Goal: Task Accomplishment & Management: Use online tool/utility

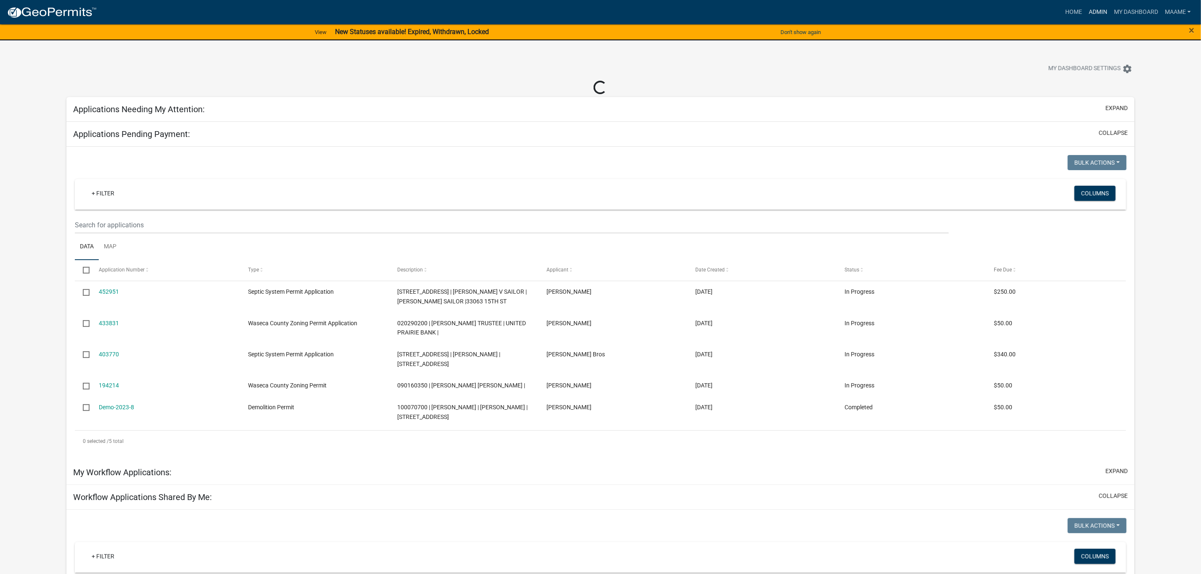
click at [1103, 8] on link "Admin" at bounding box center [1098, 12] width 25 height 16
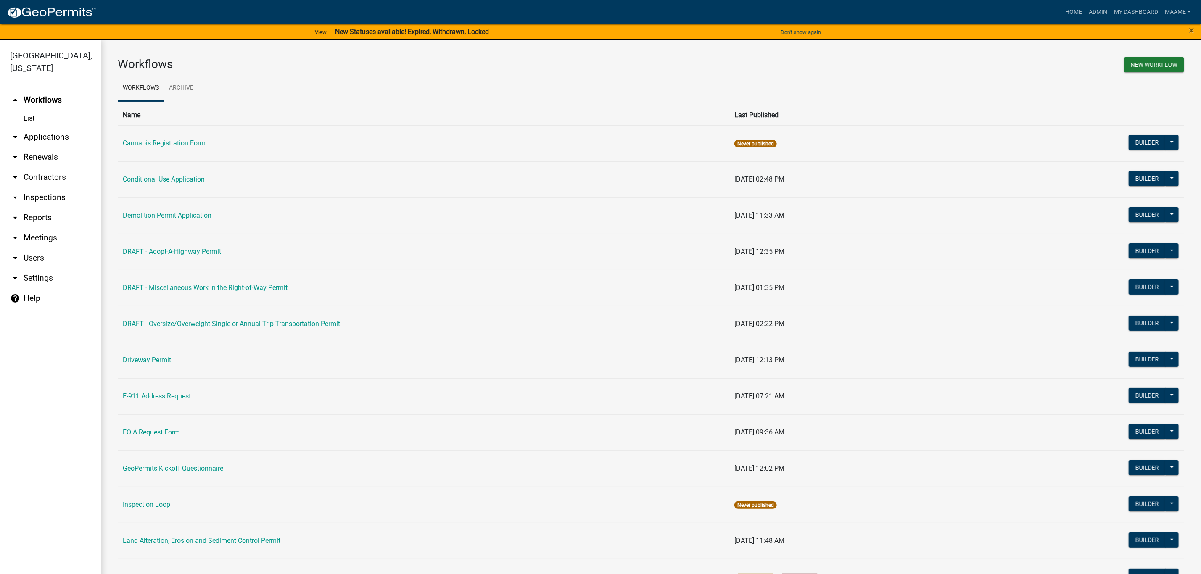
click at [47, 134] on link "arrow_drop_down Applications" at bounding box center [50, 137] width 101 height 20
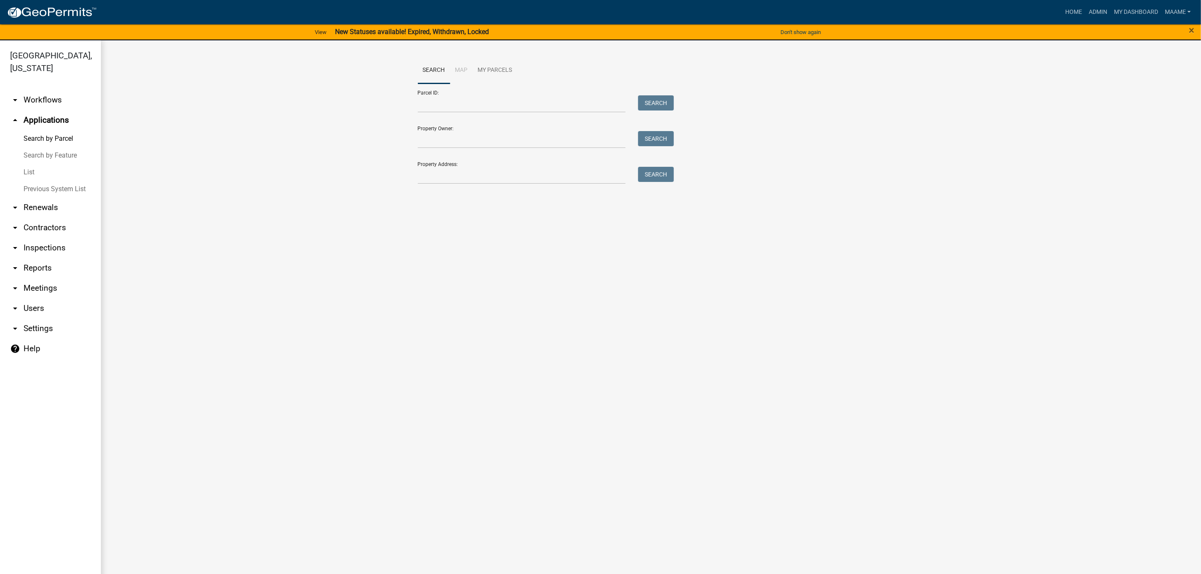
click at [38, 95] on link "arrow_drop_down Workflows" at bounding box center [50, 100] width 101 height 20
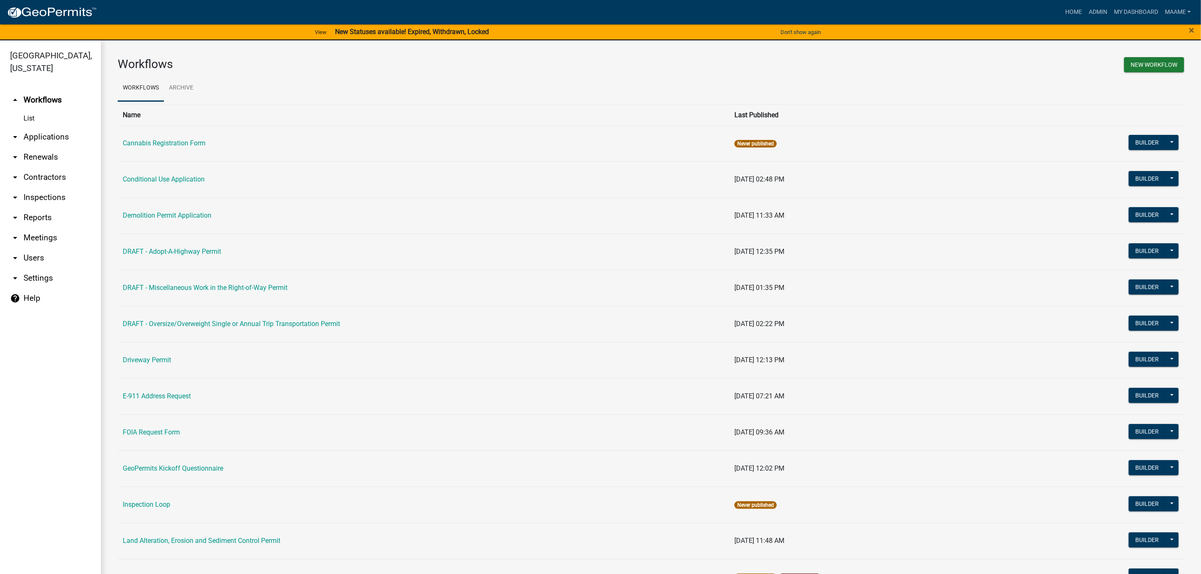
click at [19, 120] on link "List" at bounding box center [50, 118] width 101 height 17
click at [42, 115] on link "List" at bounding box center [50, 118] width 101 height 17
click at [31, 117] on link "List" at bounding box center [50, 118] width 101 height 17
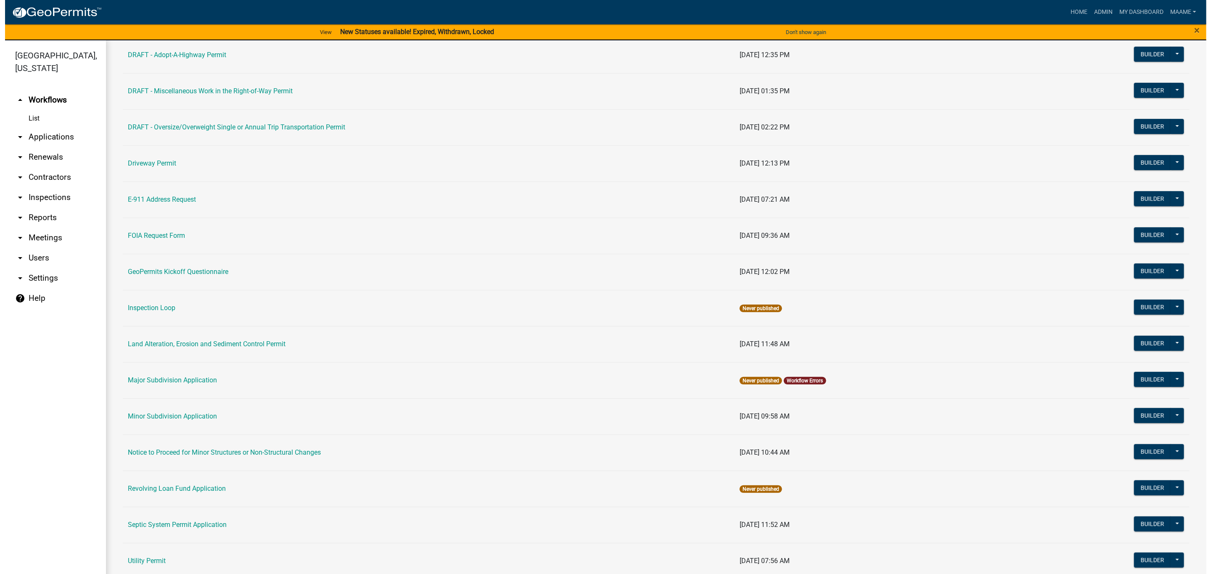
scroll to position [364, 0]
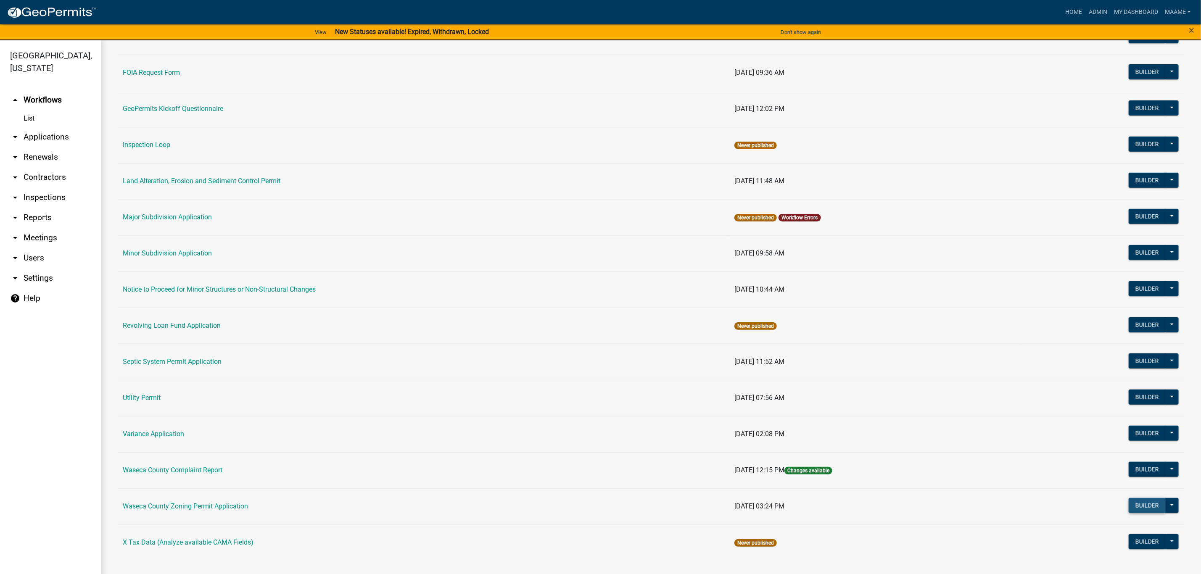
click at [1140, 502] on button "Builder" at bounding box center [1147, 505] width 37 height 15
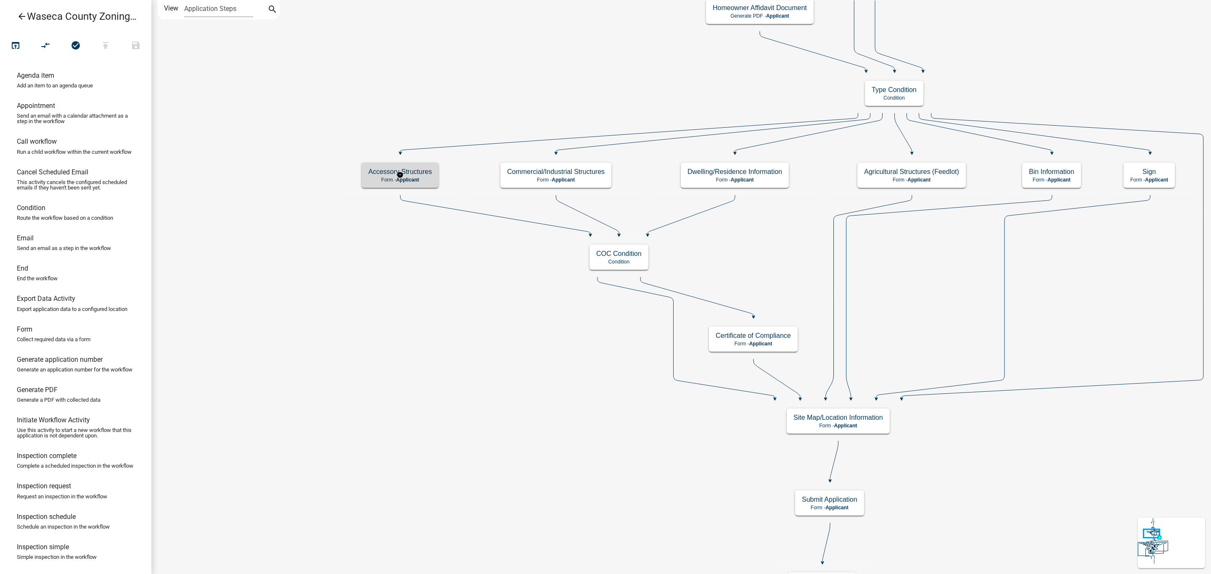
click at [424, 177] on p "Form - Applicant" at bounding box center [400, 180] width 64 height 6
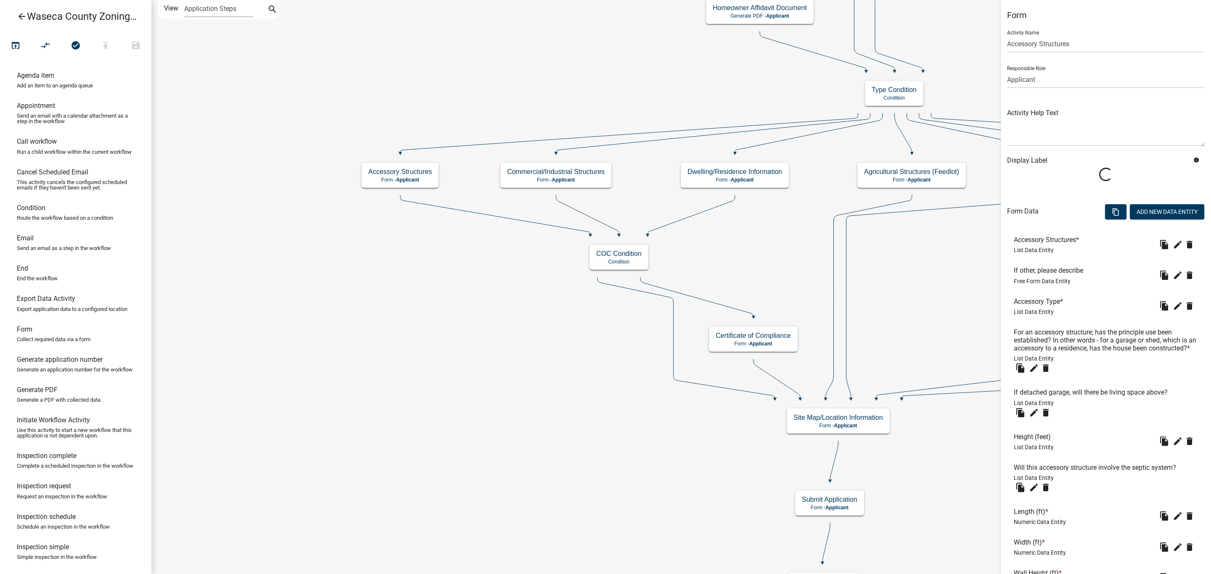
scroll to position [331, 0]
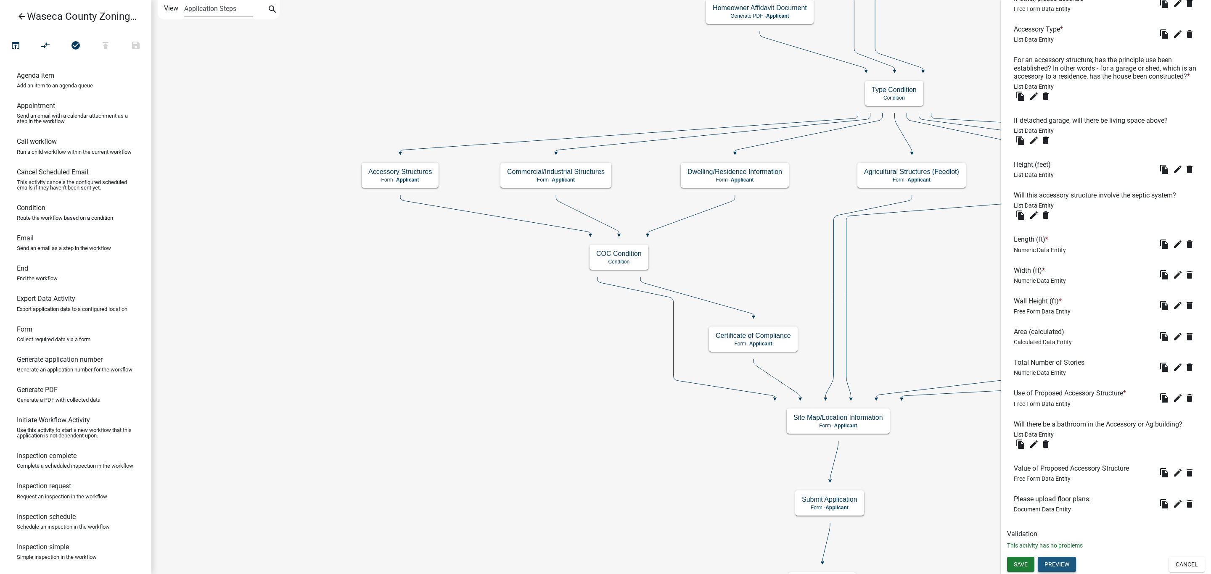
click at [1056, 563] on button "Preview" at bounding box center [1057, 564] width 38 height 15
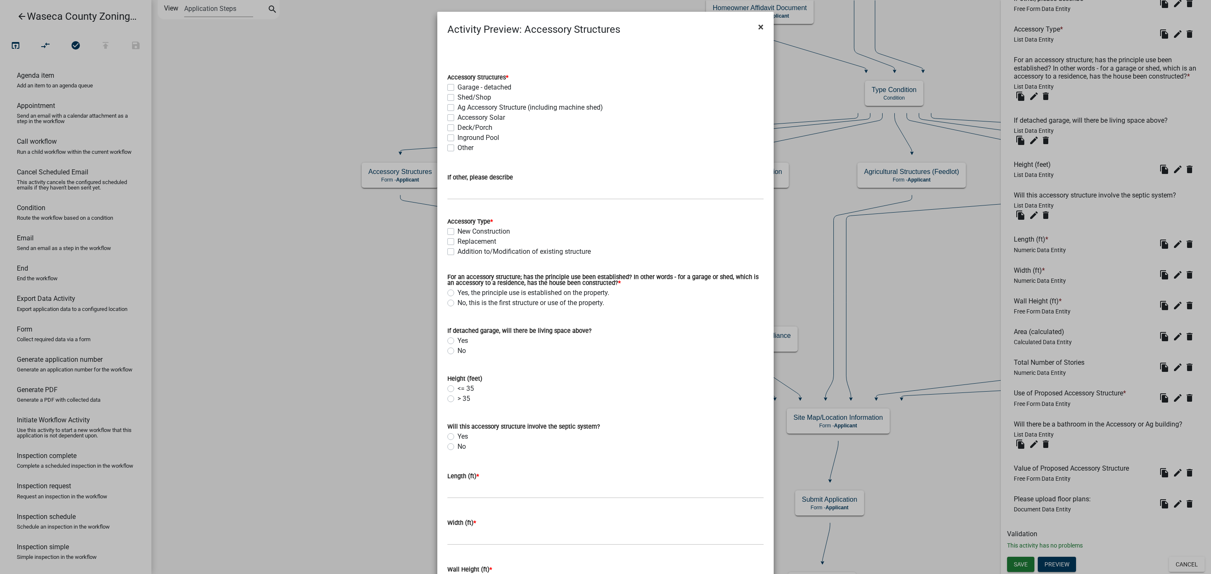
click at [758, 25] on span "×" at bounding box center [760, 27] width 5 height 12
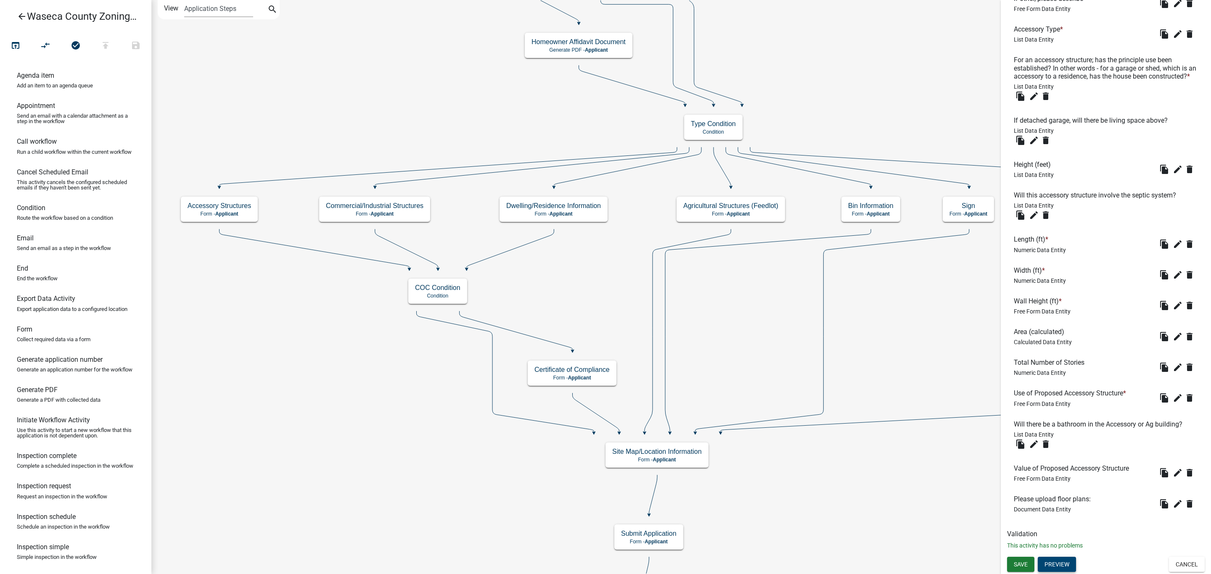
click at [1051, 567] on button "Preview" at bounding box center [1057, 564] width 38 height 15
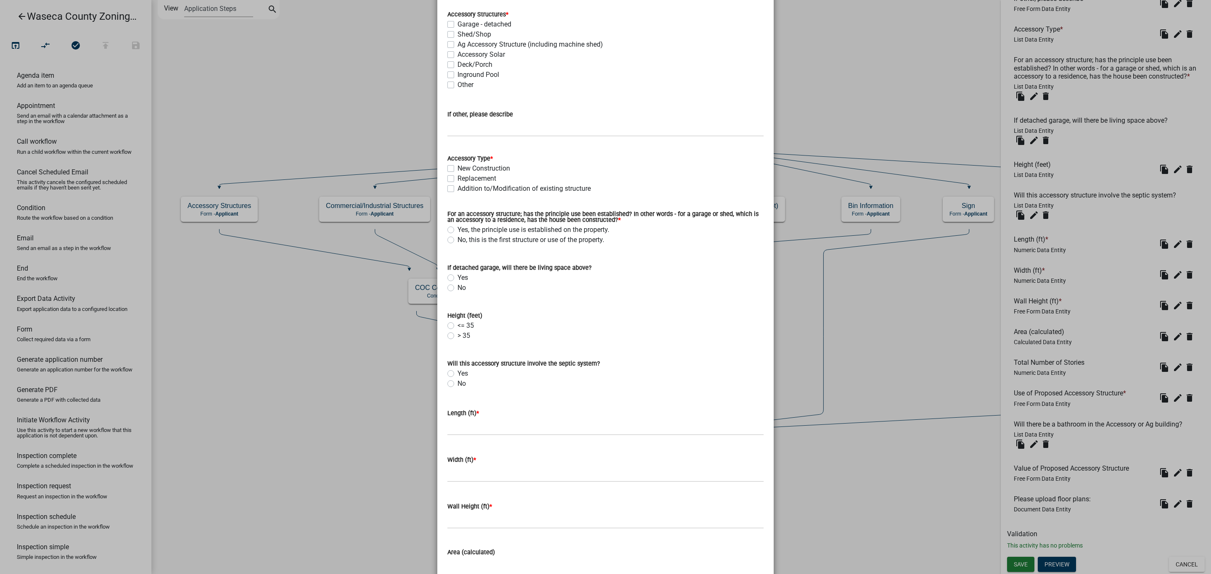
scroll to position [0, 0]
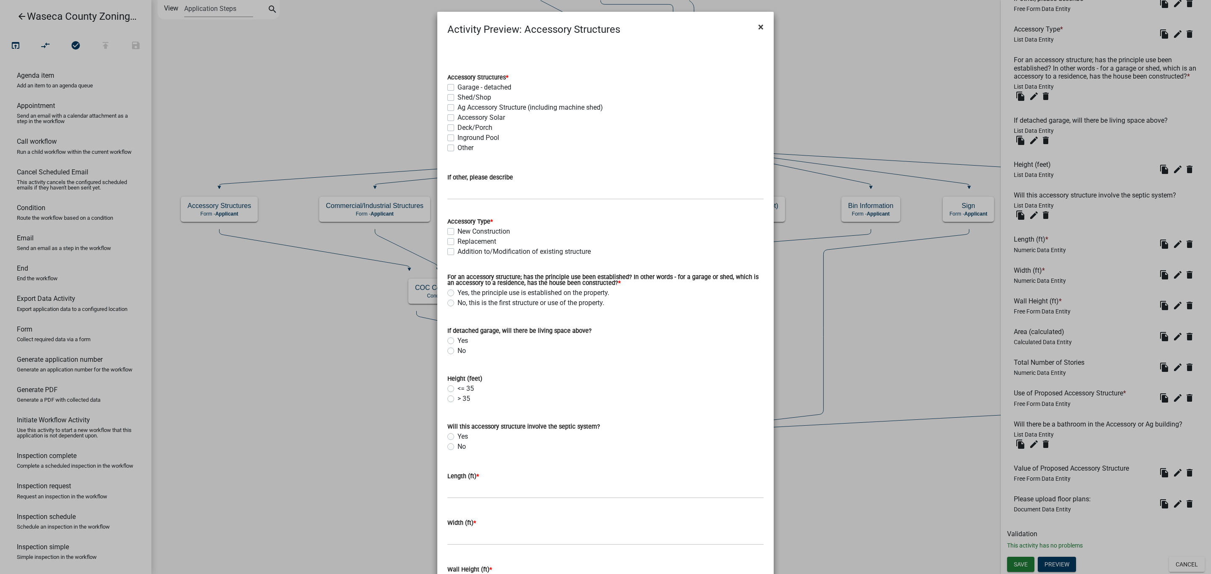
click at [758, 26] on span "×" at bounding box center [760, 27] width 5 height 12
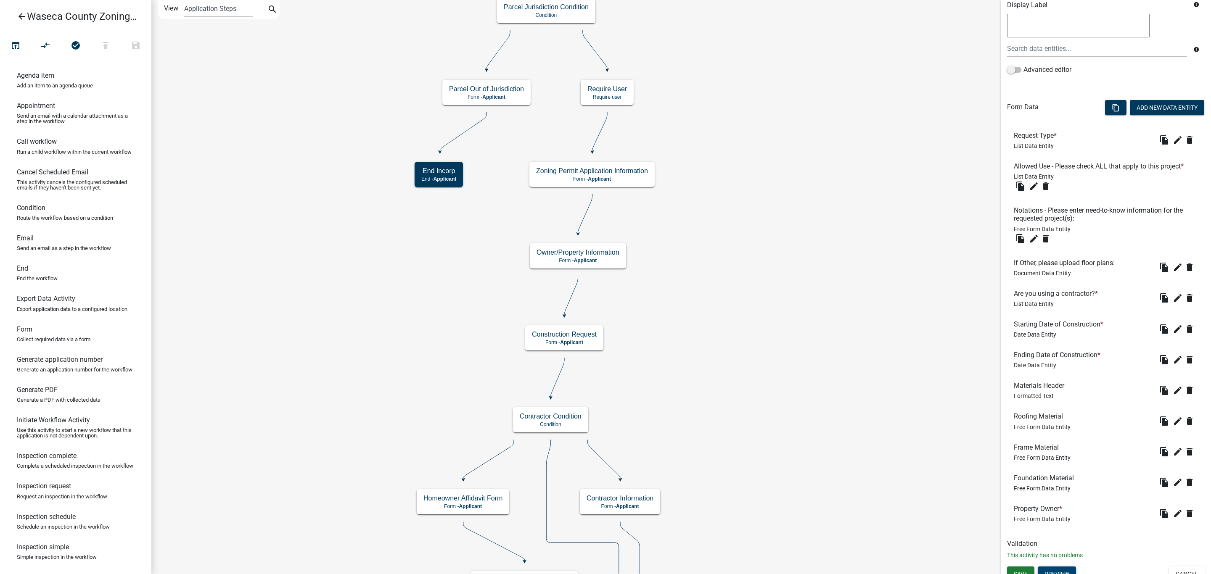
scroll to position [173, 0]
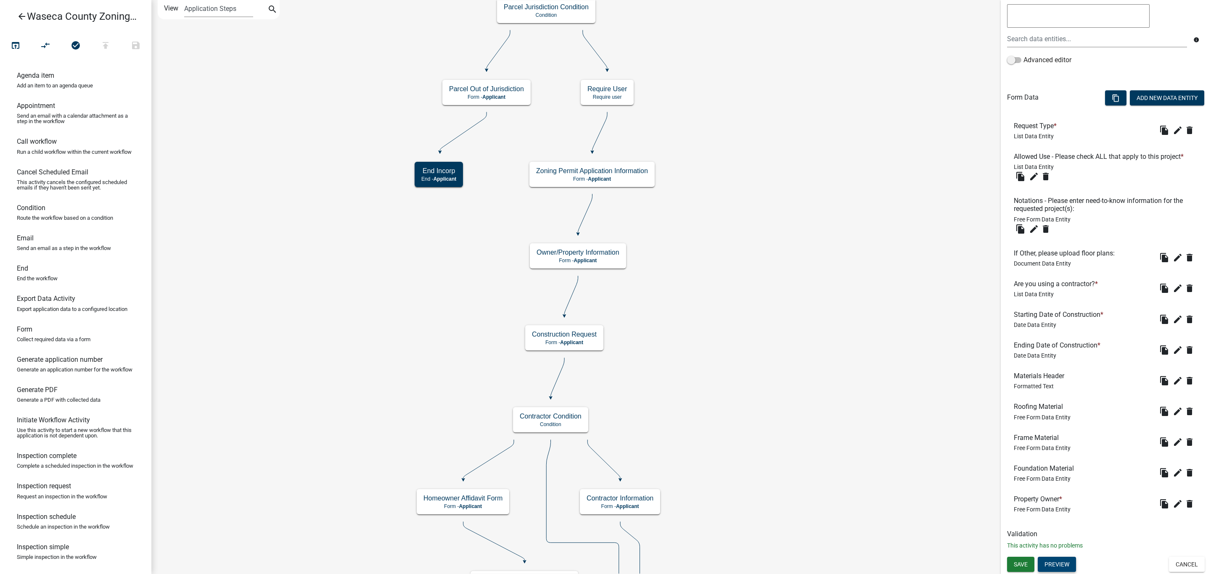
click at [1053, 559] on button "Preview" at bounding box center [1057, 564] width 38 height 15
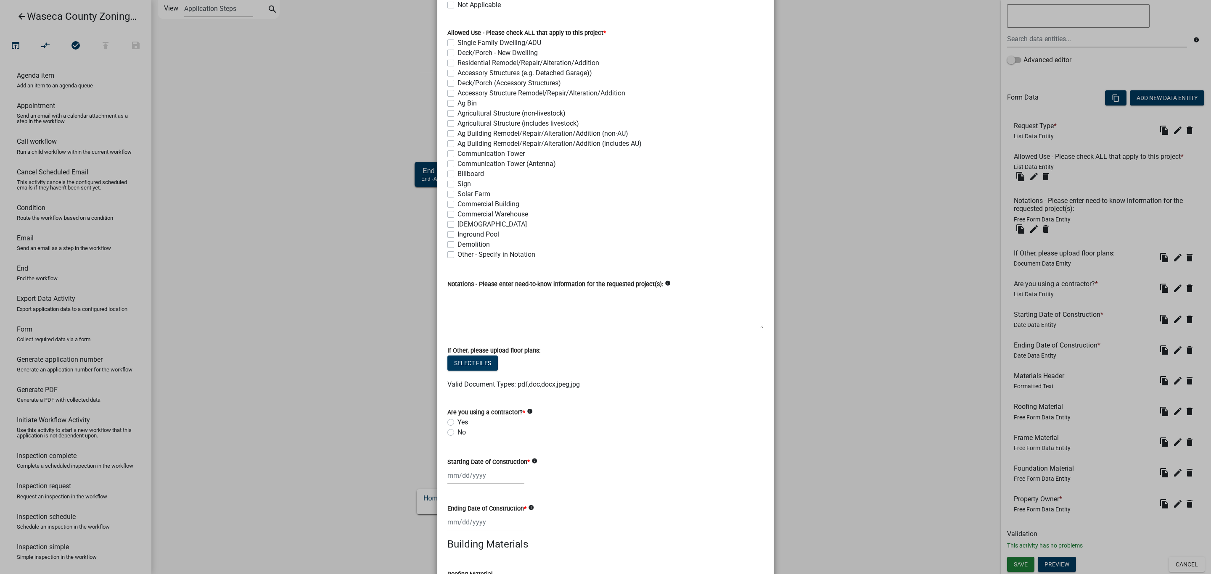
scroll to position [0, 0]
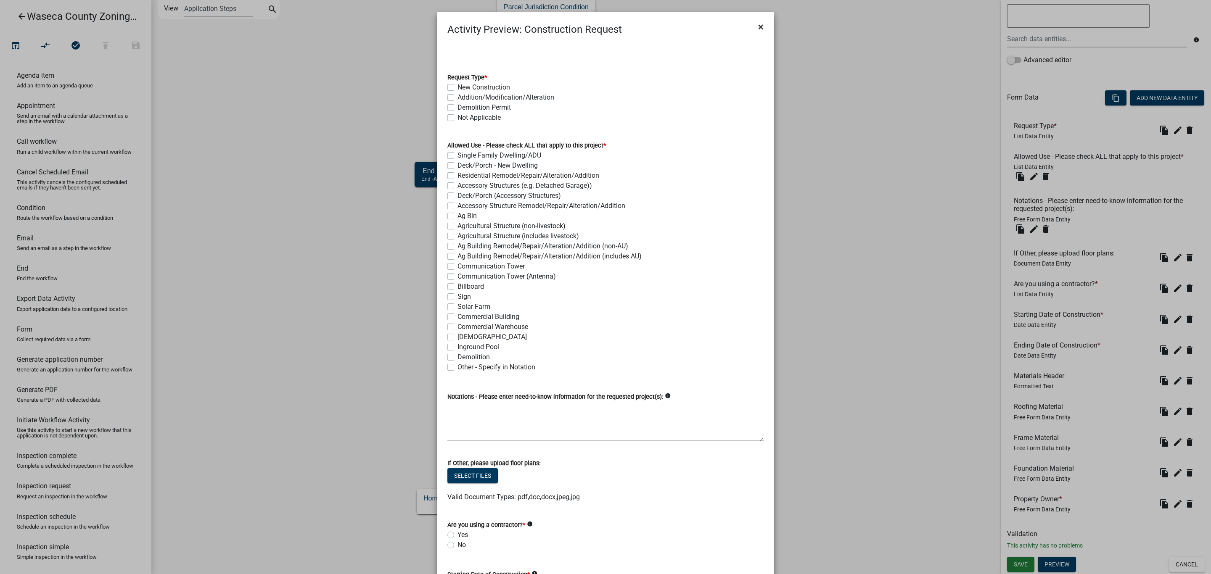
click at [758, 23] on span "×" at bounding box center [760, 27] width 5 height 12
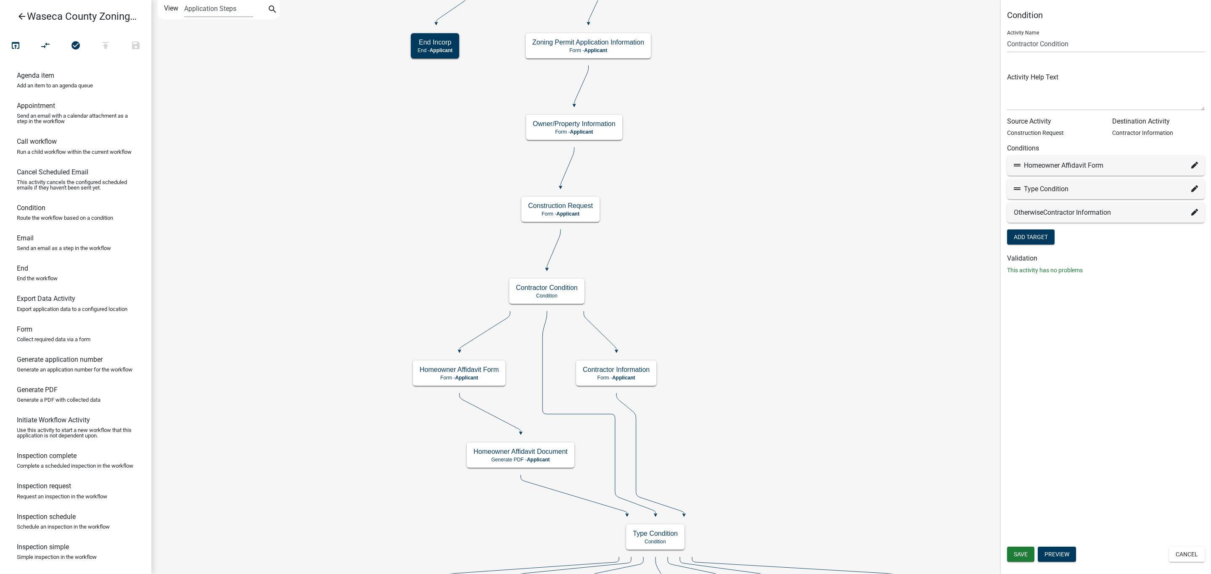
click at [1193, 164] on icon at bounding box center [1194, 165] width 7 height 7
select select "50: 42e545bf-7a34-4e7b-b58f-b07fd81c8560"
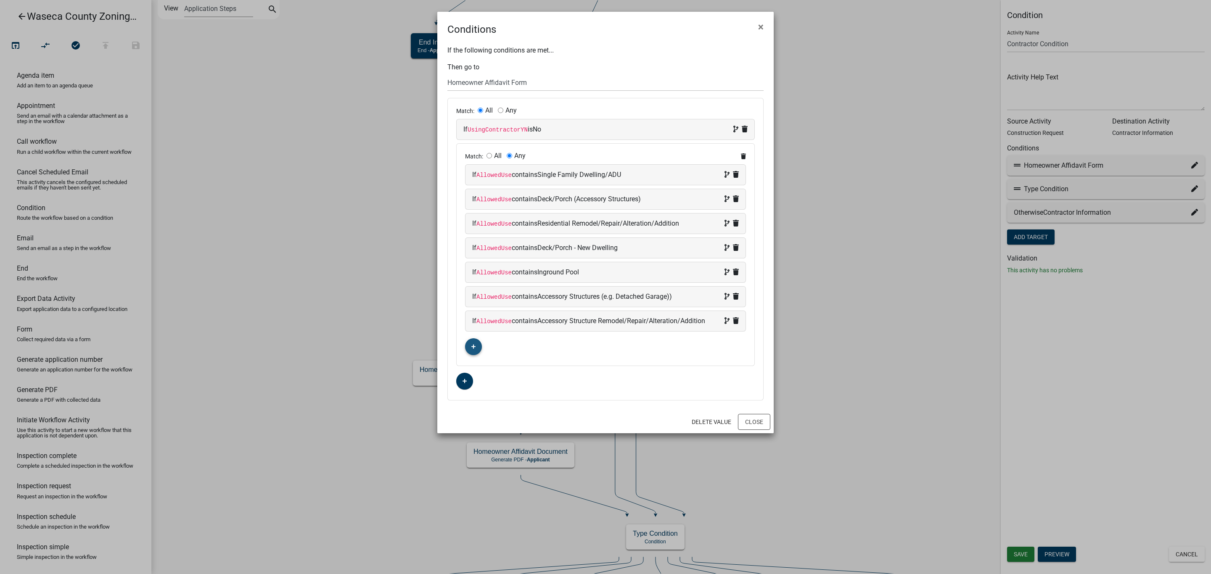
click at [476, 349] on icon "button" at bounding box center [473, 347] width 5 height 5
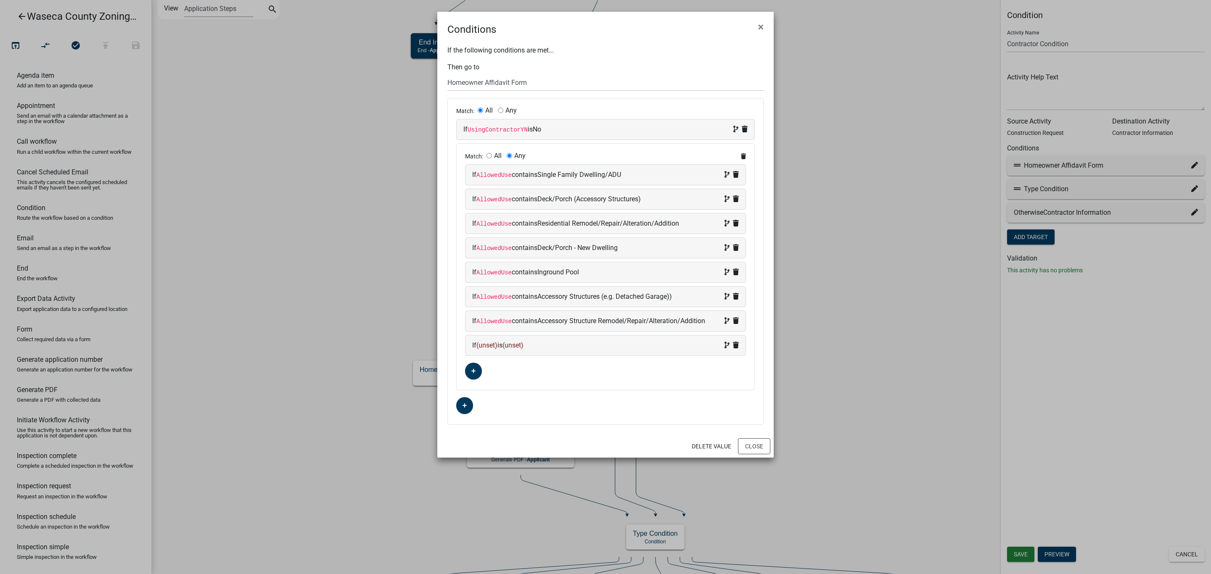
click at [486, 348] on span "(unset)" at bounding box center [486, 345] width 21 height 8
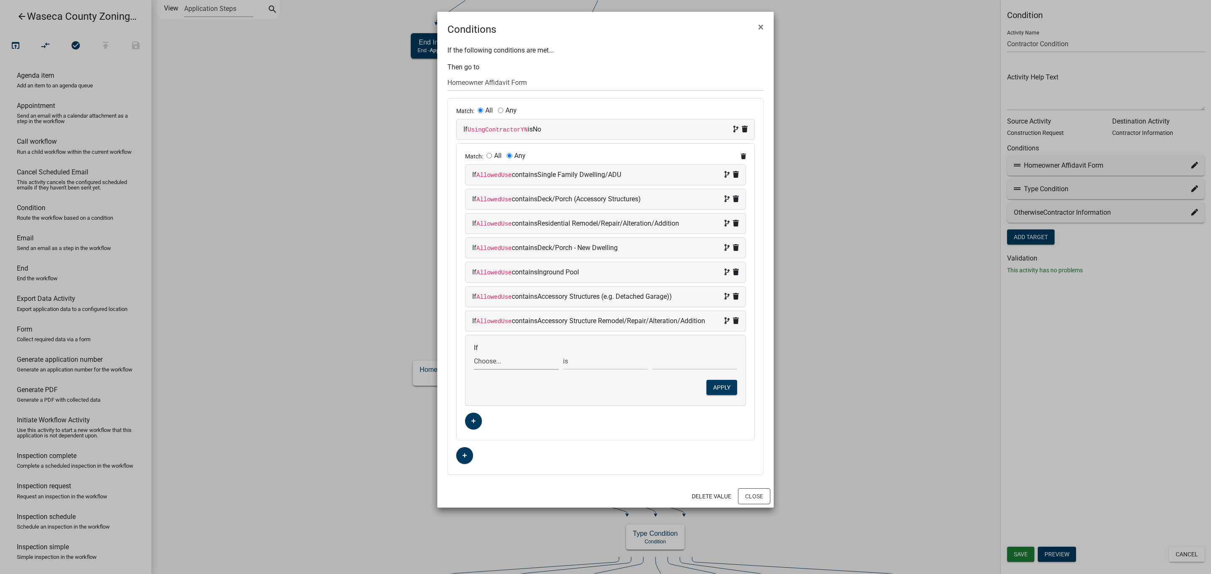
click at [493, 365] on select "Choose... ALL_FEE_RECIPIENTS AllowedUse APNotations APPLICANT_CITY APPLICANT_EM…" at bounding box center [516, 361] width 85 height 17
select select "2: AllowedUse"
click at [474, 357] on select "Choose... ALL_FEE_RECIPIENTS AllowedUse APNotations APPLICANT_CITY APPLICANT_EM…" at bounding box center [516, 361] width 85 height 17
click at [585, 361] on select "exists does not exist contains does not contain" at bounding box center [605, 361] width 85 height 17
select select "6: ~"
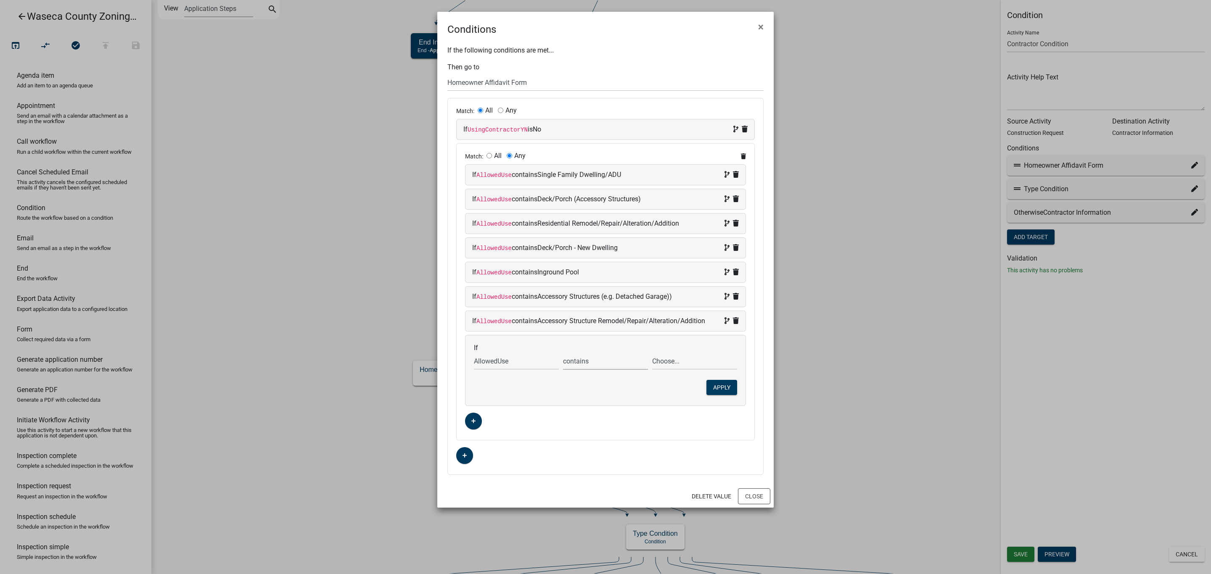
click at [563, 357] on select "exists does not exist contains does not contain" at bounding box center [605, 361] width 85 height 17
click at [669, 361] on select "Choose... Accessory Structure Remodel/Repair/Alteration/Addition Accessory Stru…" at bounding box center [694, 361] width 85 height 17
select select "7: Agricultural Structure (non-livestock)"
click at [652, 357] on select "Choose... Accessory Structure Remodel/Repair/Alteration/Addition Accessory Stru…" at bounding box center [694, 361] width 85 height 17
click at [717, 395] on button "Apply" at bounding box center [721, 387] width 31 height 15
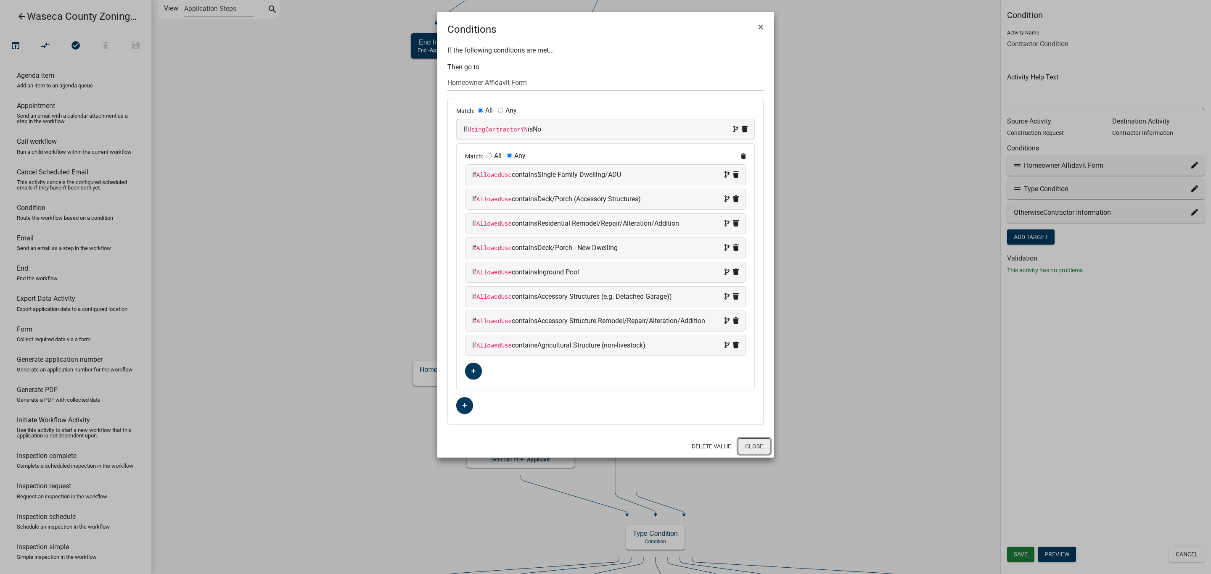
click at [757, 452] on button "Close" at bounding box center [754, 447] width 32 height 16
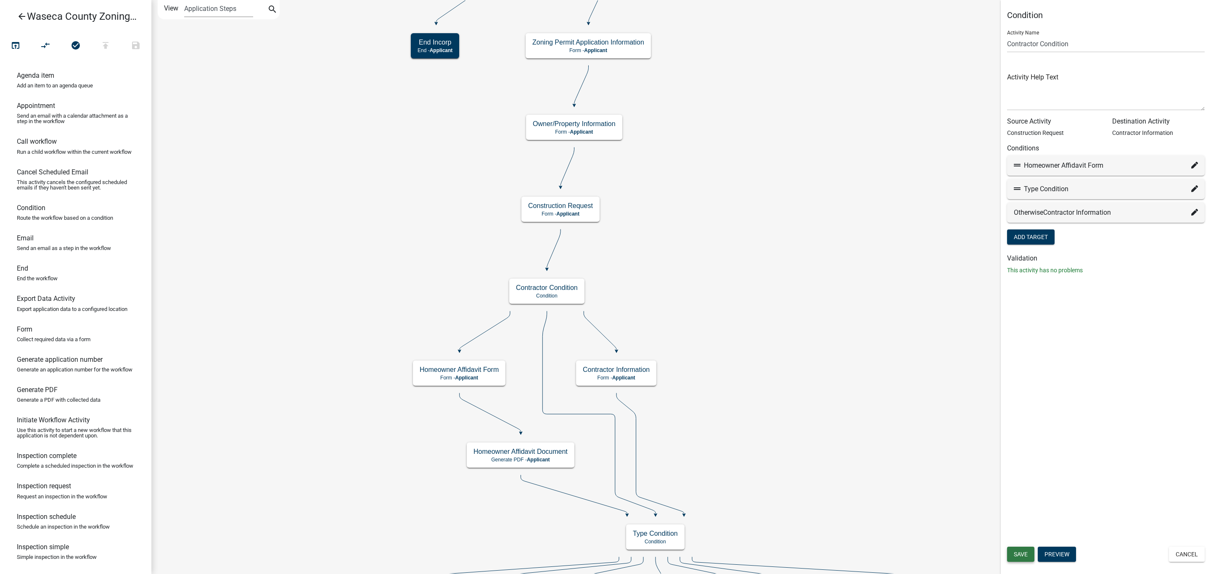
click at [1016, 559] on button "Save" at bounding box center [1020, 554] width 27 height 15
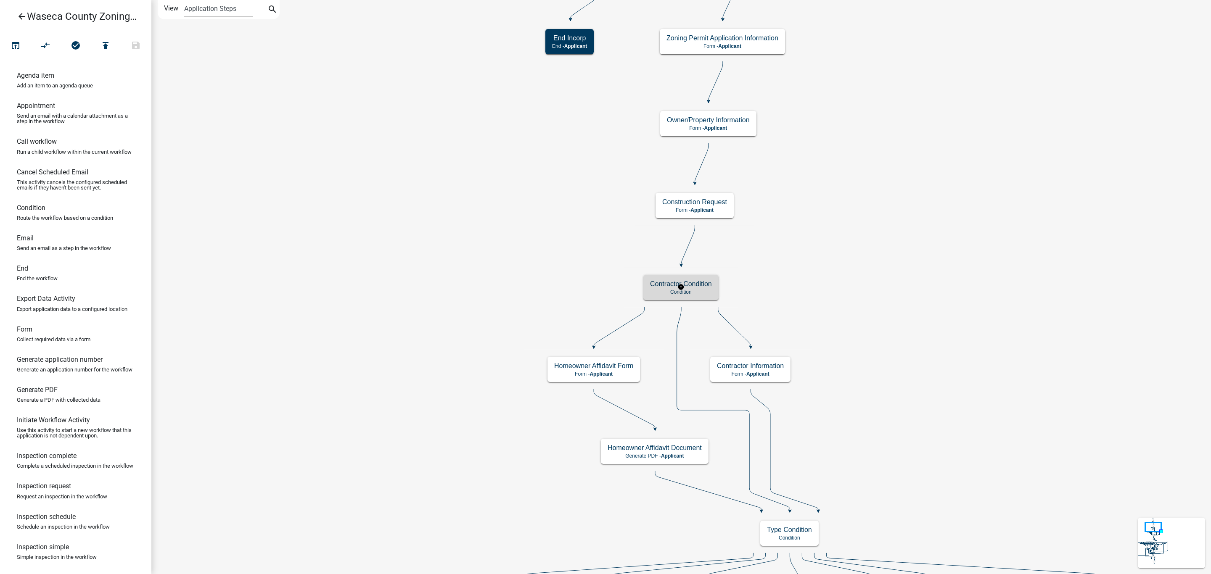
click at [708, 288] on h5 "Contractor Condition" at bounding box center [681, 284] width 62 height 8
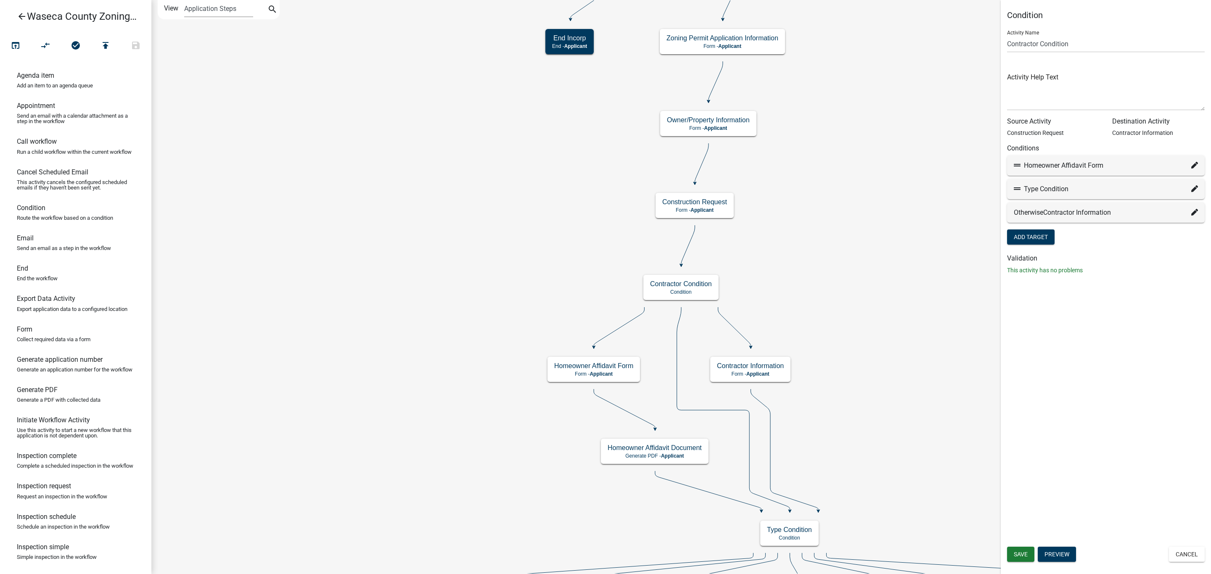
click at [1194, 189] on icon at bounding box center [1194, 188] width 7 height 7
select select "44: 1446746c-5017-4e97-ab4a-679986899586"
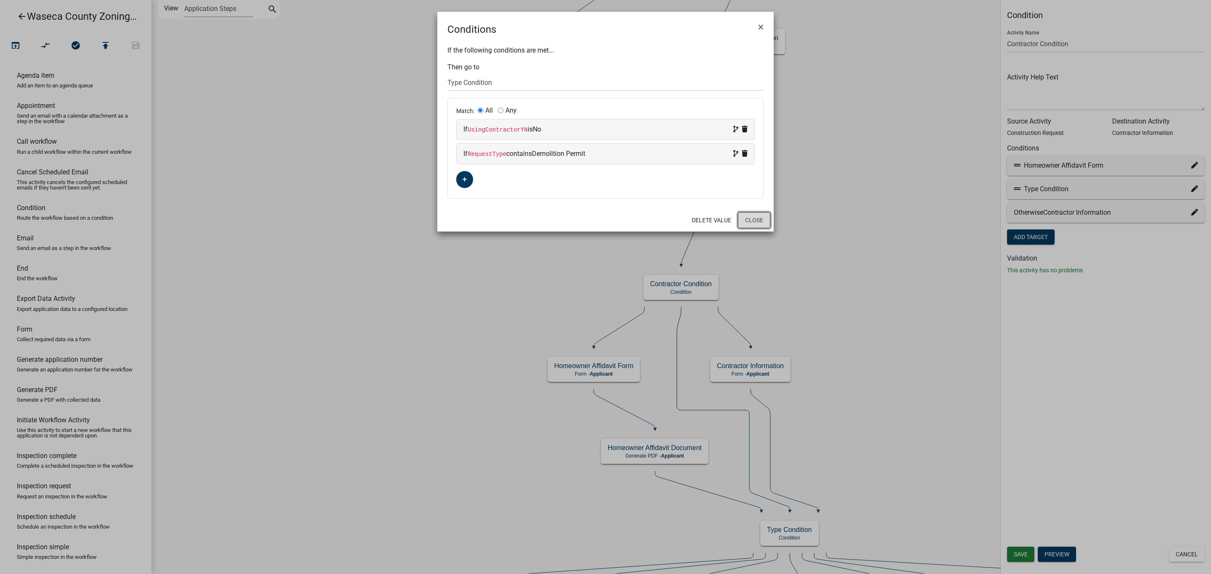
click at [756, 221] on button "Close" at bounding box center [754, 220] width 32 height 16
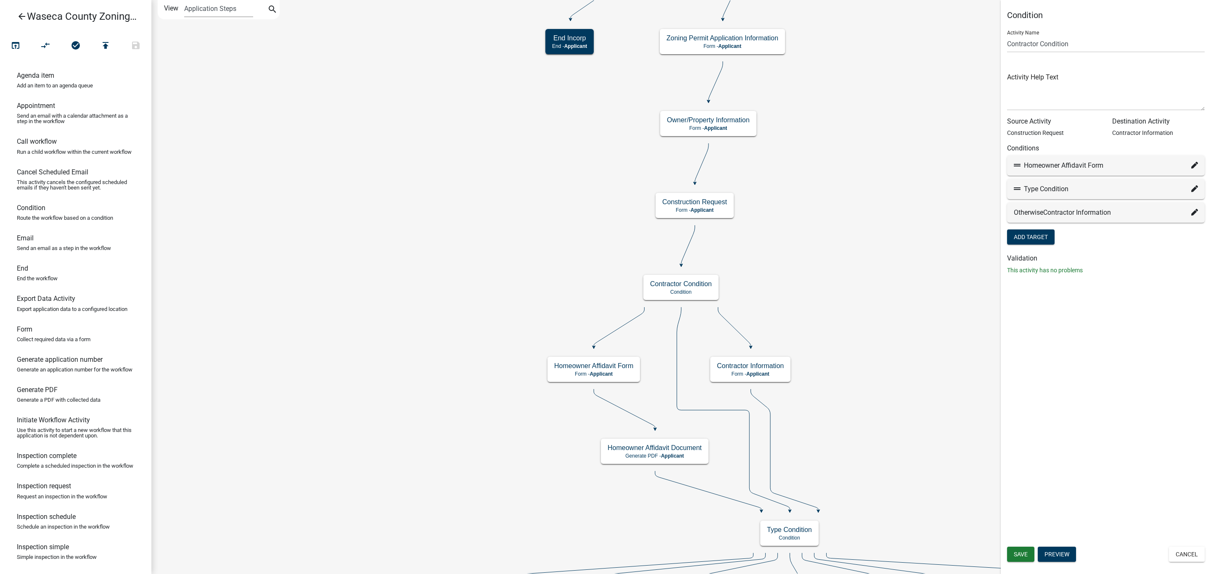
click at [1197, 164] on icon at bounding box center [1194, 165] width 7 height 7
select select "50: 42e545bf-7a34-4e7b-b58f-b07fd81c8560"
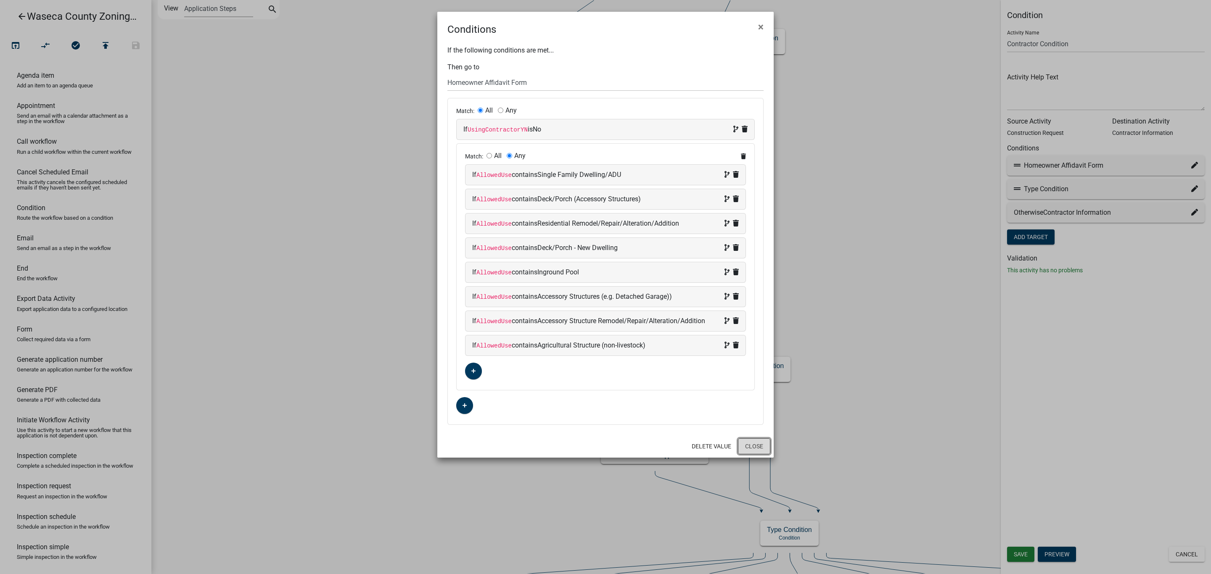
click at [744, 453] on button "Close" at bounding box center [754, 447] width 32 height 16
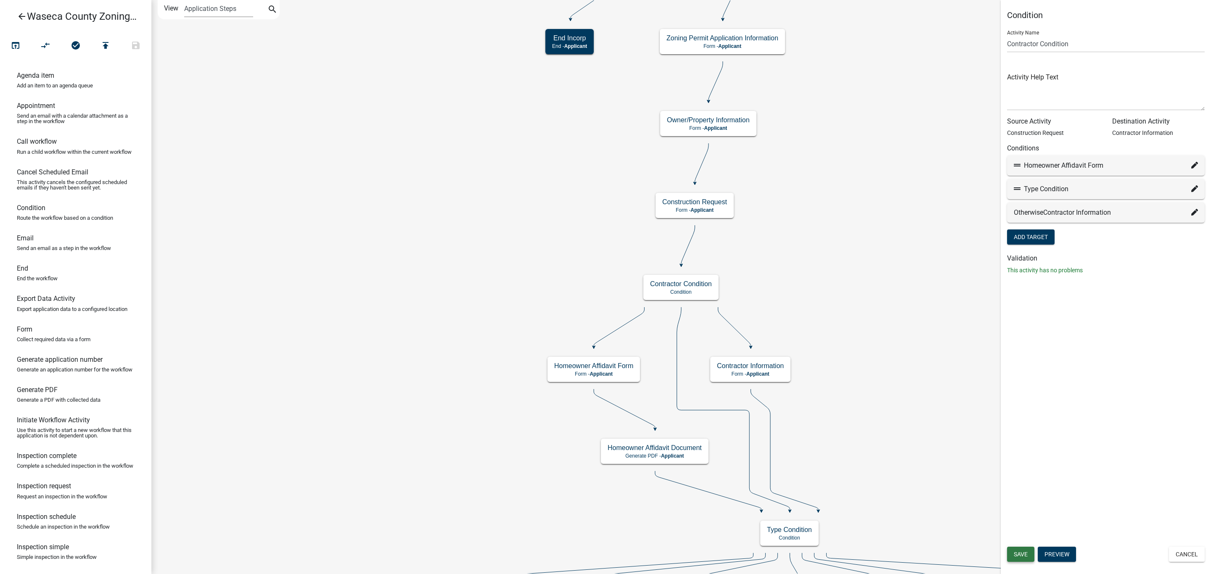
click at [1023, 558] on button "Save" at bounding box center [1020, 554] width 27 height 15
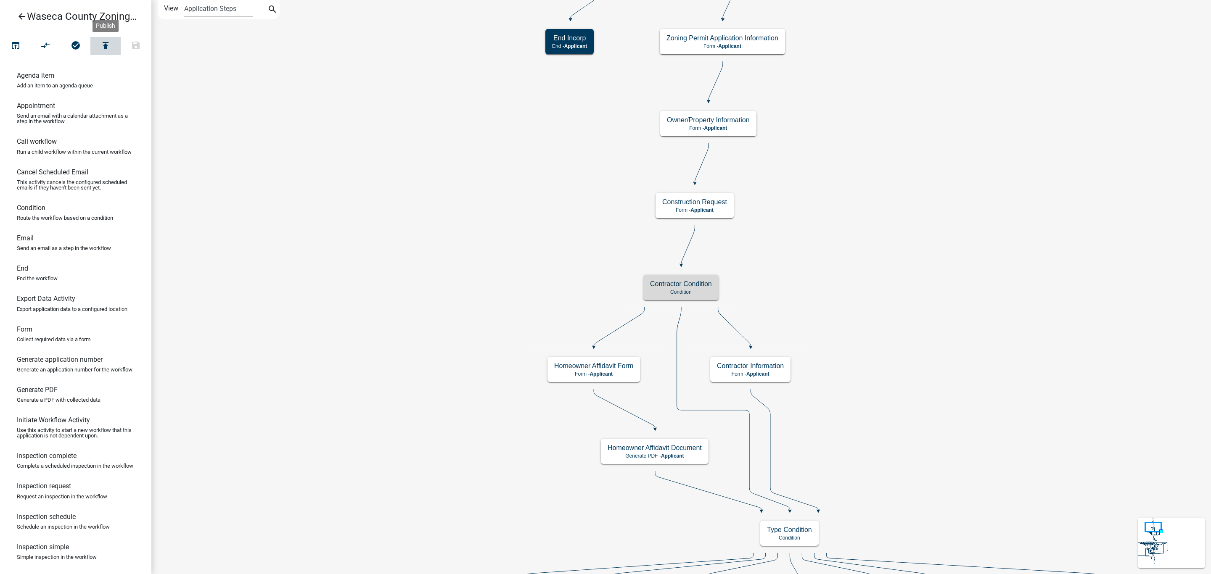
click at [102, 48] on icon "publish" at bounding box center [106, 46] width 10 height 12
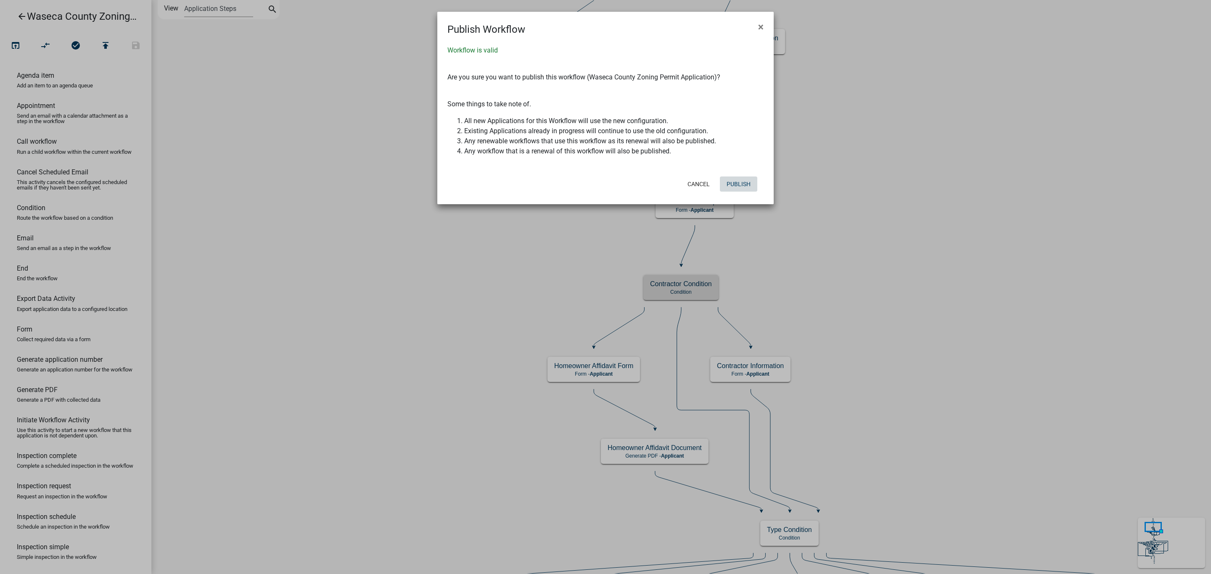
click at [742, 185] on button "Publish" at bounding box center [738, 184] width 37 height 15
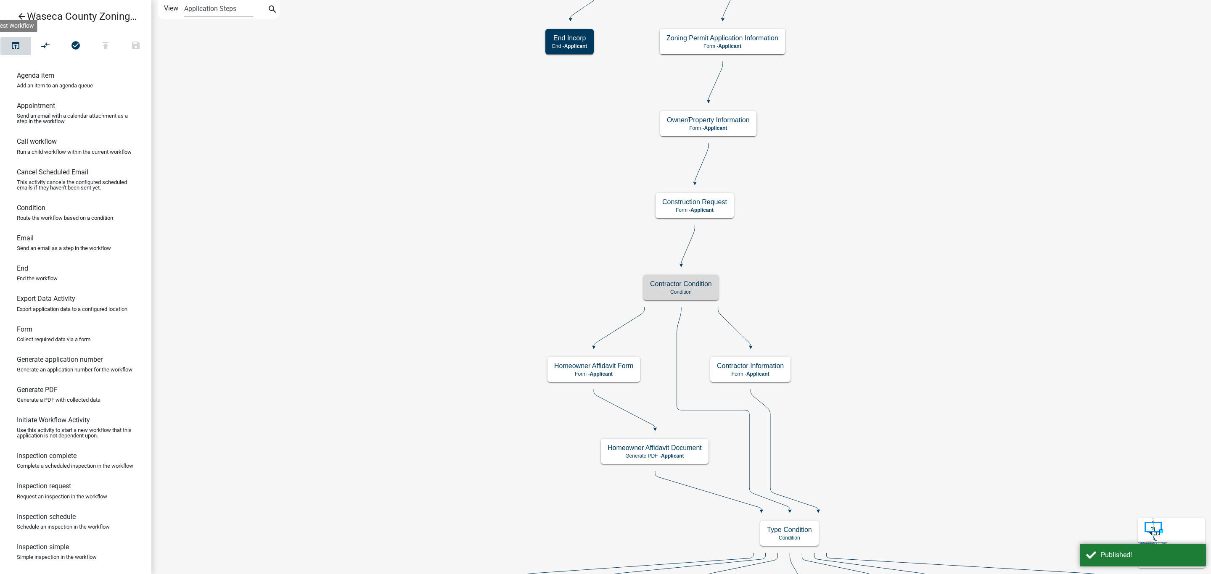
click at [18, 48] on icon "open_in_browser" at bounding box center [16, 46] width 10 height 12
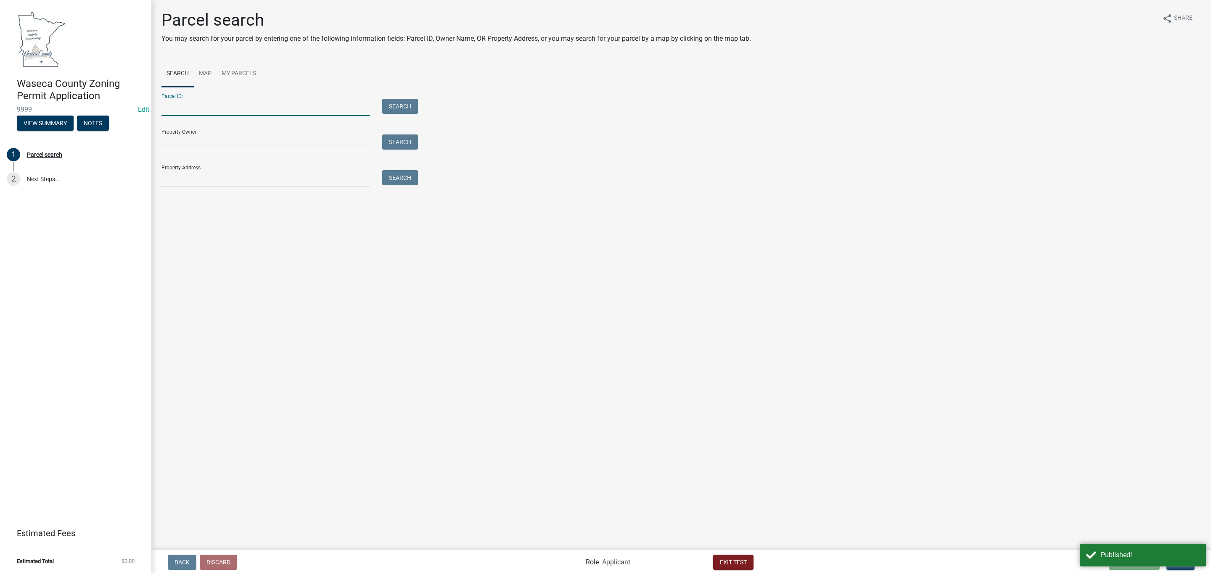
click at [233, 105] on input "Parcel ID:" at bounding box center [265, 107] width 208 height 17
type input "07.004.0800"
click at [400, 106] on button "Search" at bounding box center [400, 106] width 36 height 15
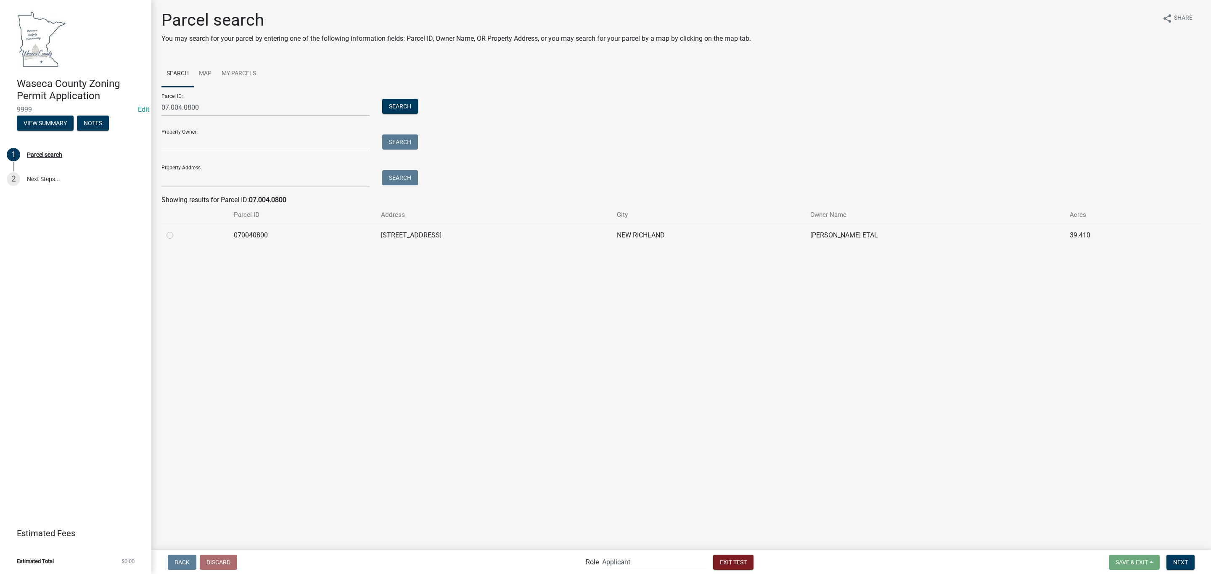
click at [177, 230] on label at bounding box center [177, 230] width 0 height 0
click at [177, 236] on input "radio" at bounding box center [179, 232] width 5 height 5
radio input "true"
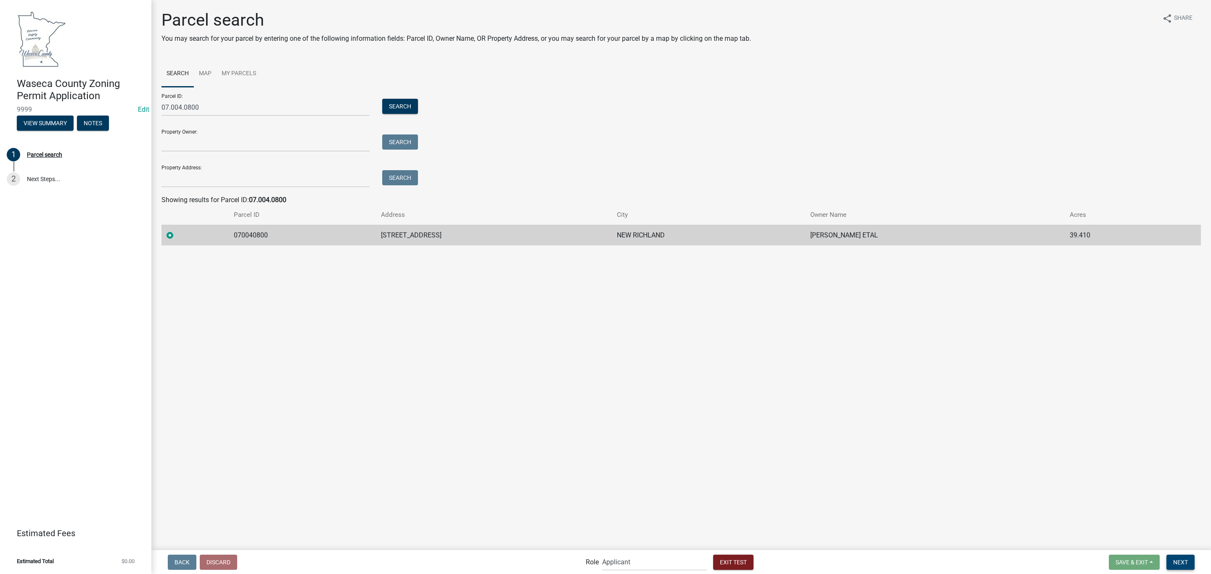
click at [1181, 559] on span "Next" at bounding box center [1180, 562] width 15 height 7
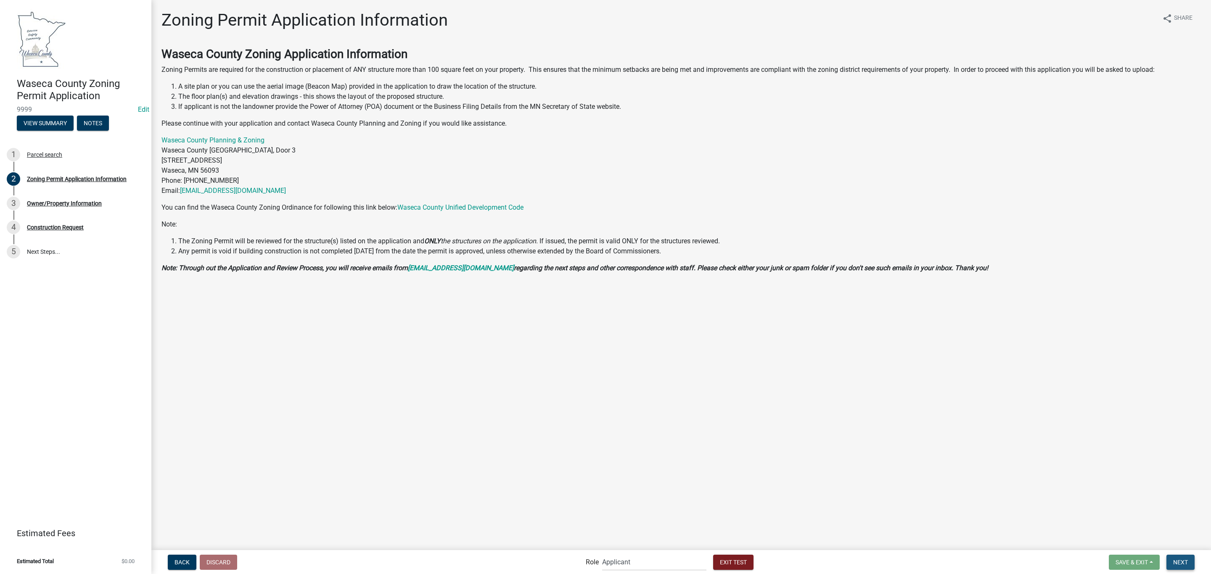
click at [1182, 560] on span "Next" at bounding box center [1180, 562] width 15 height 7
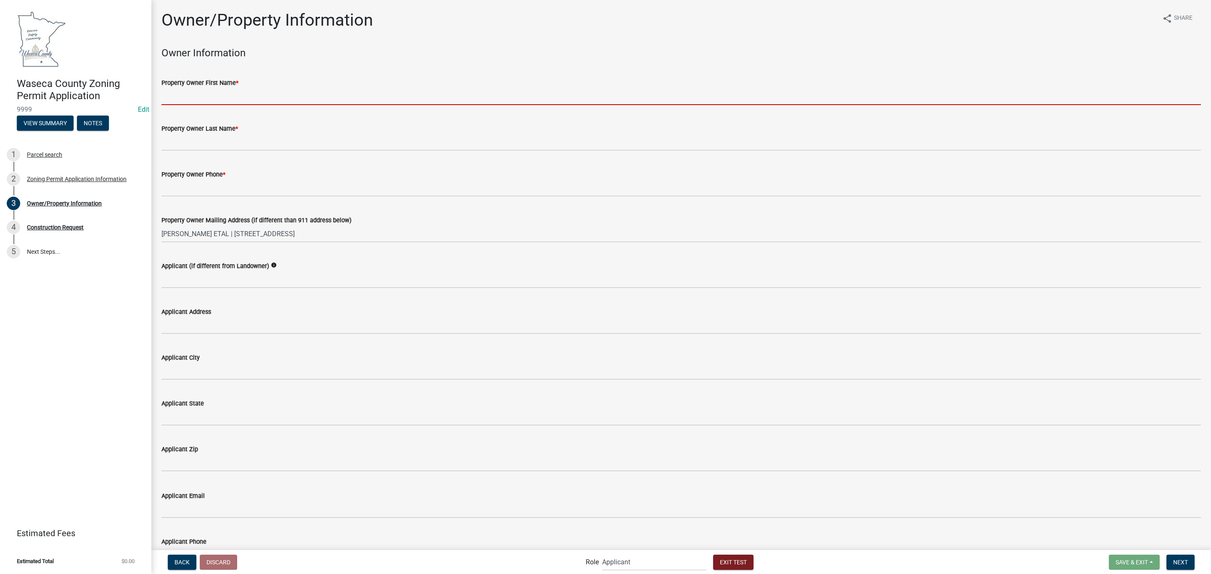
click at [214, 88] on input "Property Owner First Name *" at bounding box center [681, 96] width 1040 height 17
type input "[PERSON_NAME] & [PERSON_NAME]"
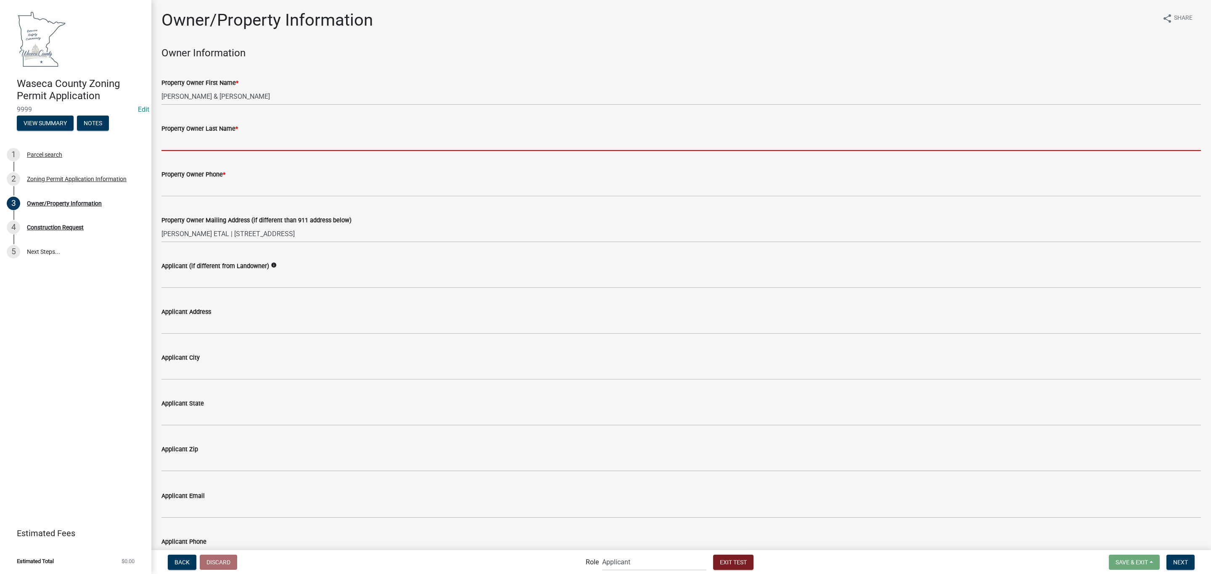
click at [206, 145] on input "Property Owner Last Name *" at bounding box center [681, 142] width 1040 height 17
type input "[PERSON_NAME]"
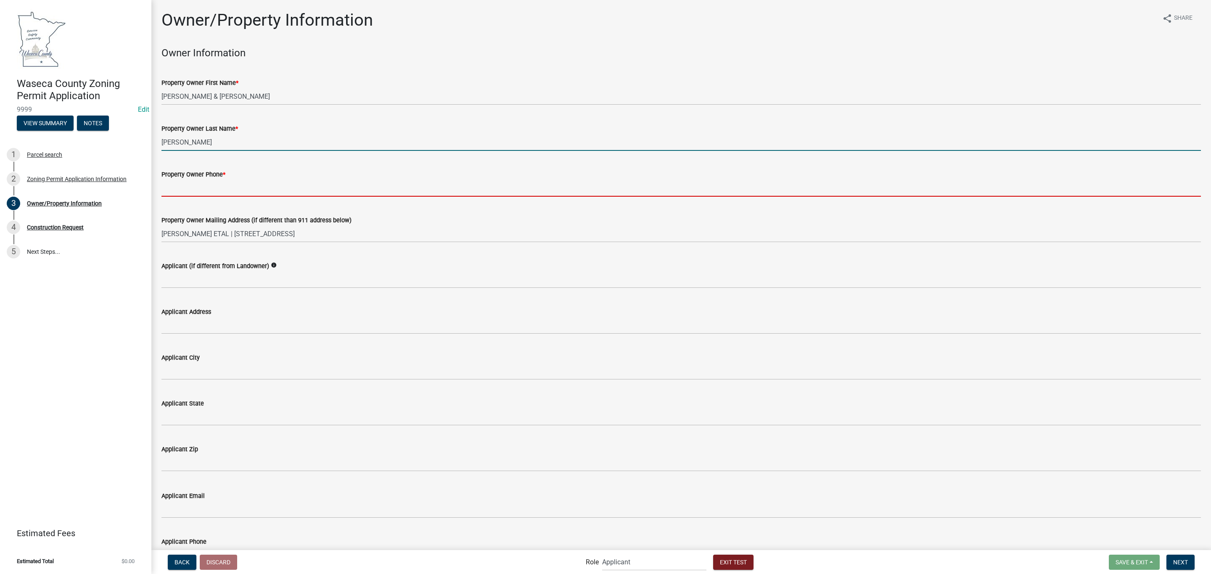
click at [216, 189] on input "Property Owner Phone *" at bounding box center [681, 188] width 1040 height 17
type input "[PHONE_NUMBER]"
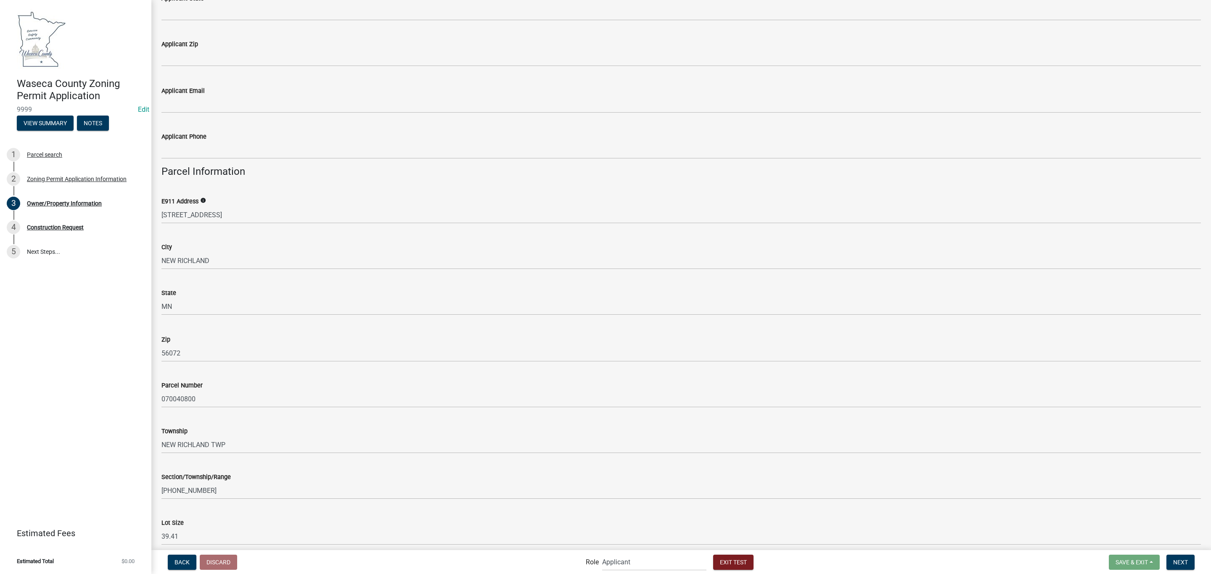
scroll to position [554, 0]
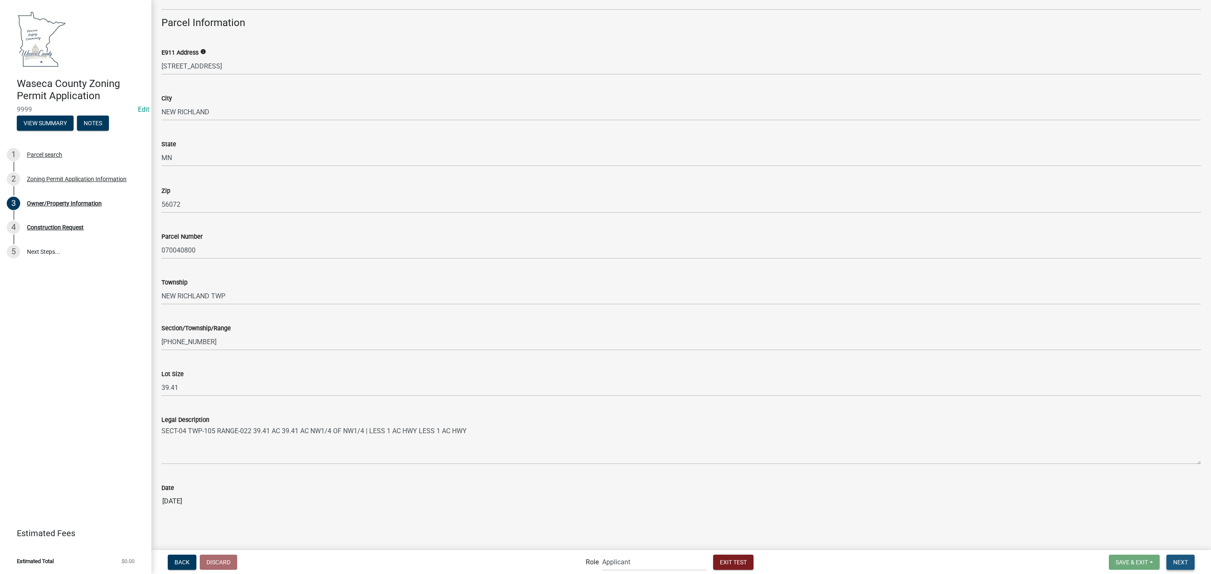
click at [1180, 557] on button "Next" at bounding box center [1181, 562] width 28 height 15
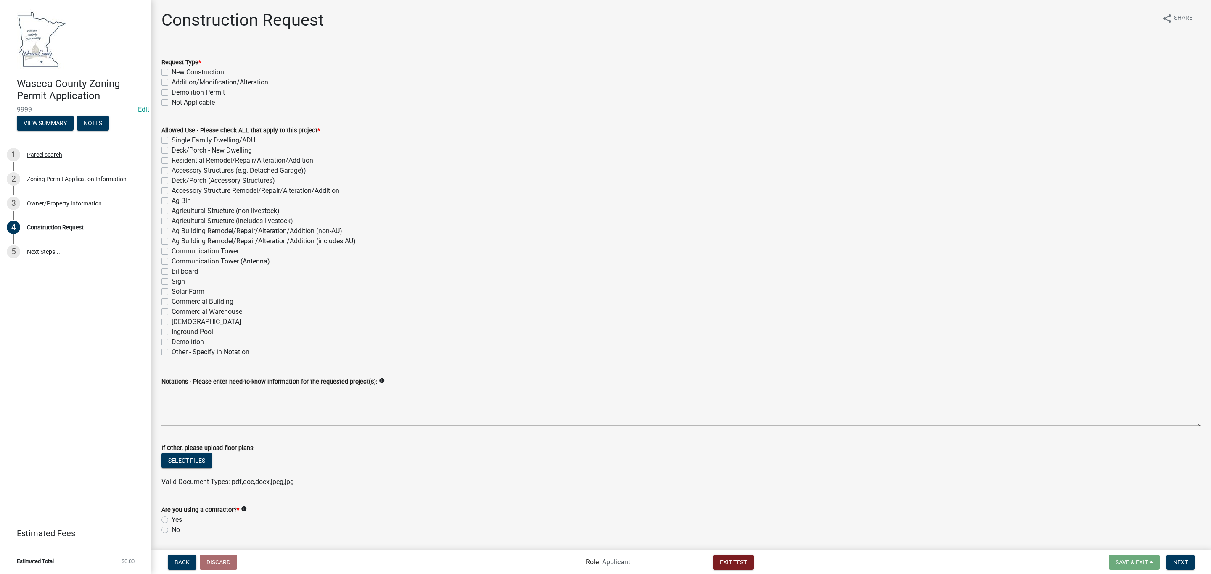
click at [204, 72] on label "New Construction" at bounding box center [198, 72] width 53 height 10
click at [177, 72] on input "New Construction" at bounding box center [174, 69] width 5 height 5
checkbox input "true"
checkbox input "false"
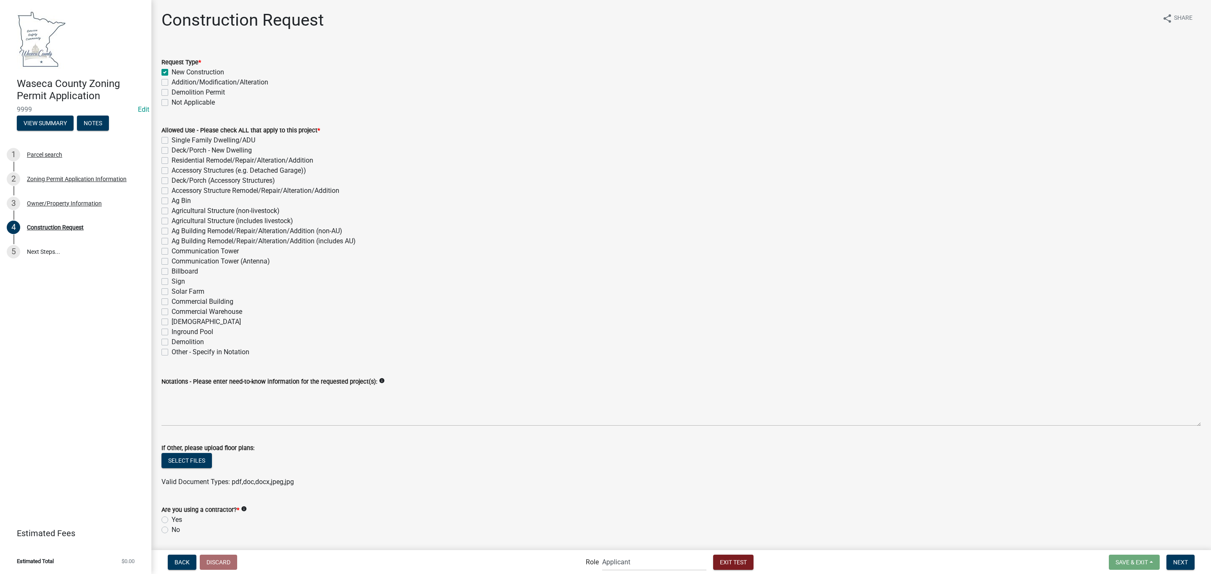
checkbox input "false"
click at [191, 213] on label "Agricultural Structure (non-livestock)" at bounding box center [226, 211] width 108 height 10
click at [177, 212] on input "Agricultural Structure (non-livestock)" at bounding box center [174, 208] width 5 height 5
checkbox input "true"
checkbox input "false"
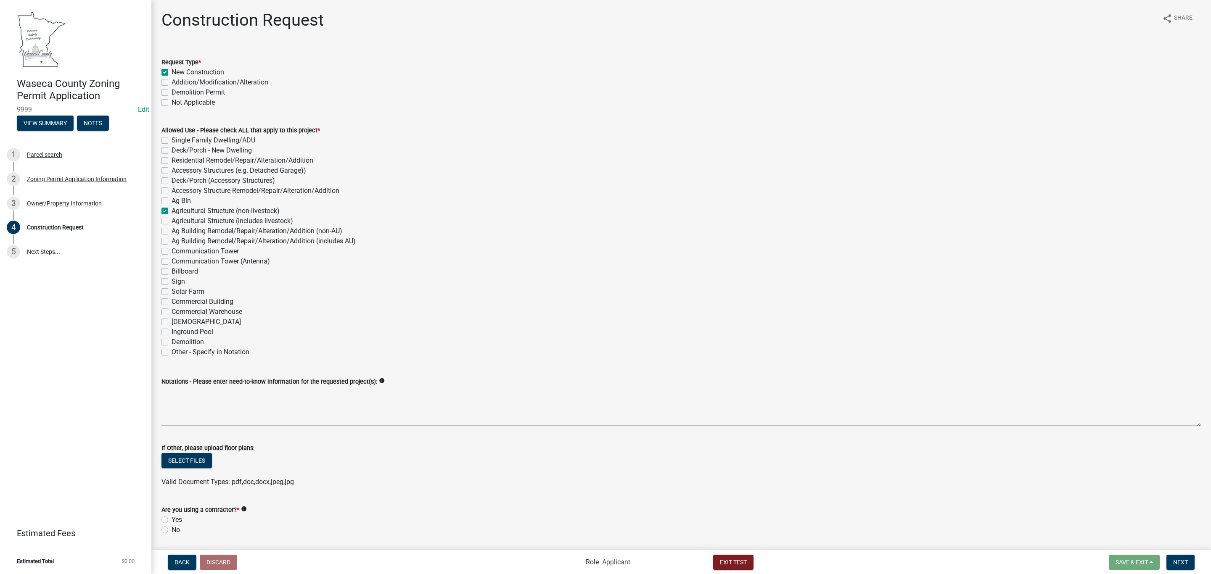
checkbox input "false"
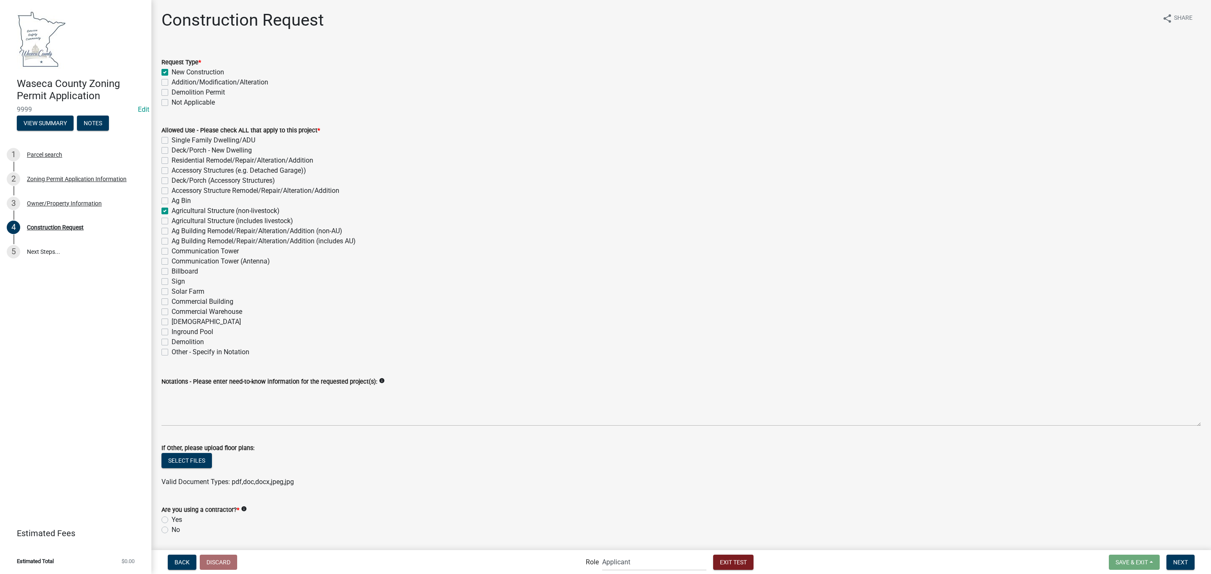
checkbox input "false"
checkbox input "true"
checkbox input "false"
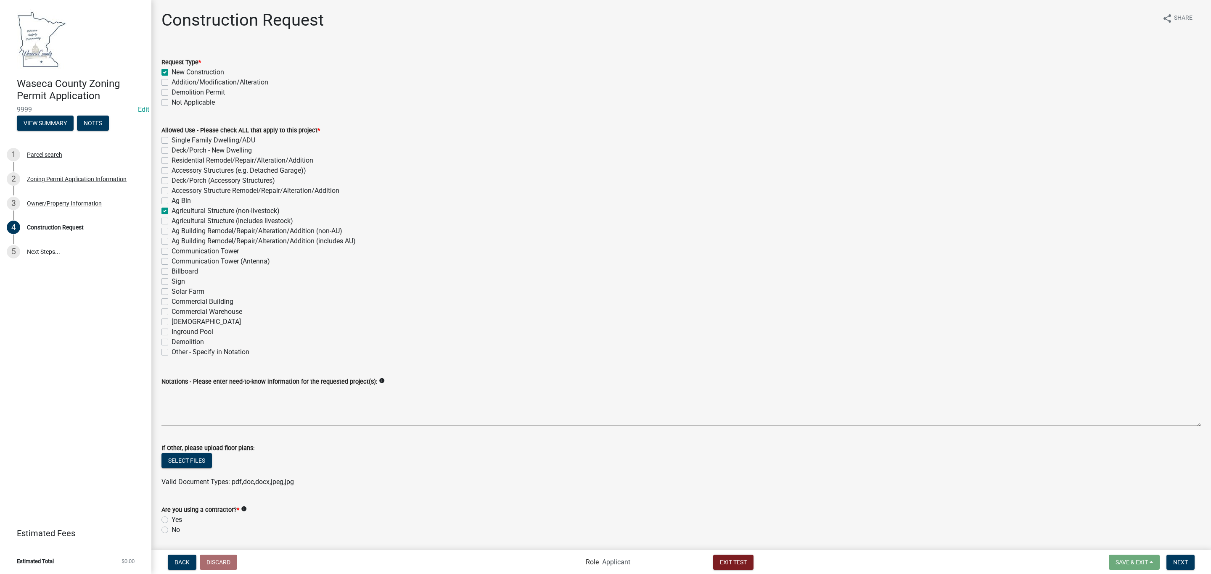
checkbox input "false"
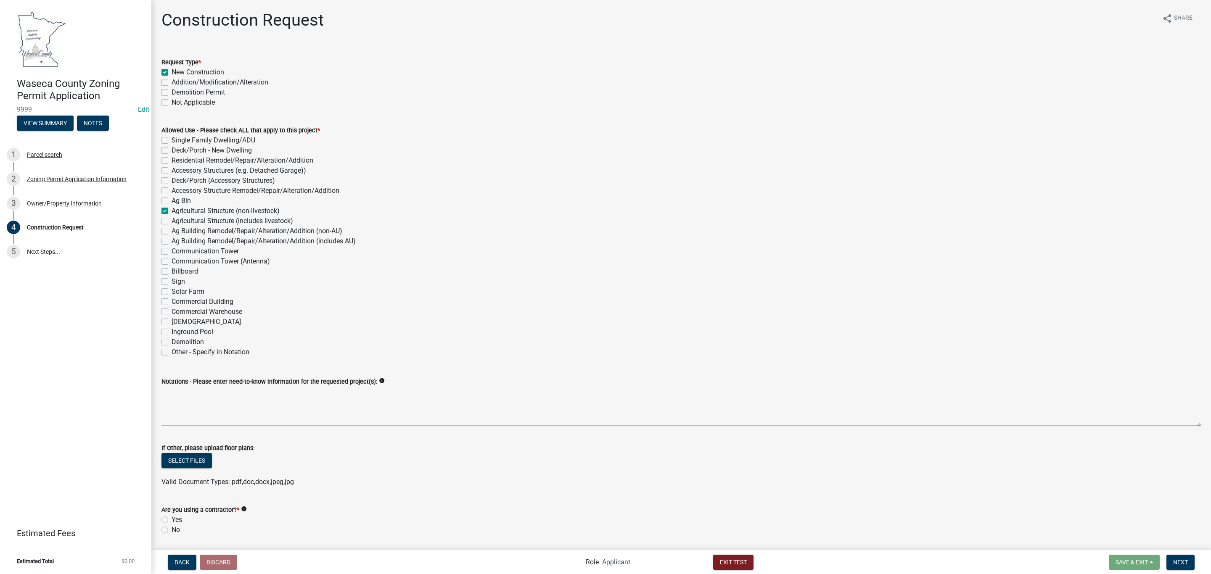
checkbox input "false"
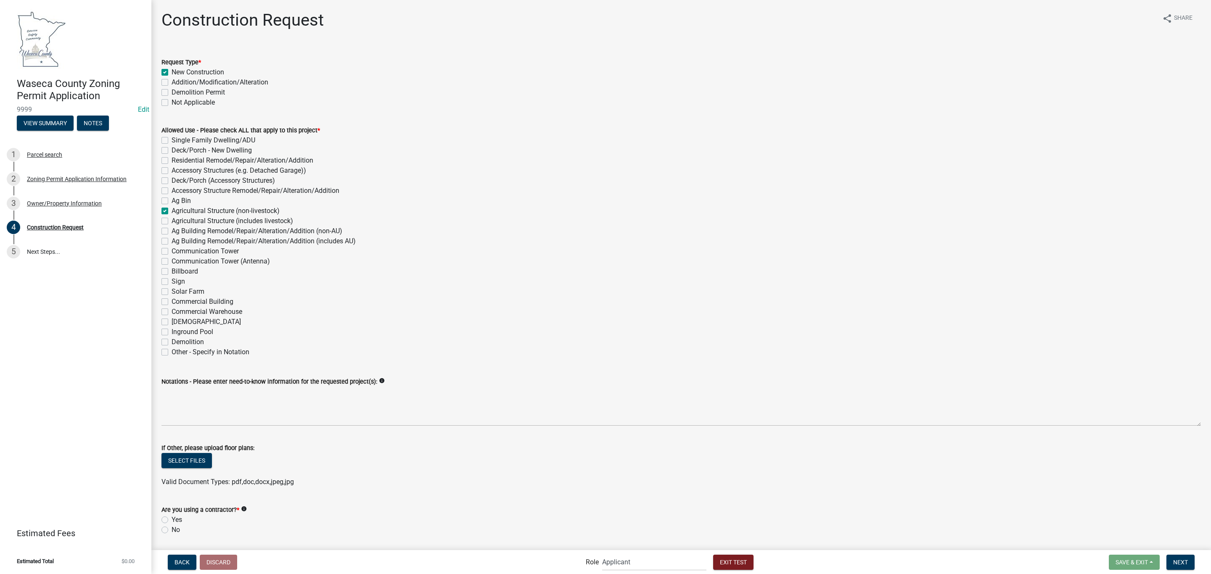
checkbox input "false"
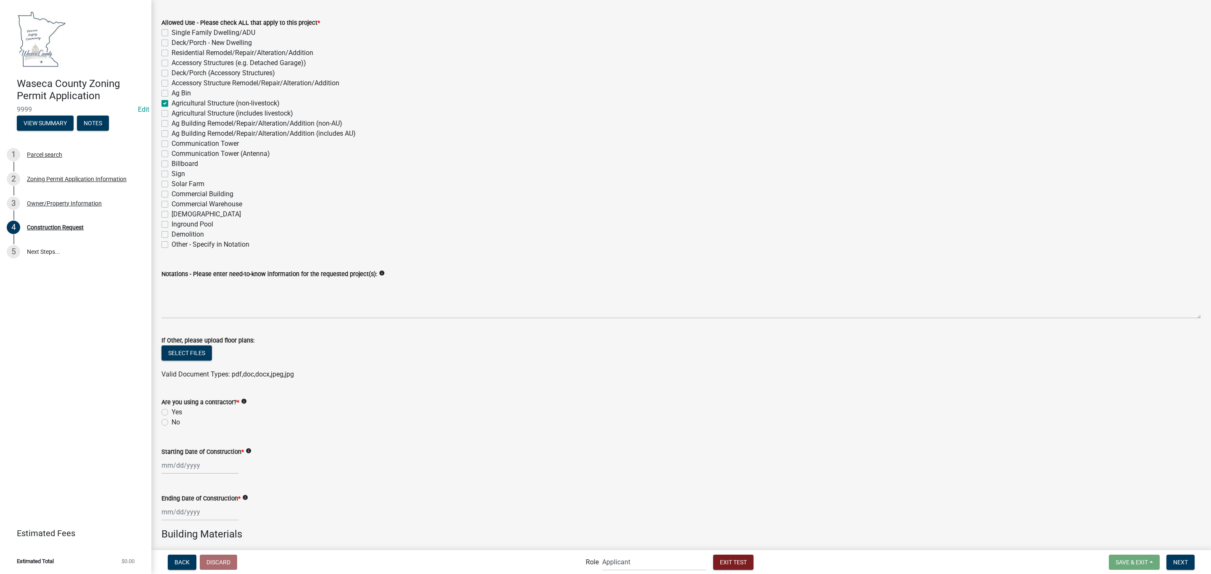
scroll to position [126, 0]
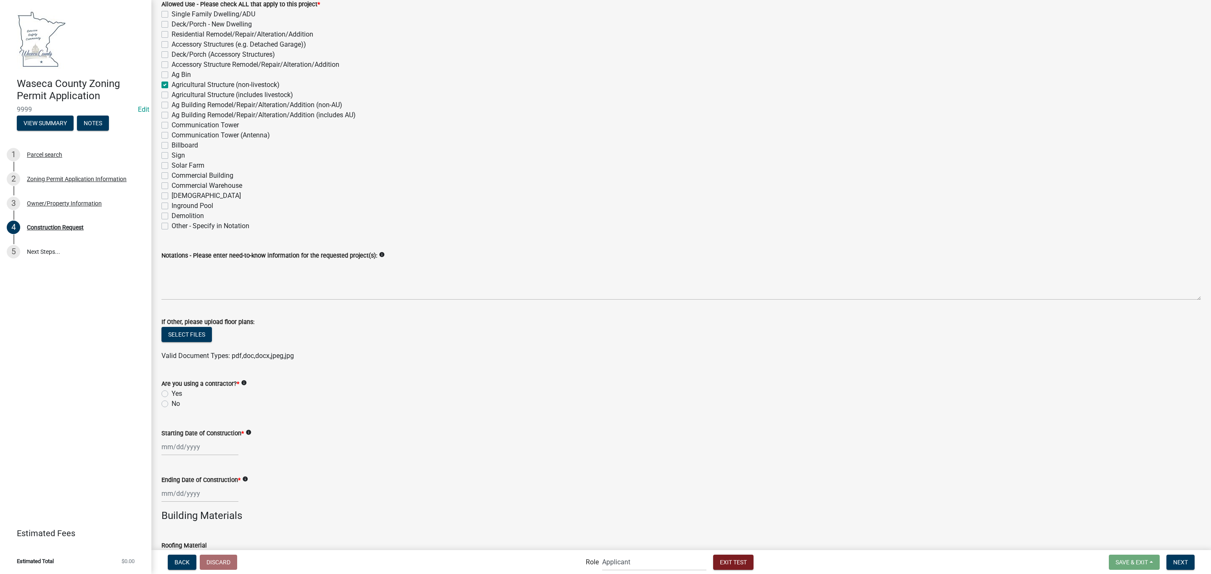
click at [172, 403] on label "No" at bounding box center [176, 404] width 8 height 10
click at [172, 403] on input "No" at bounding box center [174, 401] width 5 height 5
radio input "true"
select select "8"
select select "2025"
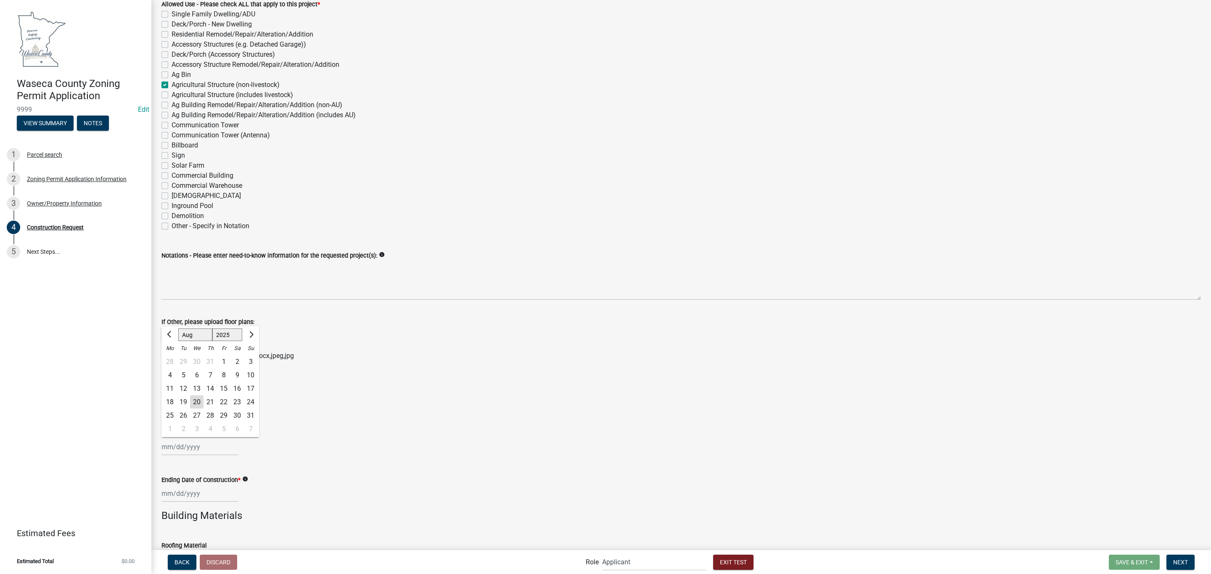
click at [198, 448] on div "[PERSON_NAME] Feb Mar Apr [PERSON_NAME][DATE] Oct Nov [DATE] 1526 1527 1528 152…" at bounding box center [199, 447] width 77 height 17
click at [197, 400] on div "20" at bounding box center [196, 402] width 13 height 13
type input "[DATE]"
click at [191, 492] on div at bounding box center [199, 493] width 77 height 17
select select "8"
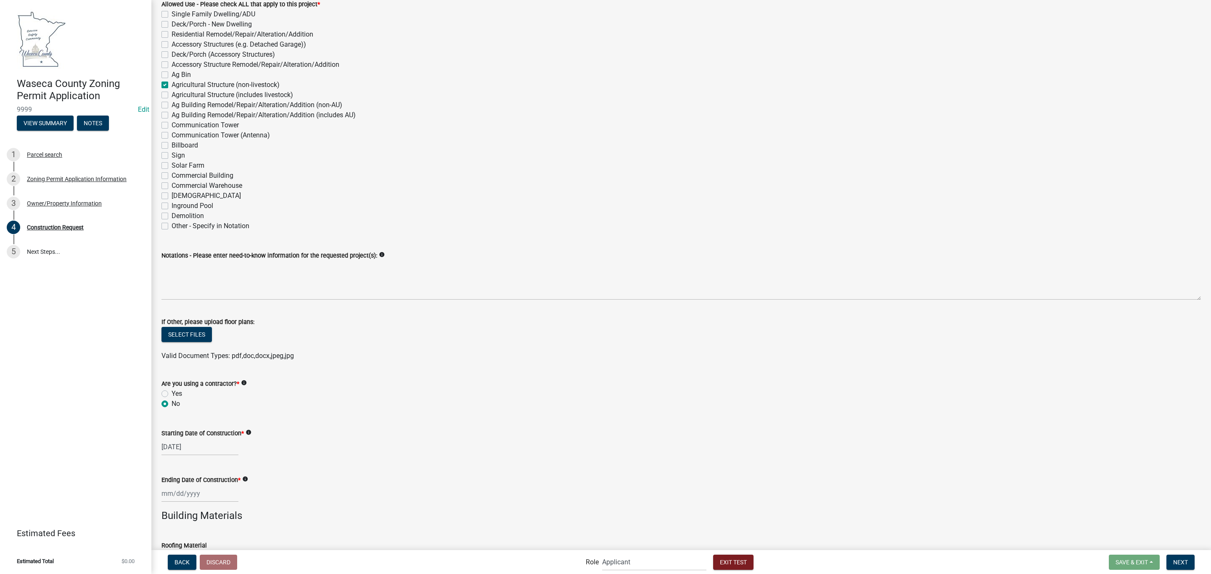
select select "2025"
click at [195, 448] on div "20" at bounding box center [196, 448] width 13 height 13
type input "[DATE]"
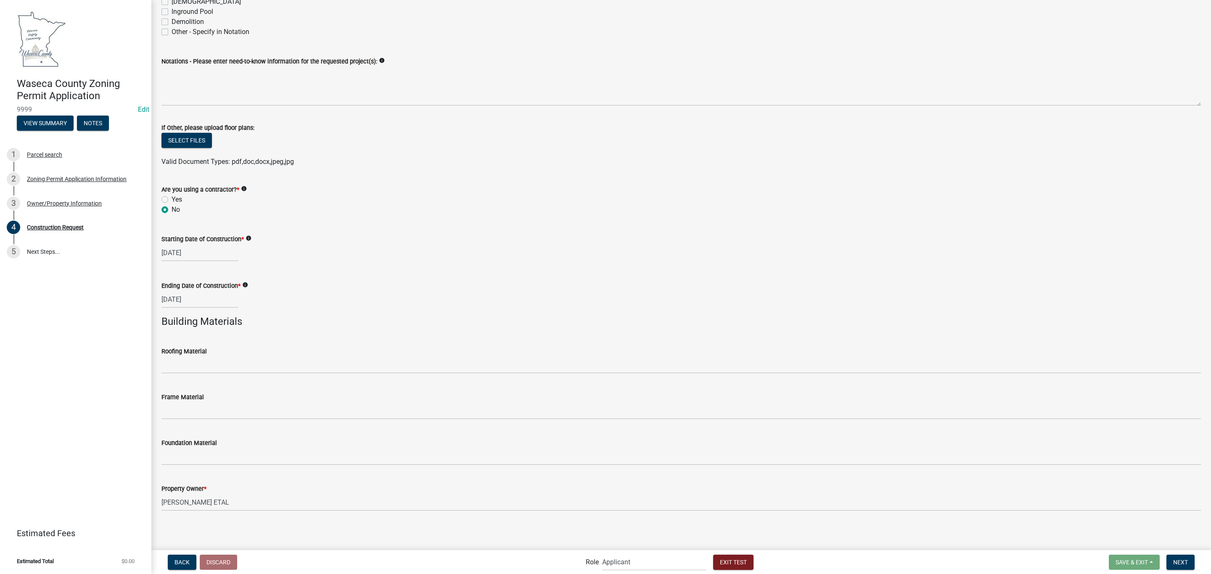
scroll to position [322, 0]
click at [1188, 559] on button "Next" at bounding box center [1181, 562] width 28 height 15
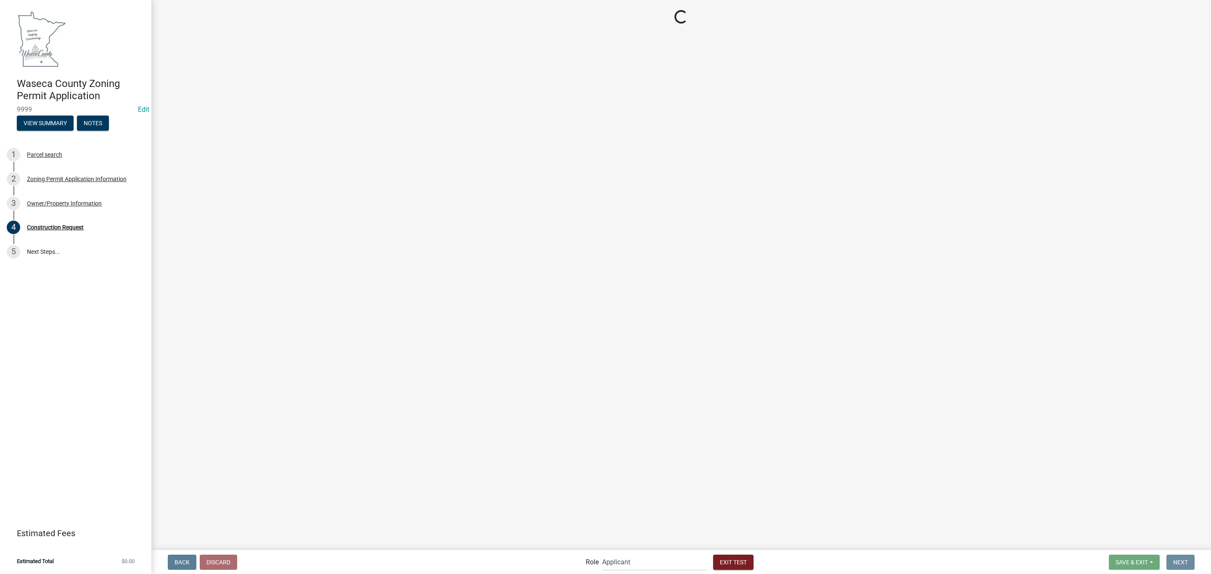
scroll to position [0, 0]
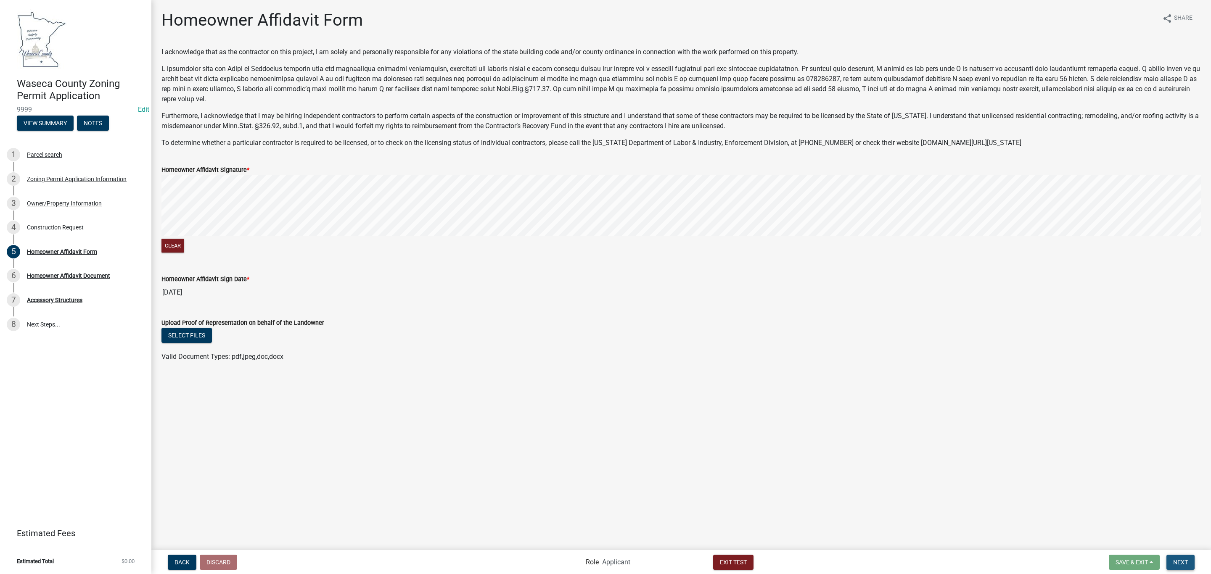
click at [1175, 563] on span "Next" at bounding box center [1180, 562] width 15 height 7
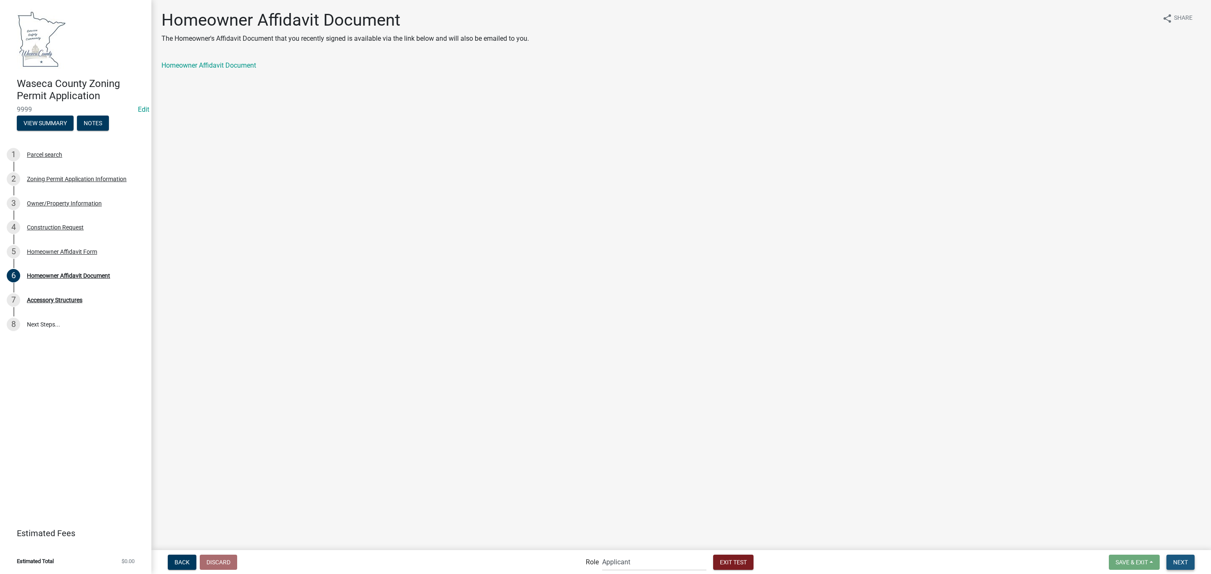
click at [1184, 560] on span "Next" at bounding box center [1180, 562] width 15 height 7
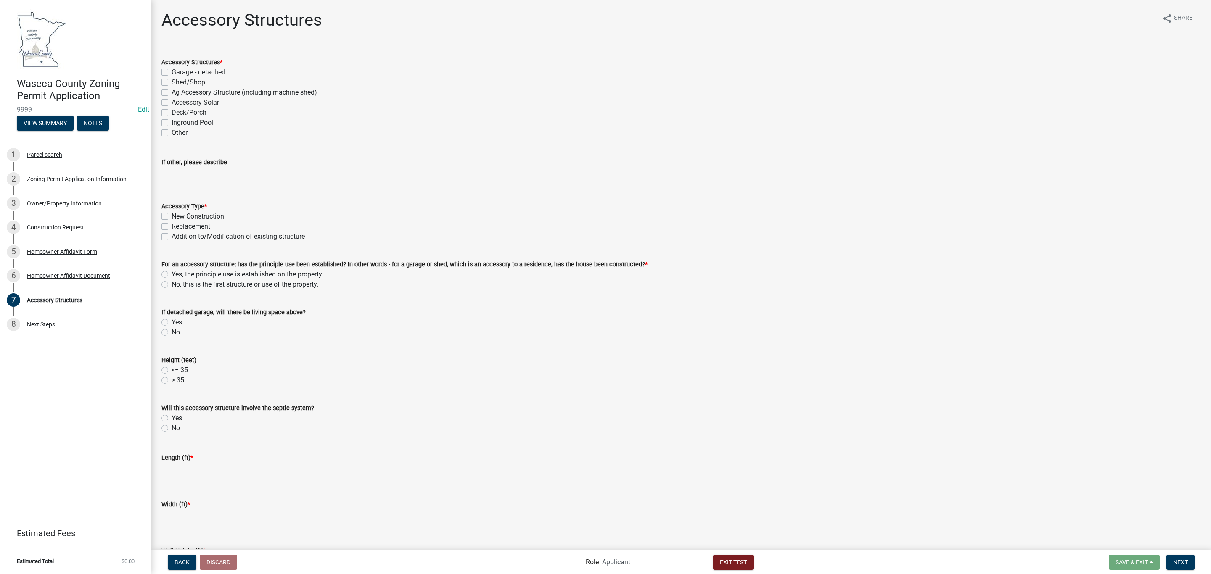
click at [210, 95] on label "Ag Accessory Structure (including machine shed)" at bounding box center [245, 92] width 146 height 10
click at [177, 93] on input "Ag Accessory Structure (including machine shed)" at bounding box center [174, 89] width 5 height 5
checkbox input "true"
checkbox input "false"
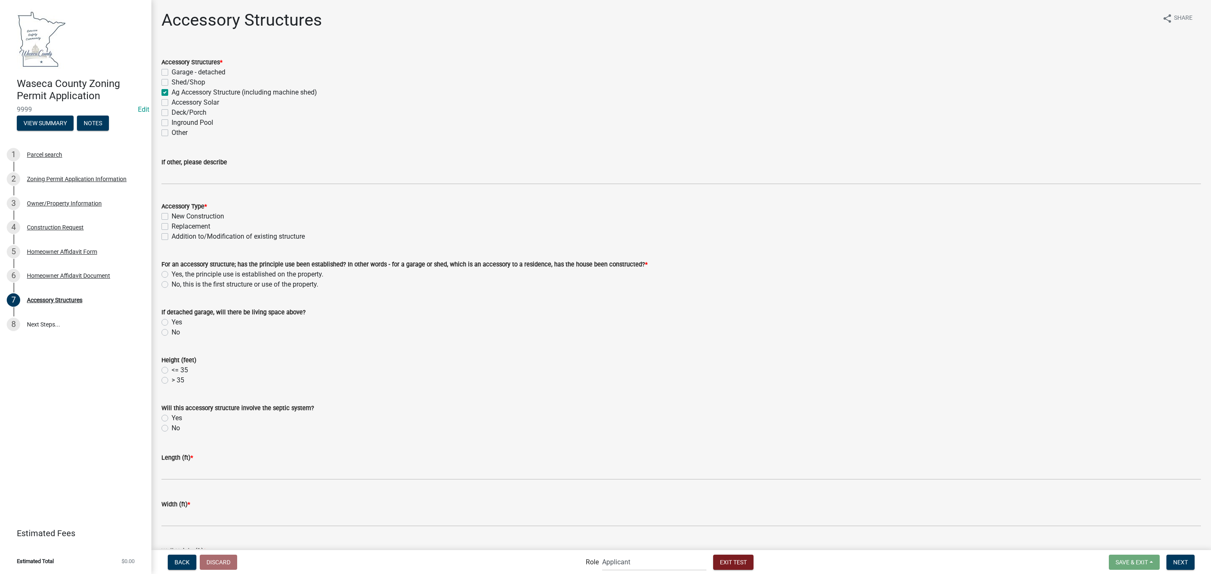
checkbox input "true"
checkbox input "false"
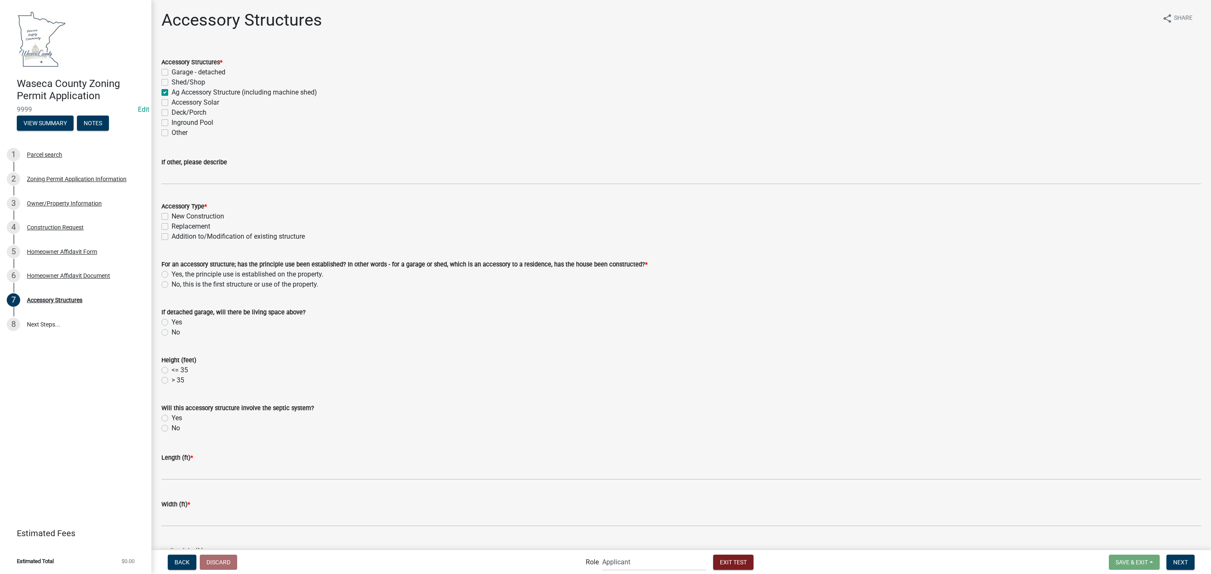
click at [196, 214] on label "New Construction" at bounding box center [198, 217] width 53 height 10
click at [177, 214] on input "New Construction" at bounding box center [174, 214] width 5 height 5
checkbox input "true"
checkbox input "false"
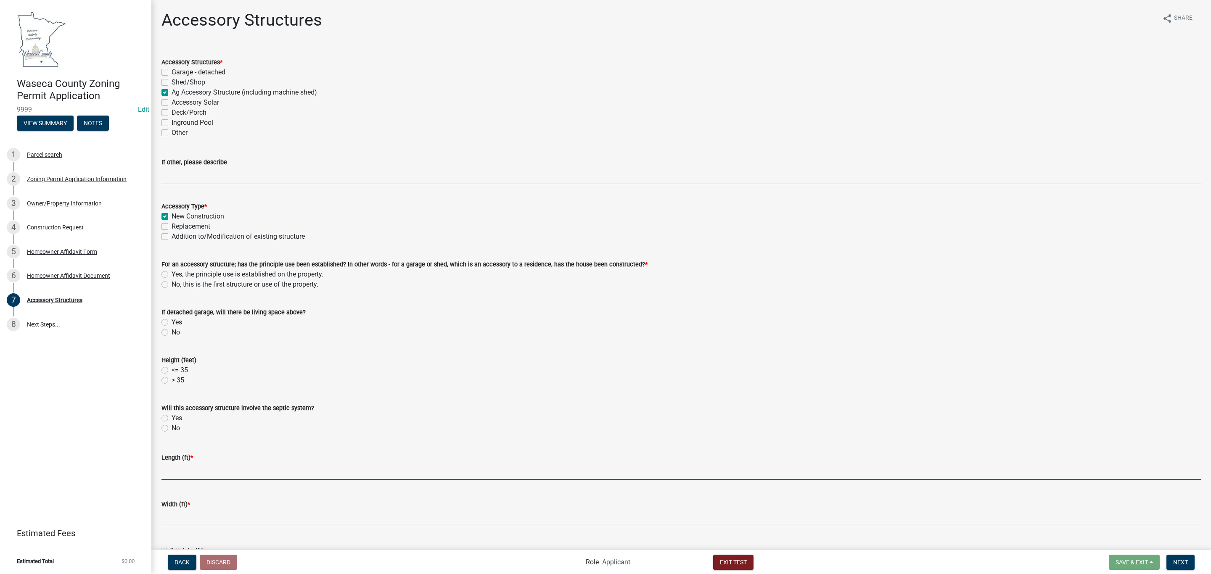
click at [182, 475] on input "text" at bounding box center [681, 471] width 1040 height 17
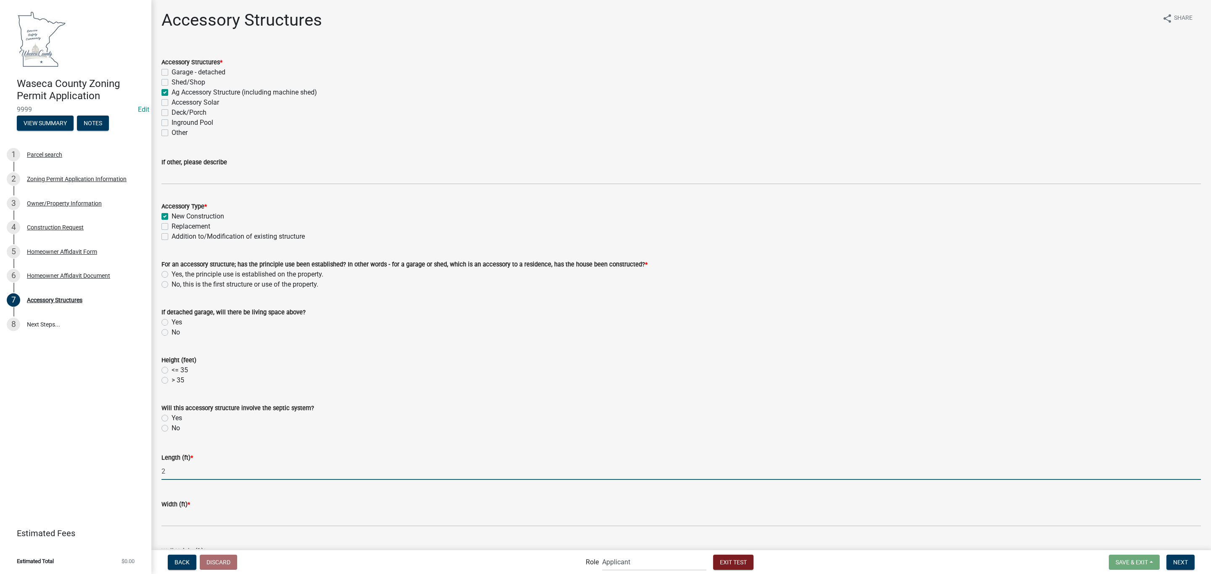
type input "2"
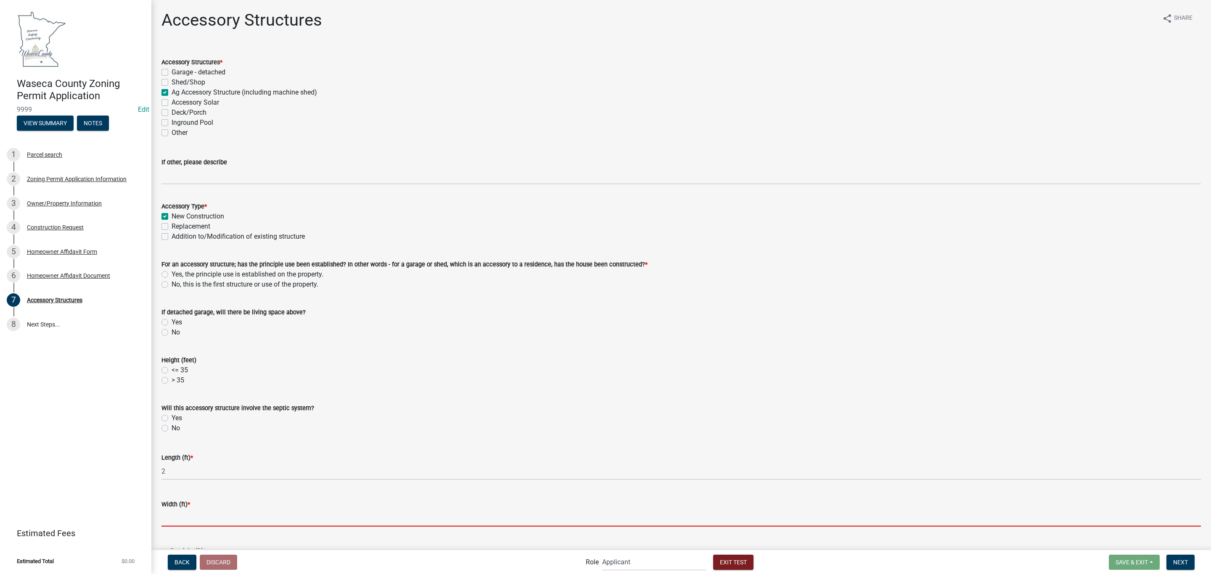
click at [190, 523] on input "text" at bounding box center [681, 518] width 1040 height 17
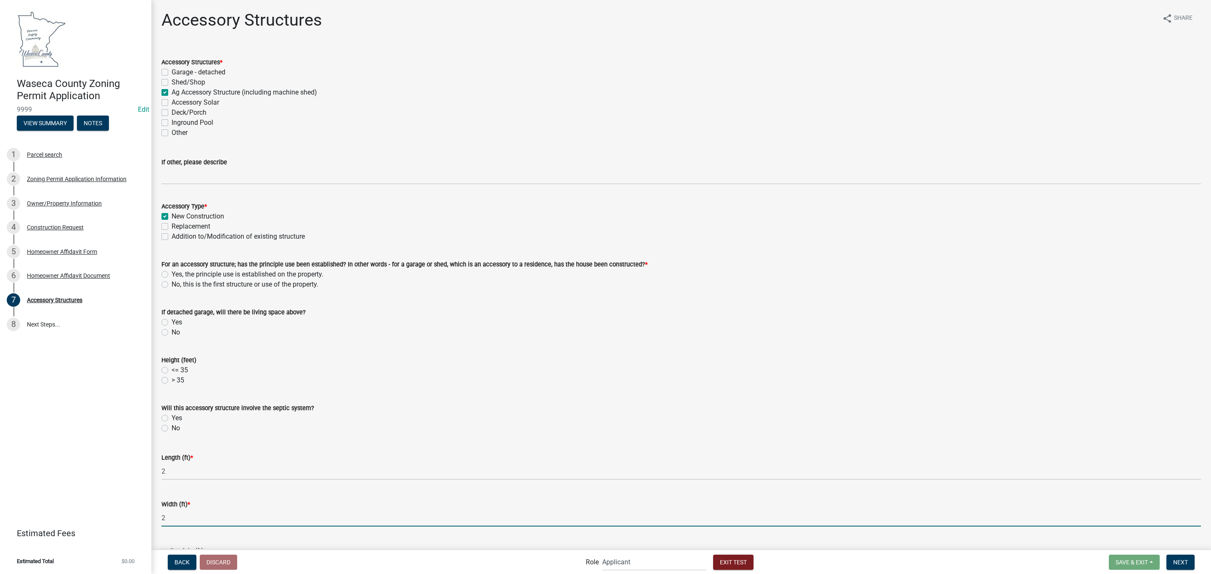
scroll to position [126, 0]
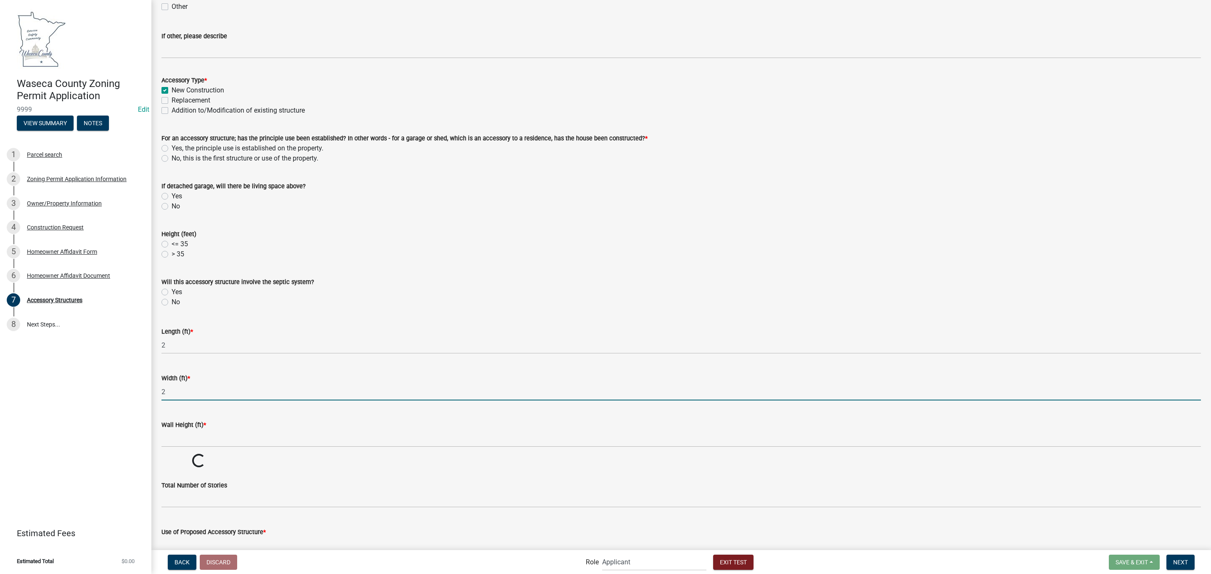
type input "2"
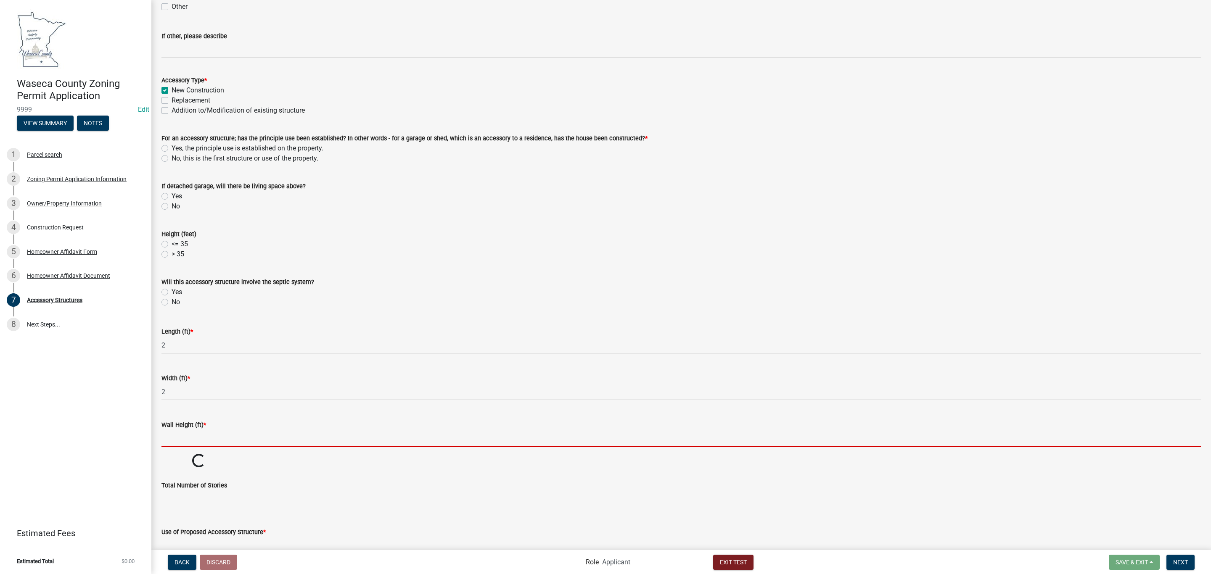
click at [206, 438] on input "Wall Height (ft) *" at bounding box center [681, 438] width 1040 height 17
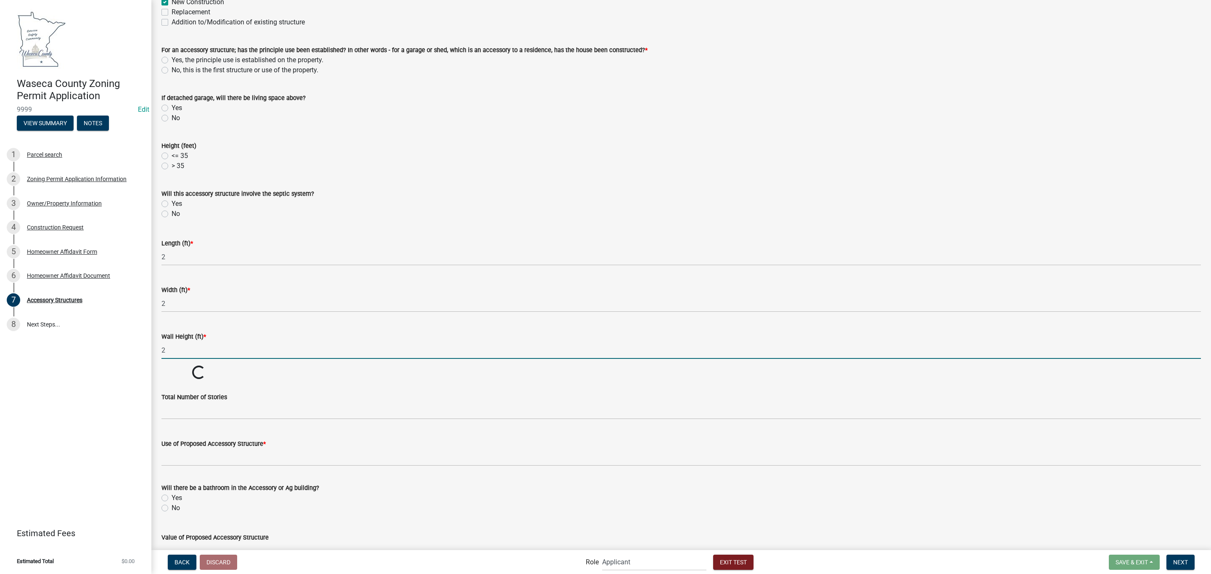
scroll to position [326, 0]
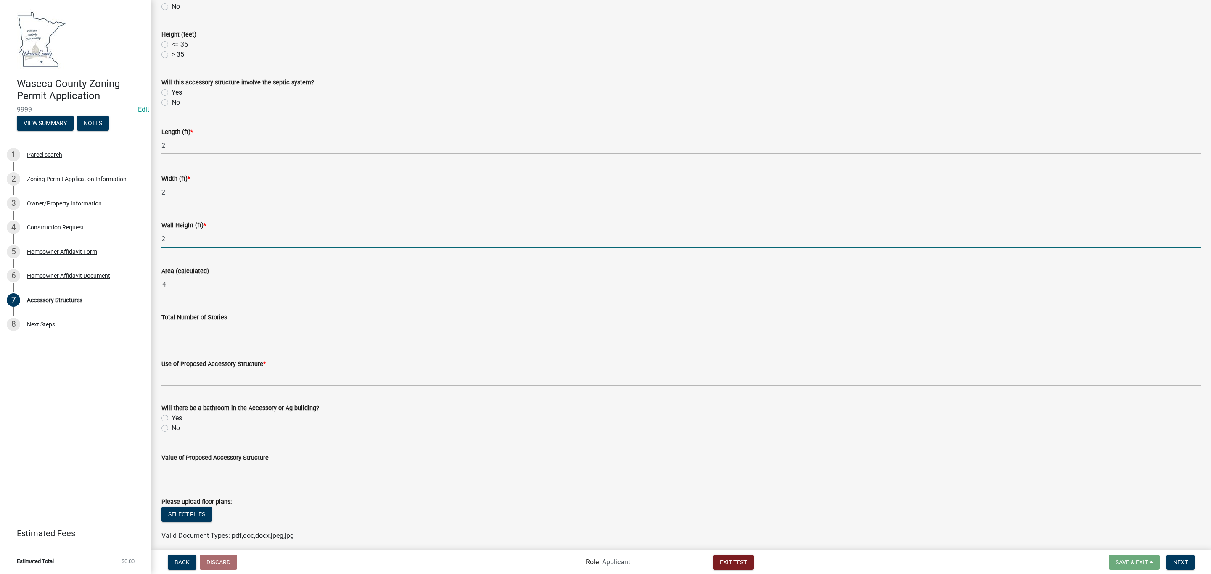
type input "2"
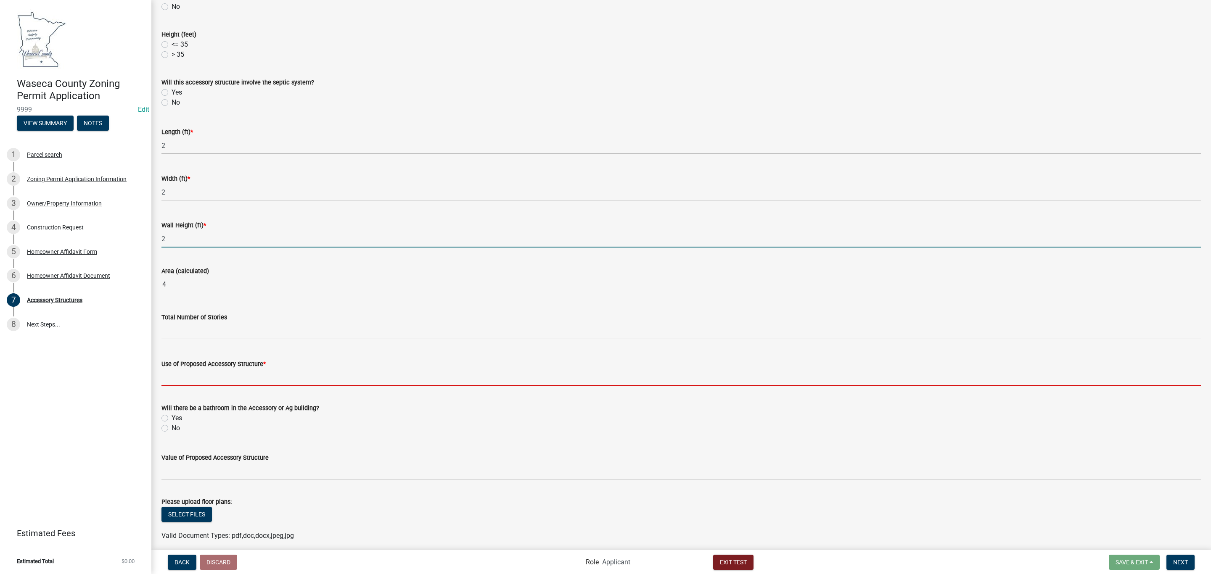
click at [197, 373] on input "Use of Proposed Accessory Structure *" at bounding box center [681, 377] width 1040 height 17
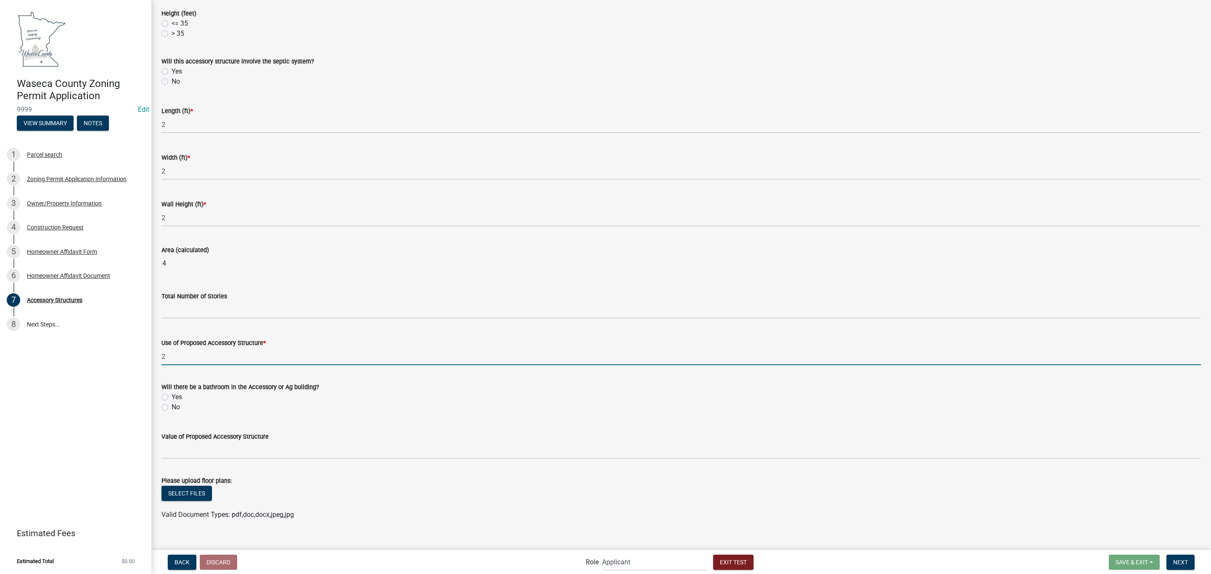
scroll to position [358, 0]
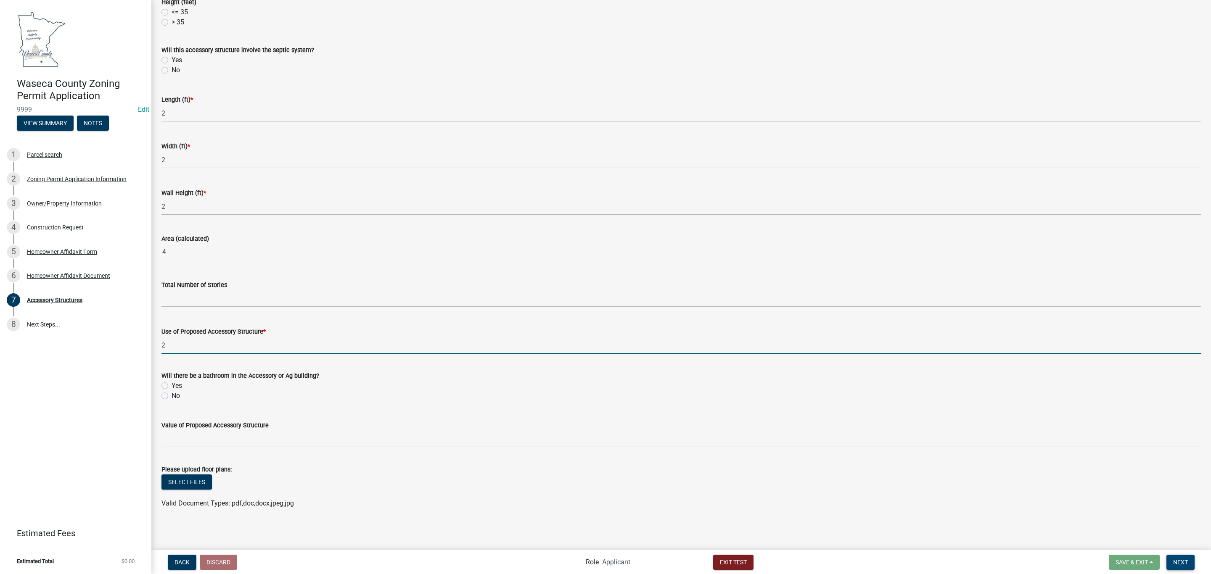
type input "2"
click at [1186, 559] on span "Next" at bounding box center [1180, 562] width 15 height 7
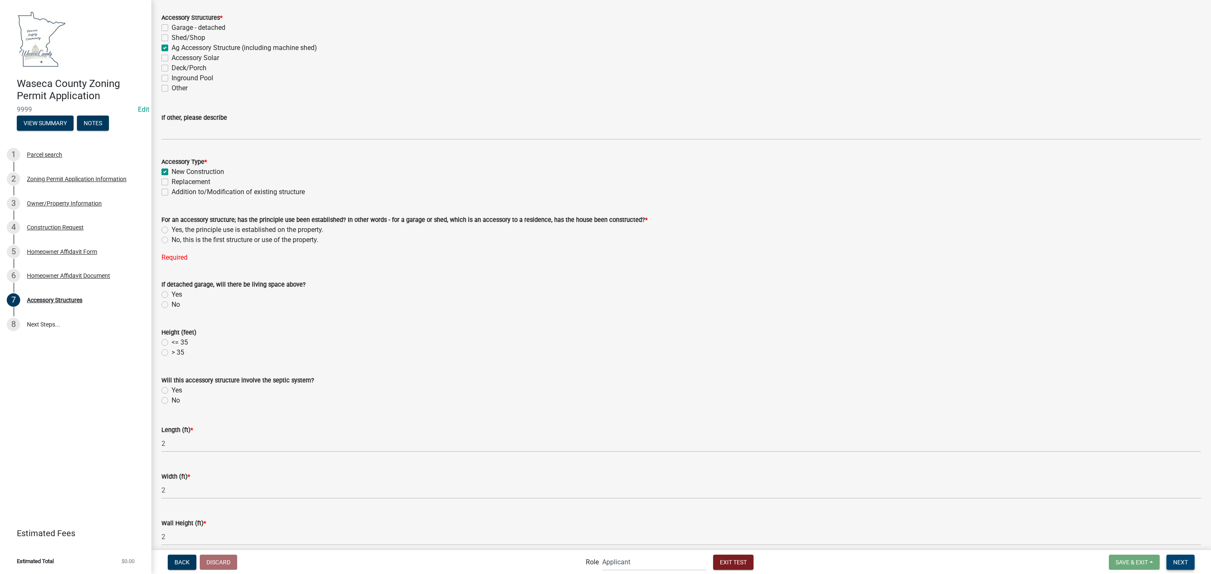
scroll to position [0, 0]
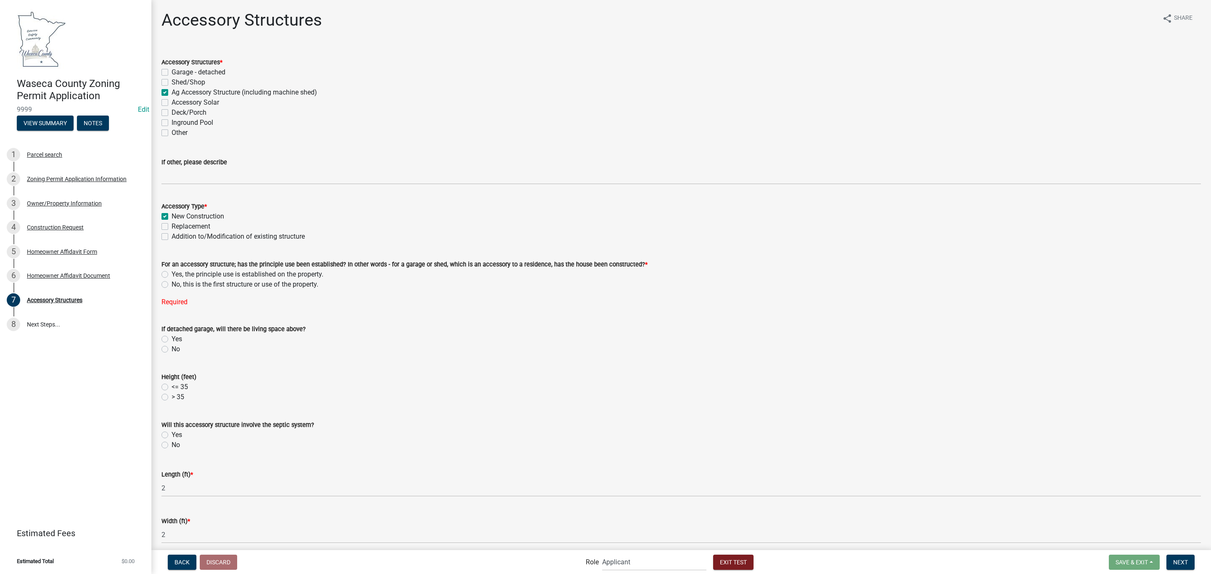
click at [172, 275] on label "Yes, the principle use is established on the property." at bounding box center [248, 275] width 152 height 10
click at [172, 275] on input "Yes, the principle use is established on the property." at bounding box center [174, 272] width 5 height 5
radio input "true"
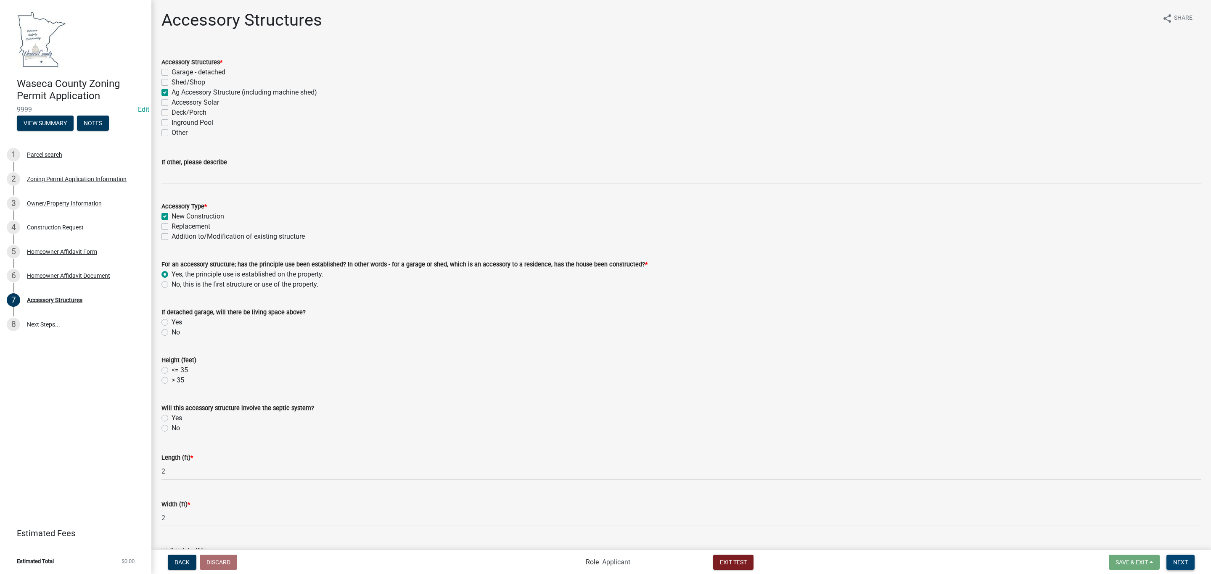
click at [1184, 561] on span "Next" at bounding box center [1180, 562] width 15 height 7
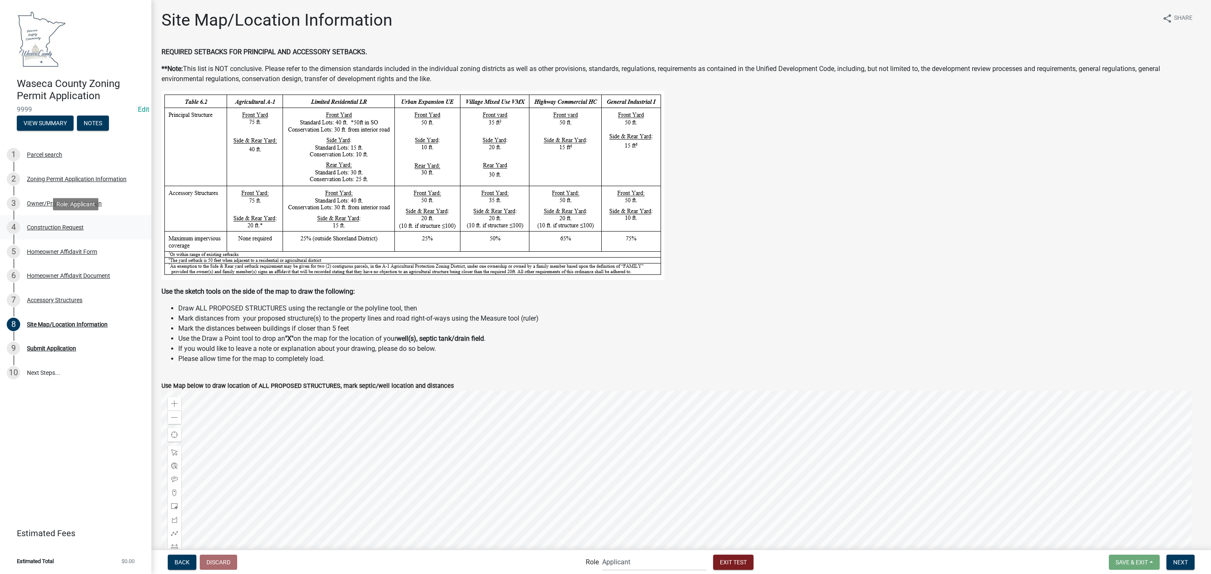
click at [72, 229] on div "Construction Request" at bounding box center [55, 228] width 57 height 6
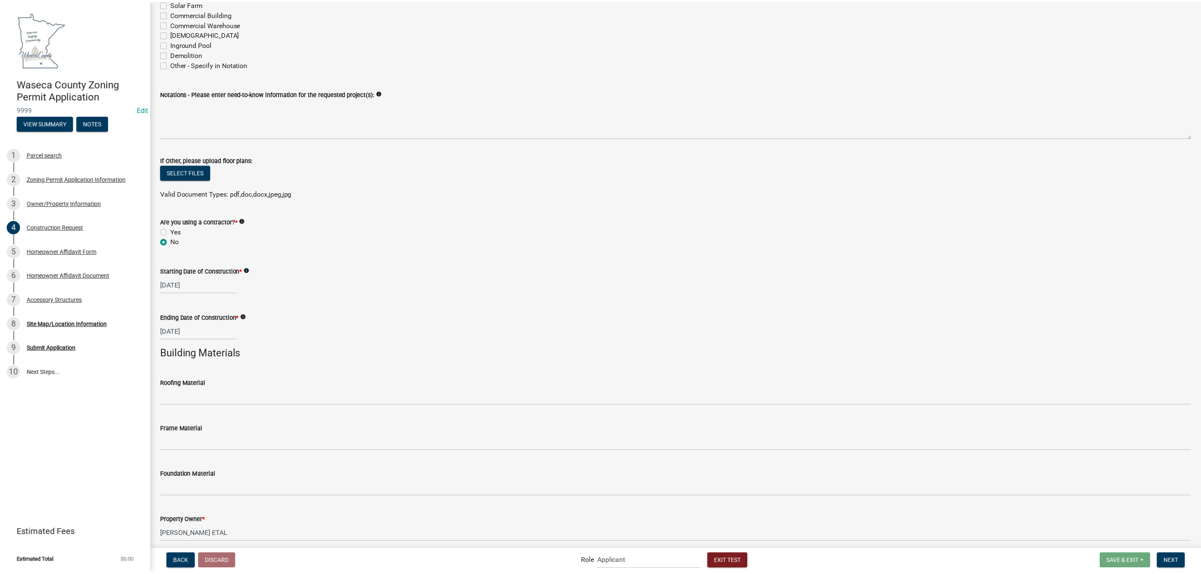
scroll to position [322, 0]
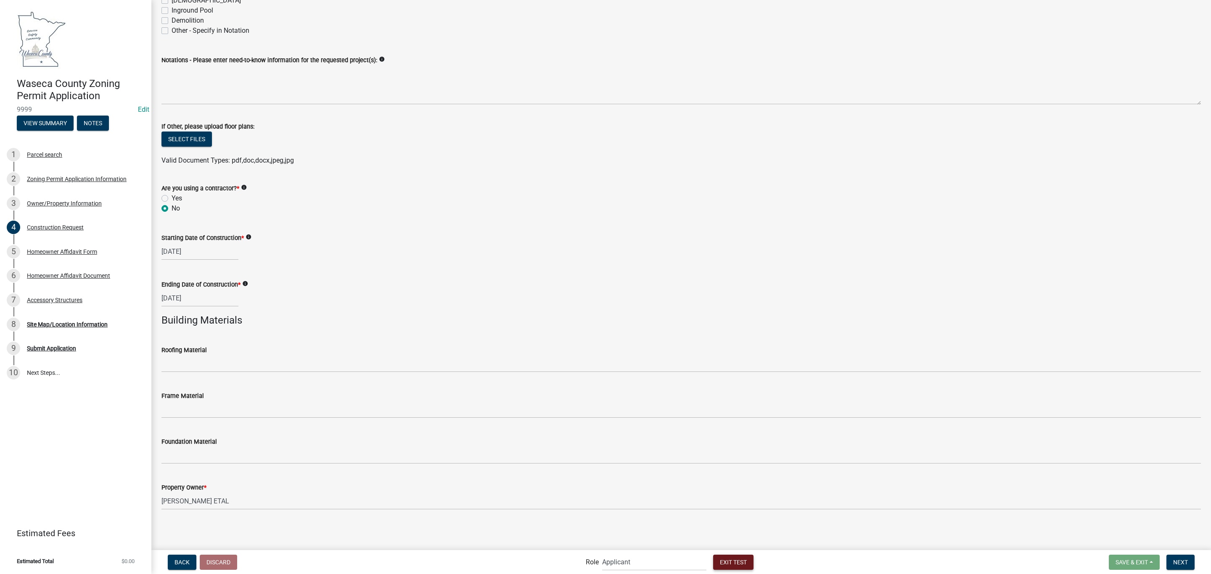
click at [741, 556] on button "Exit Test" at bounding box center [733, 562] width 40 height 15
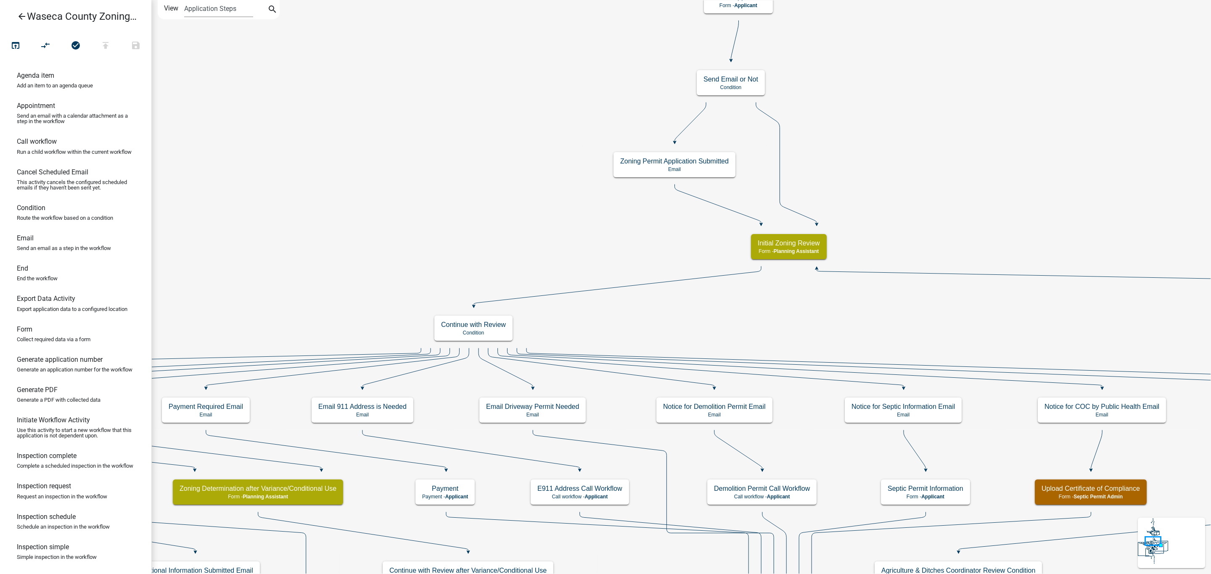
click at [24, 16] on icon "arrow_back" at bounding box center [22, 17] width 10 height 12
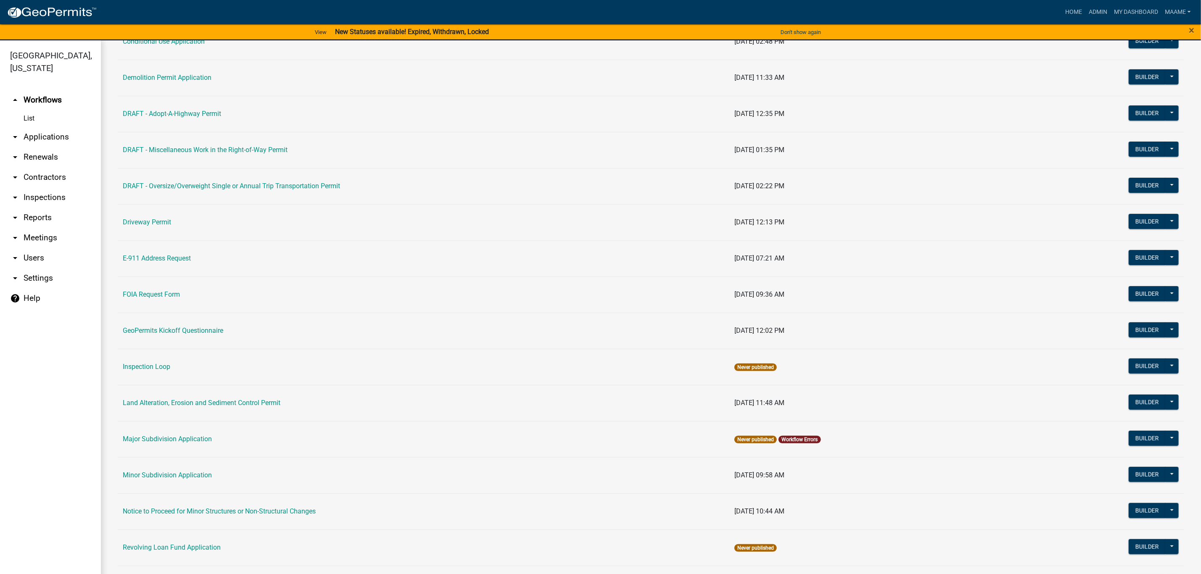
scroll to position [315, 0]
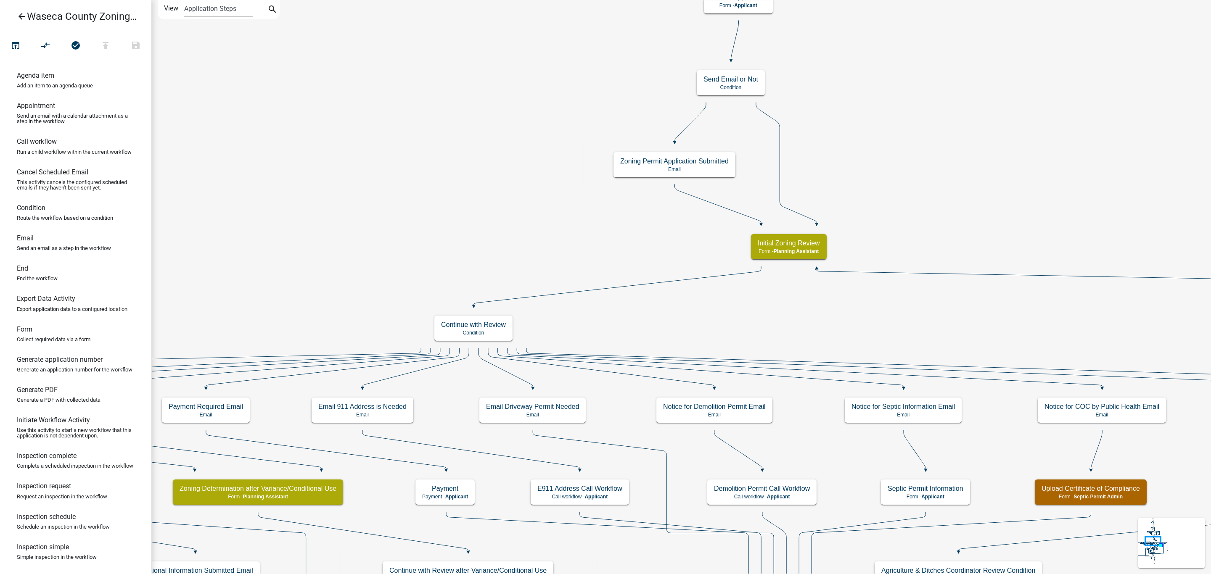
click at [17, 13] on icon "arrow_back" at bounding box center [22, 17] width 10 height 12
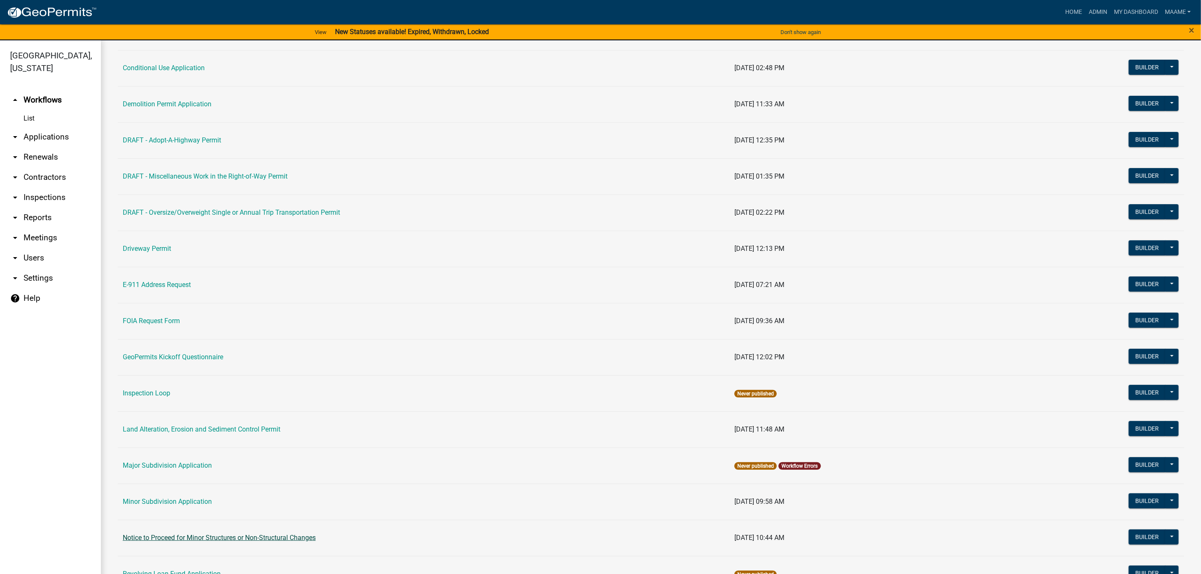
scroll to position [301, 0]
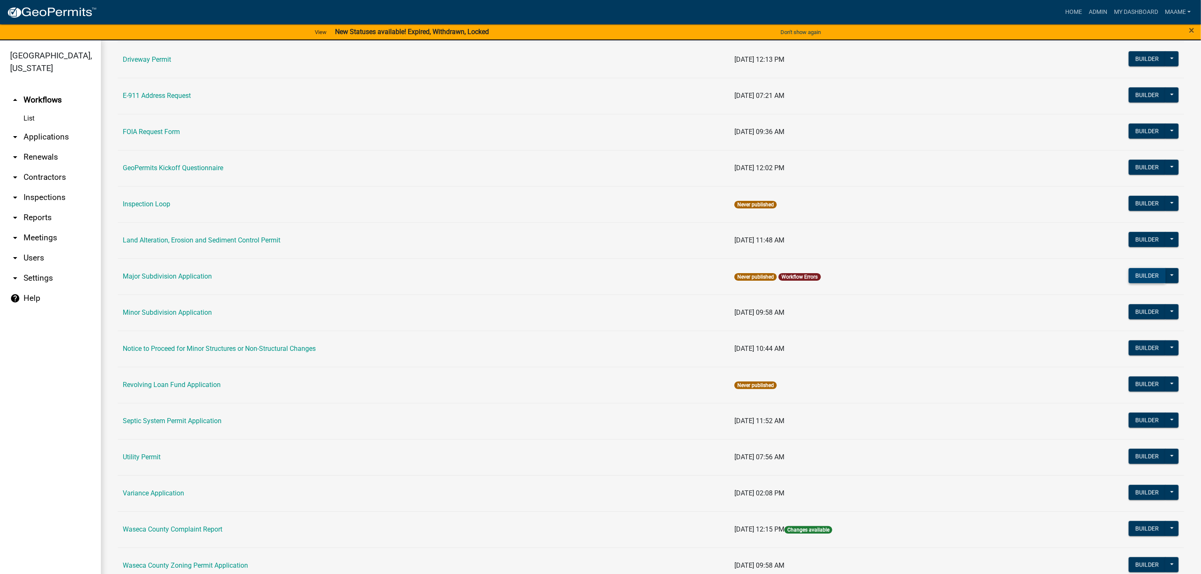
click at [1132, 281] on button "Builder" at bounding box center [1147, 275] width 37 height 15
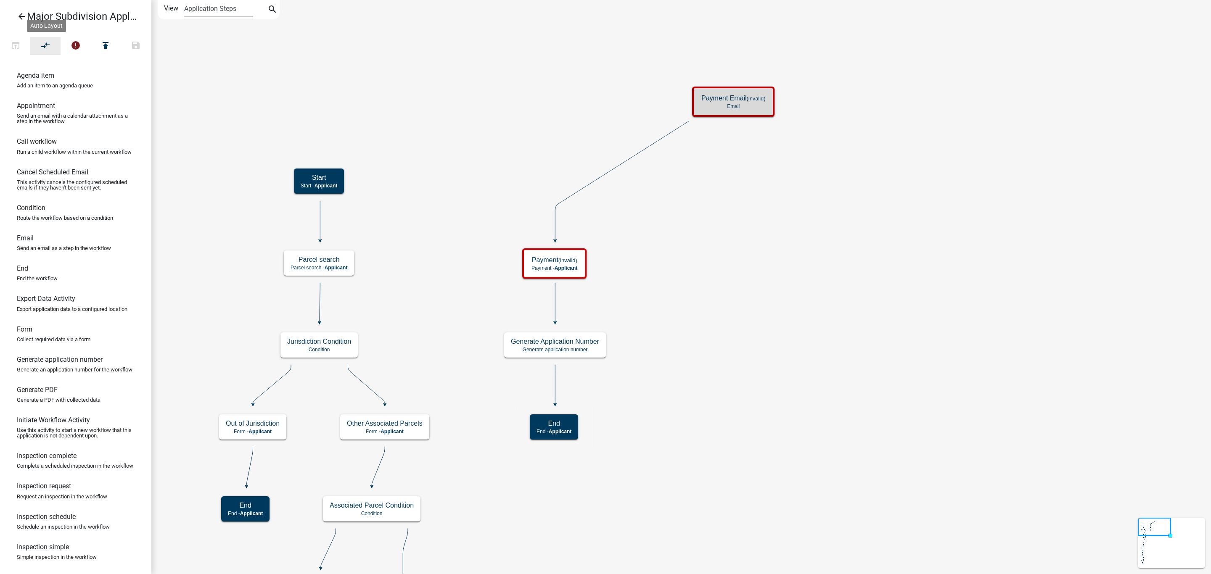
click at [47, 41] on icon "compare_arrows" at bounding box center [46, 46] width 10 height 12
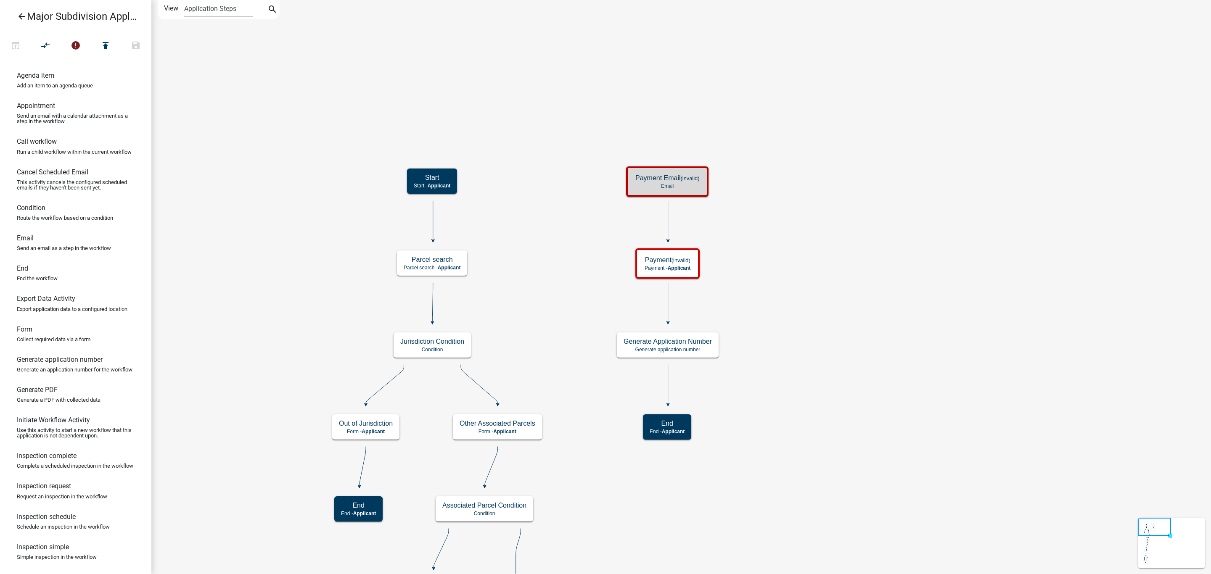
click at [668, 225] on icon at bounding box center [668, 221] width 0 height 40
click at [668, 311] on icon at bounding box center [668, 303] width 0 height 40
click at [668, 390] on icon at bounding box center [668, 385] width 0 height 40
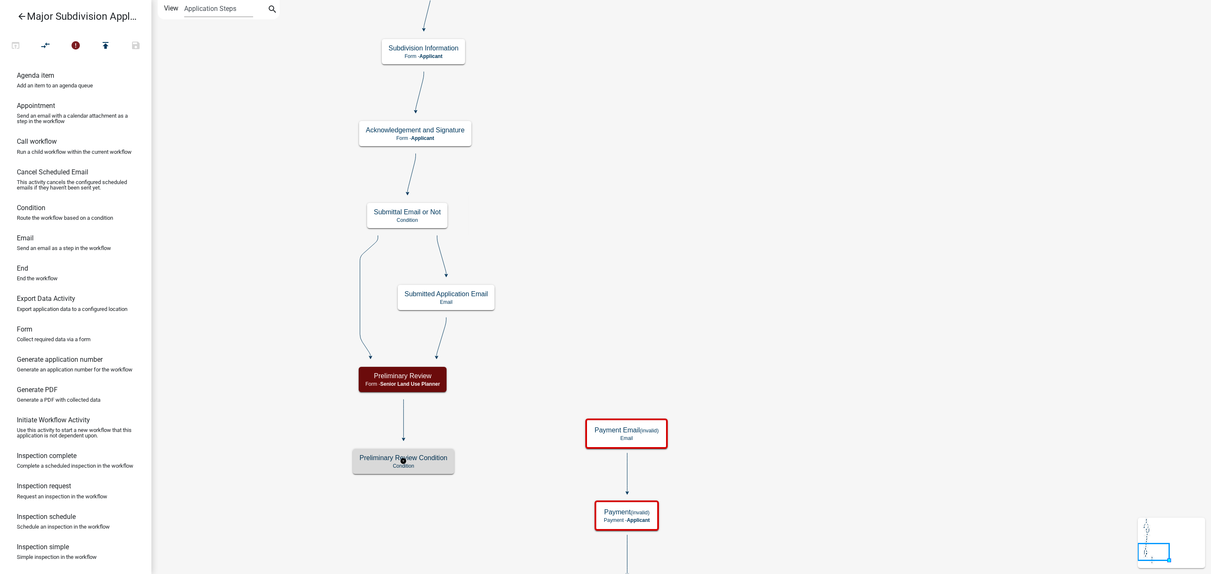
click at [429, 462] on h5 "Preliminary Review Condition" at bounding box center [404, 458] width 88 height 8
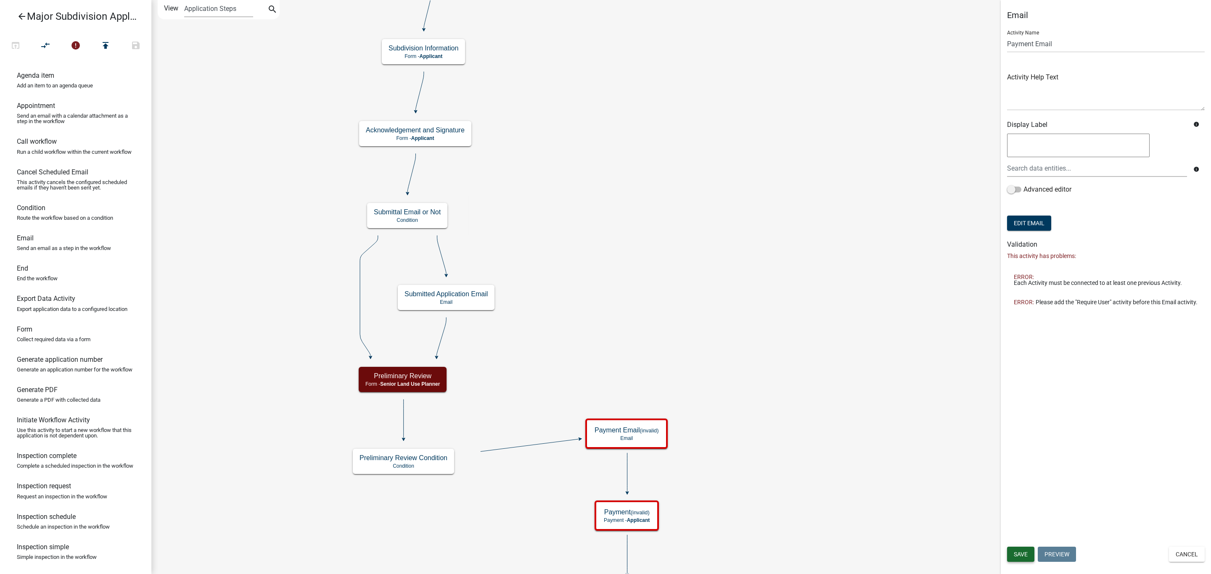
click at [1024, 551] on span "Save" at bounding box center [1021, 554] width 14 height 7
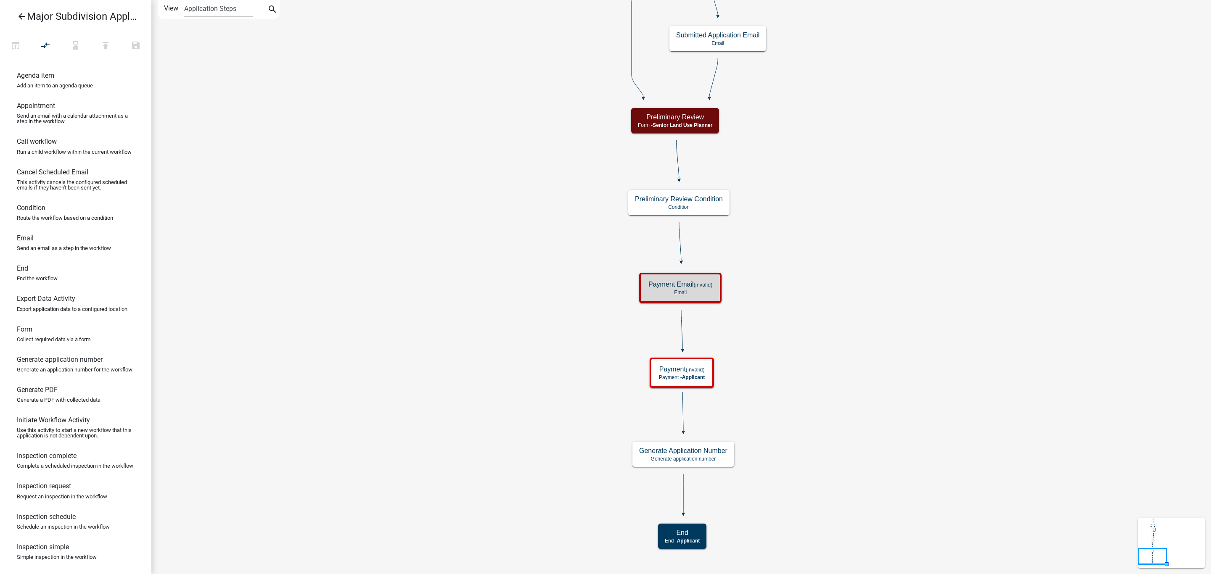
click at [437, 232] on icon "Start Start - Applicant Parcel search Parcel search - Applicant Jurisdiction Co…" at bounding box center [681, 287] width 1059 height 574
click at [23, 14] on icon "arrow_back" at bounding box center [22, 17] width 10 height 12
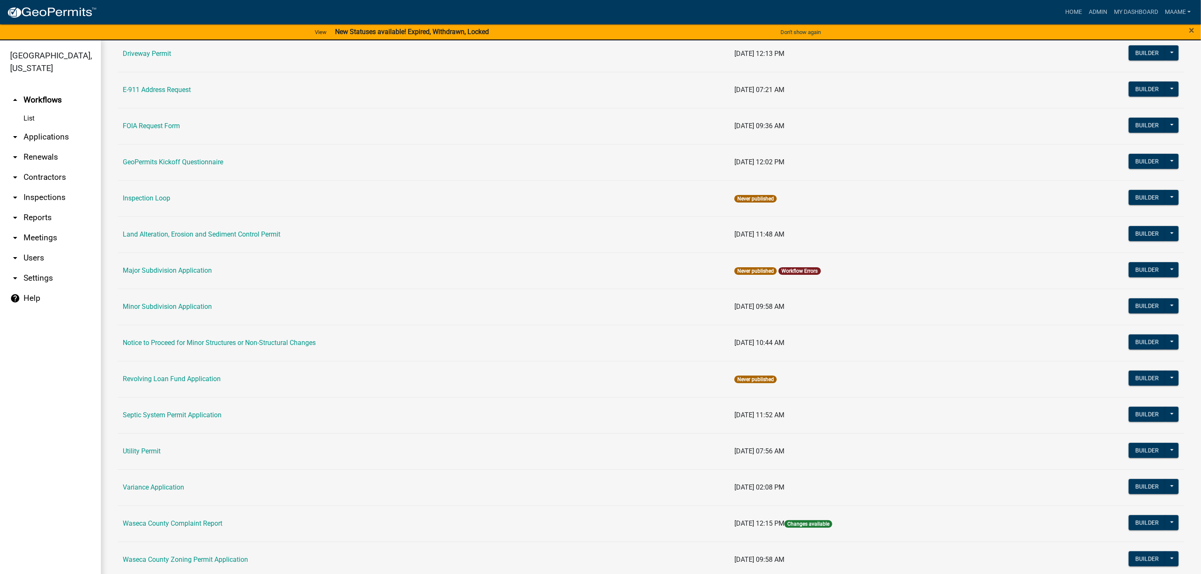
scroll to position [315, 0]
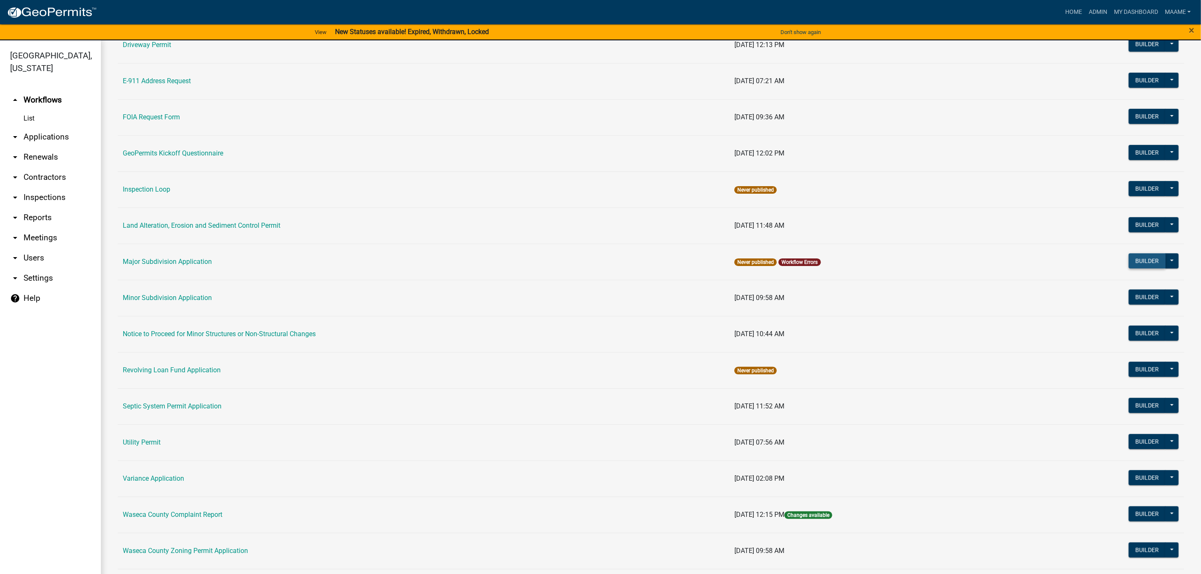
click at [1136, 261] on button "Builder" at bounding box center [1147, 261] width 37 height 15
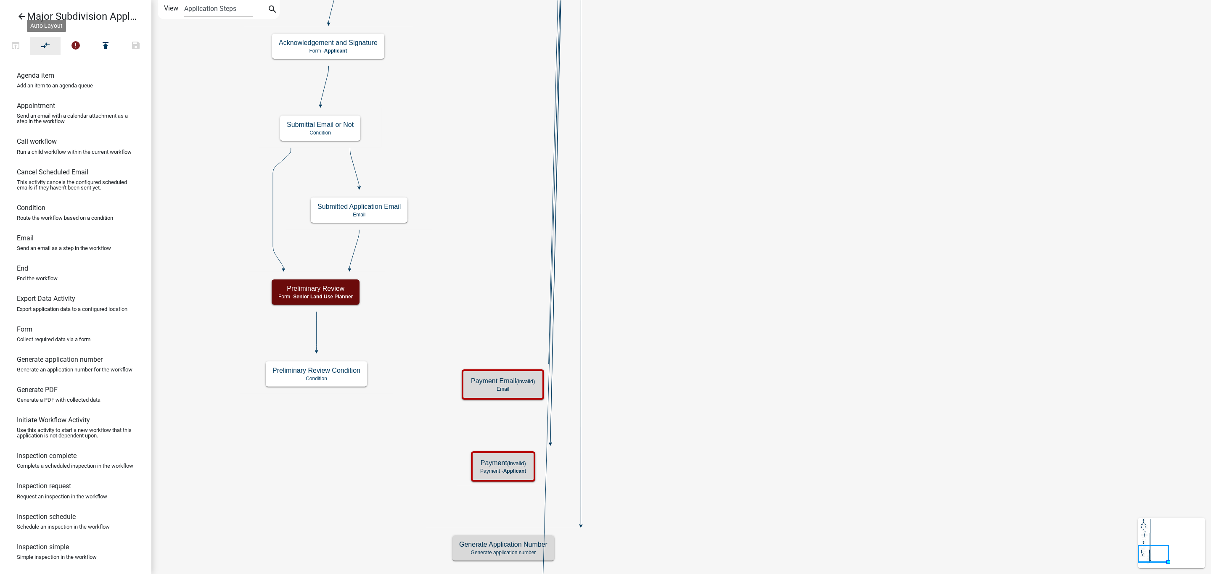
click at [48, 48] on icon "compare_arrows" at bounding box center [46, 46] width 10 height 12
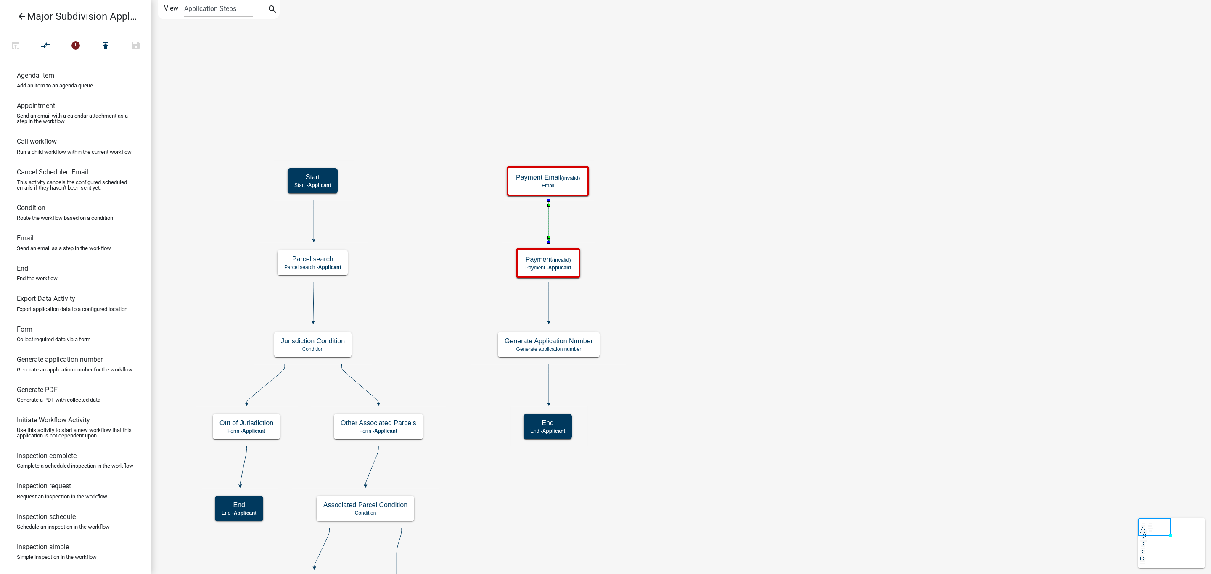
click at [549, 216] on icon at bounding box center [549, 221] width 0 height 40
click at [549, 220] on icon at bounding box center [549, 221] width 0 height 40
click at [549, 310] on icon at bounding box center [549, 303] width 0 height 40
click at [549, 384] on icon at bounding box center [549, 385] width 0 height 40
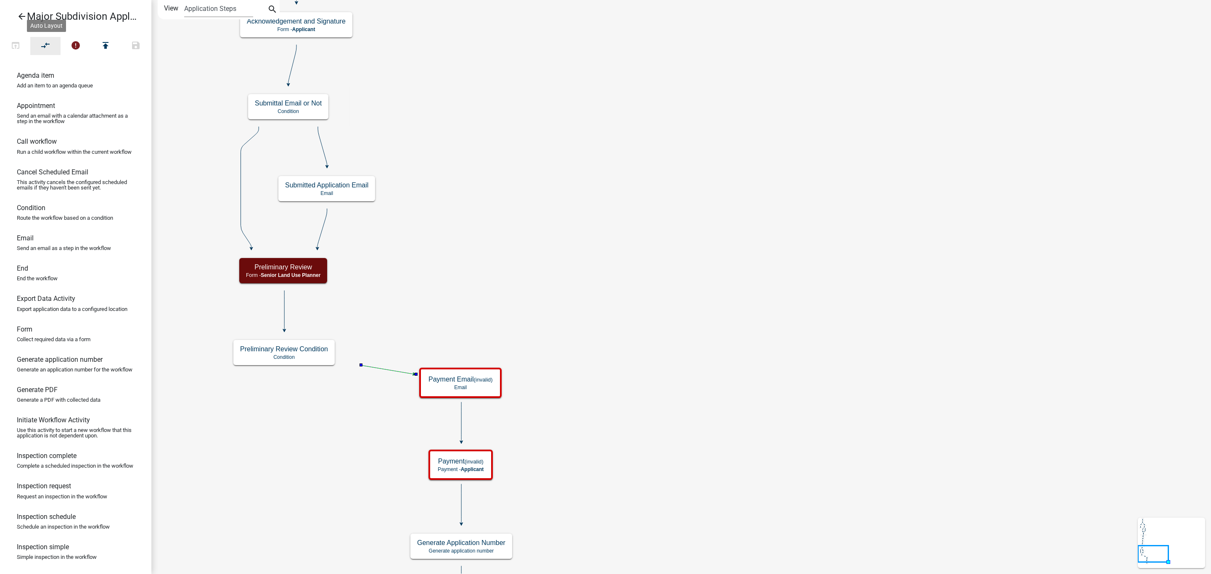
click at [47, 45] on icon "compare_arrows" at bounding box center [46, 46] width 10 height 12
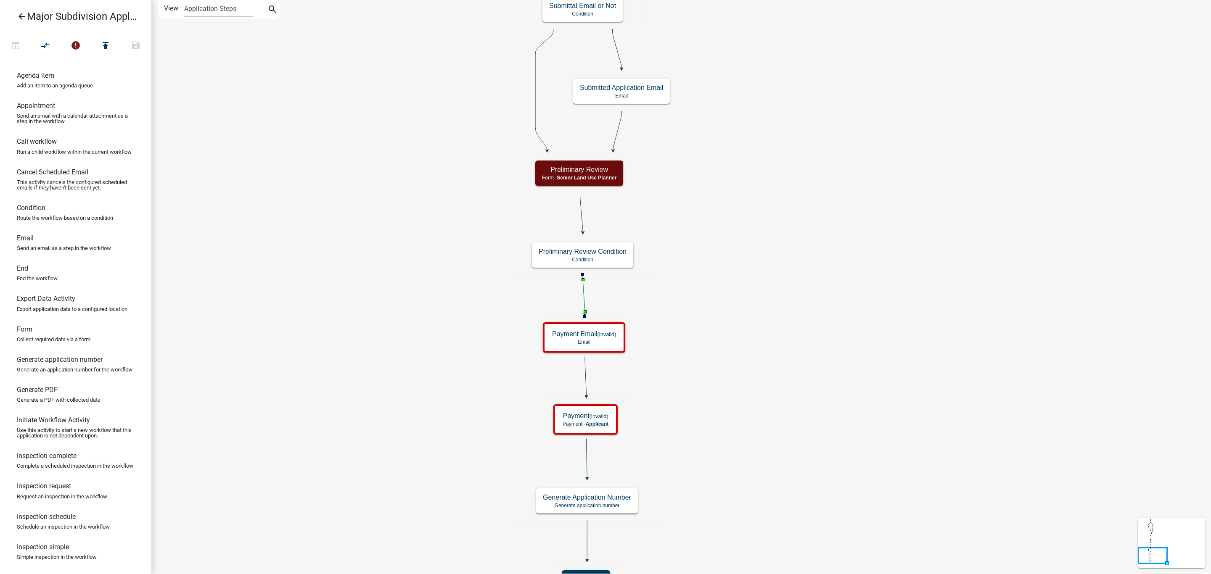
click at [29, 333] on h6 "Form" at bounding box center [25, 329] width 16 height 8
drag, startPoint x: 21, startPoint y: 348, endPoint x: 459, endPoint y: 323, distance: 439.3
click at [459, 323] on div "arrow_back Major Subdivision Application open_in_browser compare_arrows error p…" at bounding box center [605, 287] width 1211 height 574
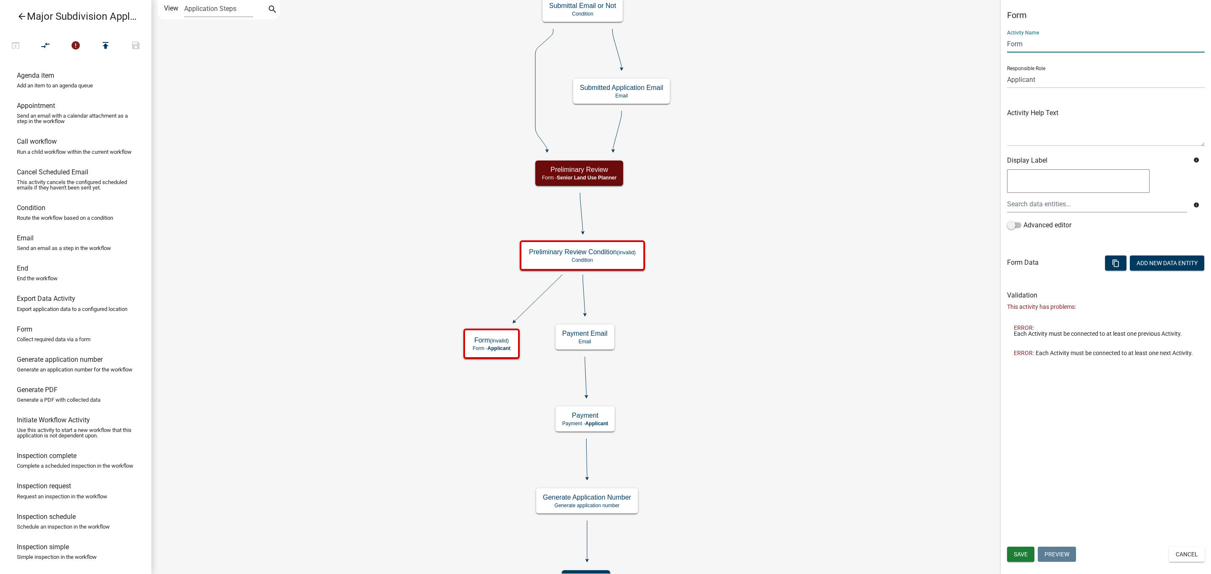
click at [1017, 45] on input "Form" at bounding box center [1106, 43] width 198 height 17
type input "Incomplete Application"
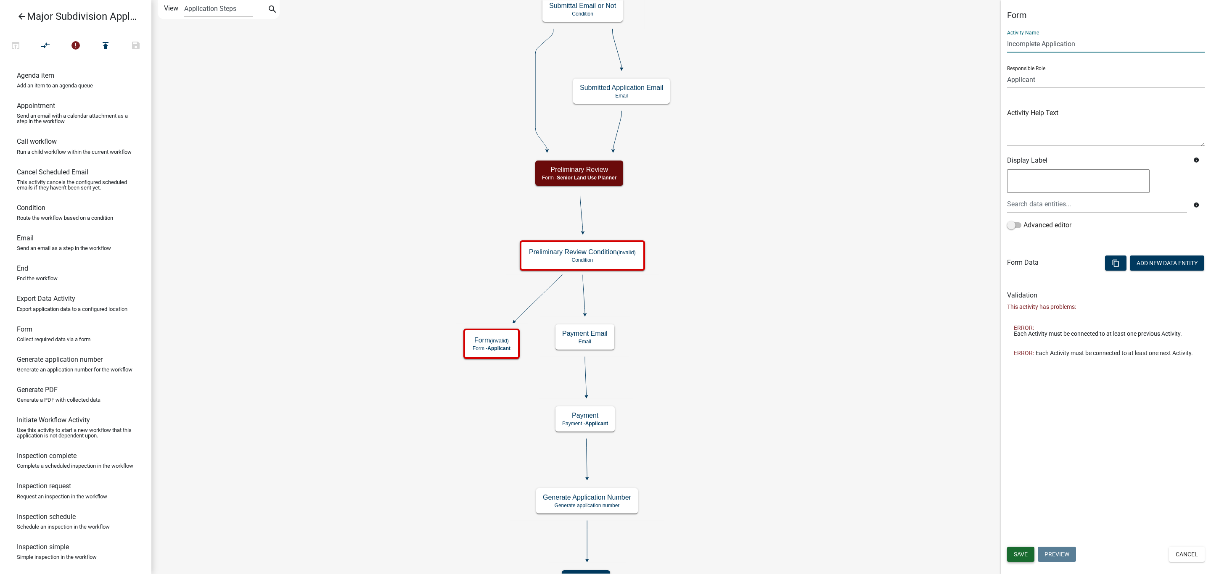
click at [1021, 550] on button "Save" at bounding box center [1020, 554] width 27 height 15
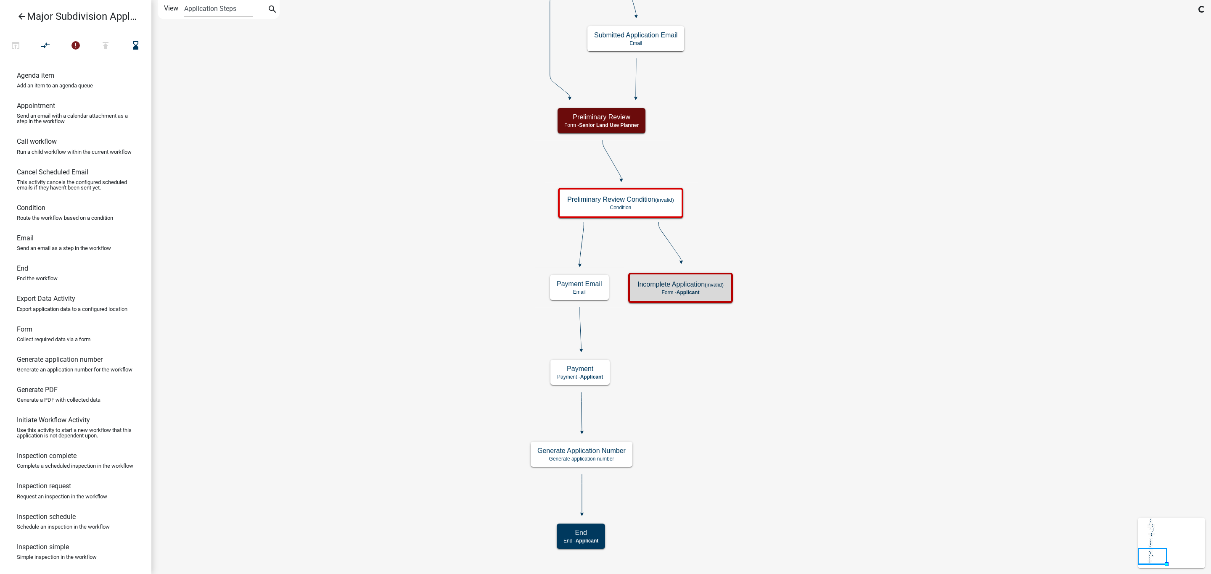
click at [824, 341] on icon "Start Start - Applicant Parcel search Parcel search - Applicant Jurisdiction Co…" at bounding box center [681, 287] width 1059 height 574
click at [659, 204] on div "Preliminary Review Condition (invalid) Condition" at bounding box center [621, 203] width 120 height 25
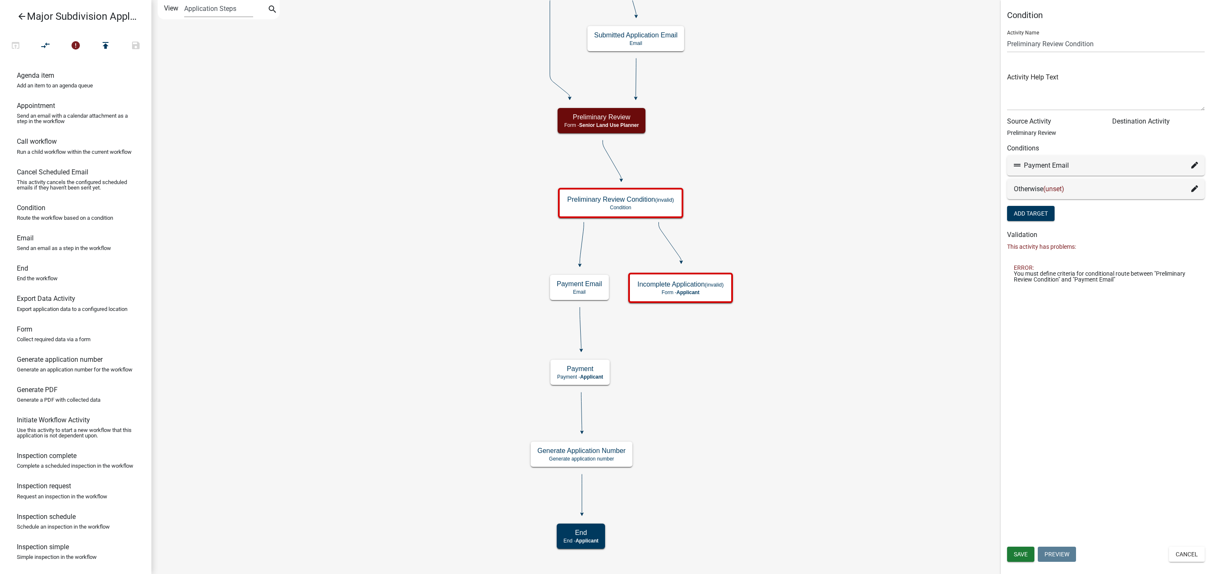
click at [1196, 187] on icon at bounding box center [1194, 188] width 7 height 7
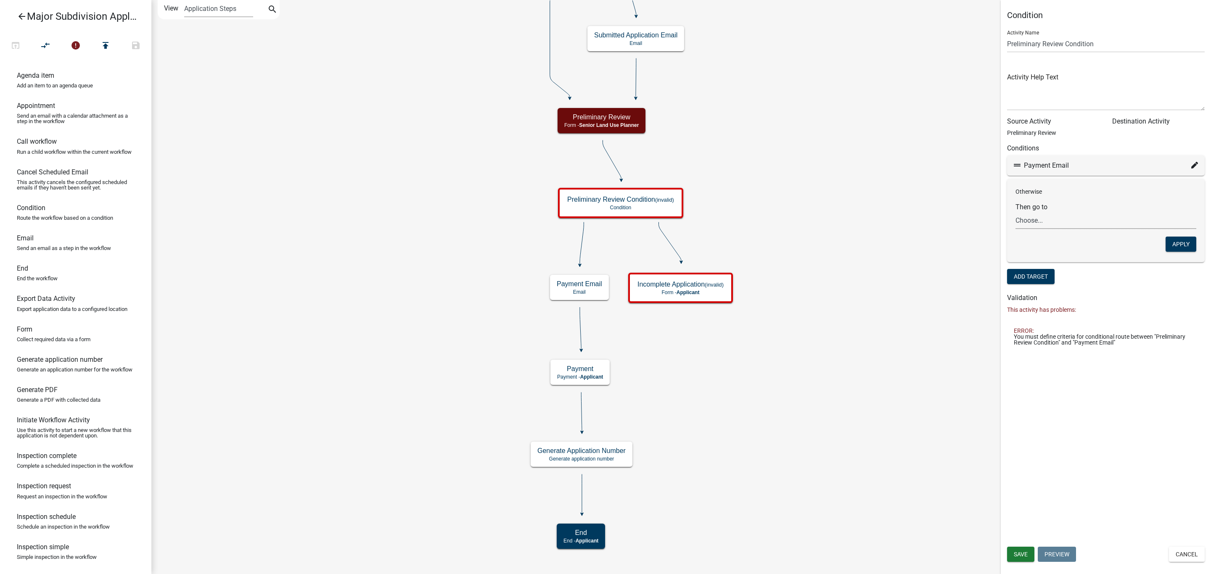
click at [1050, 214] on select "Choose... Start Parcel search Jurisdiction Condition Out of Jurisdiction Other …" at bounding box center [1106, 220] width 181 height 17
select select "22: 53dbeb7f-25fd-4026-b882-b3c755f65093"
click at [1016, 212] on select "Choose... Start Parcel search Jurisdiction Condition Out of Jurisdiction Other …" at bounding box center [1106, 220] width 181 height 17
click at [1175, 243] on button "Apply" at bounding box center [1181, 244] width 31 height 15
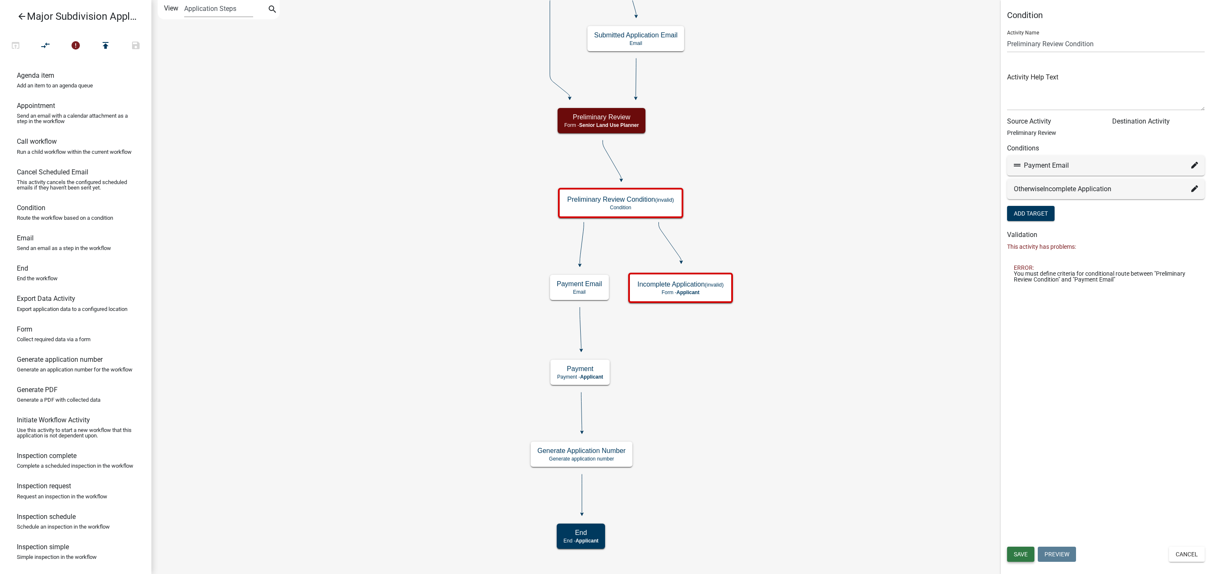
click at [1022, 557] on span "Save" at bounding box center [1021, 554] width 14 height 7
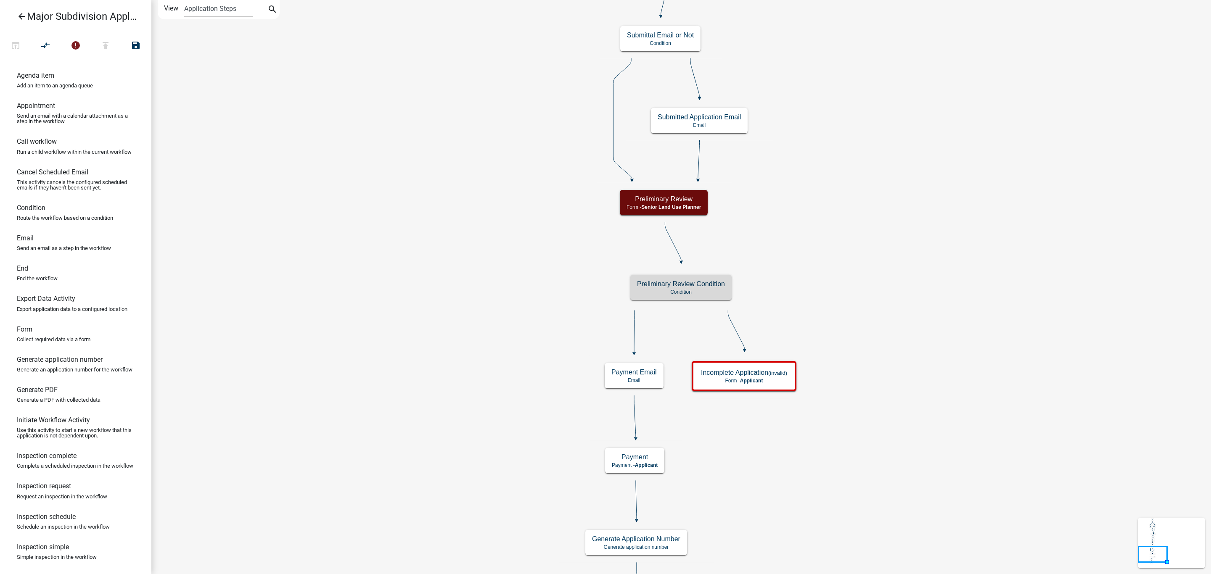
click at [969, 365] on icon "Start Start - Applicant Parcel search Parcel search - Applicant Jurisdiction Co…" at bounding box center [681, 322] width 1059 height 645
click at [19, 18] on icon "arrow_back" at bounding box center [22, 17] width 10 height 12
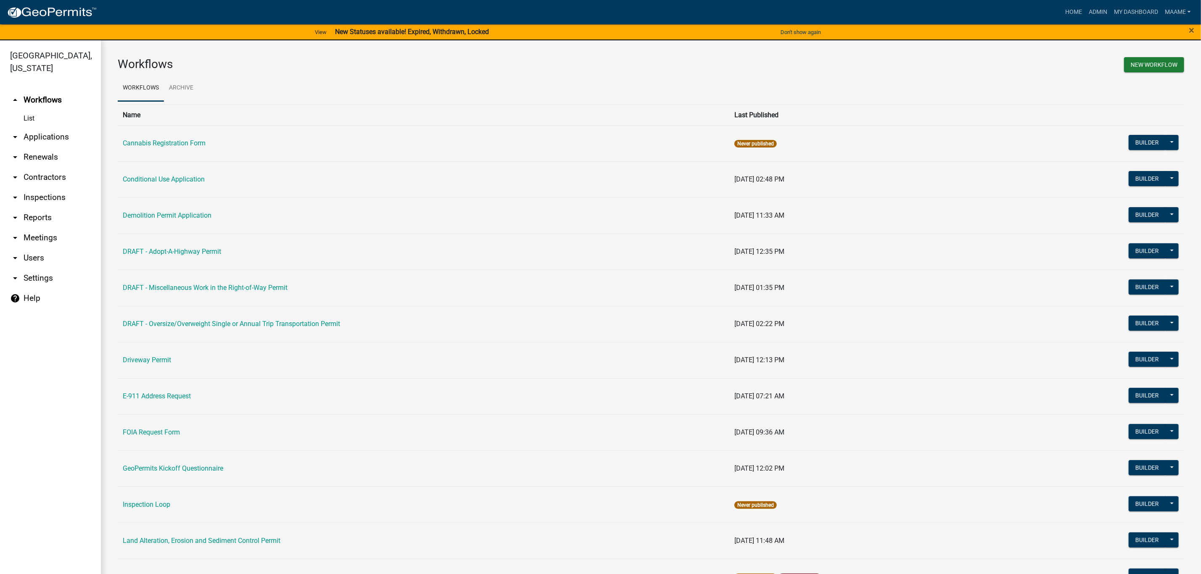
scroll to position [126, 0]
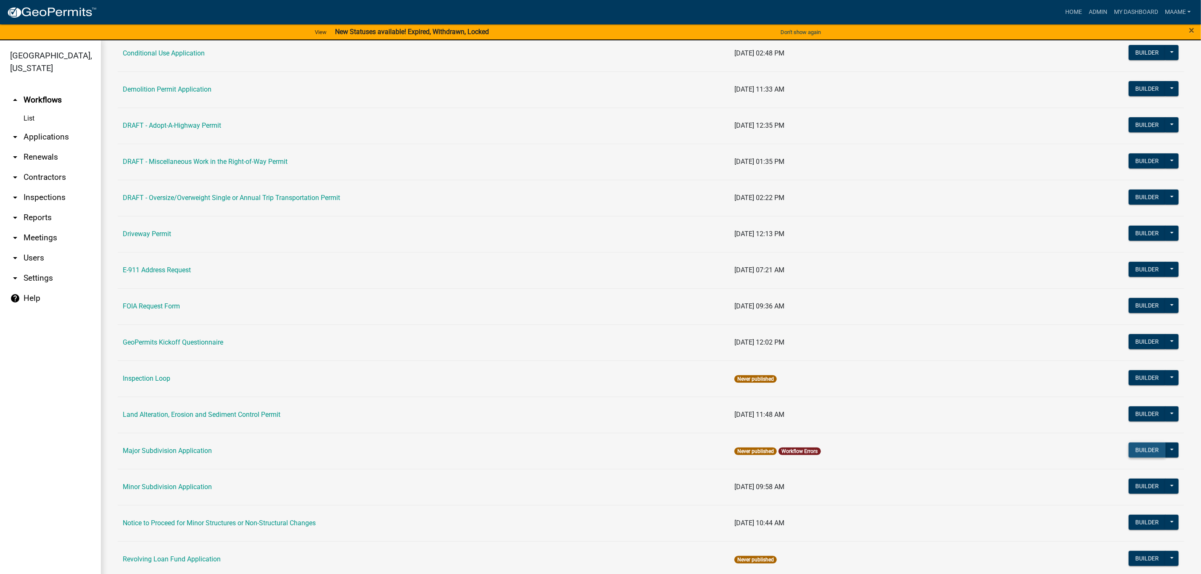
click at [1133, 454] on button "Builder" at bounding box center [1147, 450] width 37 height 15
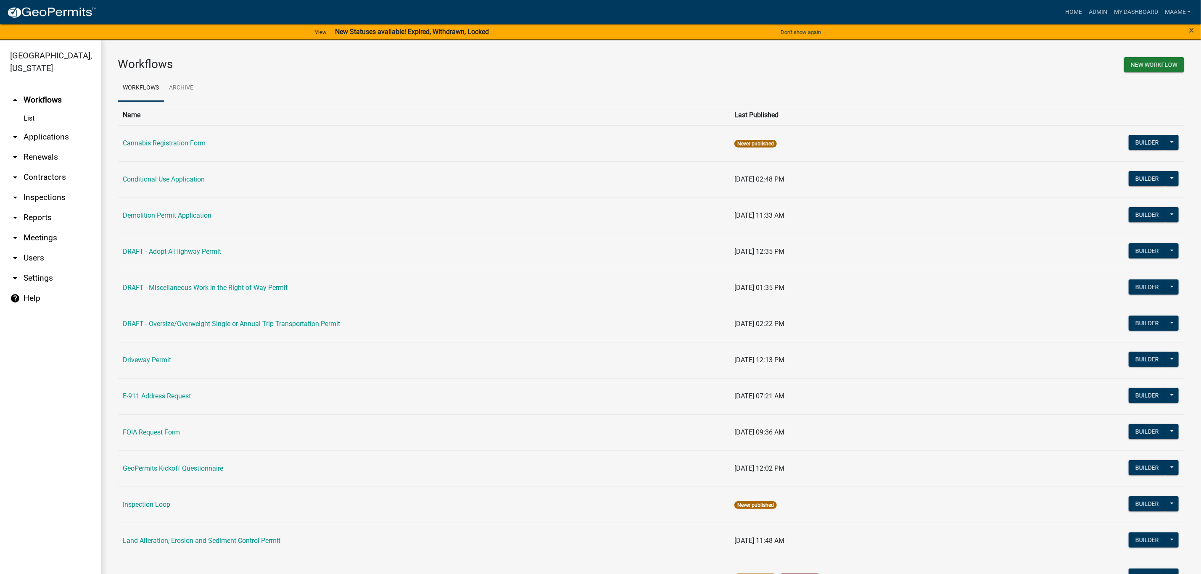
click at [37, 138] on link "arrow_drop_down Applications" at bounding box center [50, 137] width 101 height 20
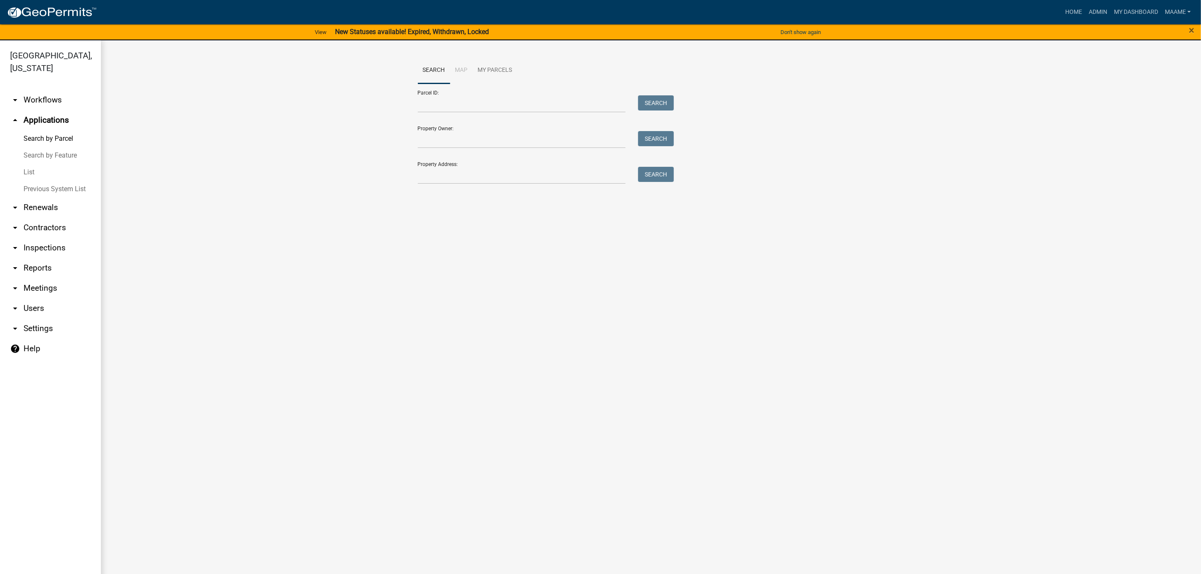
click at [27, 173] on link "List" at bounding box center [50, 172] width 101 height 17
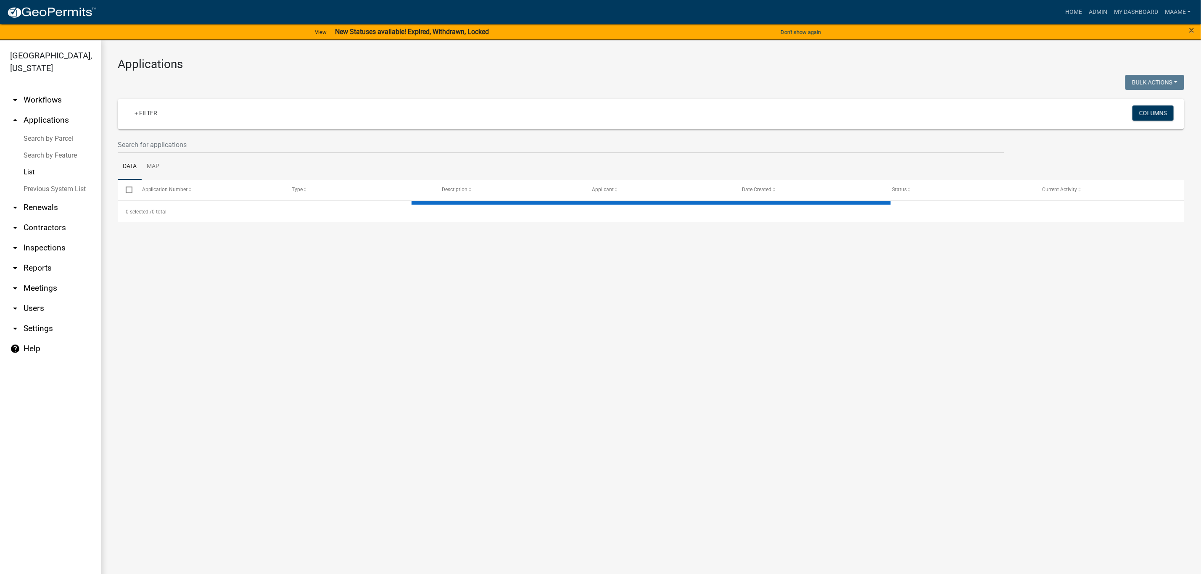
select select "2: 50"
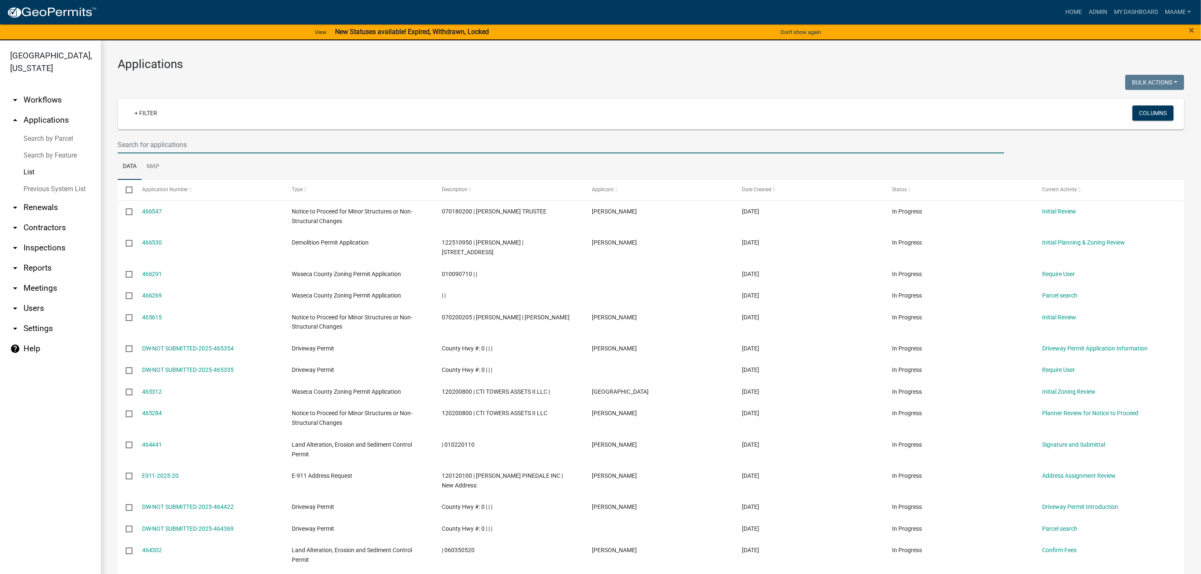
click at [210, 150] on input "text" at bounding box center [561, 144] width 887 height 17
paste input "07.018.0750"
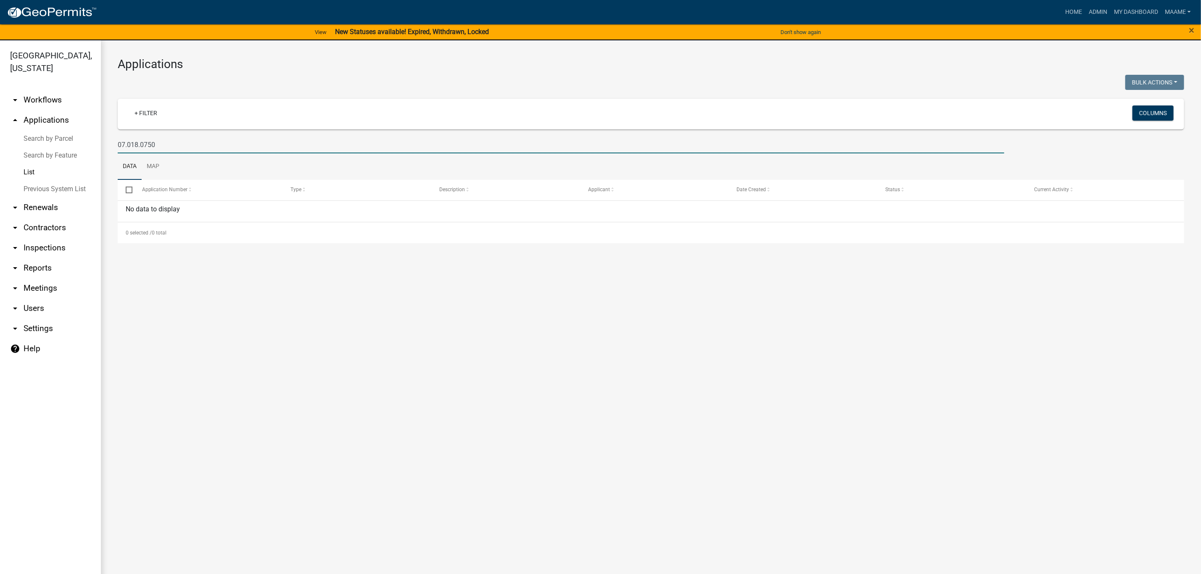
click at [129, 146] on input "07.018.0750" at bounding box center [561, 144] width 887 height 17
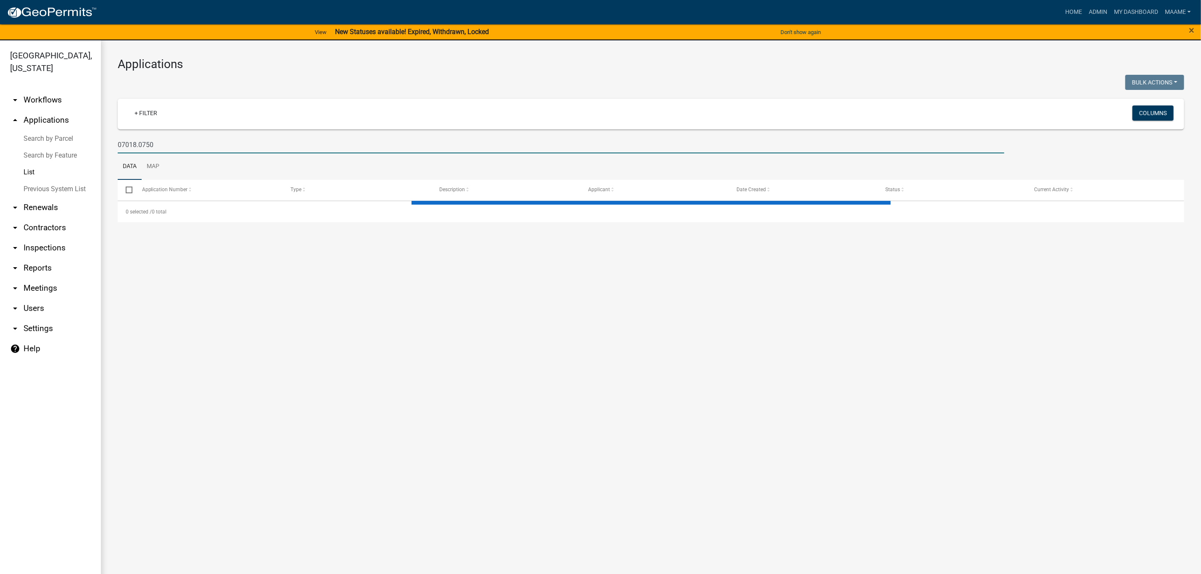
click at [139, 144] on input "07018.0750" at bounding box center [561, 144] width 887 height 17
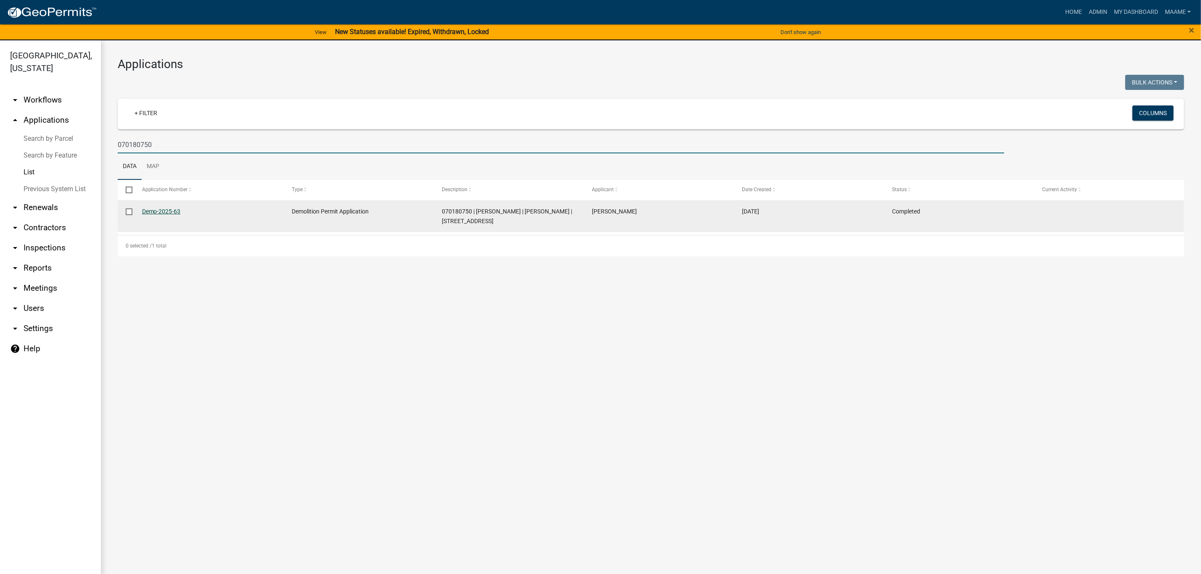
type input "070180750"
click at [151, 214] on link "Demo-2025-63" at bounding box center [161, 211] width 39 height 7
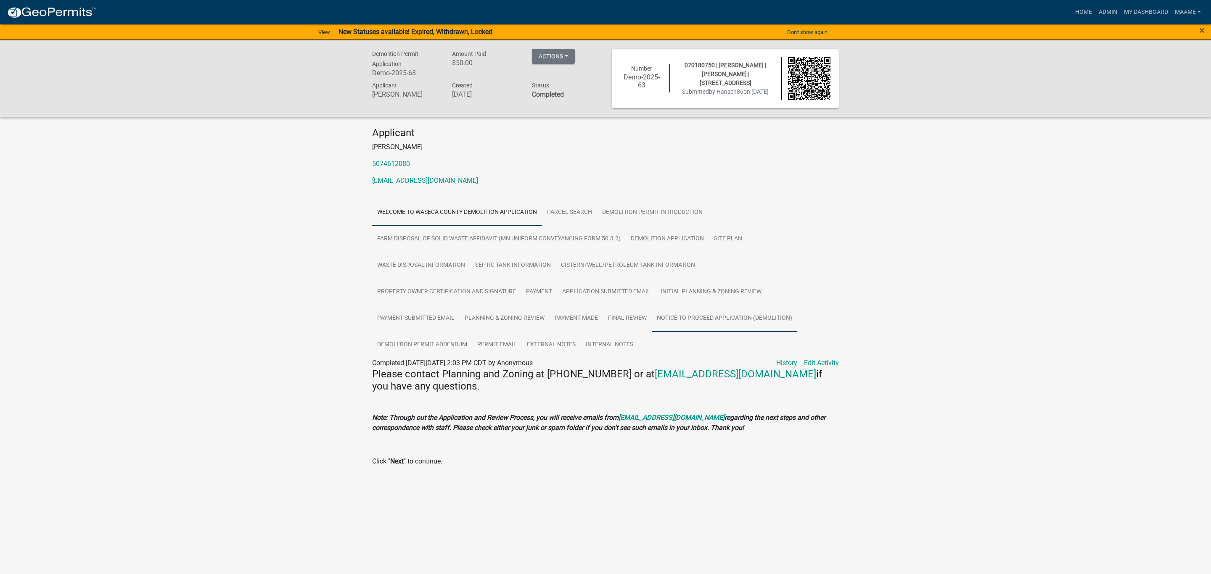
click at [674, 312] on link "Notice to Proceed Application (Demolition)" at bounding box center [725, 318] width 146 height 27
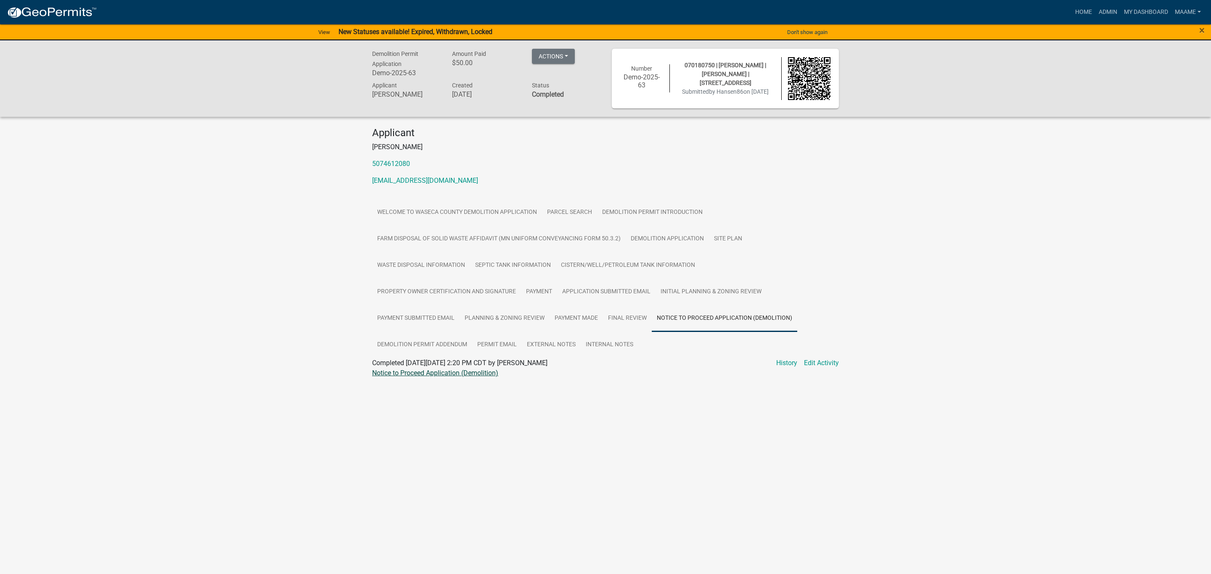
click at [438, 372] on link "Notice to Proceed Application (Demolition)" at bounding box center [435, 373] width 126 height 8
drag, startPoint x: 371, startPoint y: 71, endPoint x: 421, endPoint y: 77, distance: 50.4
click at [421, 77] on div "Demolition Permit Application Demo-2025-63" at bounding box center [406, 65] width 80 height 32
copy h6 "Demo-2025-63"
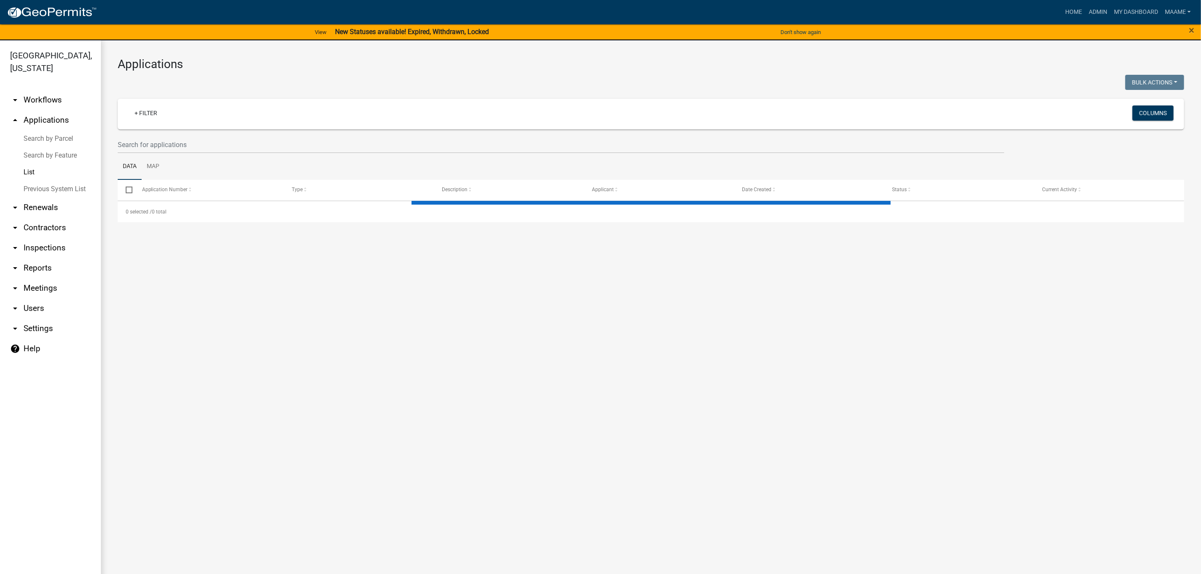
select select "2: 50"
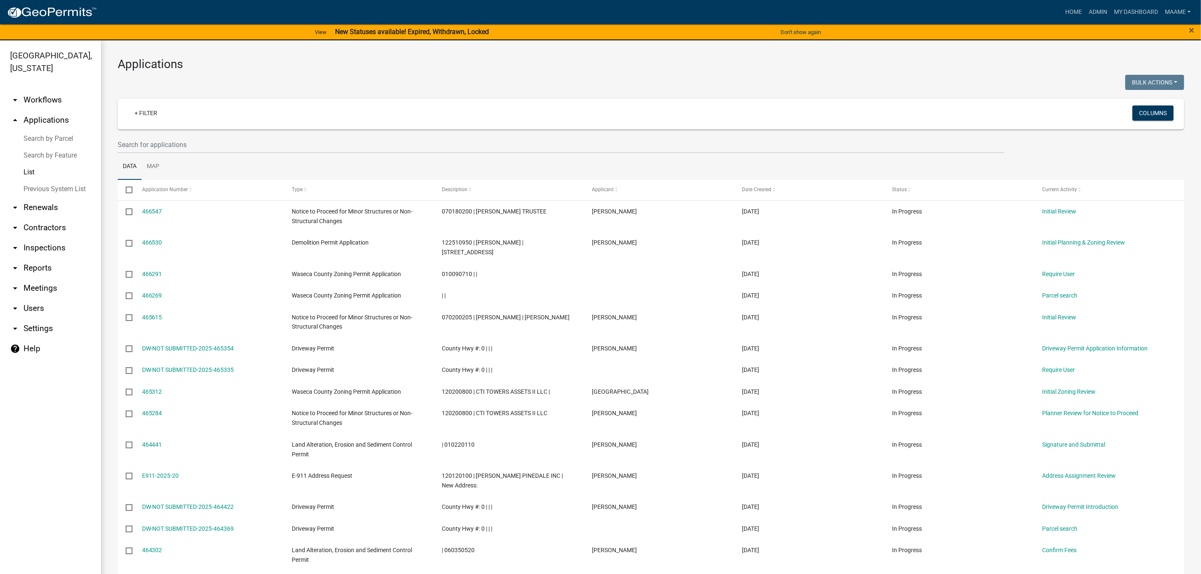
click at [235, 135] on wm-filter-builder "+ Filter Columns" at bounding box center [651, 126] width 1067 height 55
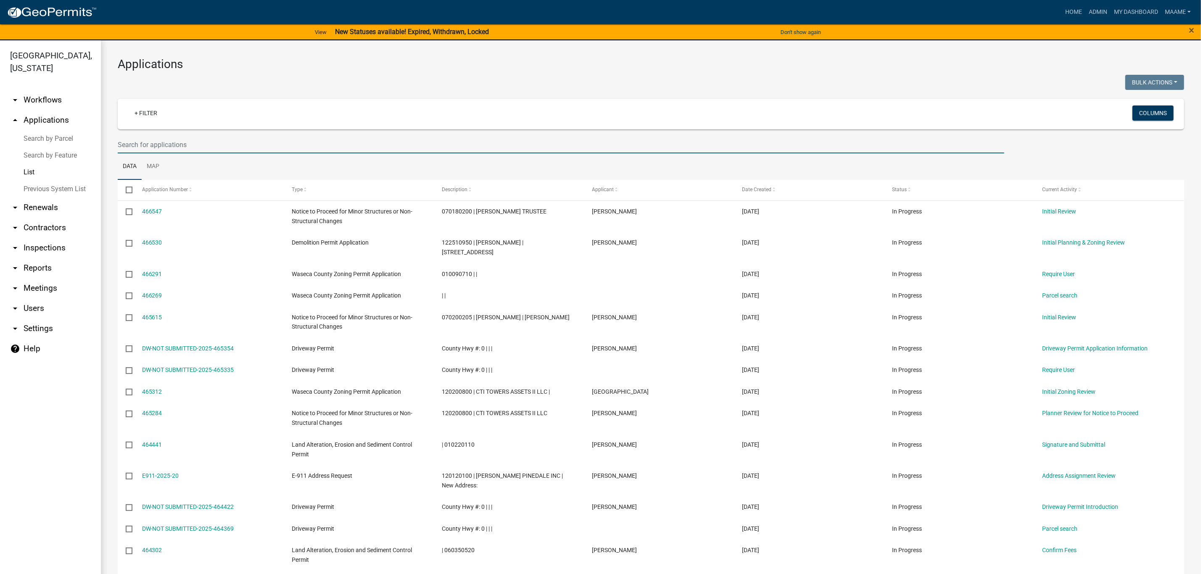
click at [224, 149] on input "text" at bounding box center [561, 144] width 887 height 17
paste input "01.004.0410"
click at [127, 145] on input "01.004.0410" at bounding box center [561, 144] width 887 height 17
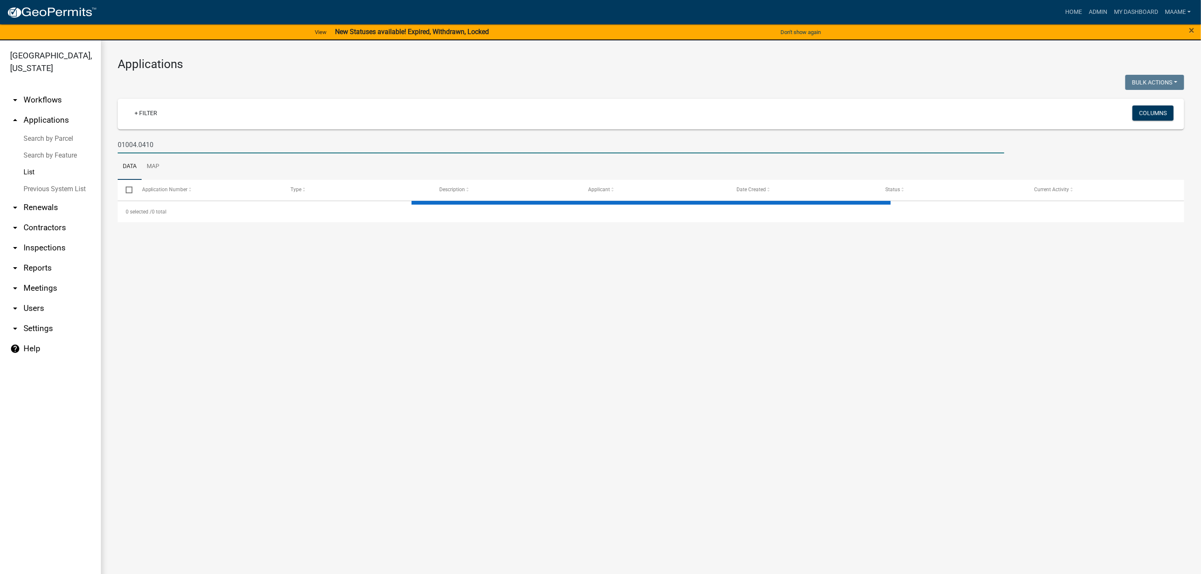
click at [139, 141] on input "01004.0410" at bounding box center [561, 144] width 887 height 17
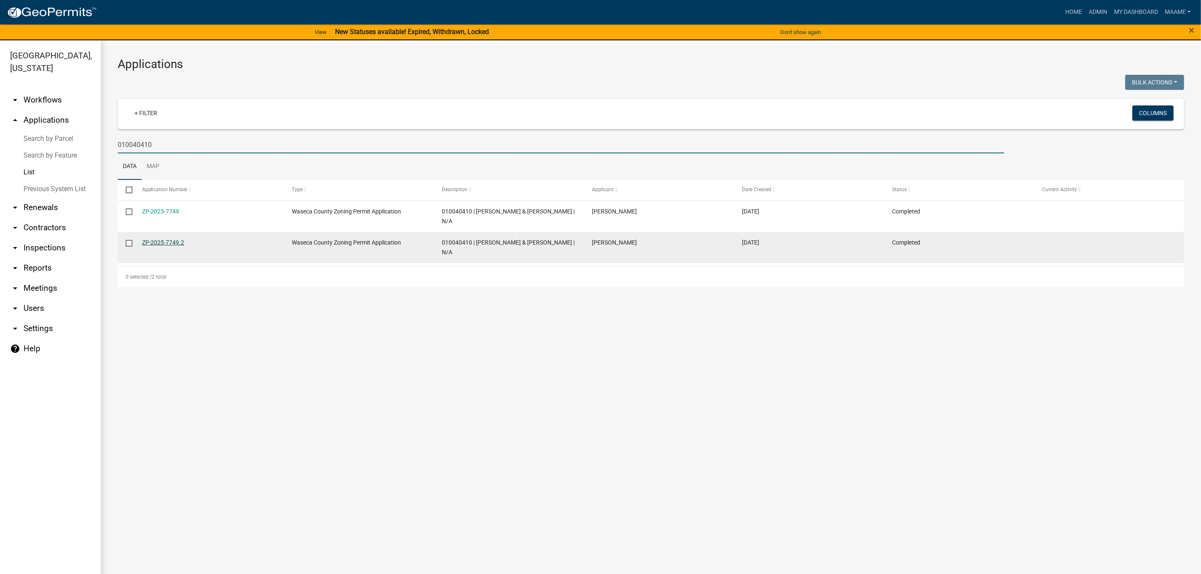
type input "010040410"
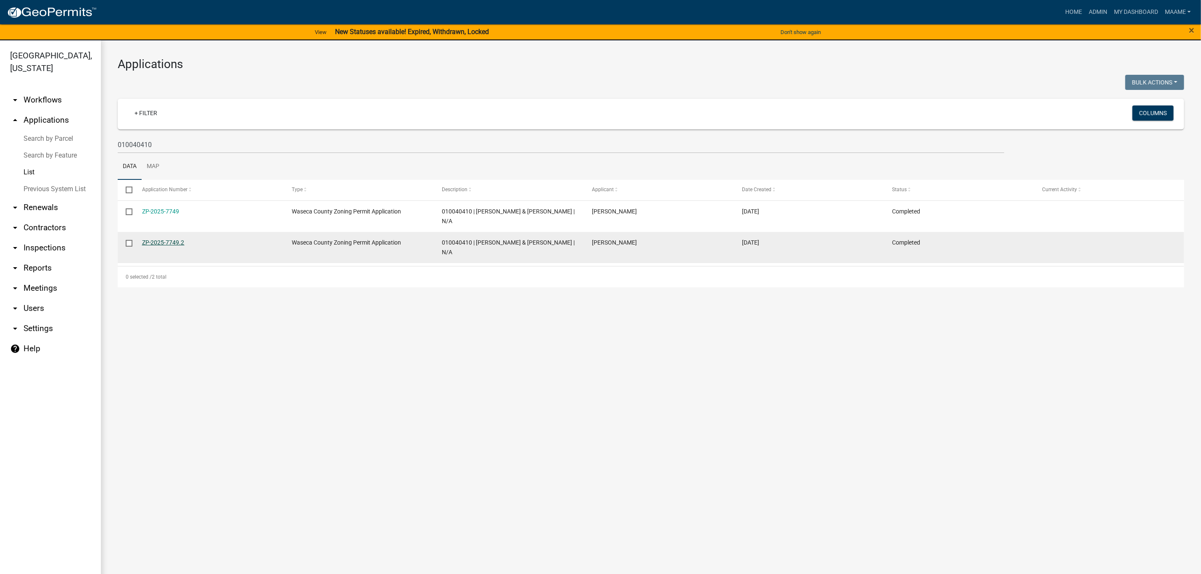
click at [158, 239] on link "ZP-2025-7749.2" at bounding box center [163, 242] width 42 height 7
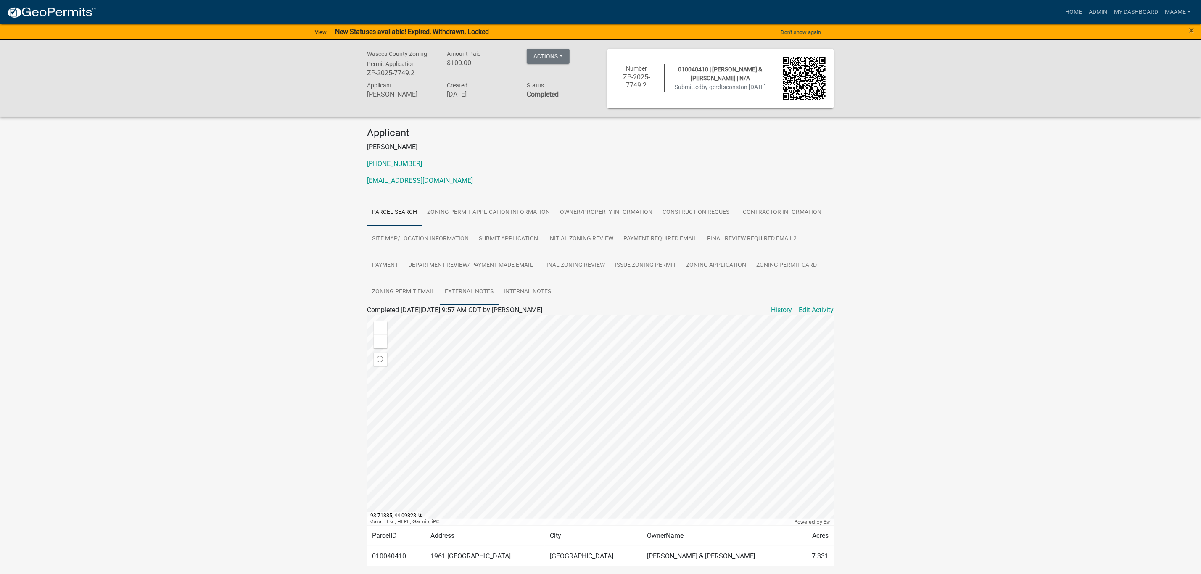
click at [450, 291] on link "External Notes" at bounding box center [469, 292] width 59 height 27
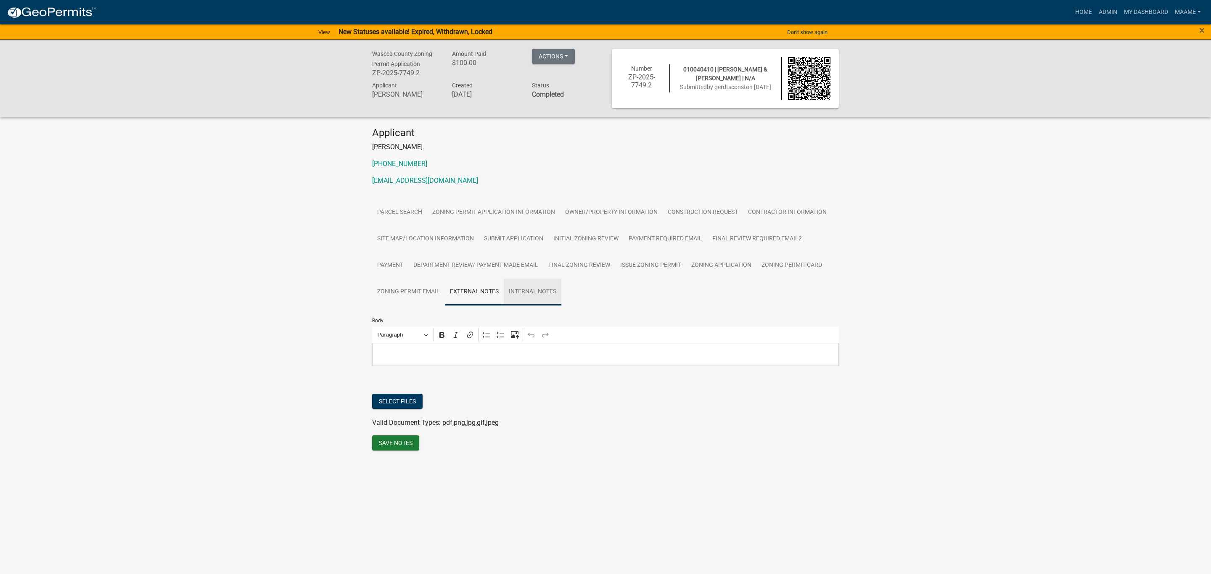
click at [521, 294] on link "Internal Notes" at bounding box center [533, 292] width 58 height 27
click at [659, 263] on link "Issue Zoning Permit" at bounding box center [650, 265] width 71 height 27
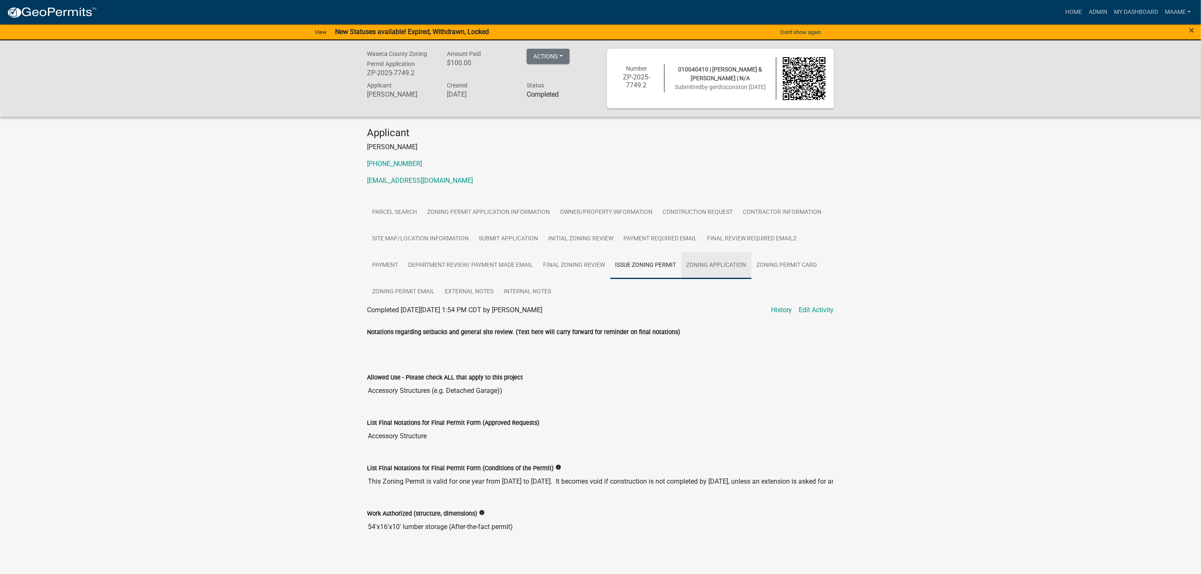
click at [708, 263] on link "Zoning Application" at bounding box center [717, 265] width 70 height 27
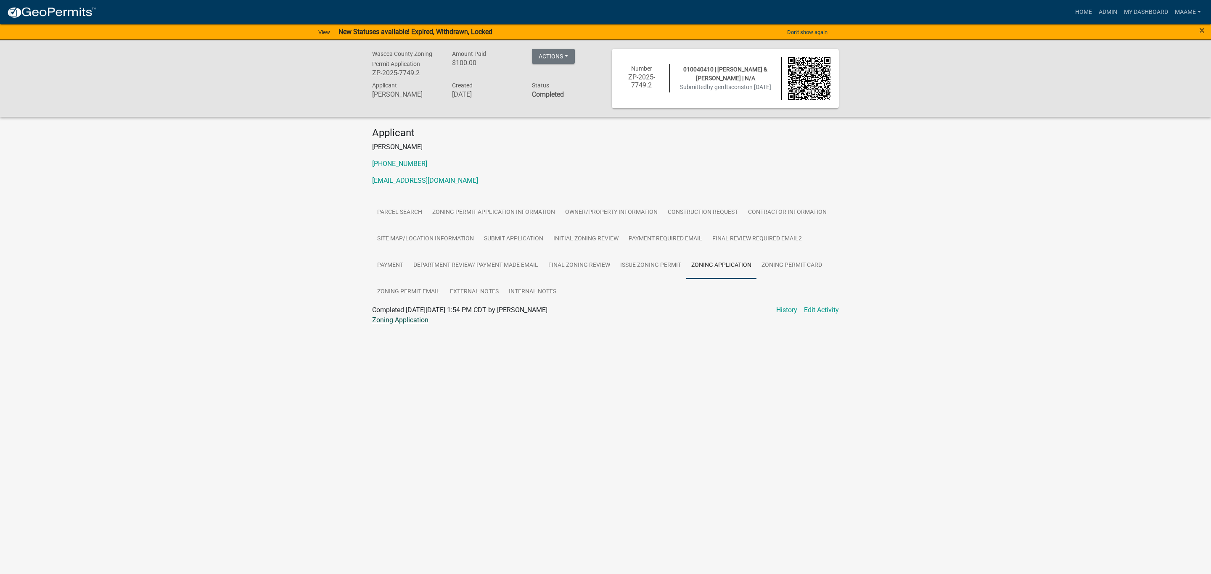
click at [392, 322] on link "Zoning Application" at bounding box center [400, 320] width 56 height 8
click at [694, 214] on link "Construction Request" at bounding box center [703, 212] width 80 height 27
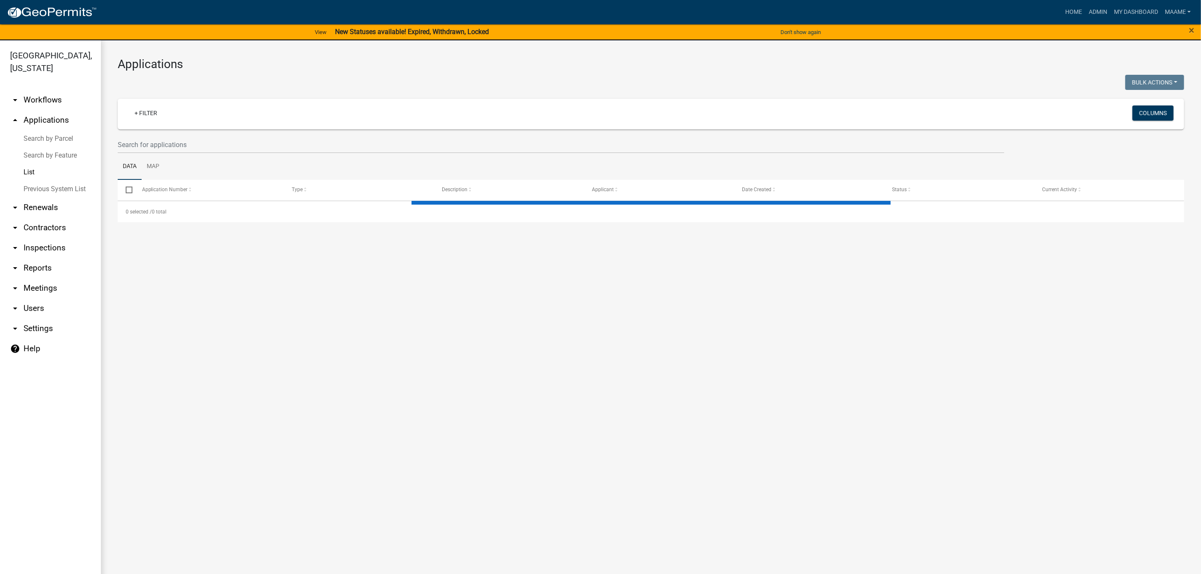
select select "2: 50"
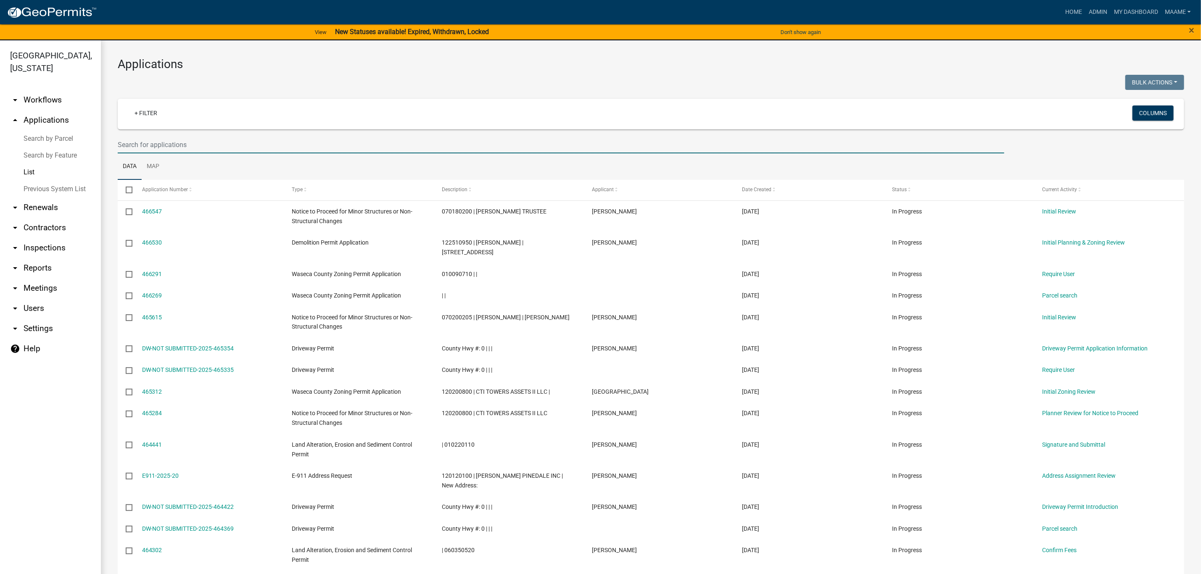
click at [175, 139] on input "text" at bounding box center [561, 144] width 887 height 17
paste input "01.004.0410"
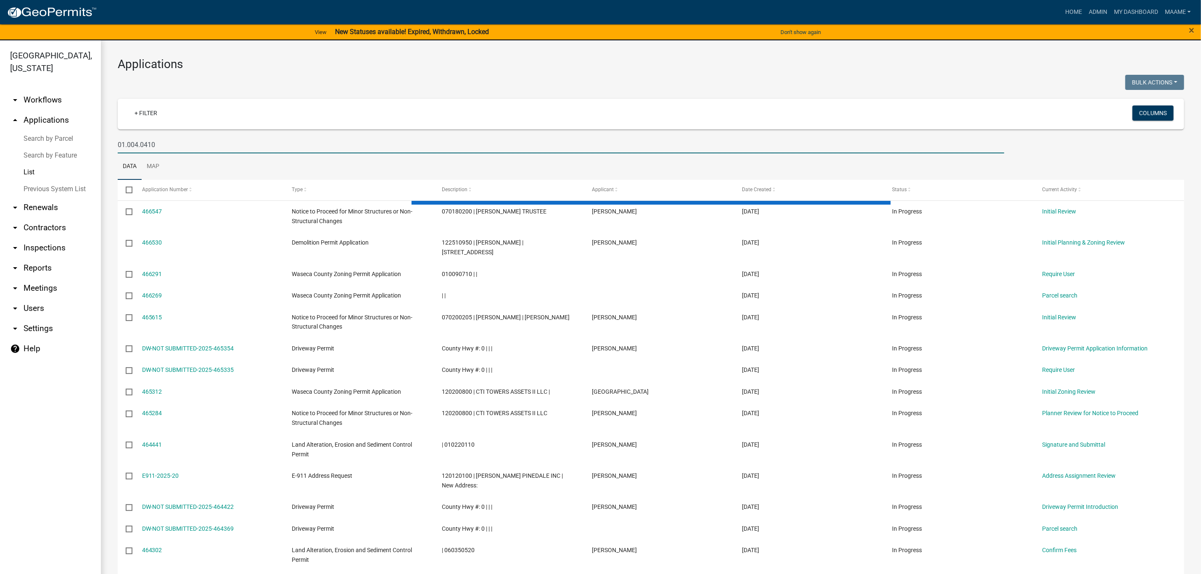
click at [140, 146] on input "01.004.0410" at bounding box center [561, 144] width 887 height 17
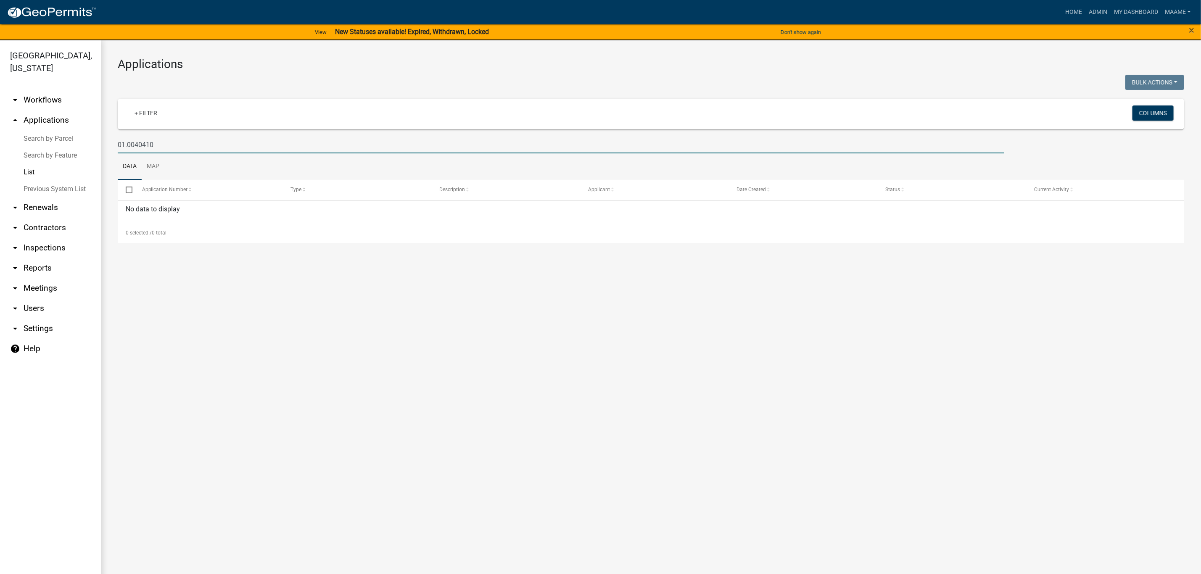
click at [126, 146] on input "01.0040410" at bounding box center [561, 144] width 887 height 17
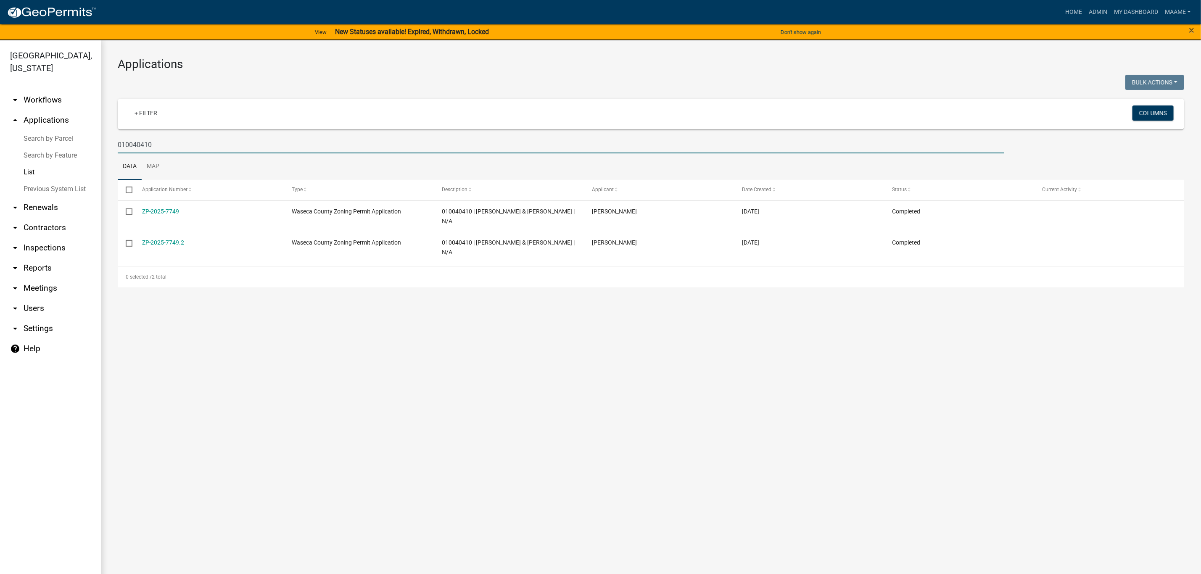
drag, startPoint x: 161, startPoint y: 145, endPoint x: 80, endPoint y: 130, distance: 83.0
click at [80, 130] on div "[GEOGRAPHIC_DATA], [US_STATE] arrow_drop_down Workflows List arrow_drop_up Appl…" at bounding box center [600, 312] width 1201 height 544
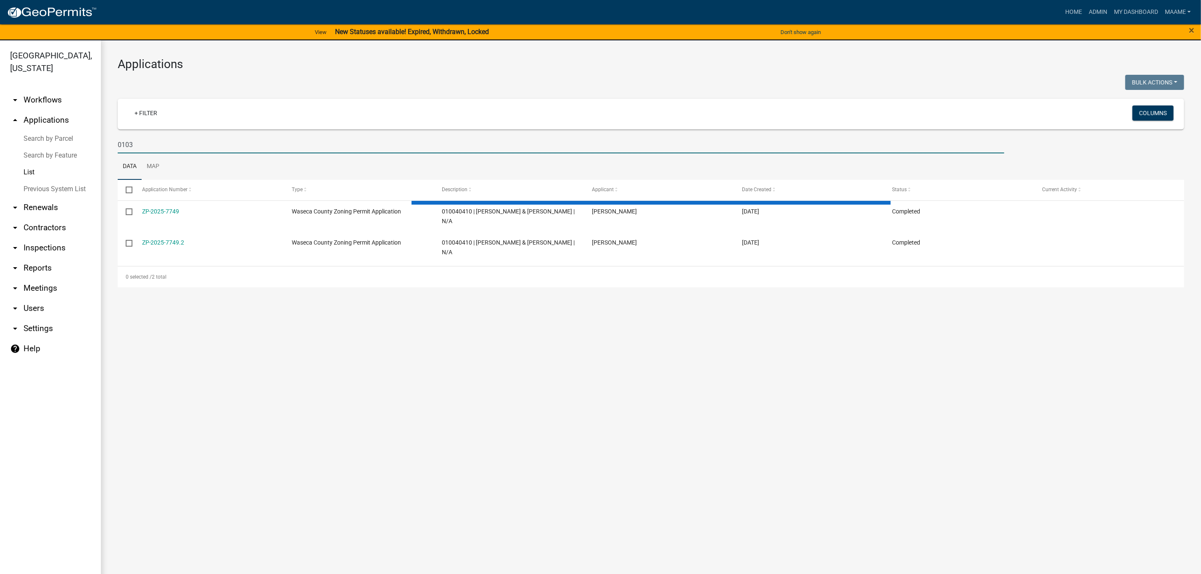
type input "01034"
select select "2: 50"
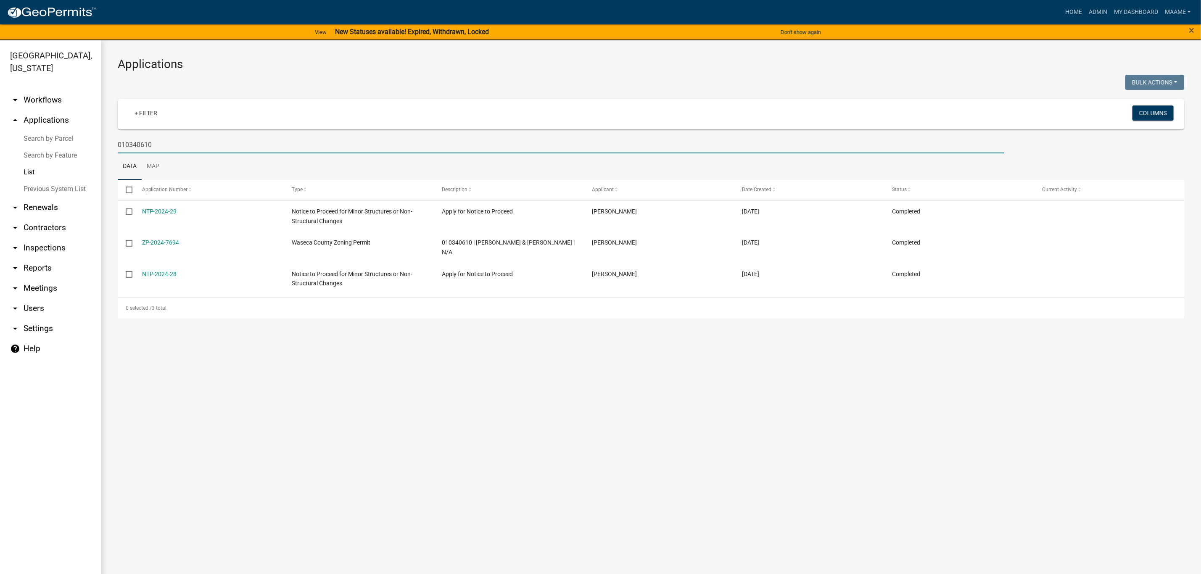
drag, startPoint x: 159, startPoint y: 147, endPoint x: 102, endPoint y: 136, distance: 58.2
click at [102, 136] on div "Applications Bulk Actions Void Expire Lock Withdraw + Filter Columns 010340610 …" at bounding box center [651, 187] width 1101 height 295
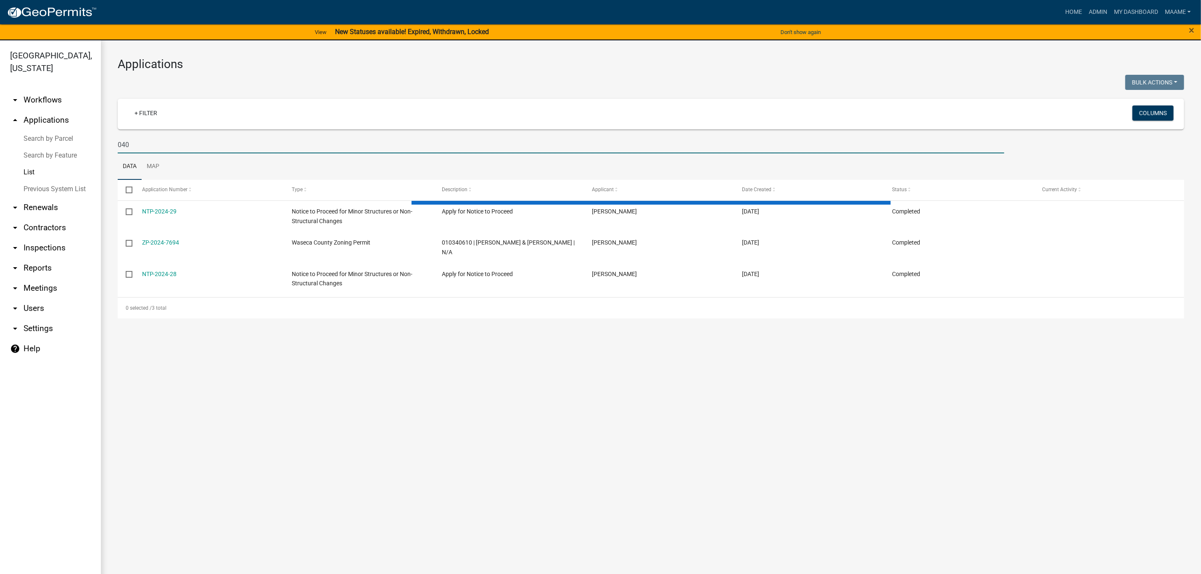
type input "0401"
select select "2: 50"
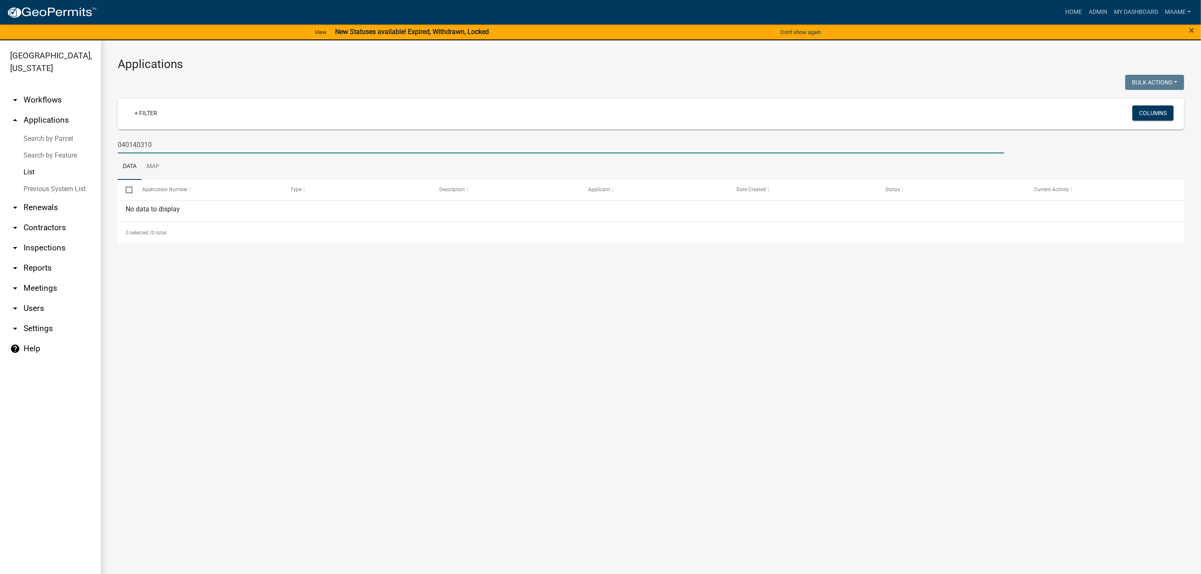
drag, startPoint x: 173, startPoint y: 143, endPoint x: 29, endPoint y: 143, distance: 144.2
click at [29, 143] on div "[GEOGRAPHIC_DATA], [US_STATE] arrow_drop_down Workflows List arrow_drop_up Appl…" at bounding box center [600, 312] width 1201 height 544
drag, startPoint x: 165, startPoint y: 145, endPoint x: 95, endPoint y: 128, distance: 72.3
click at [95, 128] on div "[GEOGRAPHIC_DATA], [US_STATE] arrow_drop_down Workflows List arrow_drop_up Appl…" at bounding box center [600, 312] width 1201 height 544
paste input "08.010.0210"
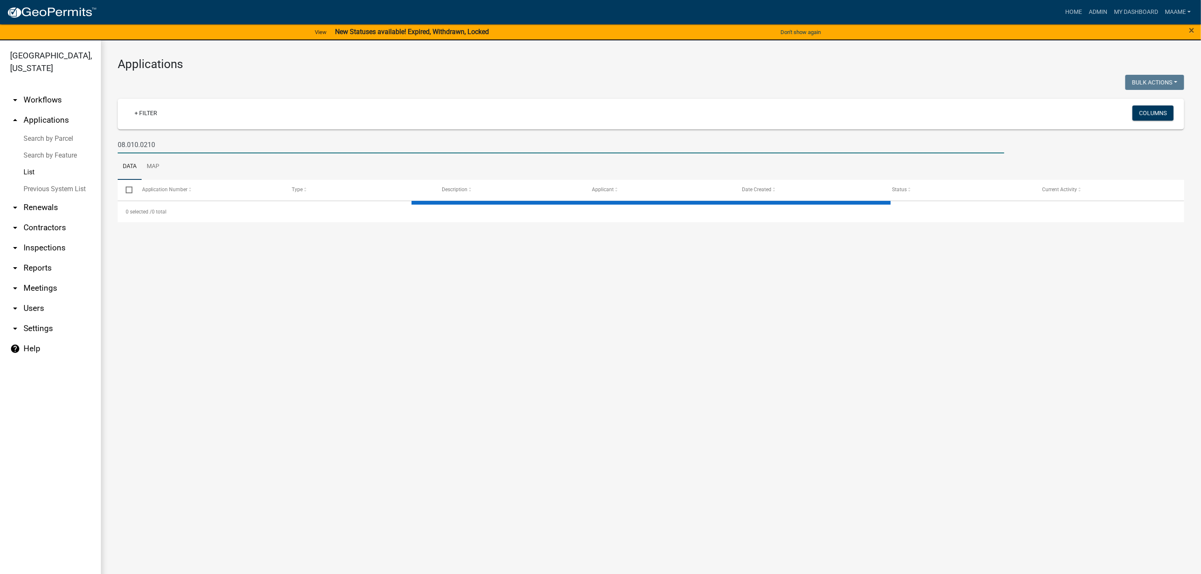
click at [127, 144] on input "08.010.0210" at bounding box center [561, 144] width 887 height 17
click at [140, 144] on input "08010.0210" at bounding box center [561, 144] width 887 height 17
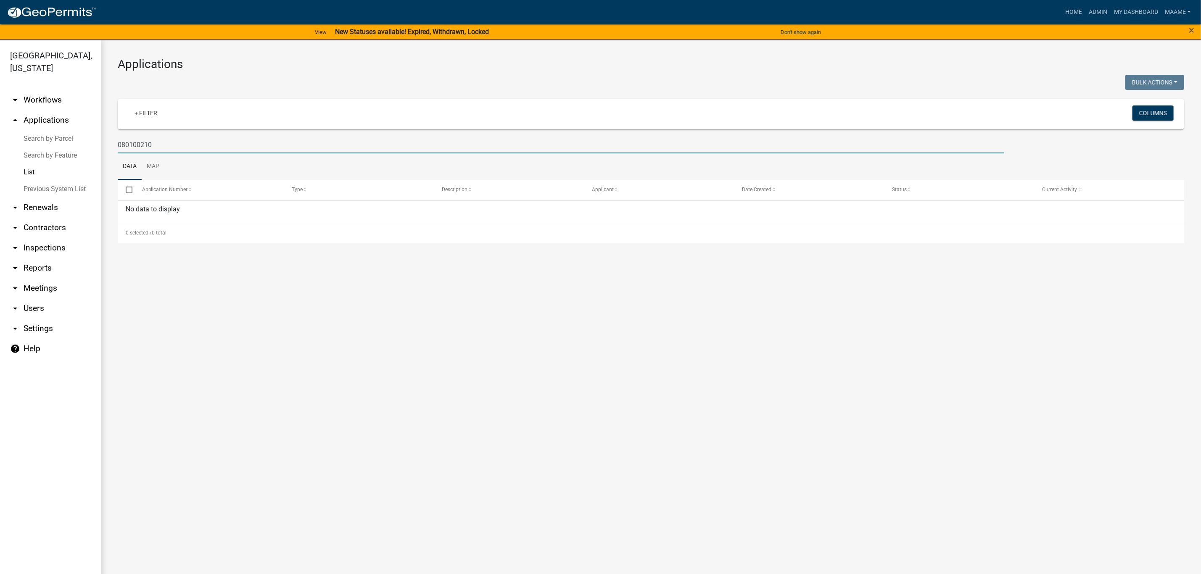
click at [169, 144] on input "080100210" at bounding box center [561, 144] width 887 height 17
drag, startPoint x: 169, startPoint y: 144, endPoint x: 4, endPoint y: 132, distance: 165.7
click at [4, 132] on div "[GEOGRAPHIC_DATA], [US_STATE] arrow_drop_down Workflows List arrow_drop_up Appl…" at bounding box center [600, 312] width 1201 height 544
type input "0401"
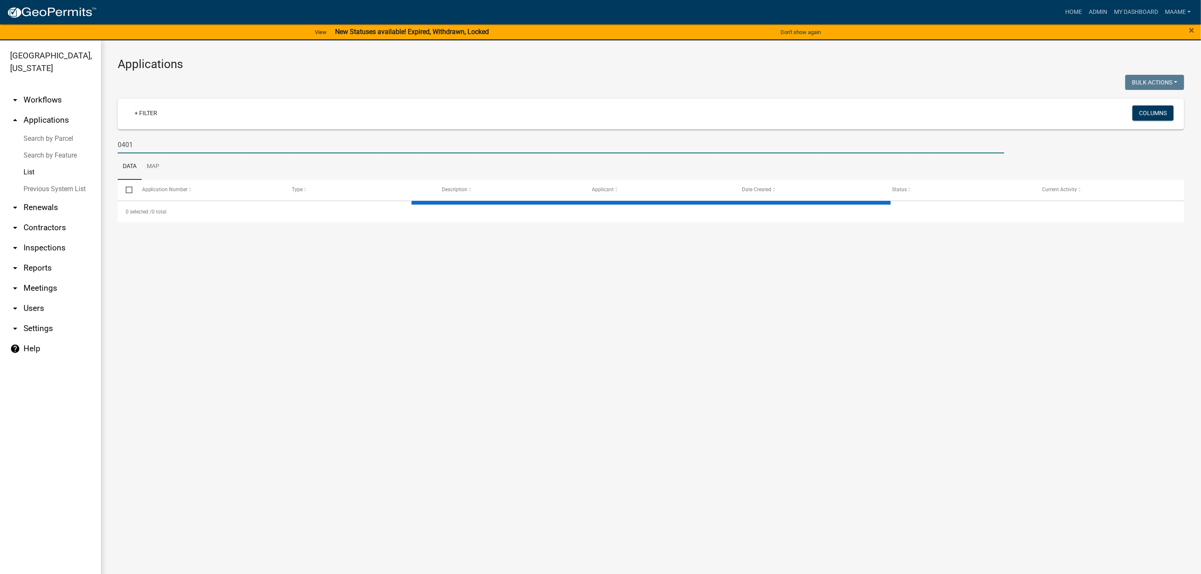
select select "2: 50"
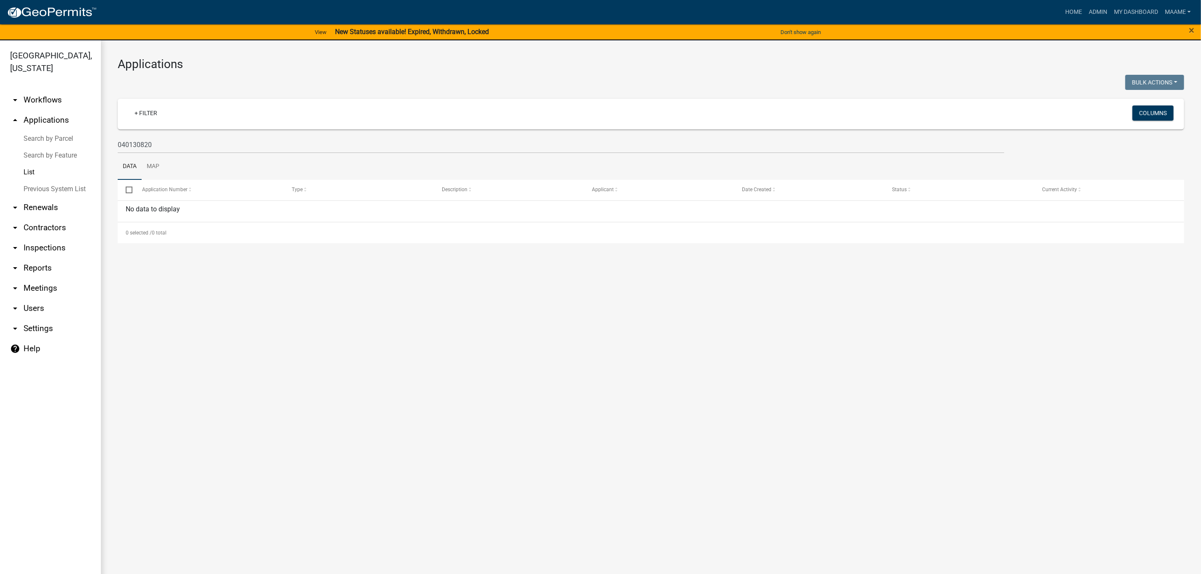
click at [211, 354] on main "Applications Bulk Actions Void Expire Lock Withdraw + Filter Columns 040130820 …" at bounding box center [651, 312] width 1101 height 544
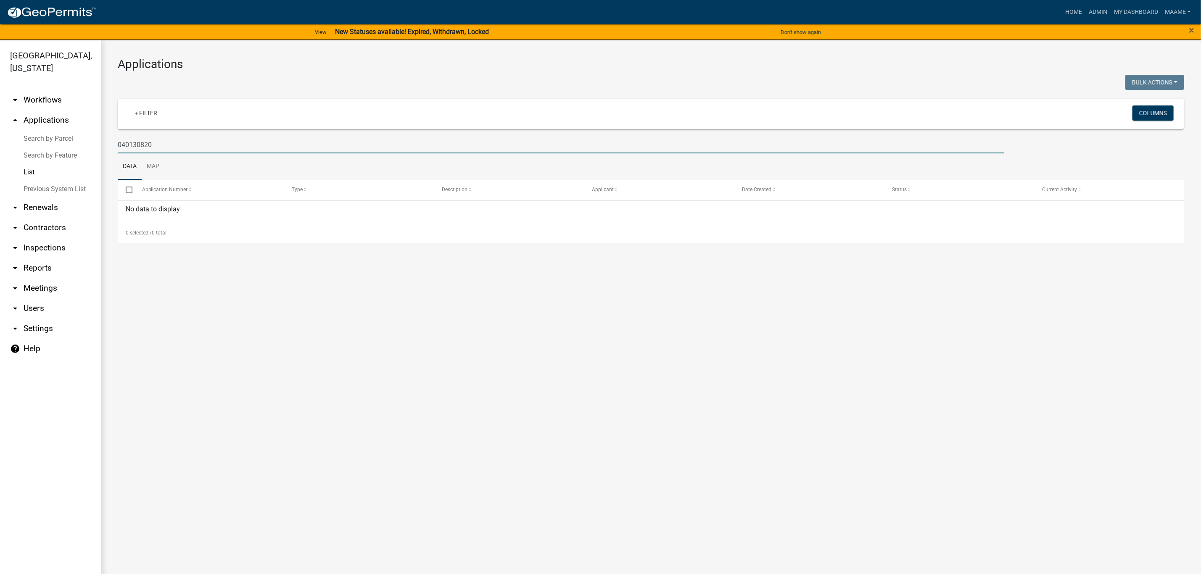
drag, startPoint x: 169, startPoint y: 143, endPoint x: 98, endPoint y: 149, distance: 70.9
click at [98, 149] on div "[GEOGRAPHIC_DATA], [US_STATE] arrow_drop_down Workflows List arrow_drop_up Appl…" at bounding box center [600, 312] width 1201 height 544
type input "090050450"
drag, startPoint x: 156, startPoint y: 143, endPoint x: 87, endPoint y: 126, distance: 70.9
click at [87, 126] on div "[GEOGRAPHIC_DATA], [US_STATE] arrow_drop_down Workflows List arrow_drop_up Appl…" at bounding box center [600, 312] width 1201 height 544
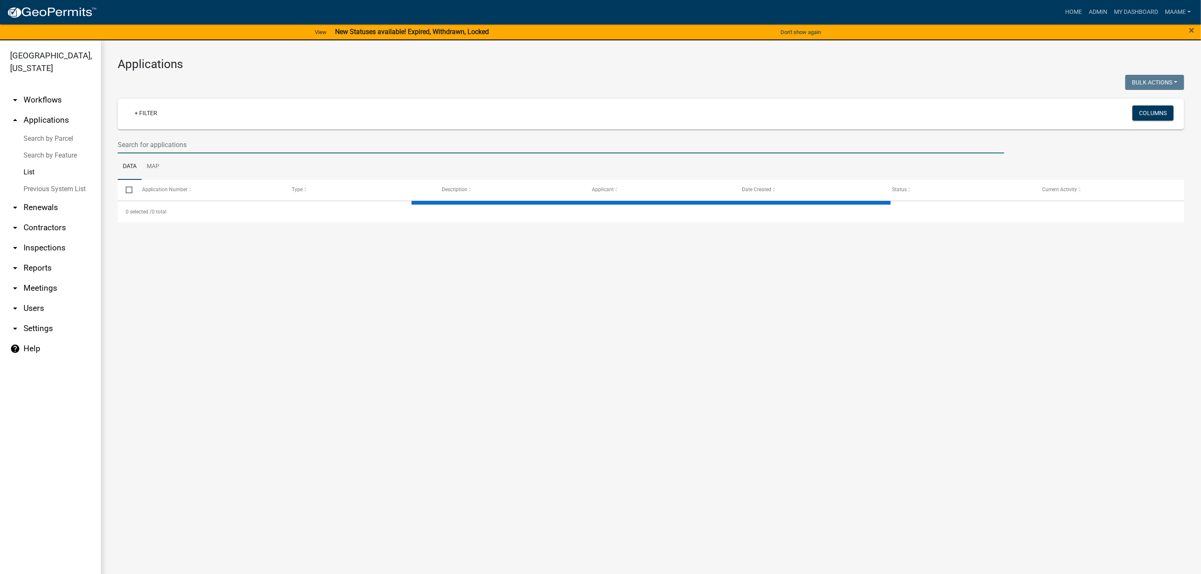
select select "2: 50"
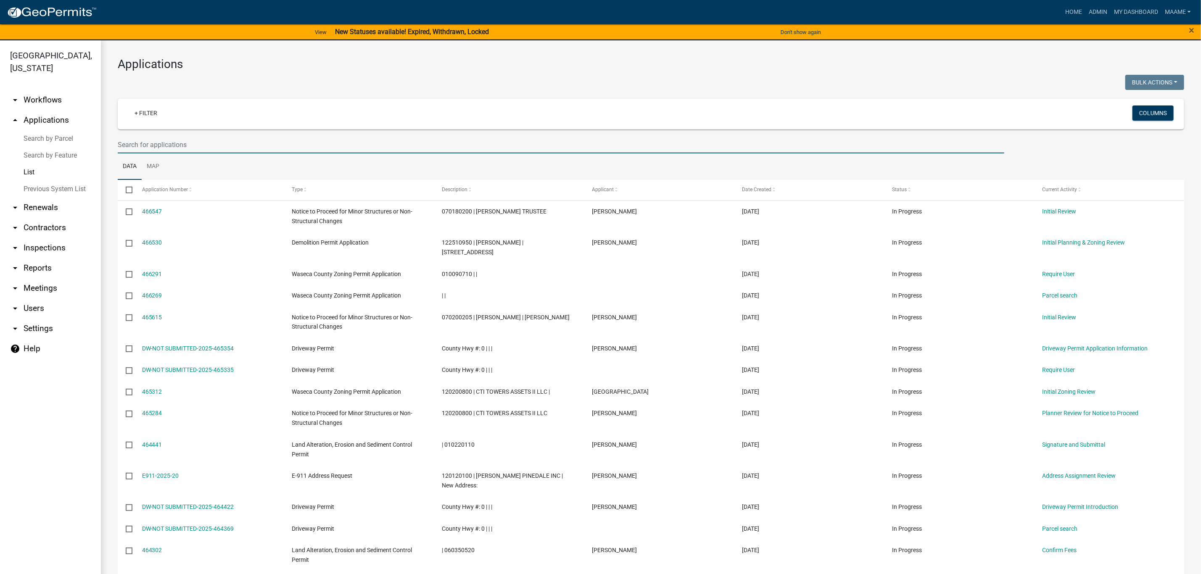
click at [182, 148] on input "text" at bounding box center [561, 144] width 887 height 17
paste input "12.020.0800"
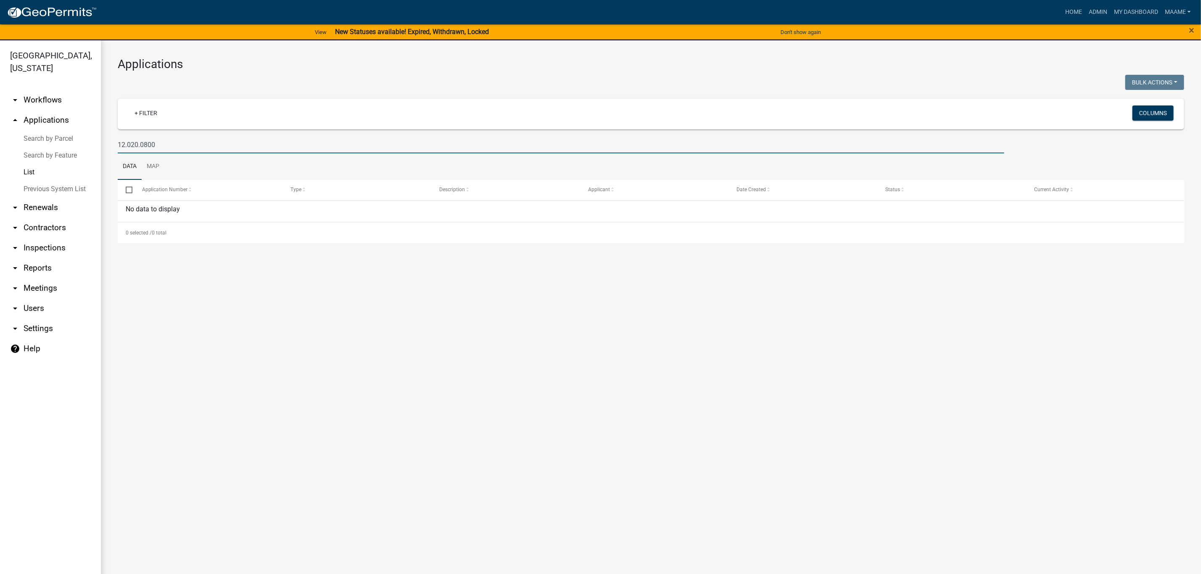
click at [140, 146] on input "12.020.0800" at bounding box center [561, 144] width 887 height 17
click at [127, 144] on input "12.0200800" at bounding box center [561, 144] width 887 height 17
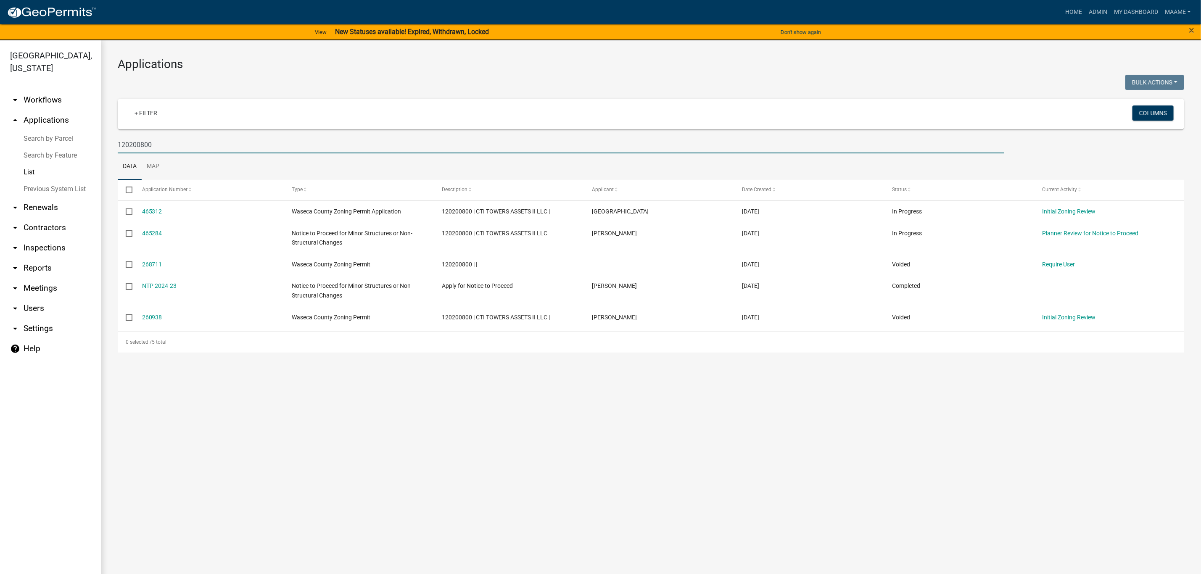
type input "120200800"
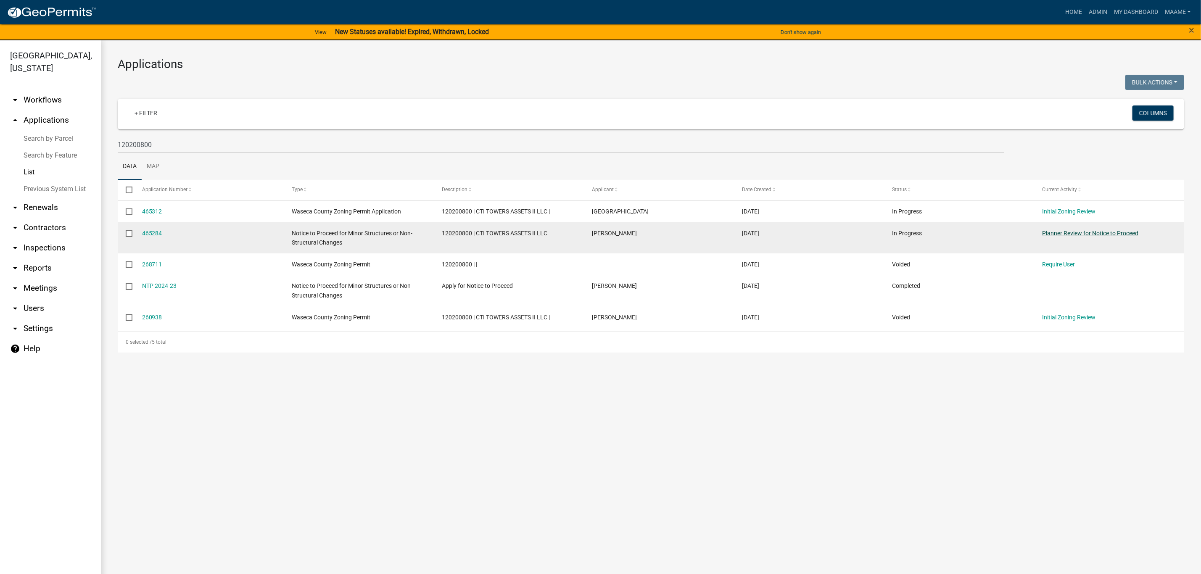
click at [1058, 235] on link "Planner Review for Notice to Proceed" at bounding box center [1091, 233] width 96 height 7
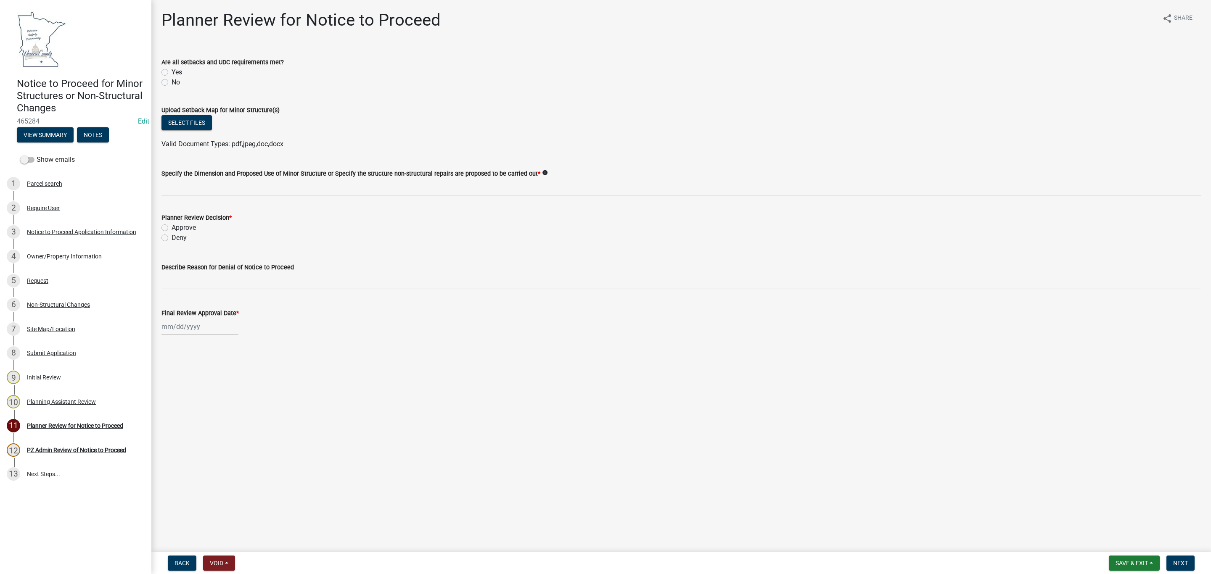
click at [172, 73] on label "Yes" at bounding box center [177, 72] width 11 height 10
click at [172, 73] on input "Yes" at bounding box center [174, 69] width 5 height 5
radio input "true"
click at [172, 228] on label "Approve" at bounding box center [184, 228] width 24 height 10
click at [172, 228] on input "Approve" at bounding box center [174, 225] width 5 height 5
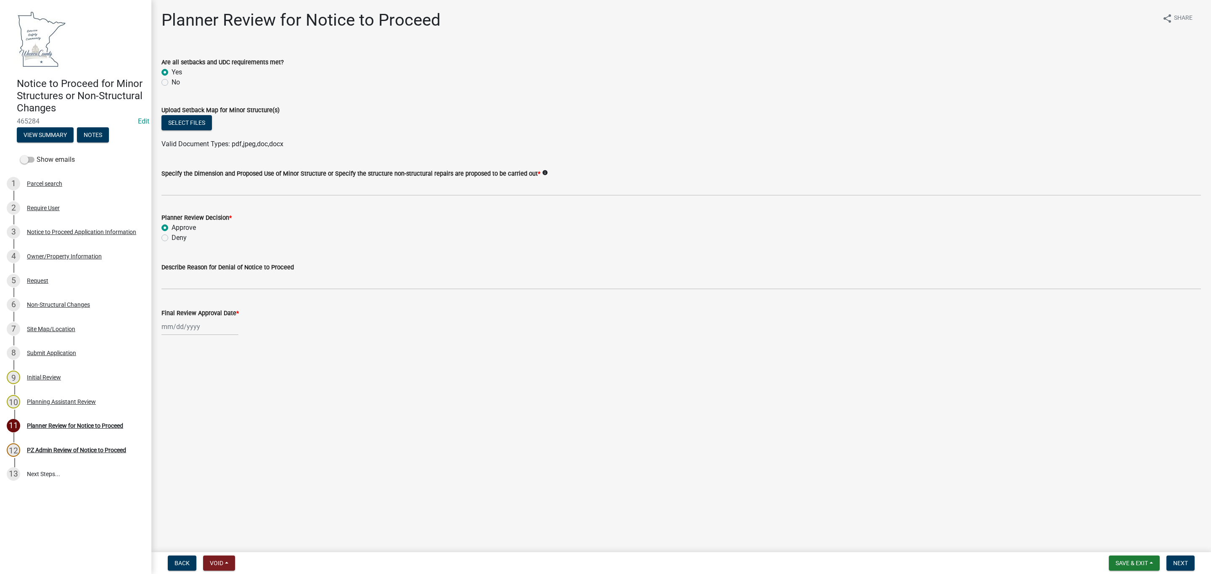
radio input "true"
select select "8"
select select "2025"
click at [171, 322] on div "[PERSON_NAME] Feb Mar Apr [PERSON_NAME][DATE] Oct Nov [DATE] 1526 1527 1528 152…" at bounding box center [199, 326] width 77 height 17
click at [198, 413] on div "20" at bounding box center [196, 411] width 13 height 13
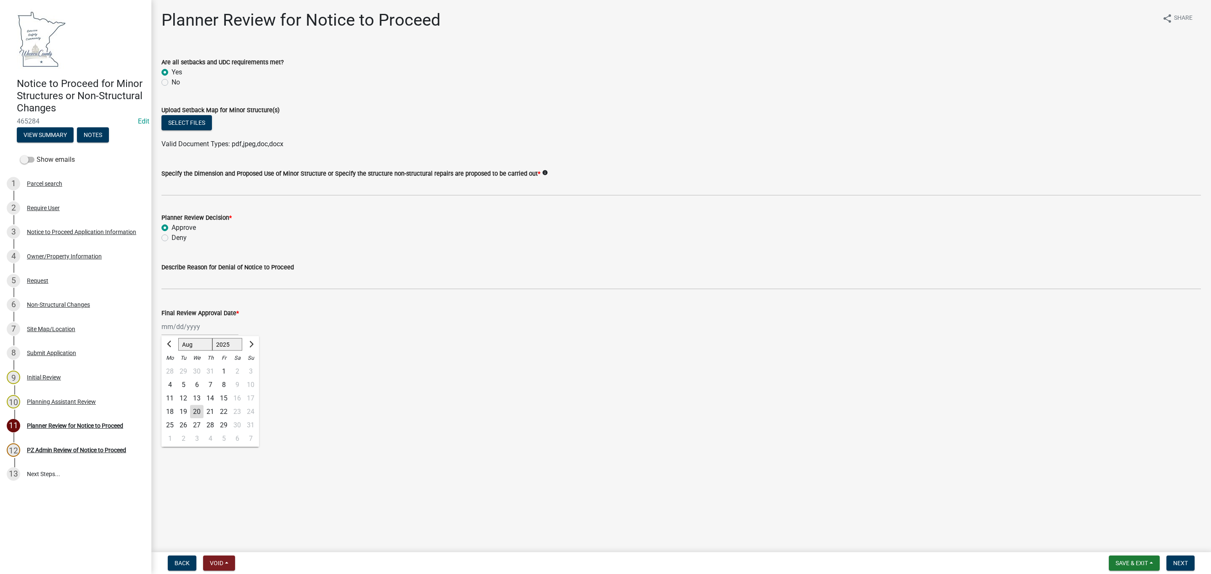
type input "[DATE]"
click at [415, 434] on main "Planner Review for Notice to Proceed share Share Are all setbacks and UDC requi…" at bounding box center [681, 274] width 1060 height 549
click at [1130, 559] on button "Save & Exit" at bounding box center [1134, 563] width 51 height 15
click at [1114, 522] on button "Save" at bounding box center [1126, 522] width 67 height 20
click at [49, 303] on div "Non-Structural Changes" at bounding box center [58, 305] width 63 height 6
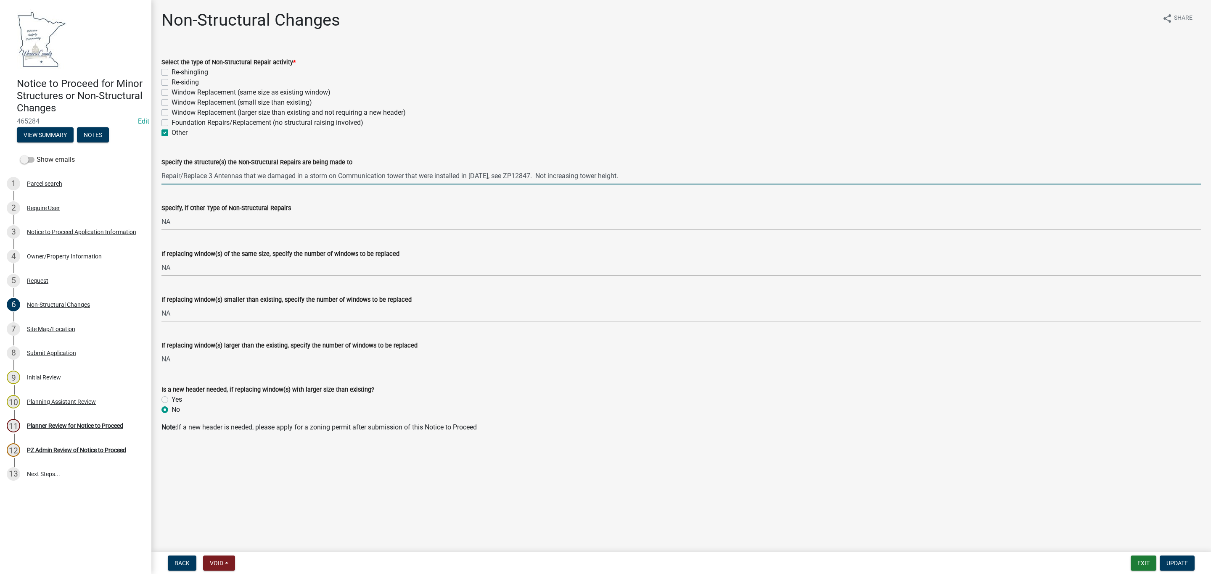
drag, startPoint x: 162, startPoint y: 174, endPoint x: 661, endPoint y: 171, distance: 499.2
click at [661, 171] on input "Repair/Replace 3 Antennas that we damaged in a storm on Communication tower tha…" at bounding box center [681, 175] width 1040 height 17
click at [46, 400] on div "Planning Assistant Review" at bounding box center [61, 402] width 69 height 6
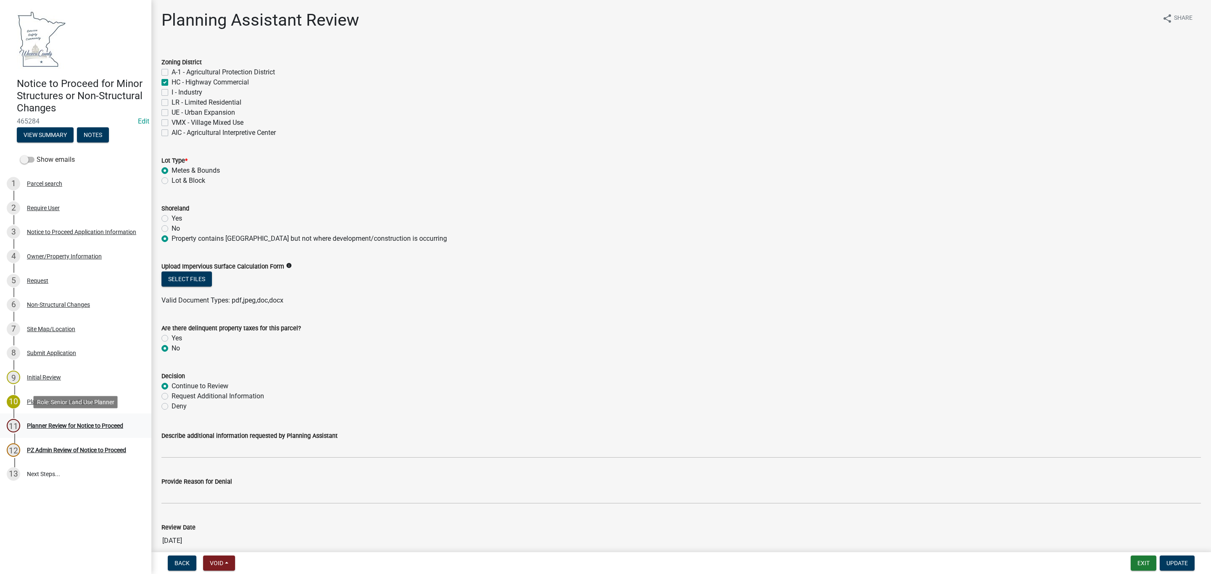
click at [57, 424] on div "Planner Review for Notice to Proceed" at bounding box center [75, 426] width 96 height 6
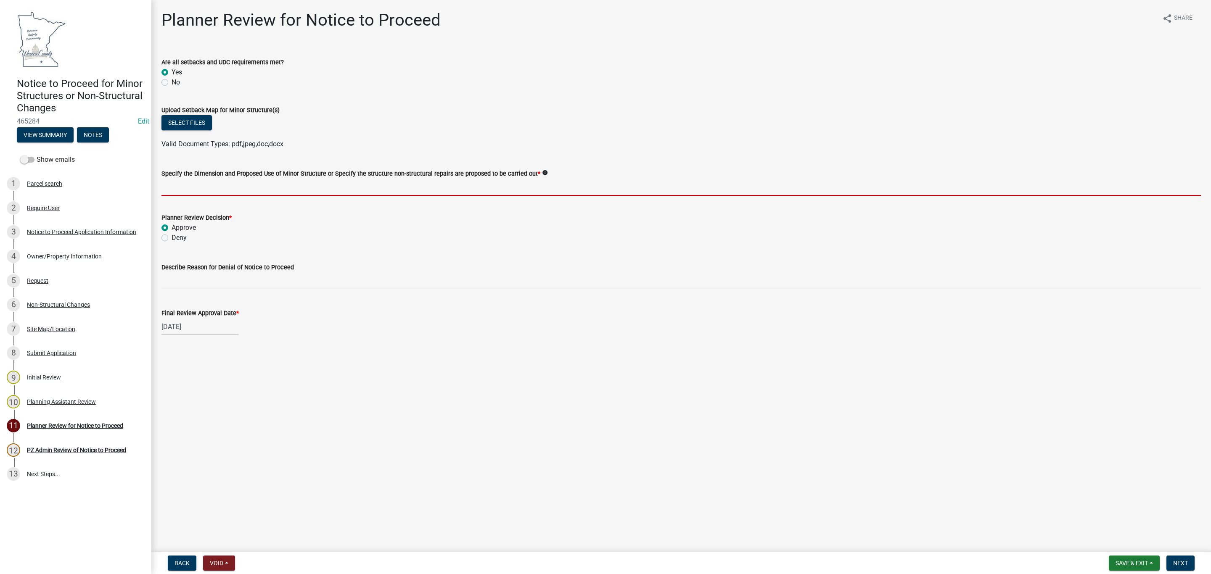
click at [241, 183] on input "Specify the Dimension and Proposed Use of Minor Structure or Specify the struct…" at bounding box center [681, 187] width 1040 height 17
paste input "[ { "value": { "activity": { "routing": [ { "criteria": [ { "criteria": { "isOt…"
type input "[ { "value": { "activity": { "routing": [ { "criteria": [ { "criteria": { "isOt…"
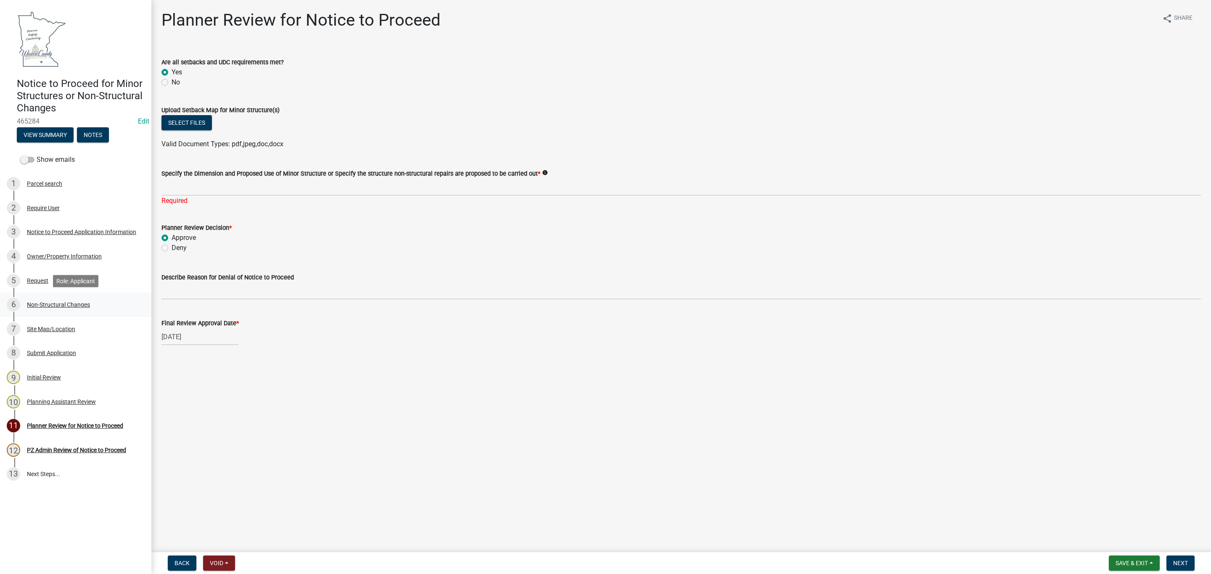
click at [41, 304] on div "Non-Structural Changes" at bounding box center [58, 305] width 63 height 6
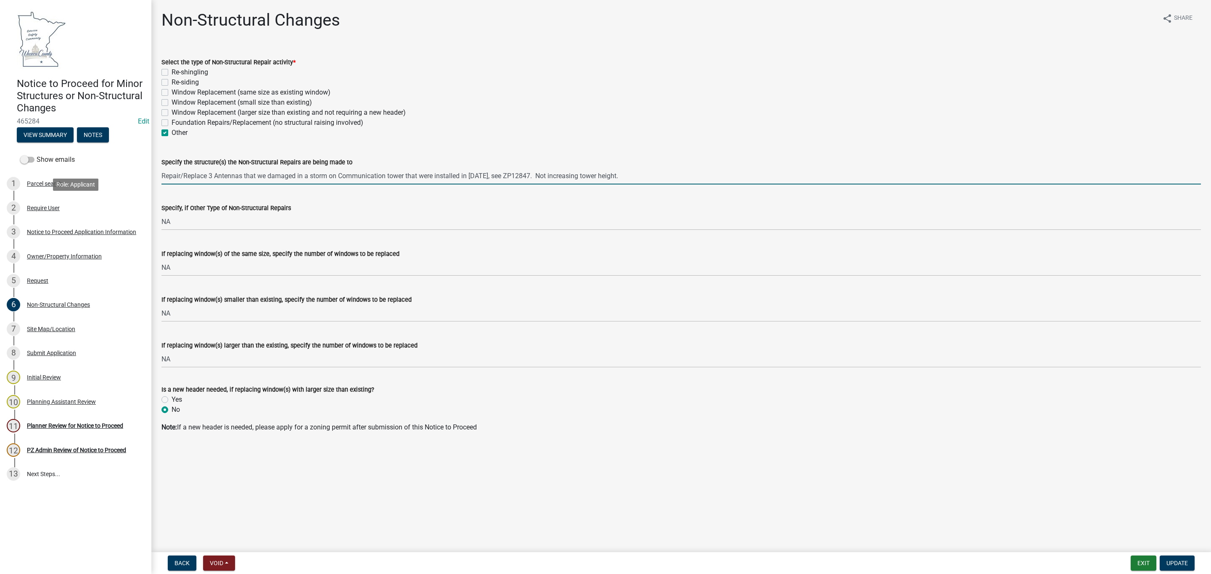
drag, startPoint x: 629, startPoint y: 175, endPoint x: 187, endPoint y: 185, distance: 442.1
click at [148, 195] on div "Notice to Proceed for Minor Structures or Non-Structural Changes 465284 Edit Vi…" at bounding box center [605, 287] width 1211 height 574
click at [254, 174] on input "Repair/Replace 3 Antennas that we damaged in a storm on Communication tower tha…" at bounding box center [681, 175] width 1040 height 17
drag, startPoint x: 230, startPoint y: 177, endPoint x: 212, endPoint y: 180, distance: 18.3
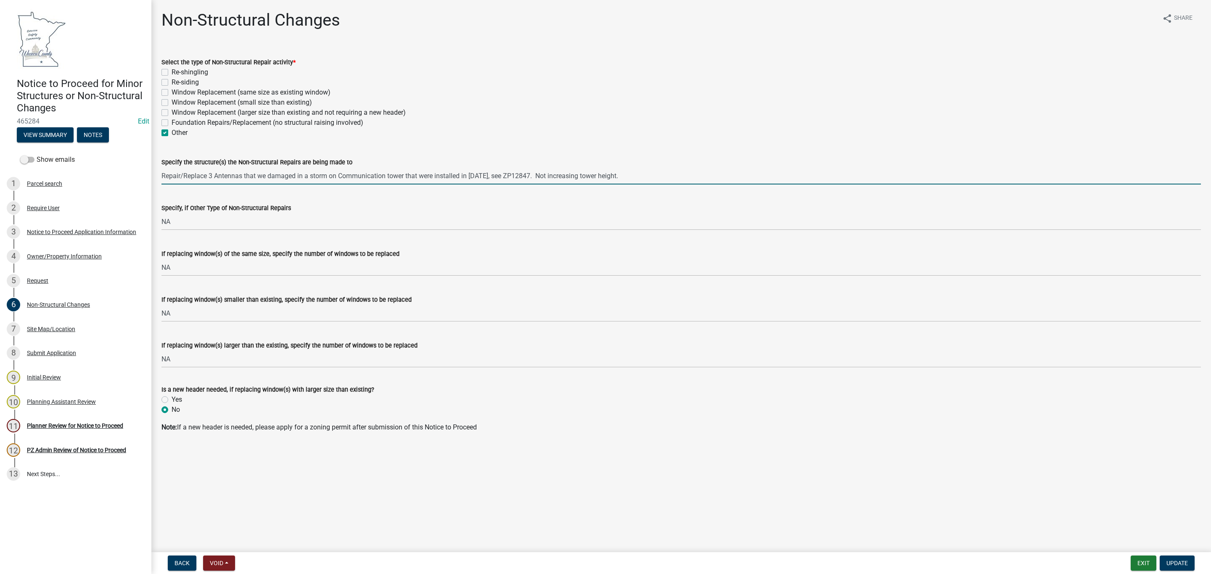
click at [231, 177] on input "Repair/Replace 3 Antennas that we damaged in a storm on Communication tower tha…" at bounding box center [681, 175] width 1040 height 17
click at [162, 175] on input "Repair/Replace 3 Antennas that we damaged in a storm on Communication tower tha…" at bounding box center [681, 175] width 1040 height 17
drag, startPoint x: 162, startPoint y: 175, endPoint x: 633, endPoint y: 192, distance: 471.7
click at [633, 192] on wm-data-entity-input-list "Select the type of Non-Structural Repair activity * Re-shingling Re-siding Wind…" at bounding box center [681, 243] width 1040 height 392
click at [627, 175] on input "Repair/Replace 3 Antennas that we damaged in a storm on Communication tower tha…" at bounding box center [681, 175] width 1040 height 17
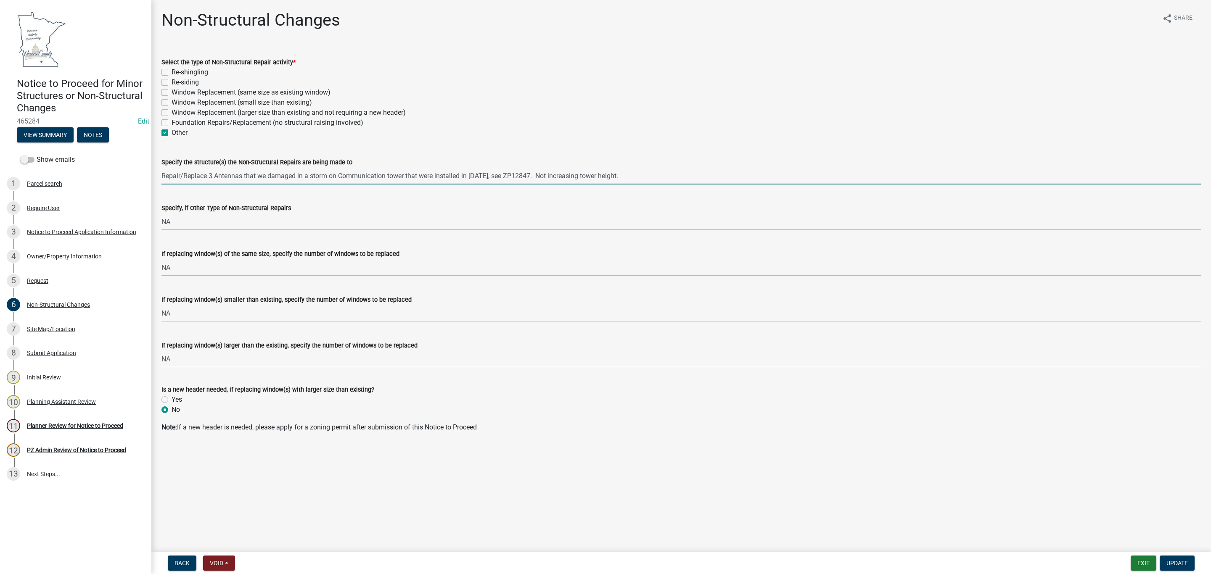
drag, startPoint x: 627, startPoint y: 175, endPoint x: 153, endPoint y: 216, distance: 476.1
click at [153, 216] on div "Non-Structural Changes share Share Select the type of Non-Structural Repair act…" at bounding box center [681, 228] width 1060 height 437
drag, startPoint x: 717, startPoint y: 110, endPoint x: 711, endPoint y: 110, distance: 5.9
click at [711, 110] on div "Window Replacement (larger size than existing and not requiring a new header)" at bounding box center [681, 113] width 1040 height 10
click at [53, 418] on link "11 Planner Review for Notice to Proceed" at bounding box center [75, 426] width 151 height 24
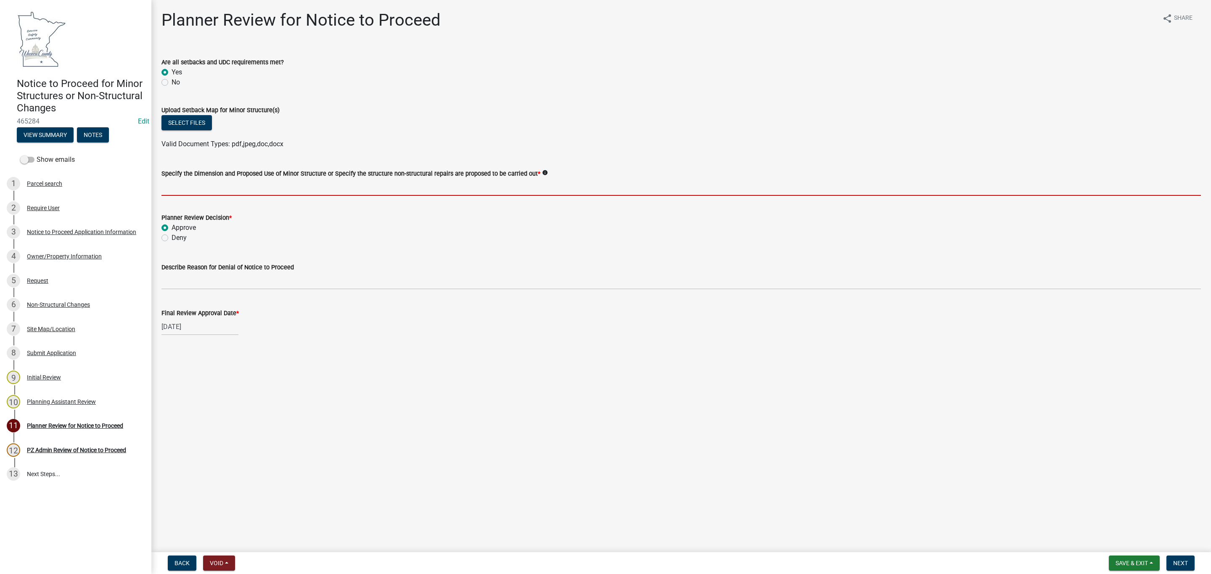
click at [174, 185] on input "Specify the Dimension and Proposed Use of Minor Structure or Specify the struct…" at bounding box center [681, 187] width 1040 height 17
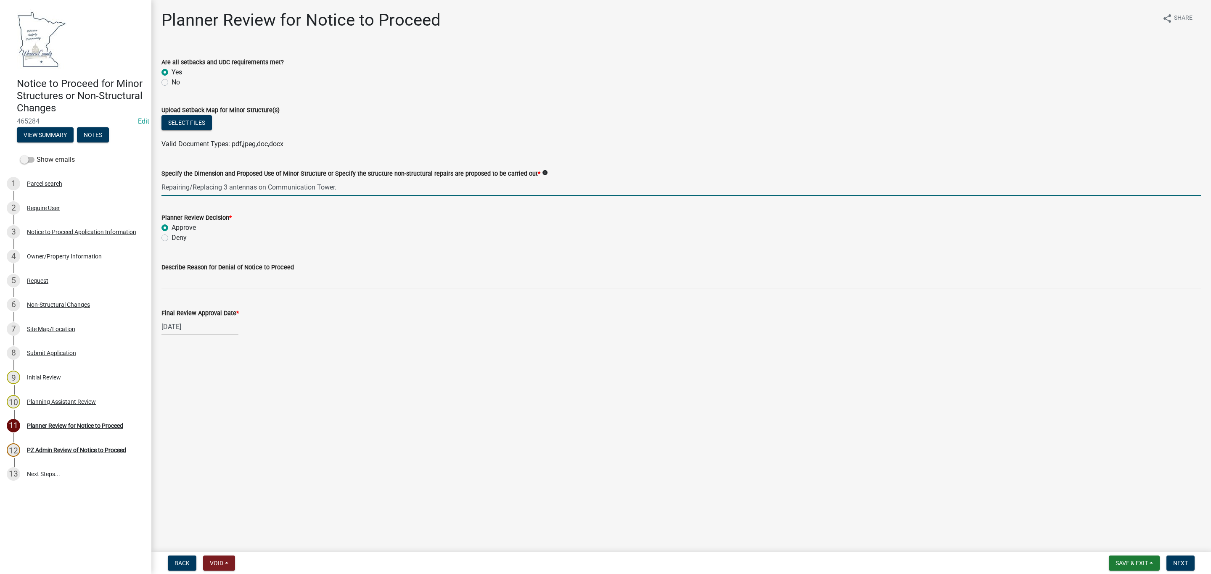
click at [228, 188] on input "Repairing/Replacing 3 antennas on Communication Tower." at bounding box center [681, 187] width 1040 height 17
click at [378, 185] on input "Repairing/Replacing 3 damaged antennas on Communication Tower." at bounding box center [681, 187] width 1040 height 17
type input "Repairing/Replacing 3 damaged antennas on Communication Tower. See ZP-12847 for…"
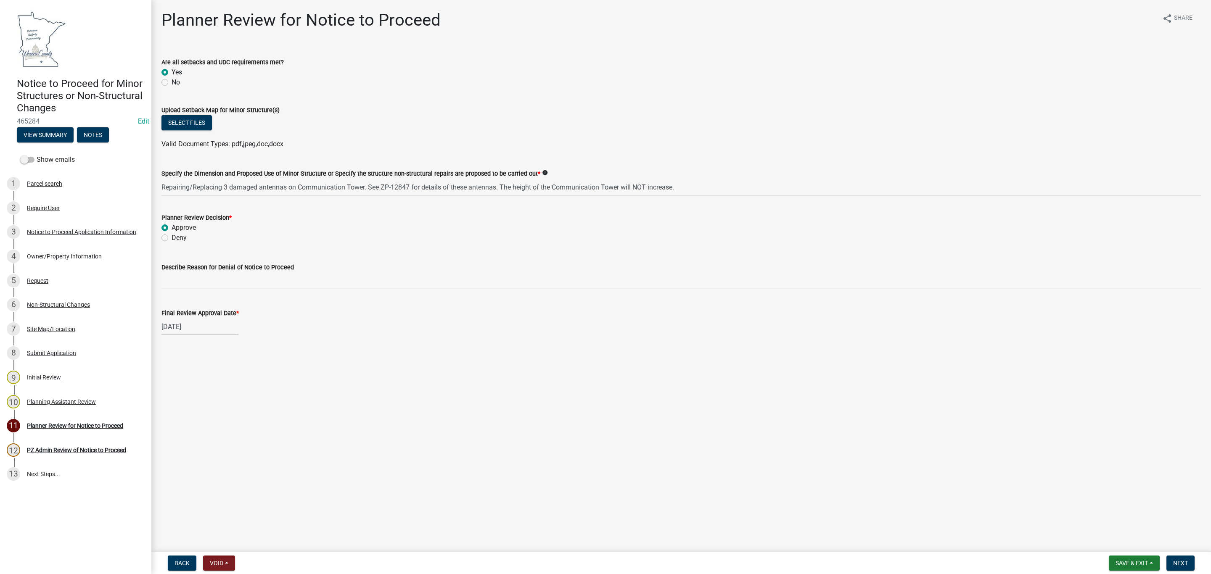
click at [339, 529] on main "Planner Review for Notice to Proceed share Share Are all setbacks and UDC requi…" at bounding box center [681, 274] width 1060 height 549
click at [1175, 562] on span "Next" at bounding box center [1180, 563] width 15 height 7
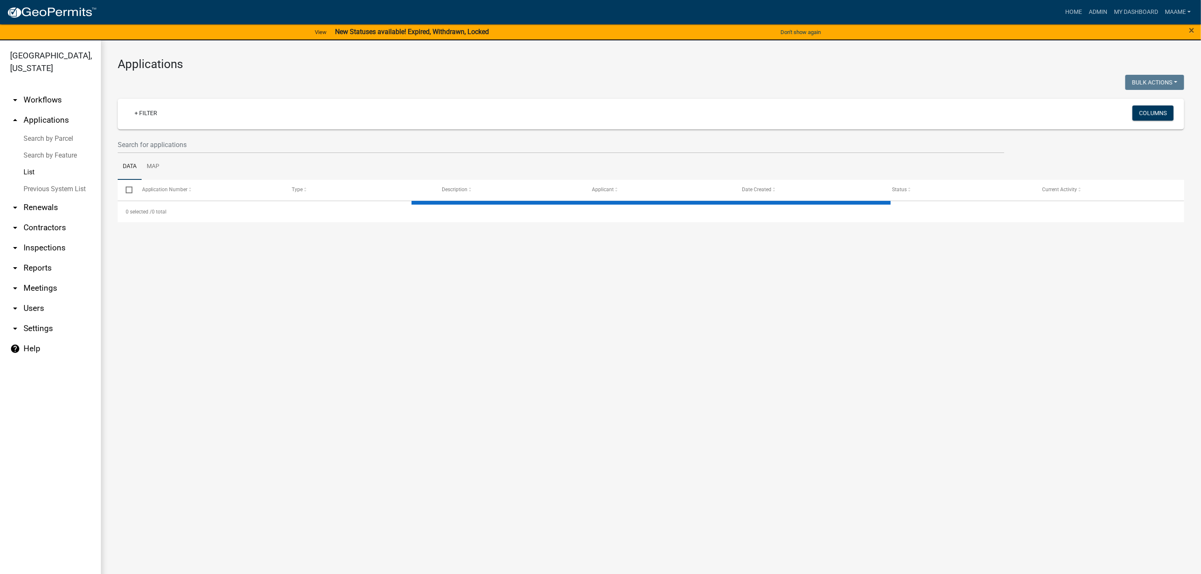
select select "2: 50"
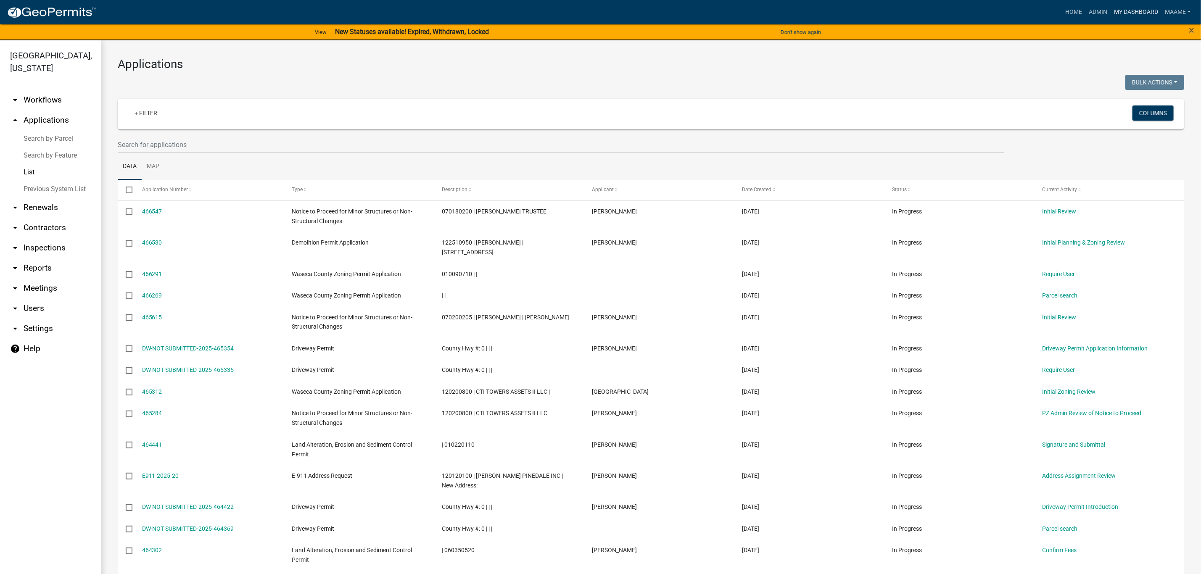
click at [1142, 8] on link "My Dashboard" at bounding box center [1136, 12] width 51 height 16
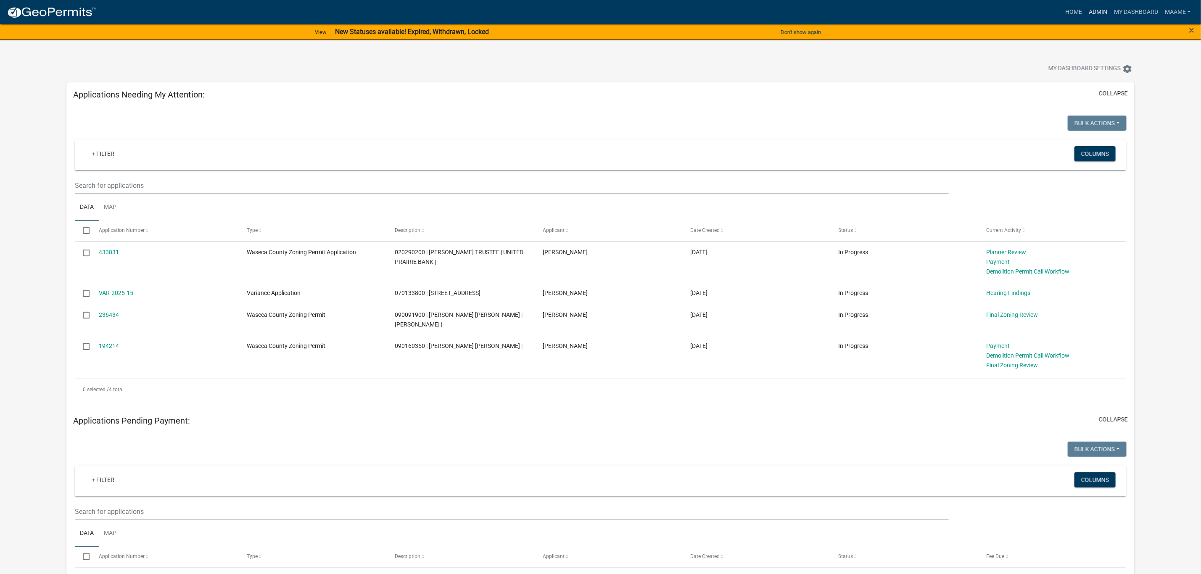
click at [1101, 13] on link "Admin" at bounding box center [1098, 12] width 25 height 16
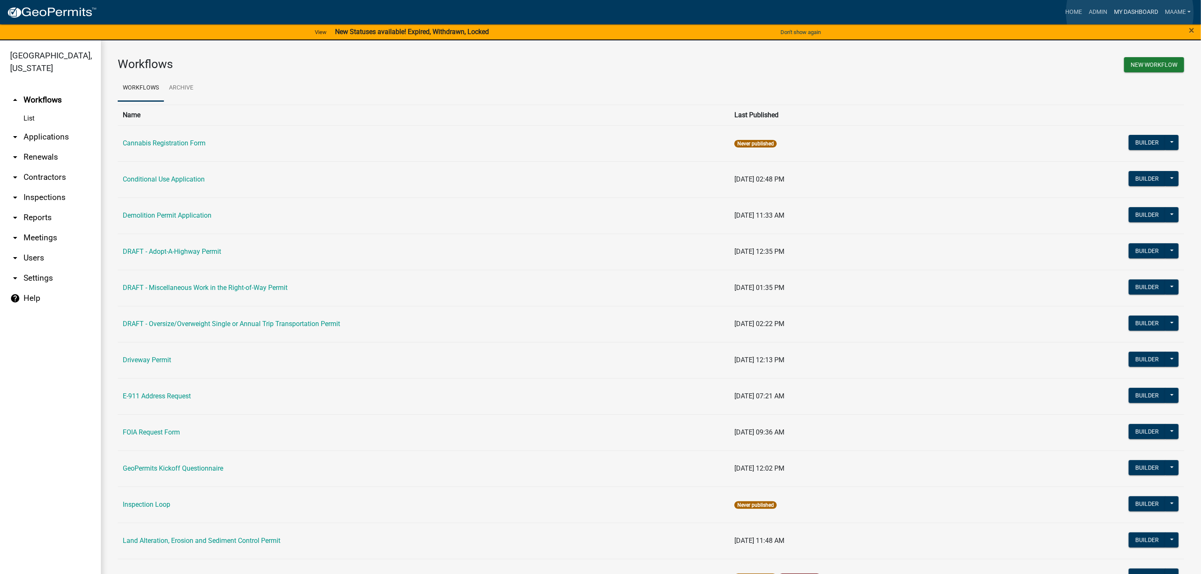
click at [1130, 13] on link "My Dashboard" at bounding box center [1136, 12] width 51 height 16
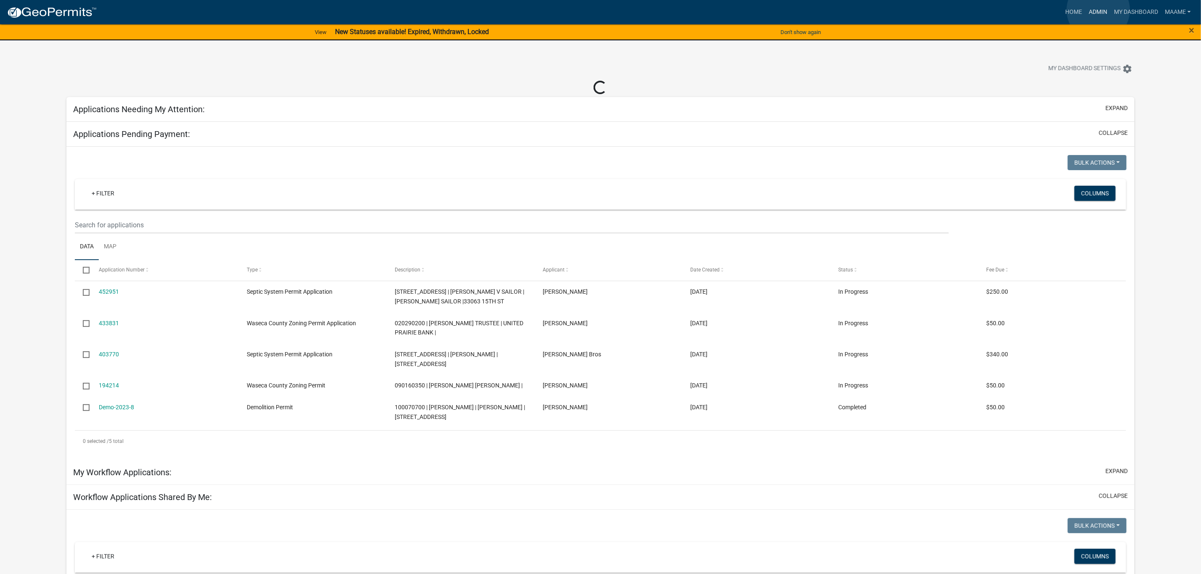
click at [1099, 10] on link "Admin" at bounding box center [1098, 12] width 25 height 16
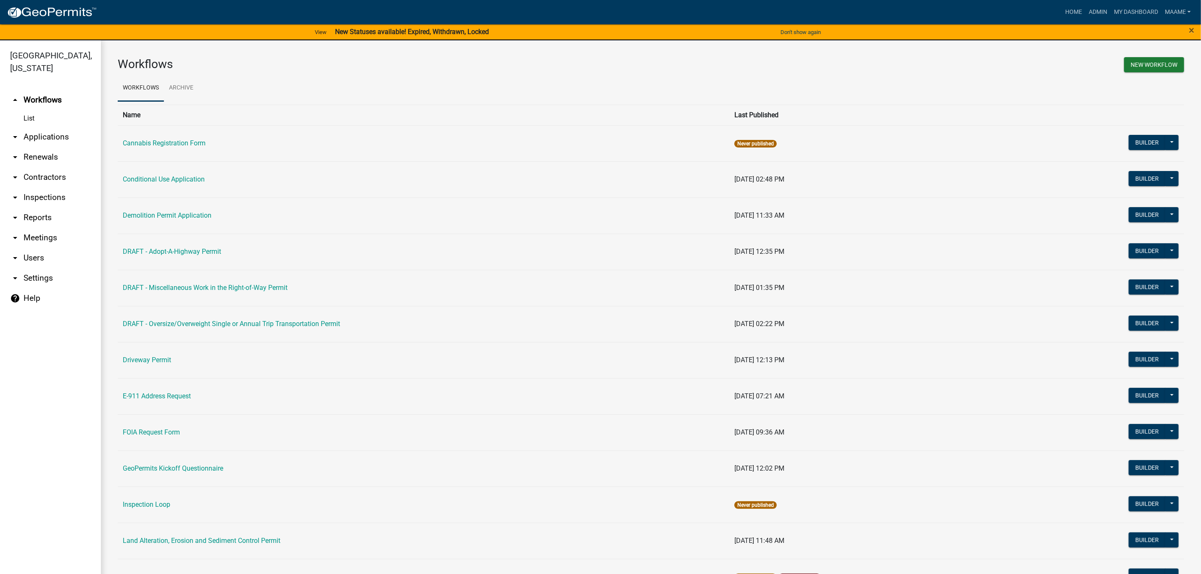
click at [28, 119] on link "List" at bounding box center [50, 118] width 101 height 17
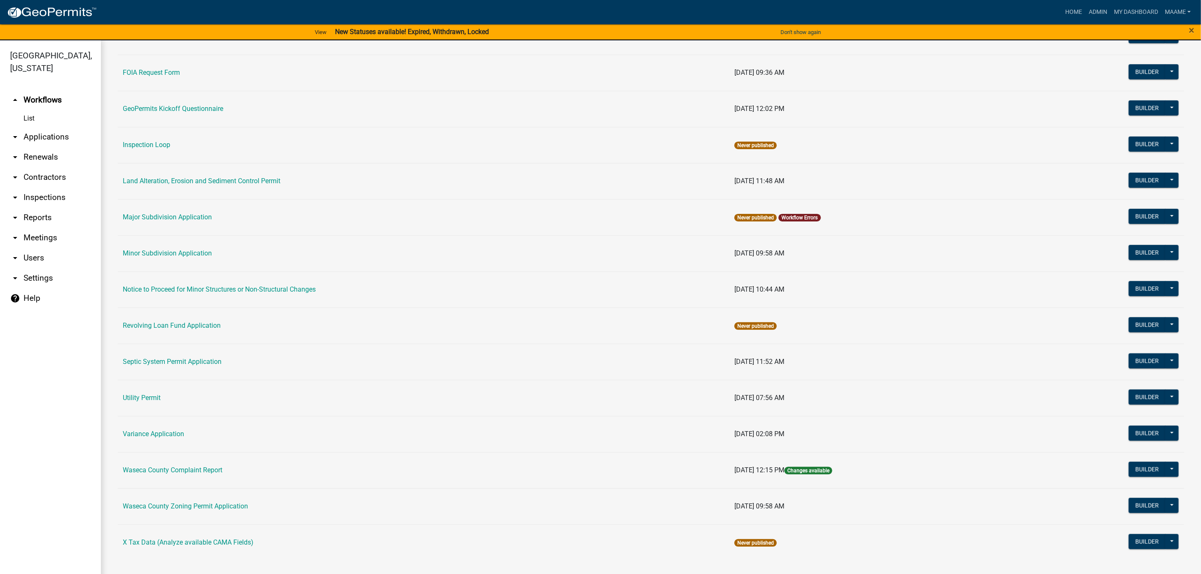
scroll to position [10, 0]
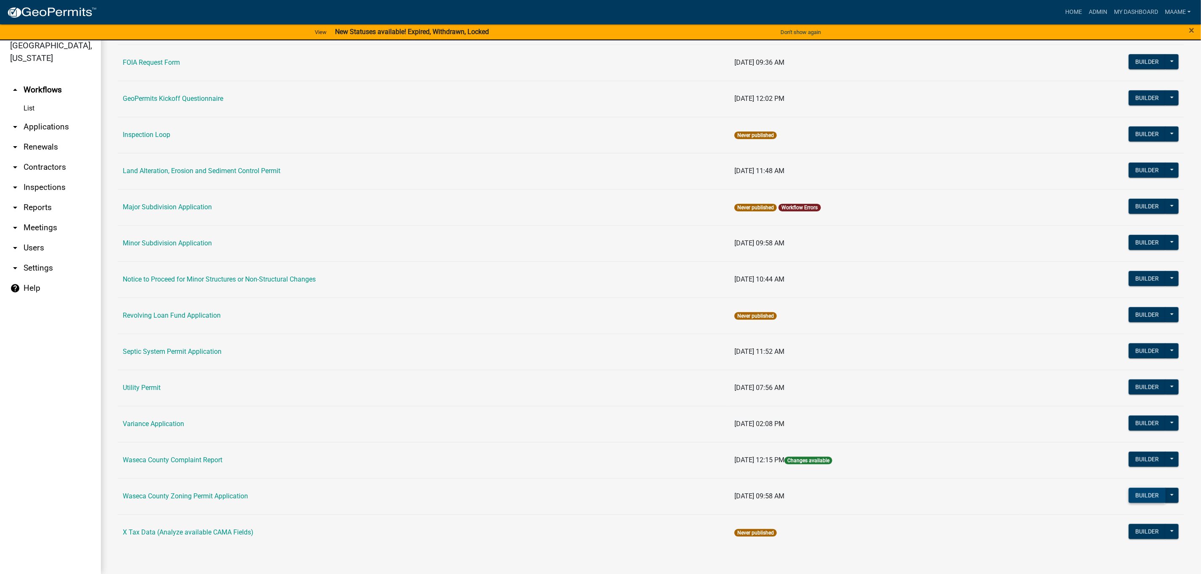
click at [1129, 492] on button "Builder" at bounding box center [1147, 495] width 37 height 15
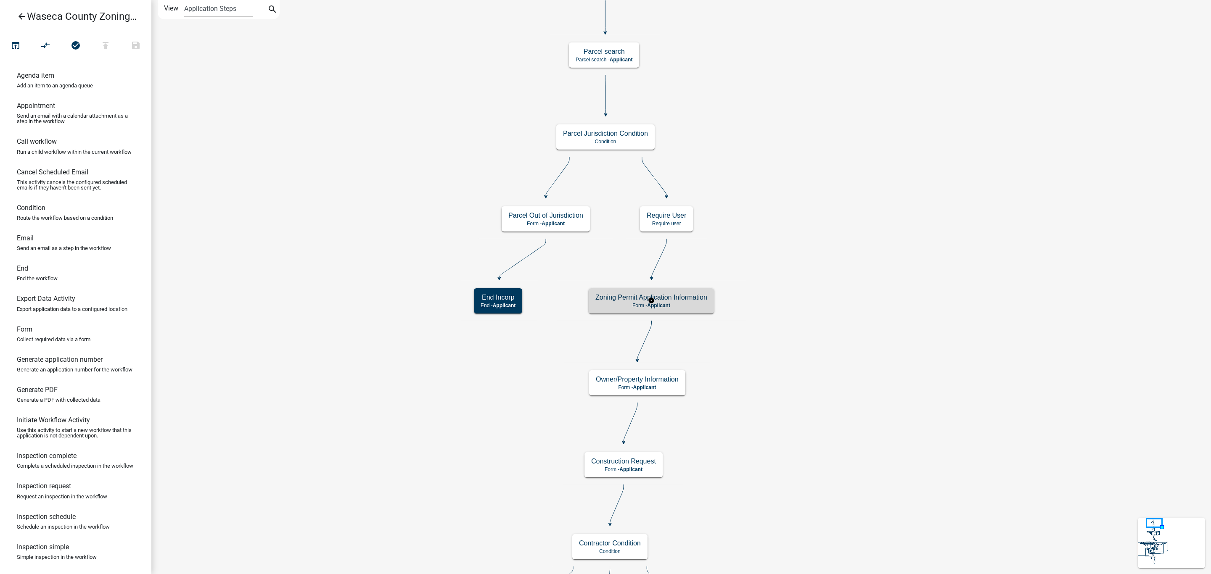
click at [684, 300] on h5 "Zoning Permit Application Information" at bounding box center [651, 298] width 112 height 8
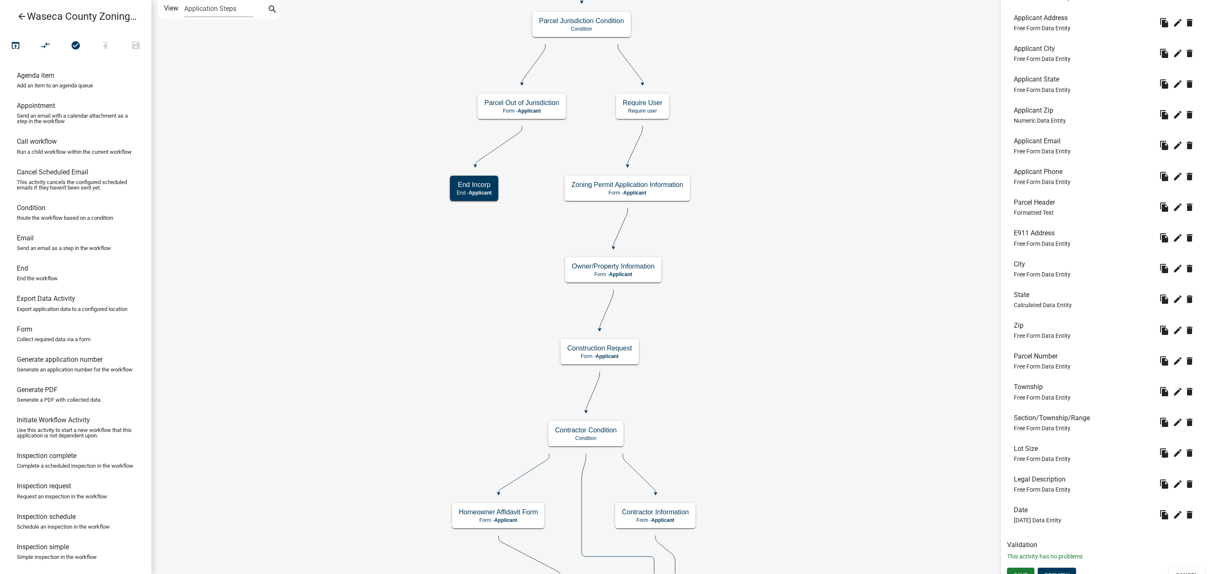
scroll to position [490, 0]
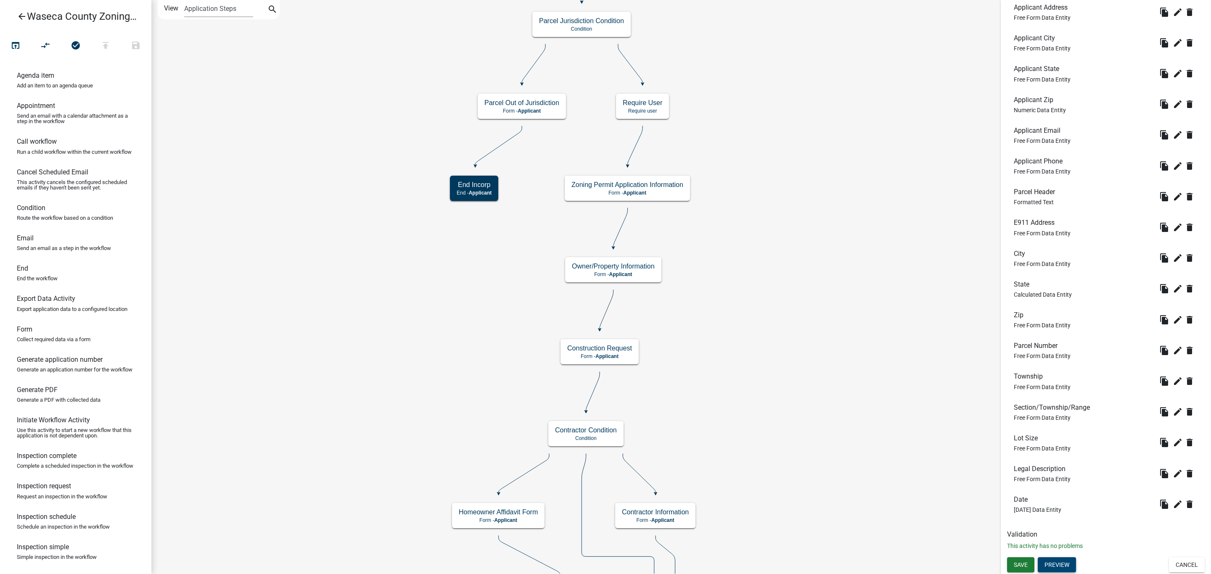
click at [1064, 563] on button "Preview" at bounding box center [1057, 565] width 38 height 15
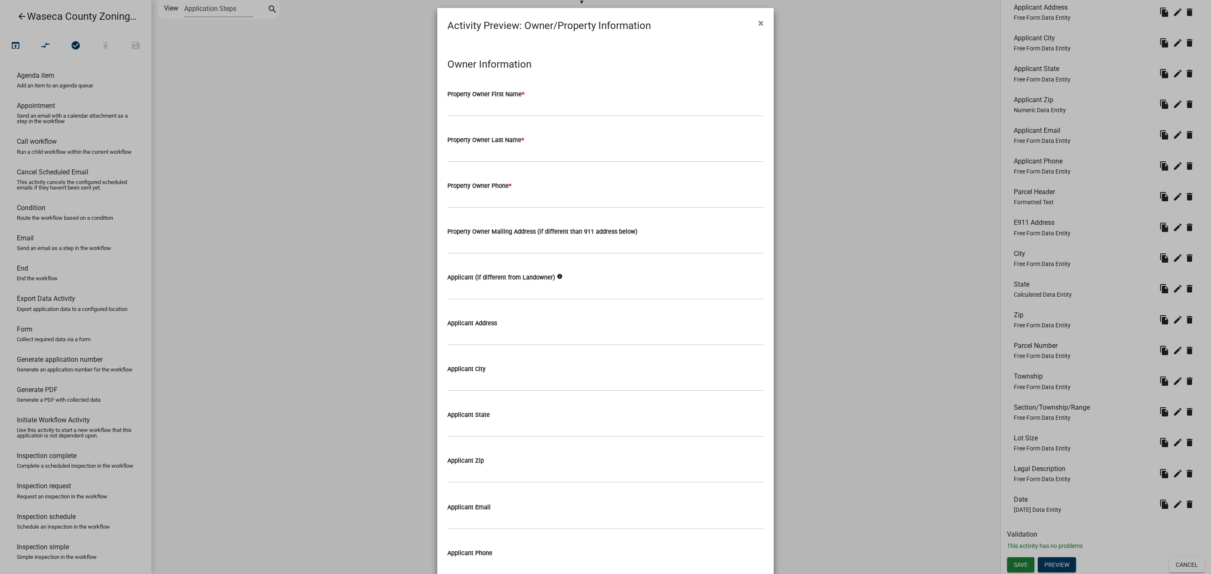
scroll to position [0, 0]
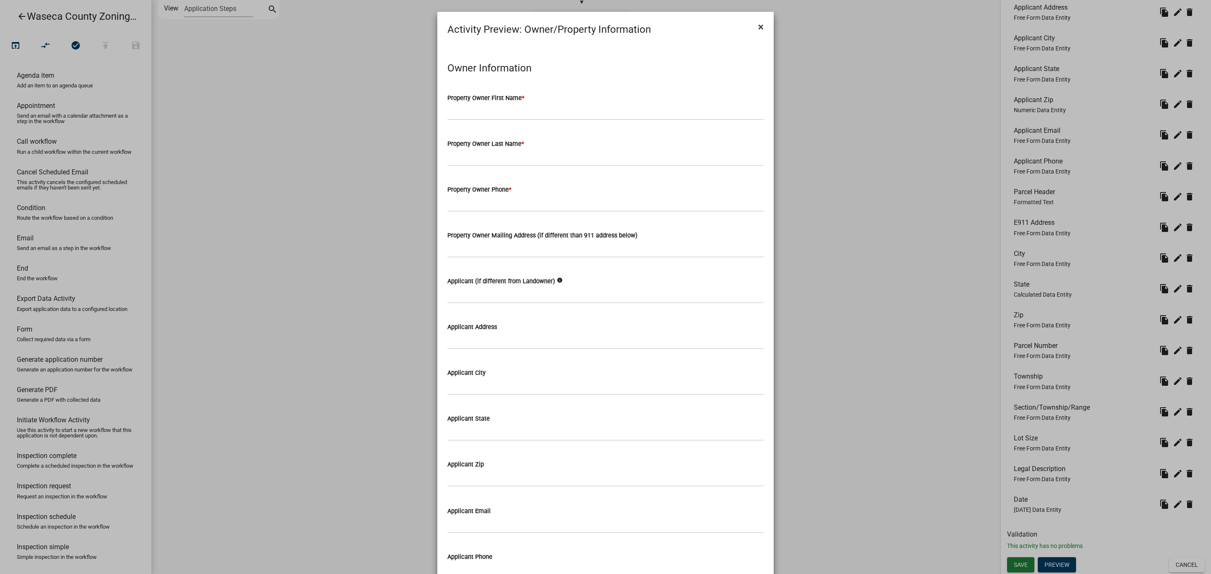
click at [758, 29] on span "×" at bounding box center [760, 27] width 5 height 12
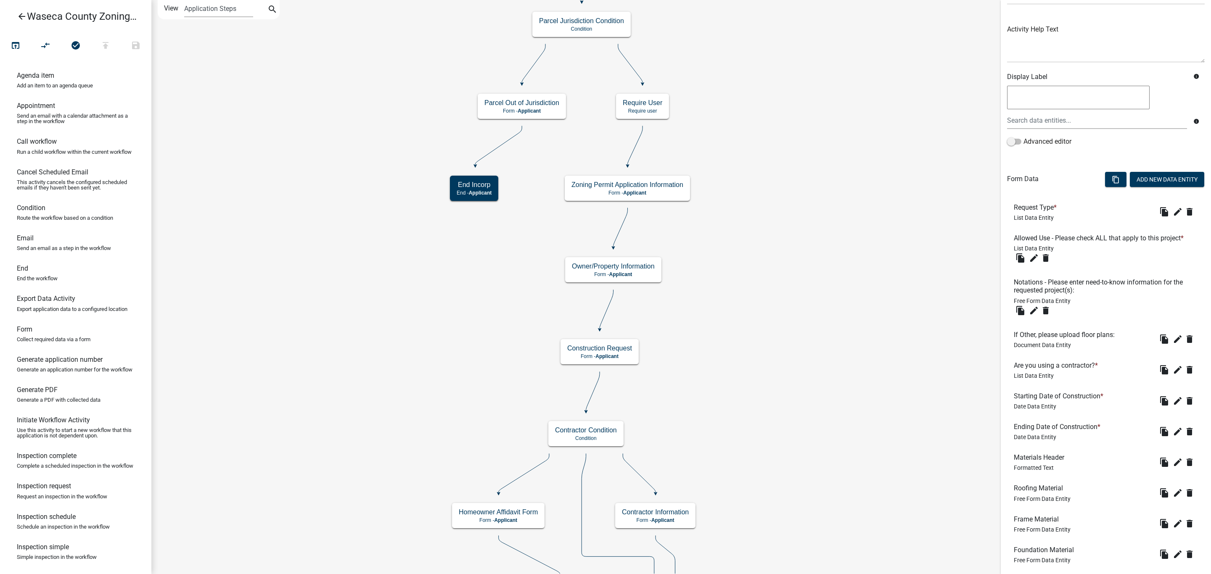
scroll to position [173, 0]
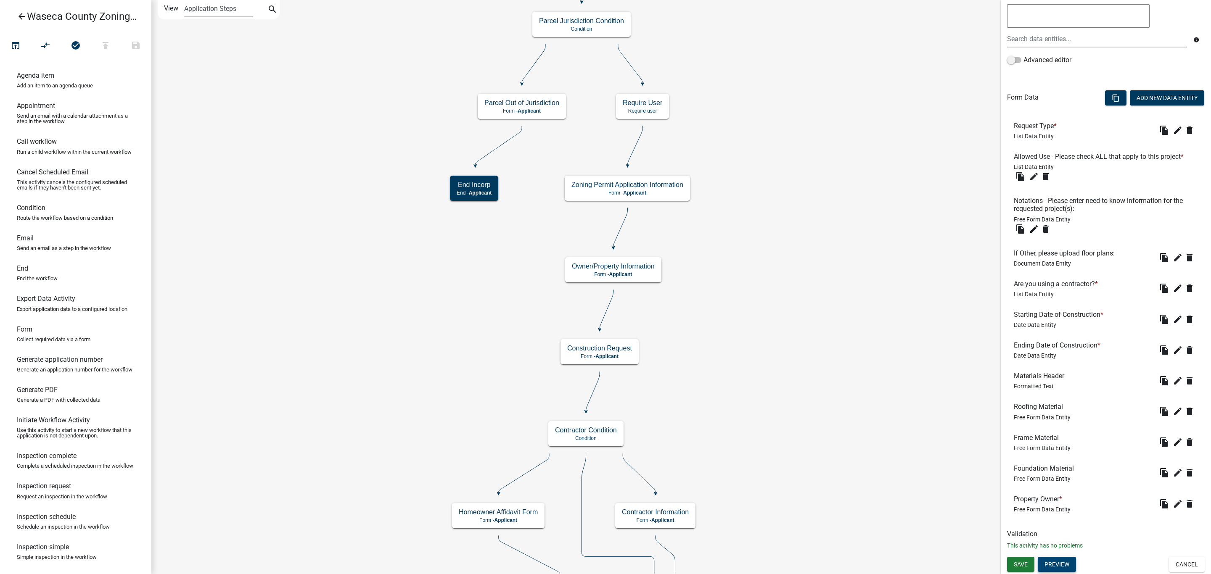
click at [1061, 567] on button "Preview" at bounding box center [1057, 564] width 38 height 15
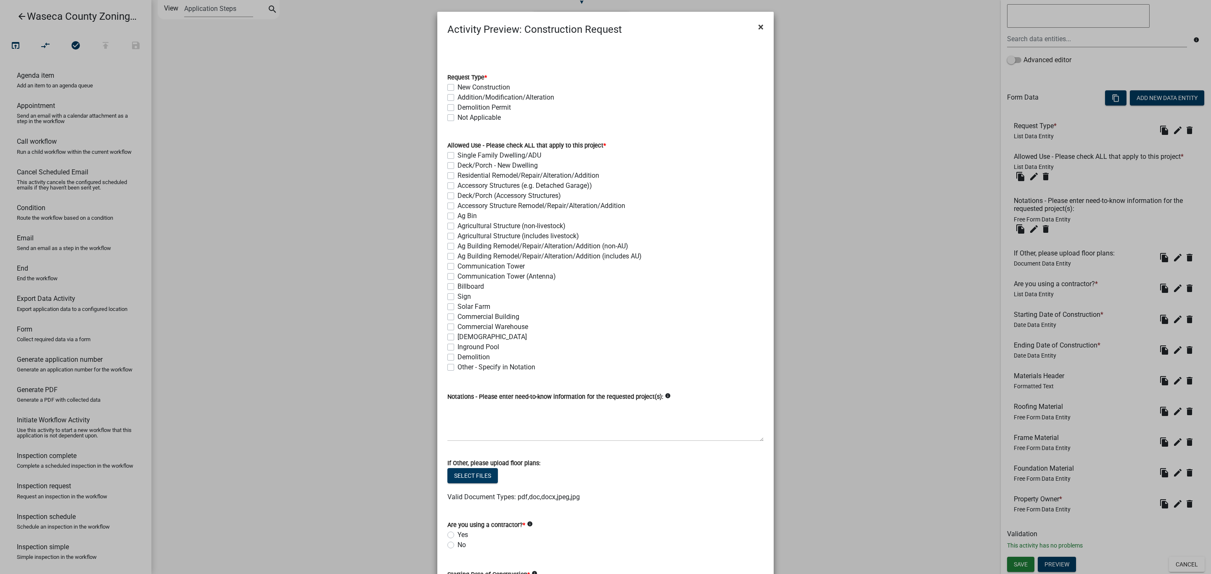
click at [758, 29] on span "×" at bounding box center [760, 27] width 5 height 12
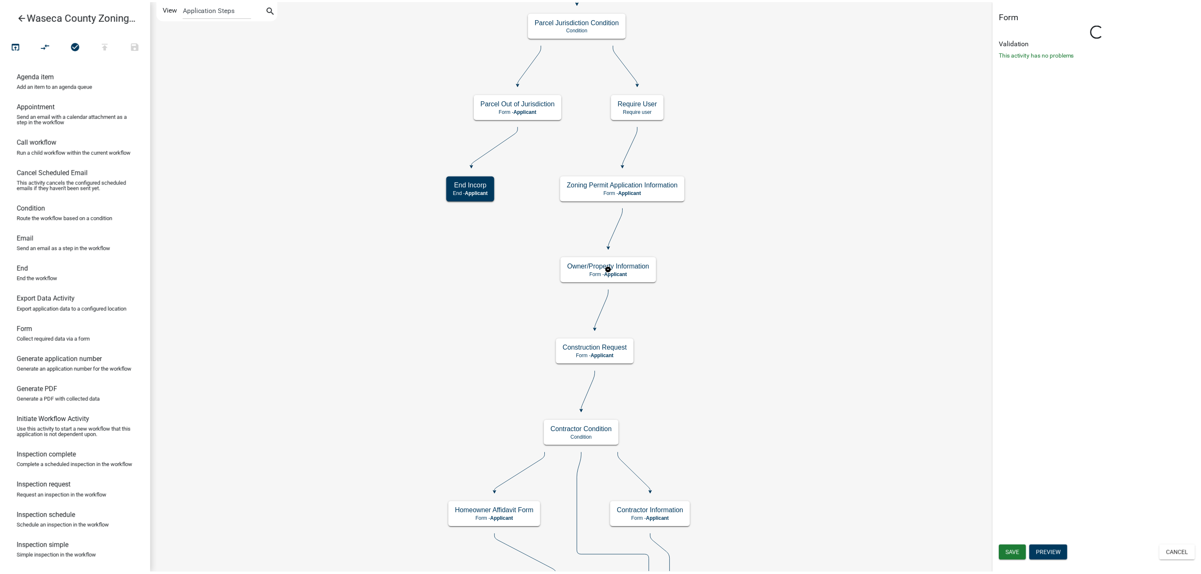
scroll to position [0, 0]
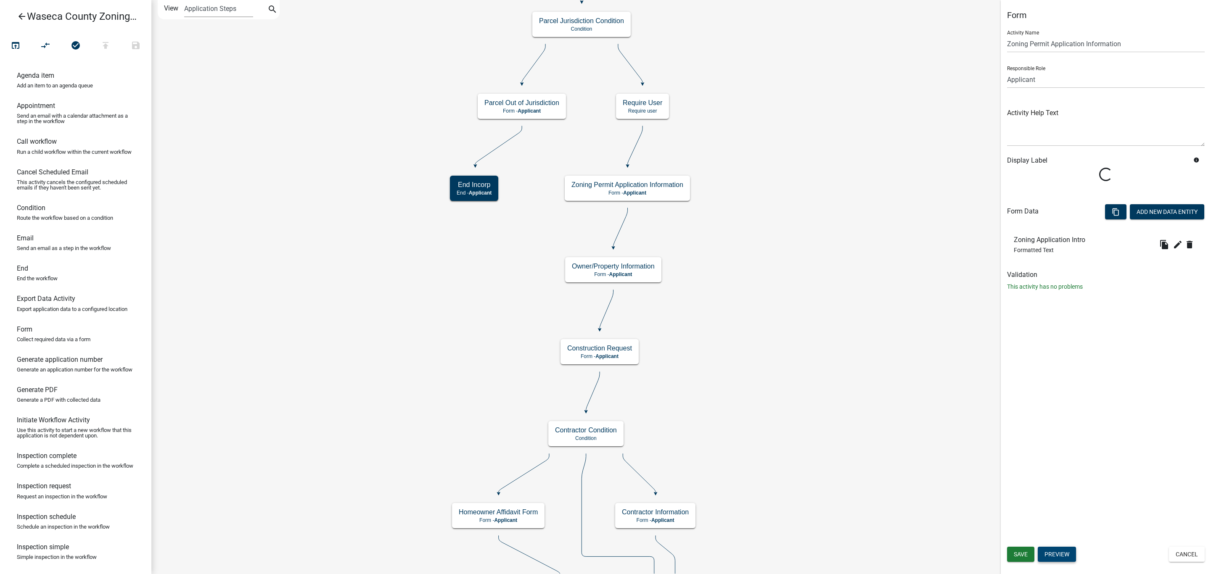
click at [1059, 559] on button "Preview" at bounding box center [1057, 554] width 38 height 15
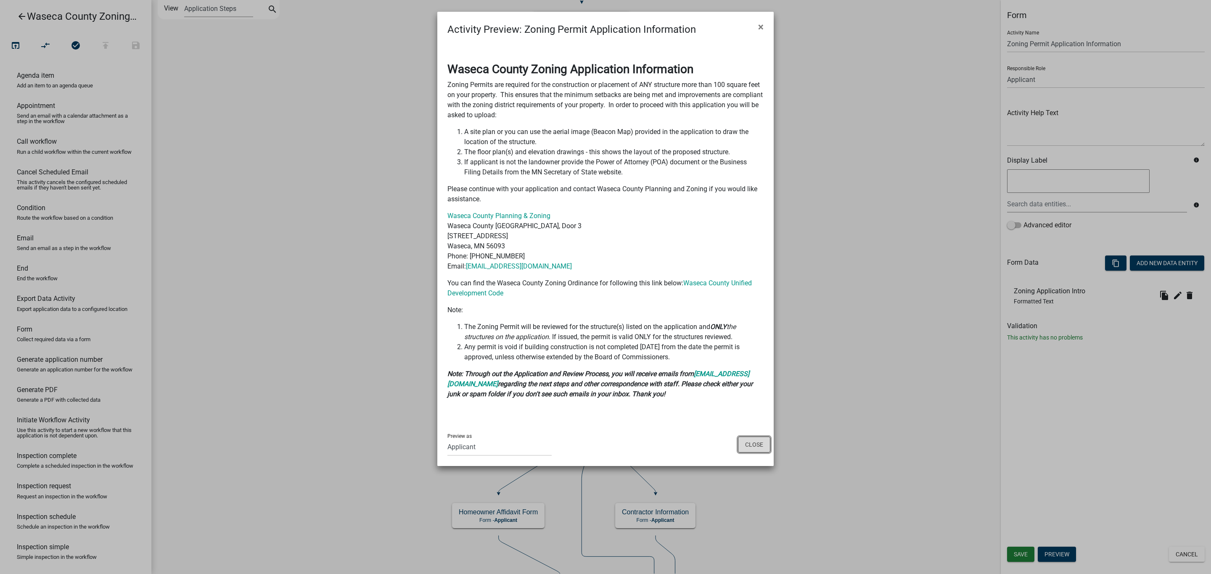
click at [750, 445] on button "Close" at bounding box center [754, 445] width 32 height 16
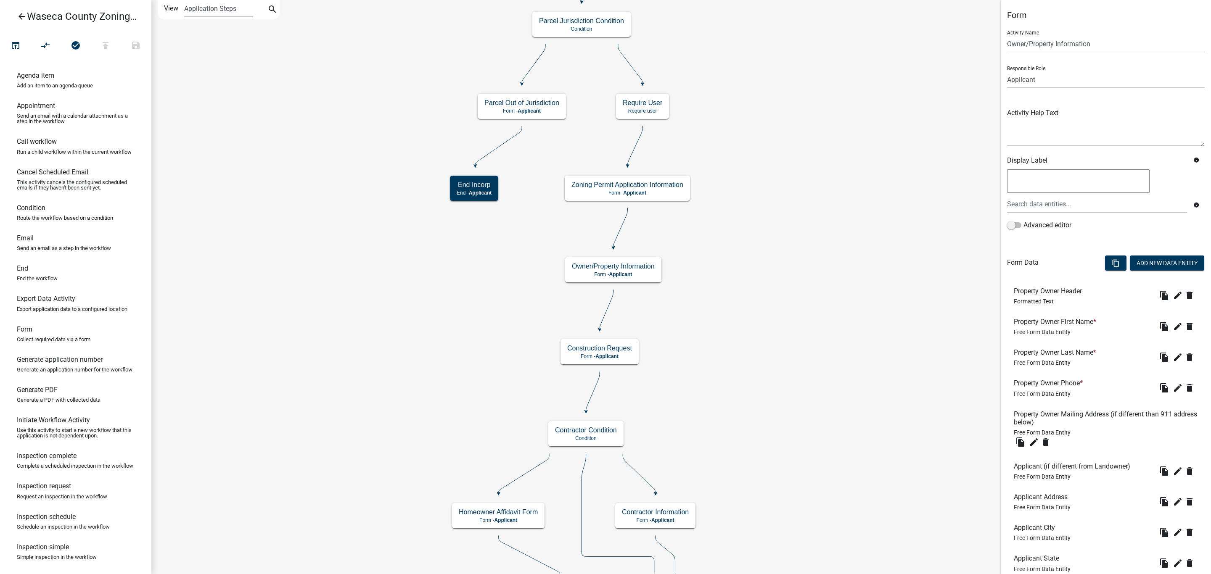
click at [22, 19] on icon "arrow_back" at bounding box center [22, 17] width 10 height 12
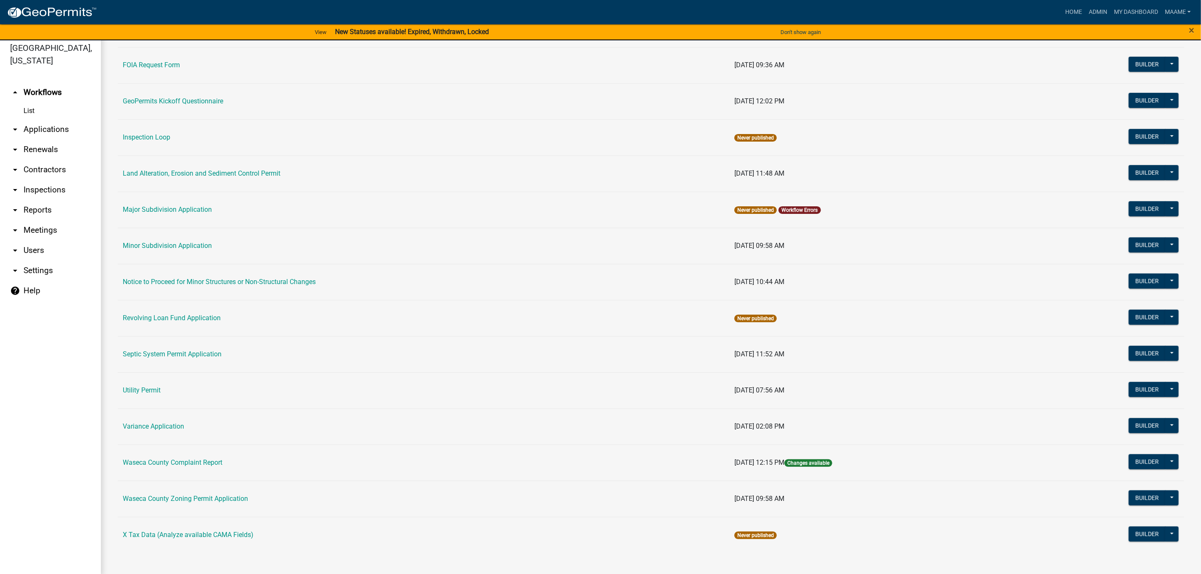
scroll to position [10, 0]
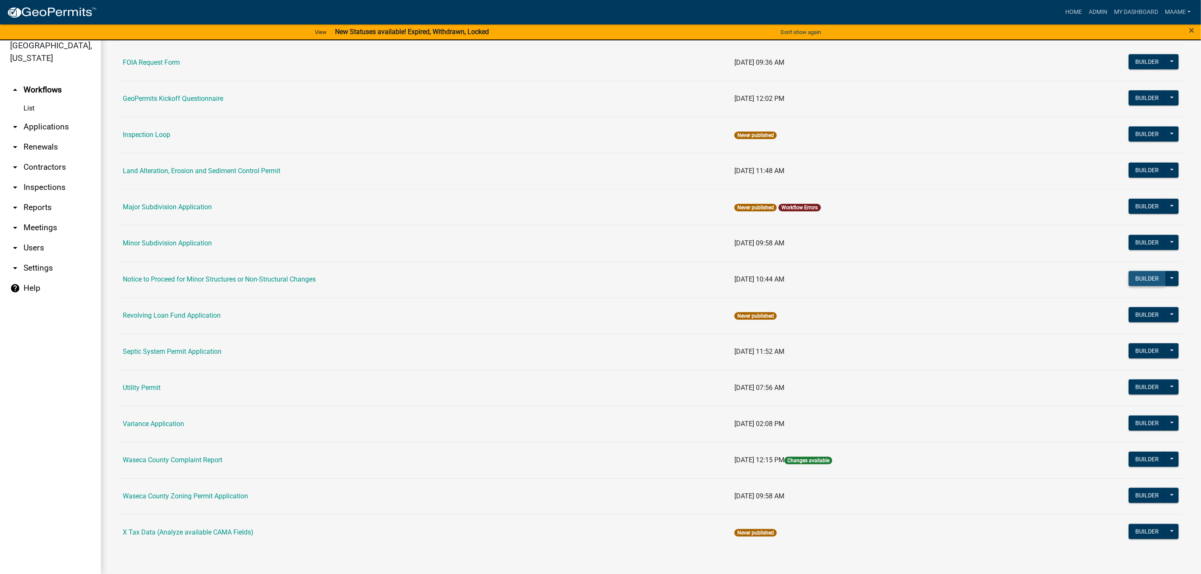
click at [1140, 275] on button "Builder" at bounding box center [1147, 278] width 37 height 15
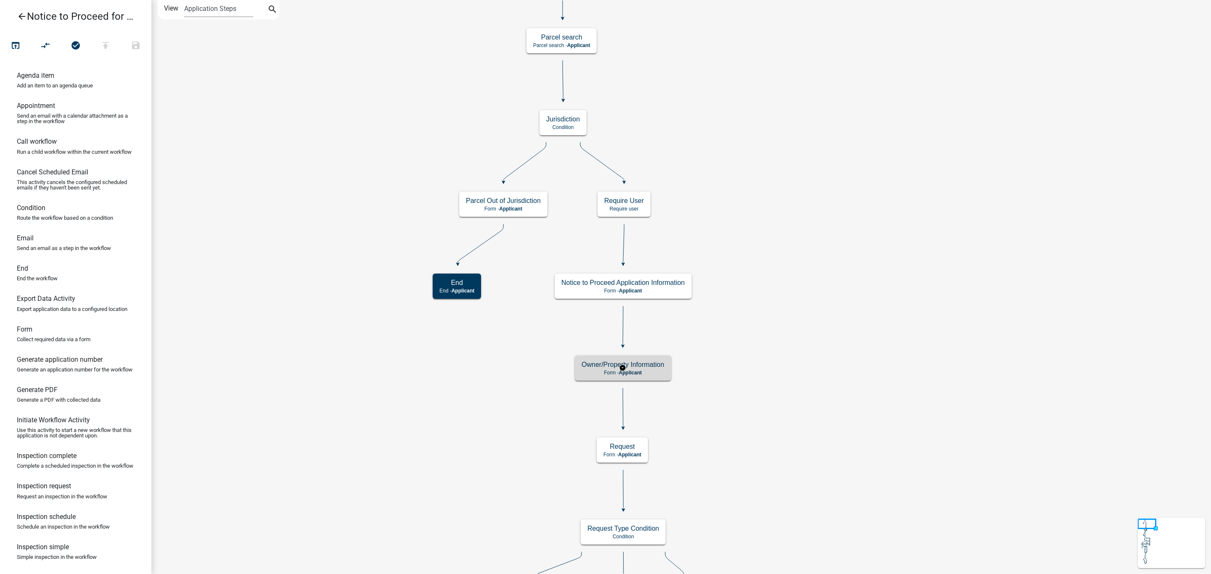
click at [664, 366] on h5 "Owner/Property Information" at bounding box center [623, 365] width 83 height 8
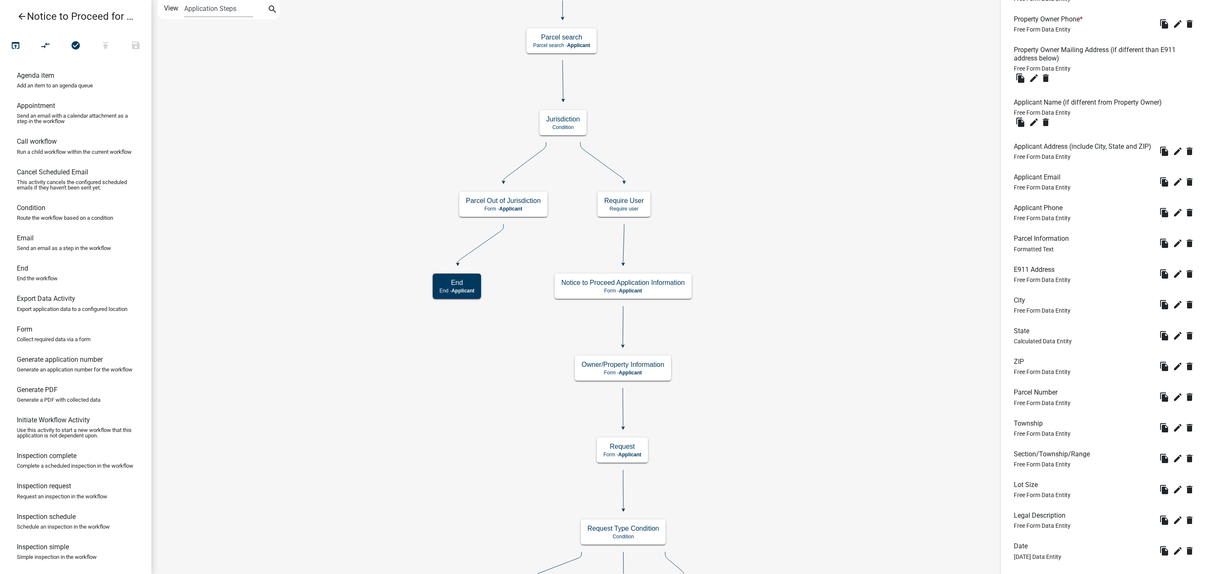
scroll to position [394, 0]
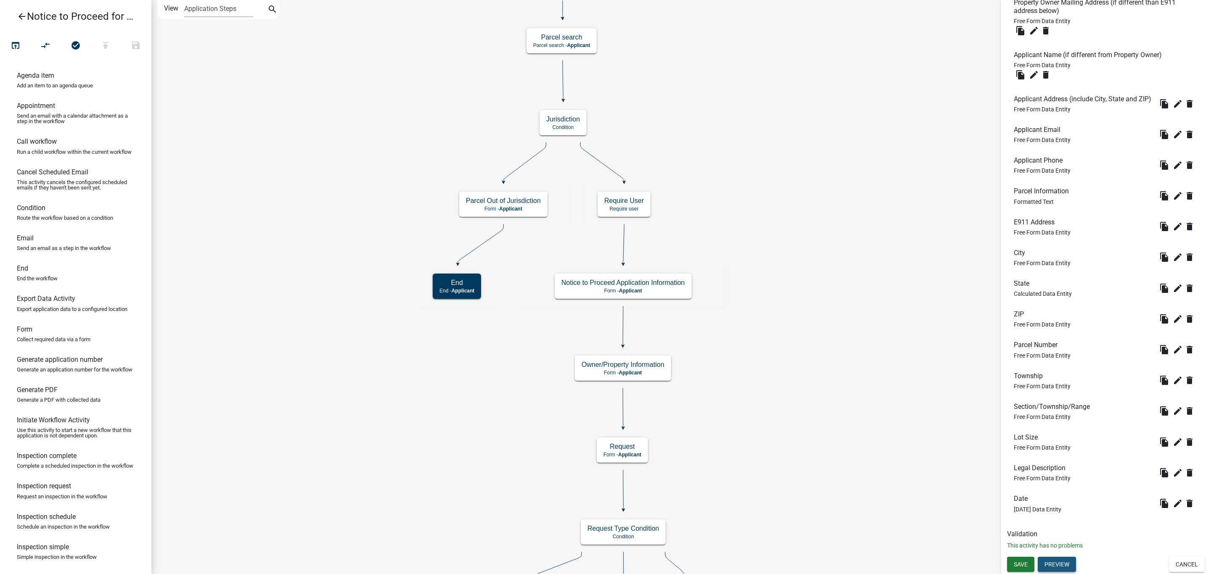
click at [1049, 564] on button "Preview" at bounding box center [1057, 564] width 38 height 15
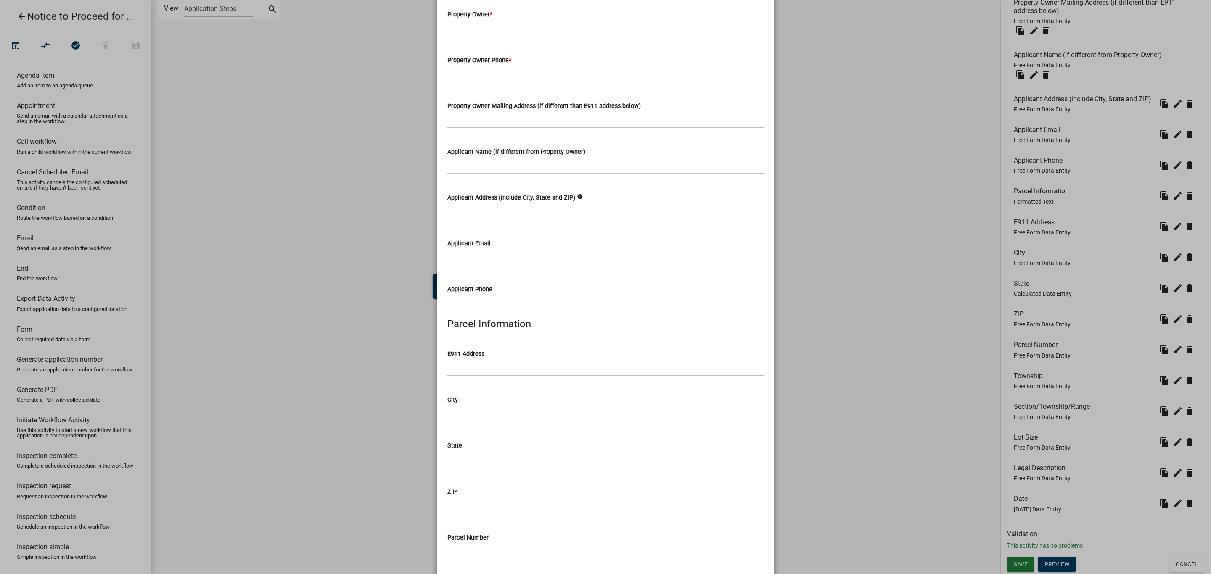
scroll to position [0, 0]
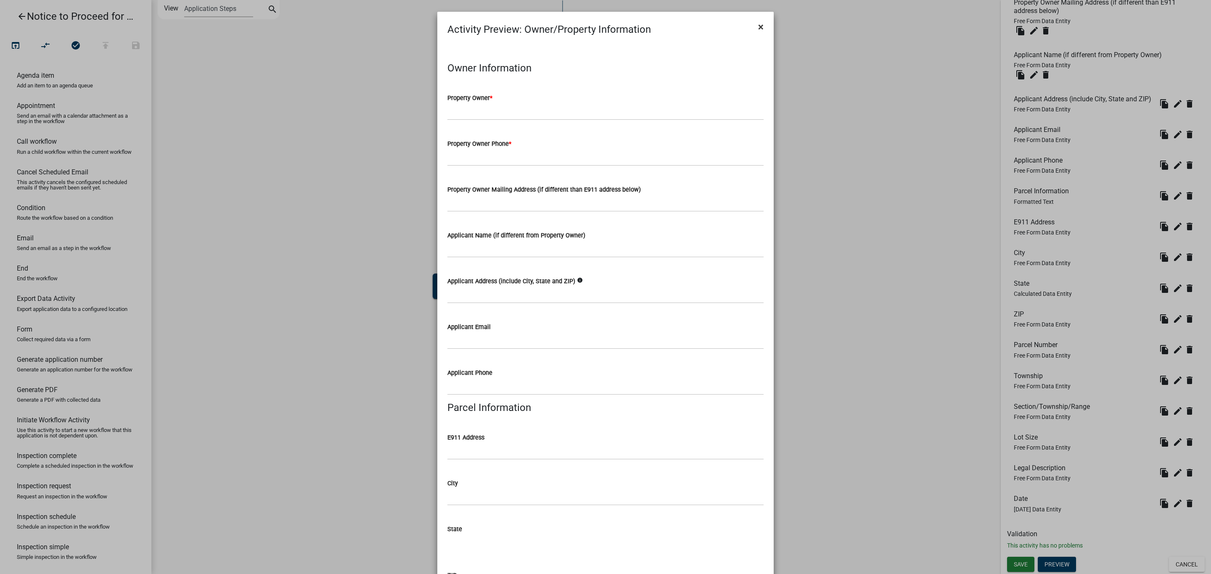
click at [761, 24] on button "×" at bounding box center [760, 27] width 19 height 24
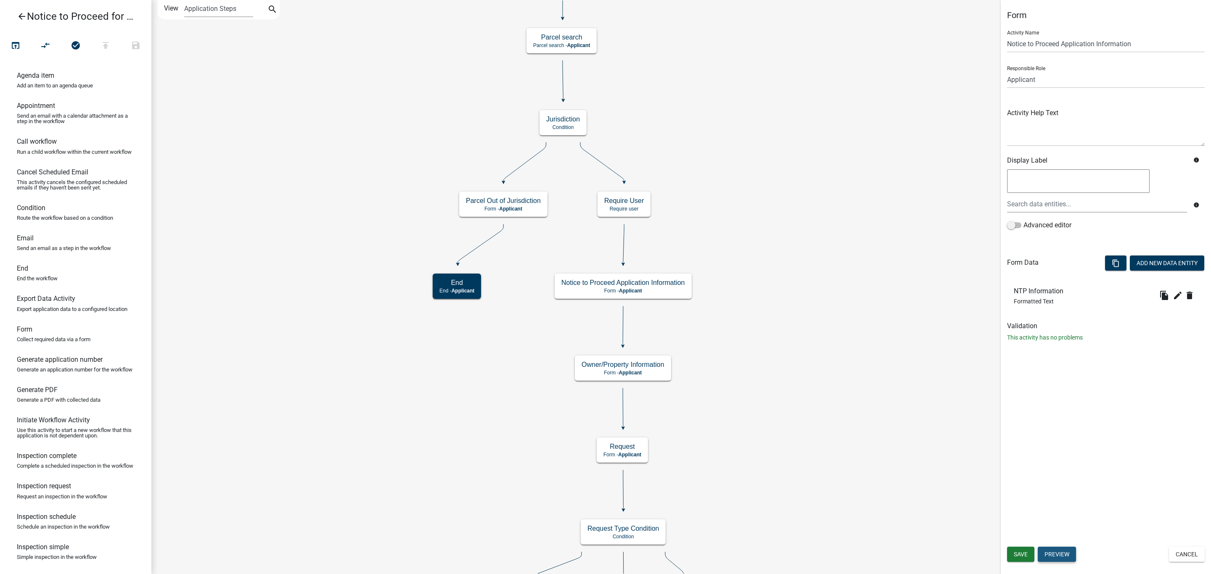
click at [1048, 558] on button "Preview" at bounding box center [1057, 554] width 38 height 15
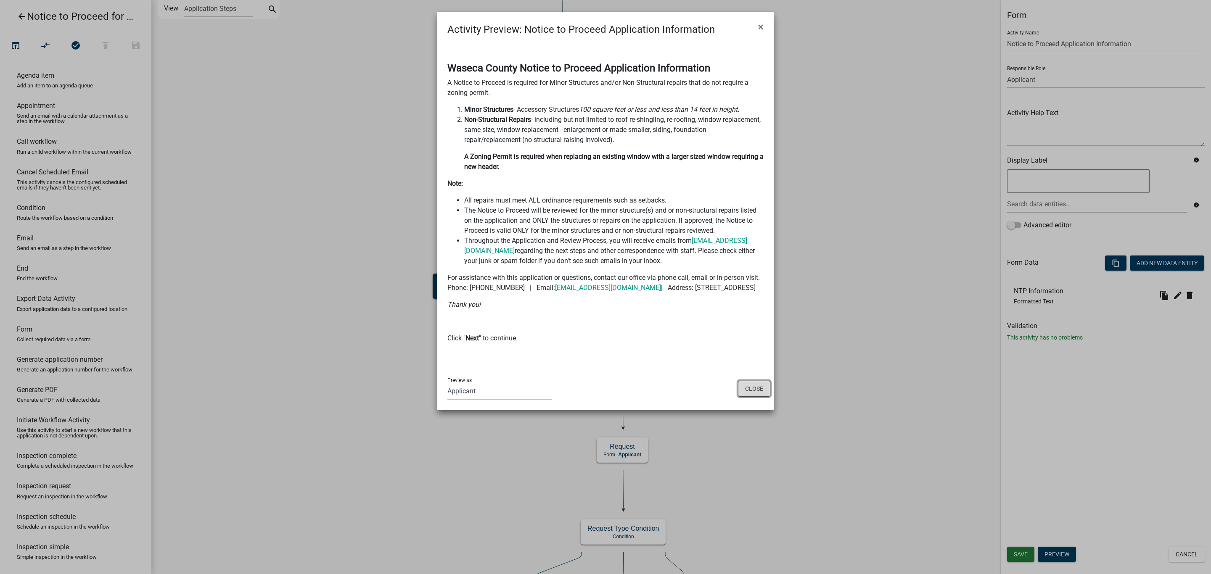
click at [747, 396] on button "Close" at bounding box center [754, 389] width 32 height 16
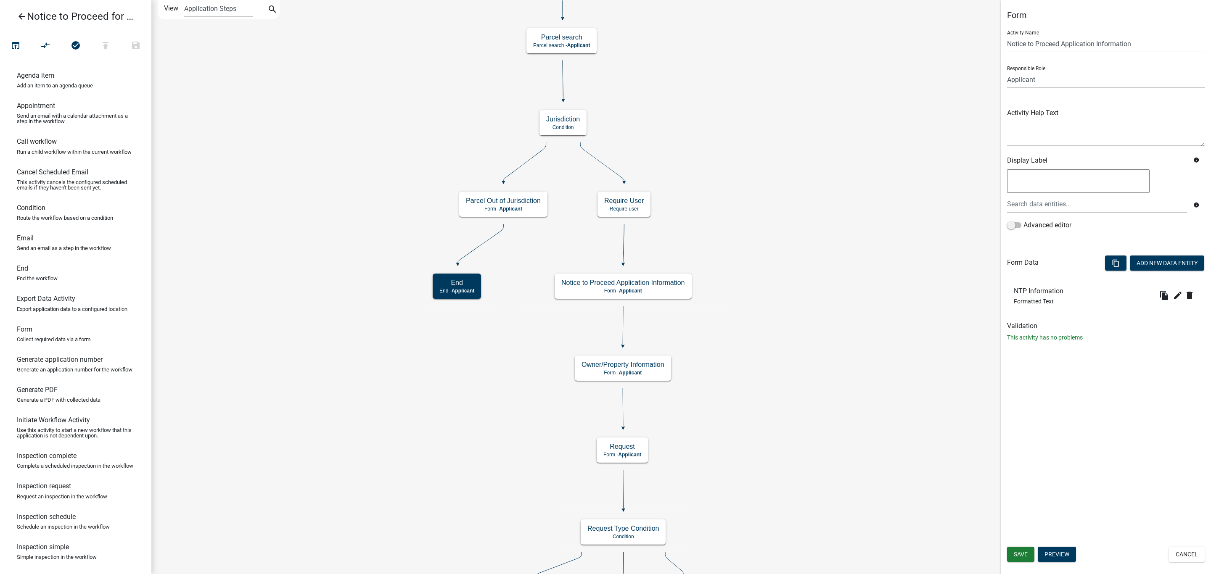
click at [25, 15] on icon "arrow_back" at bounding box center [22, 17] width 10 height 12
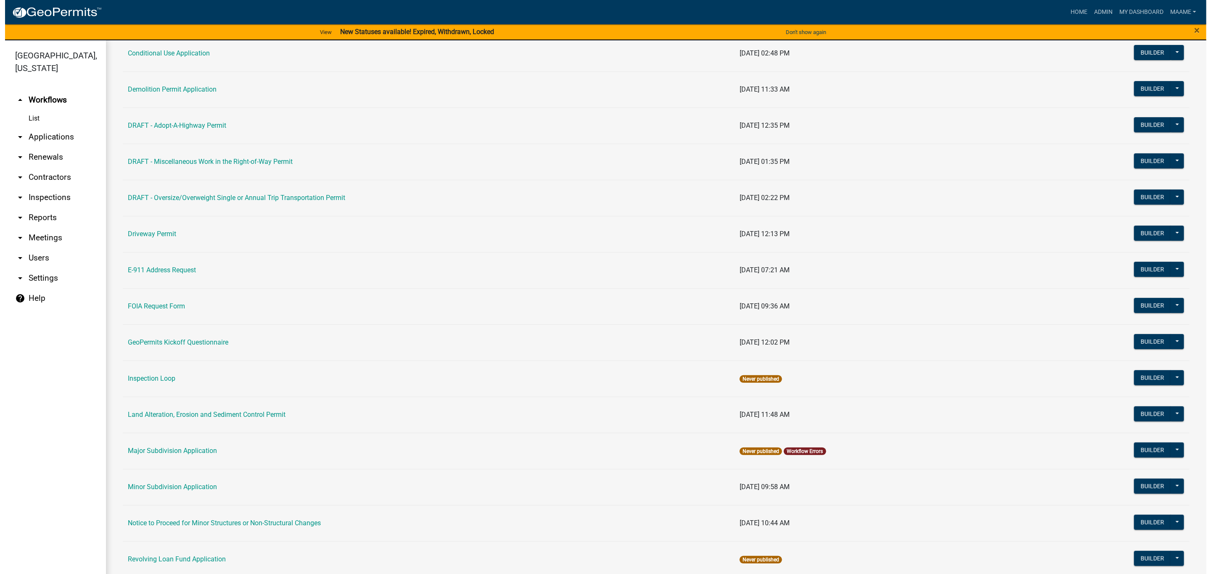
scroll to position [189, 0]
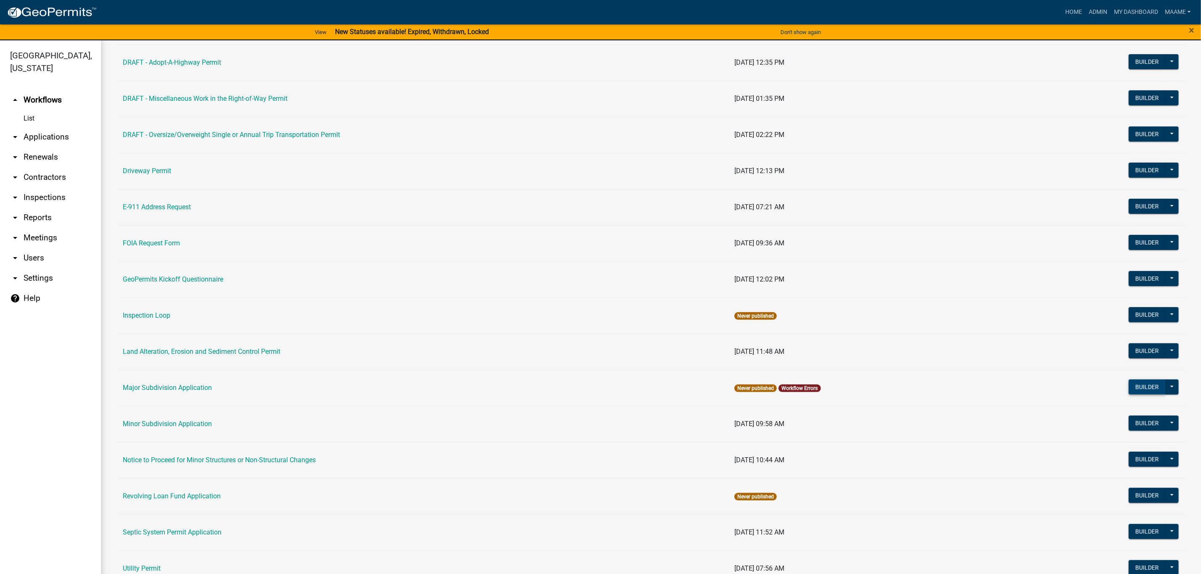
click at [1129, 386] on button "Builder" at bounding box center [1147, 387] width 37 height 15
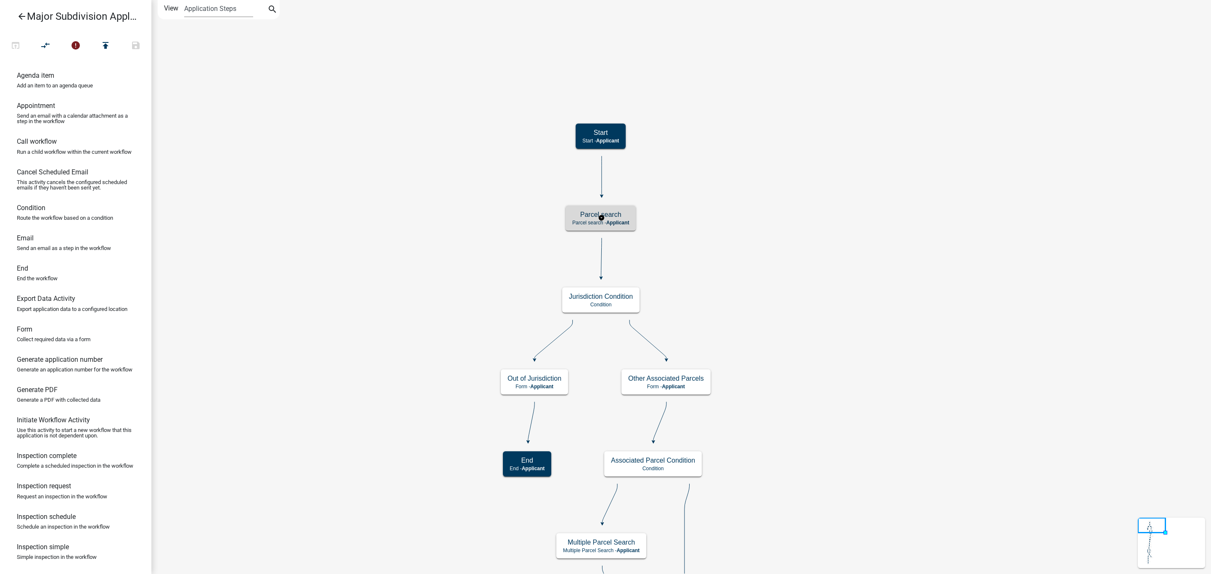
click at [632, 216] on div "Parcel search Parcel search - Applicant" at bounding box center [601, 218] width 70 height 25
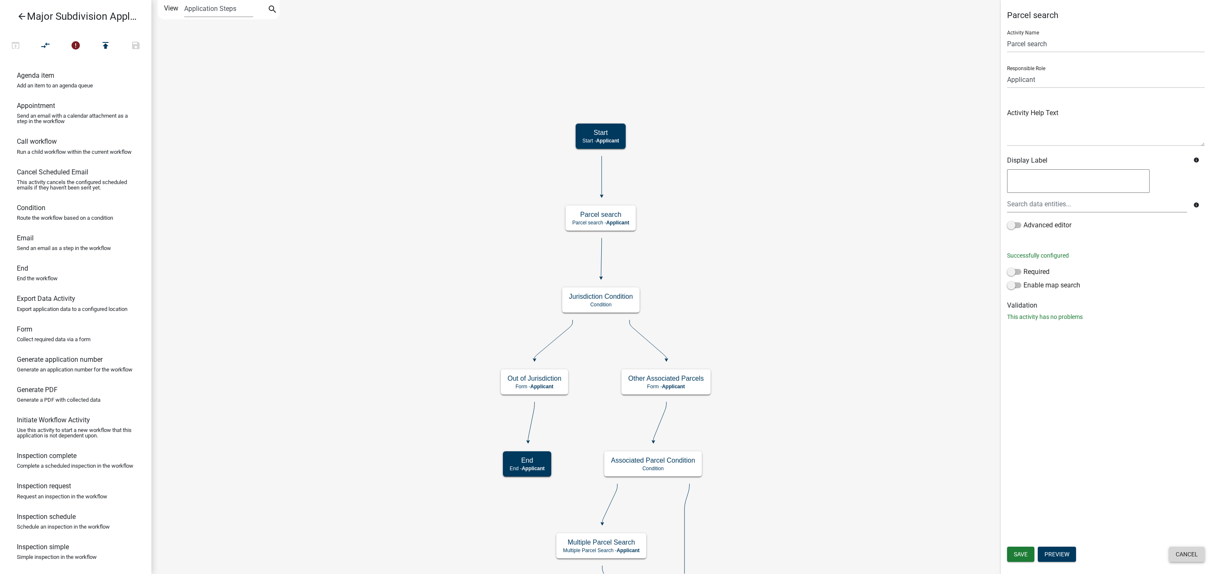
click at [1190, 550] on button "Cancel" at bounding box center [1187, 554] width 36 height 15
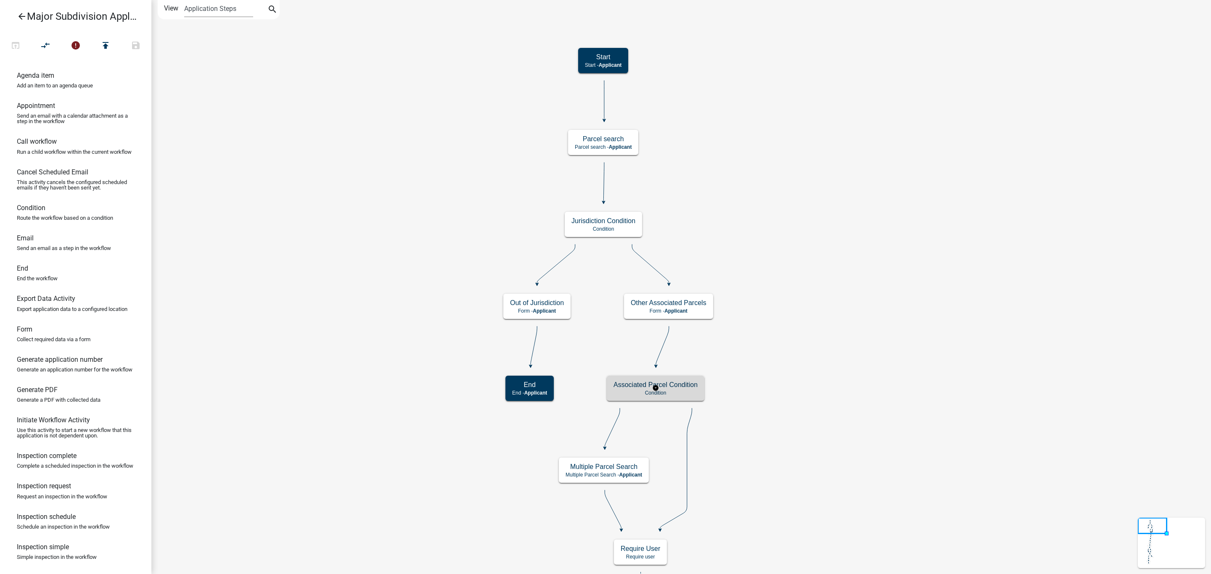
click at [693, 392] on p "Condition" at bounding box center [656, 393] width 84 height 6
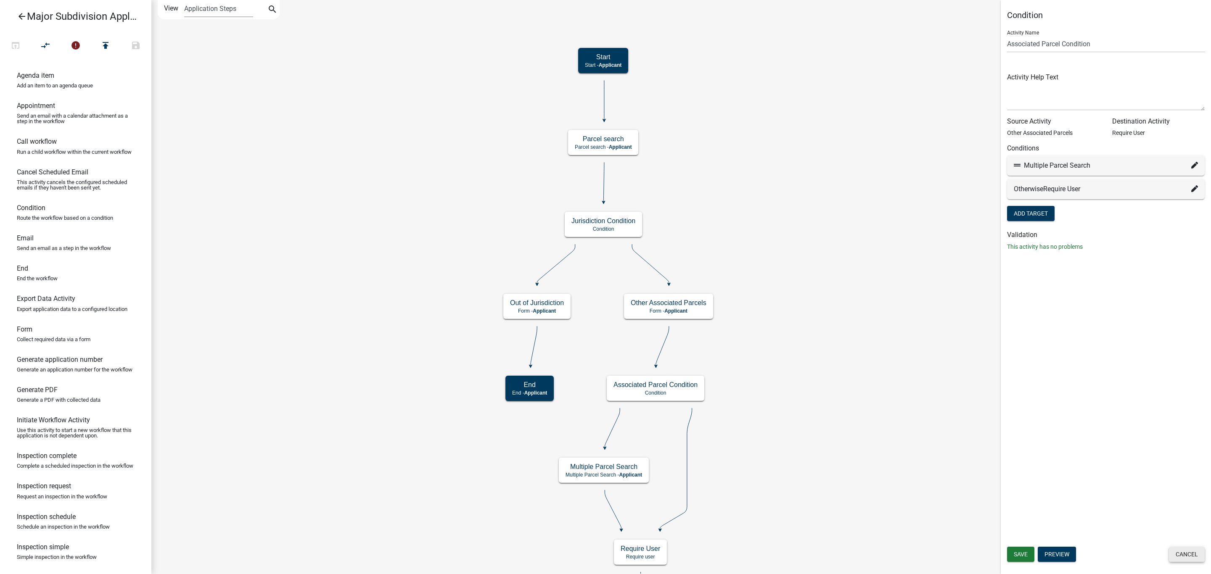
click at [1193, 553] on button "Cancel" at bounding box center [1187, 554] width 36 height 15
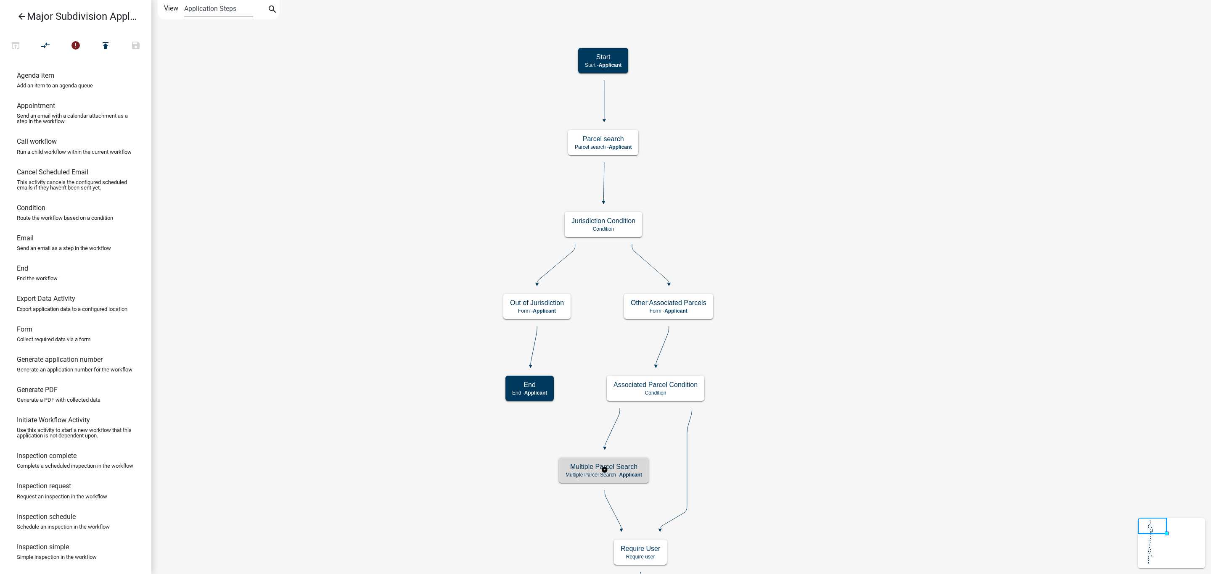
click at [636, 470] on h5 "Multiple Parcel Search" at bounding box center [604, 467] width 77 height 8
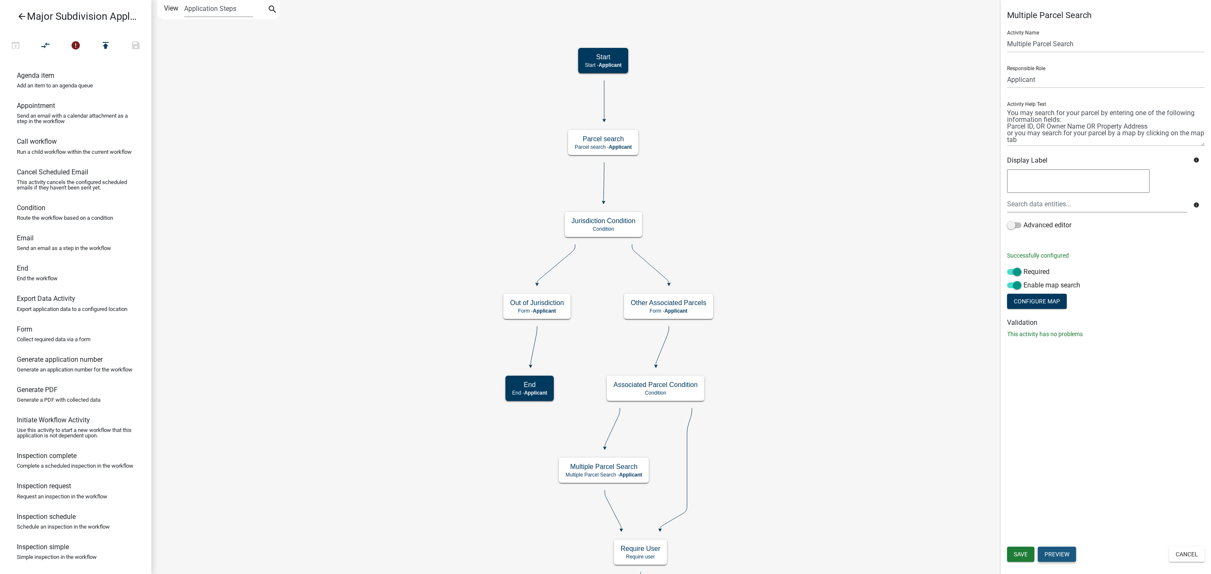
click at [1051, 549] on button "Preview" at bounding box center [1057, 554] width 38 height 15
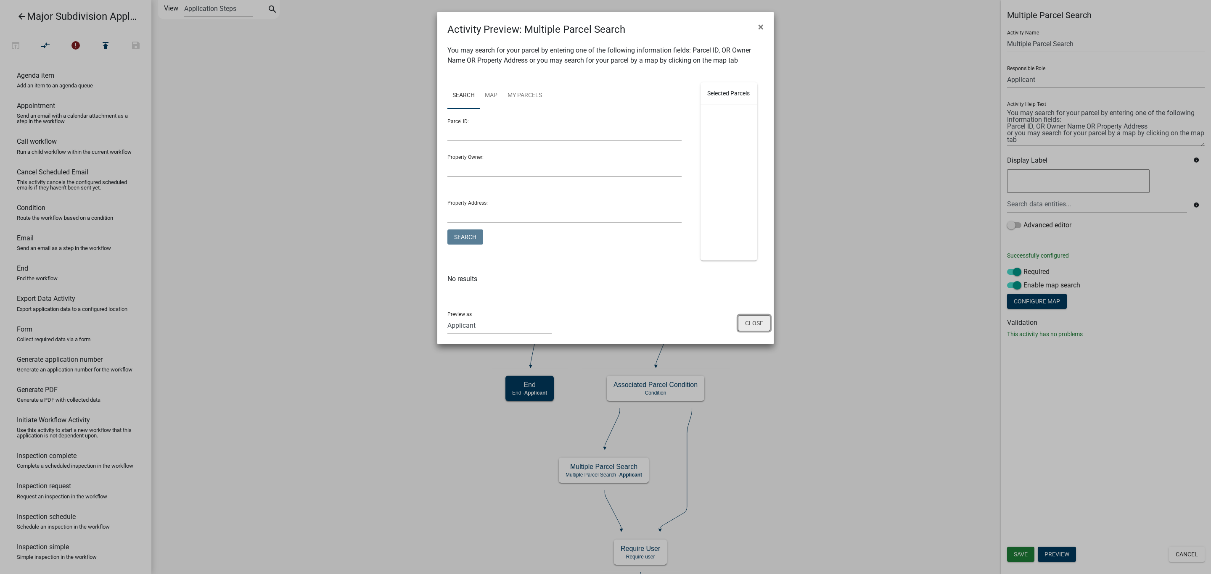
click at [746, 331] on button "Close" at bounding box center [754, 323] width 32 height 16
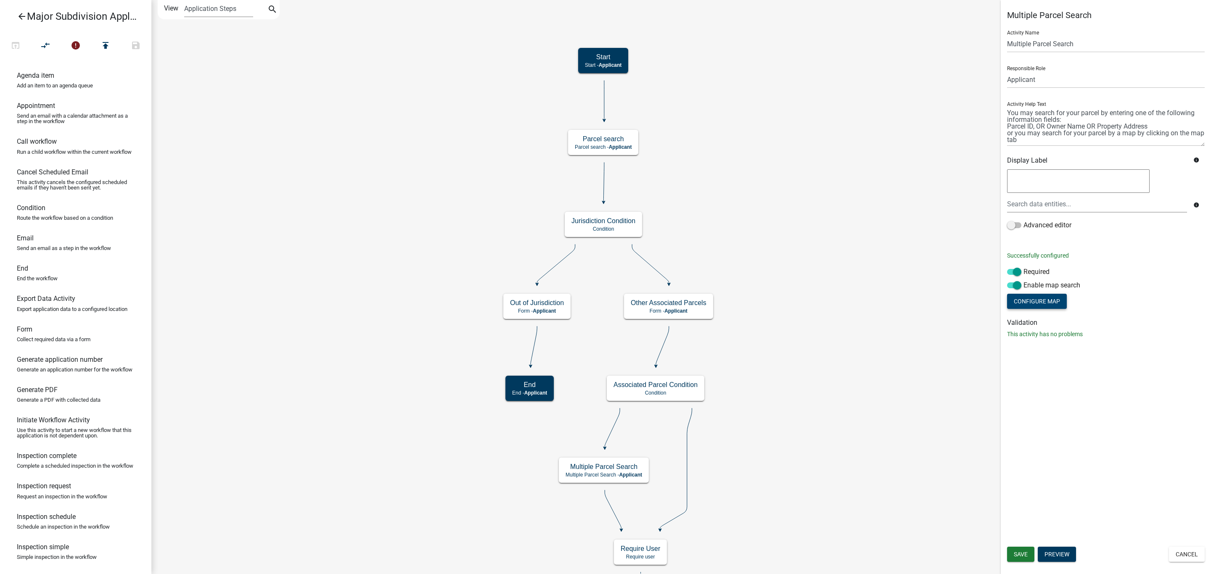
click at [1018, 302] on button "Configure Map" at bounding box center [1037, 301] width 60 height 15
select select "1: Object"
select select
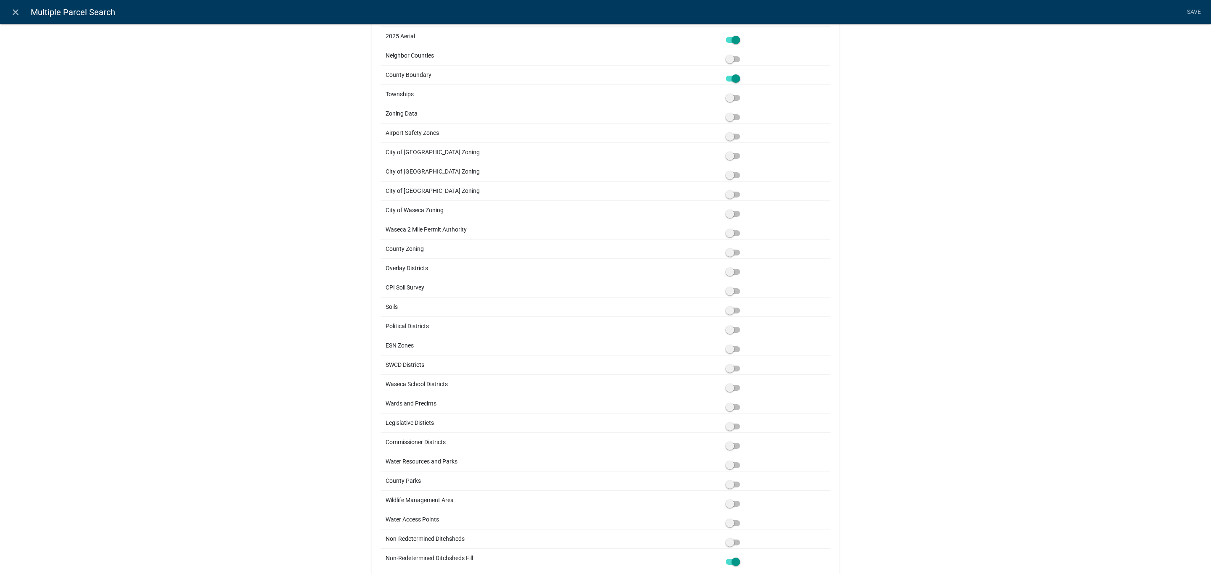
scroll to position [442, 0]
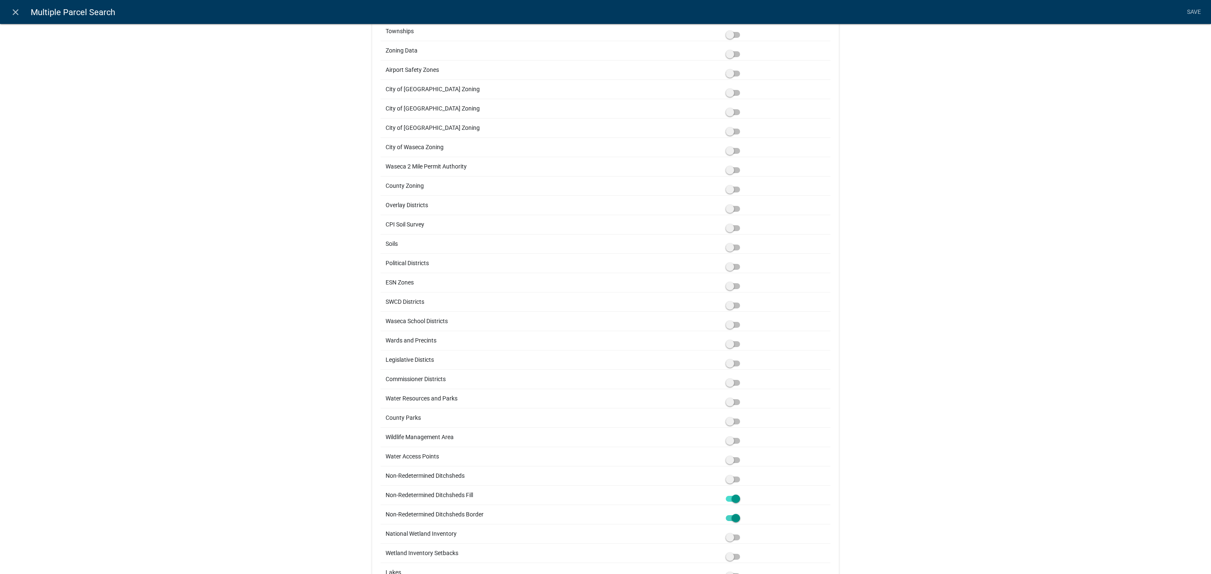
click at [733, 521] on span at bounding box center [733, 519] width 14 height 6
click at [742, 513] on input "checkbox" at bounding box center [742, 513] width 0 height 0
click at [732, 502] on span at bounding box center [733, 499] width 14 height 6
click at [742, 494] on input "checkbox" at bounding box center [742, 494] width 0 height 0
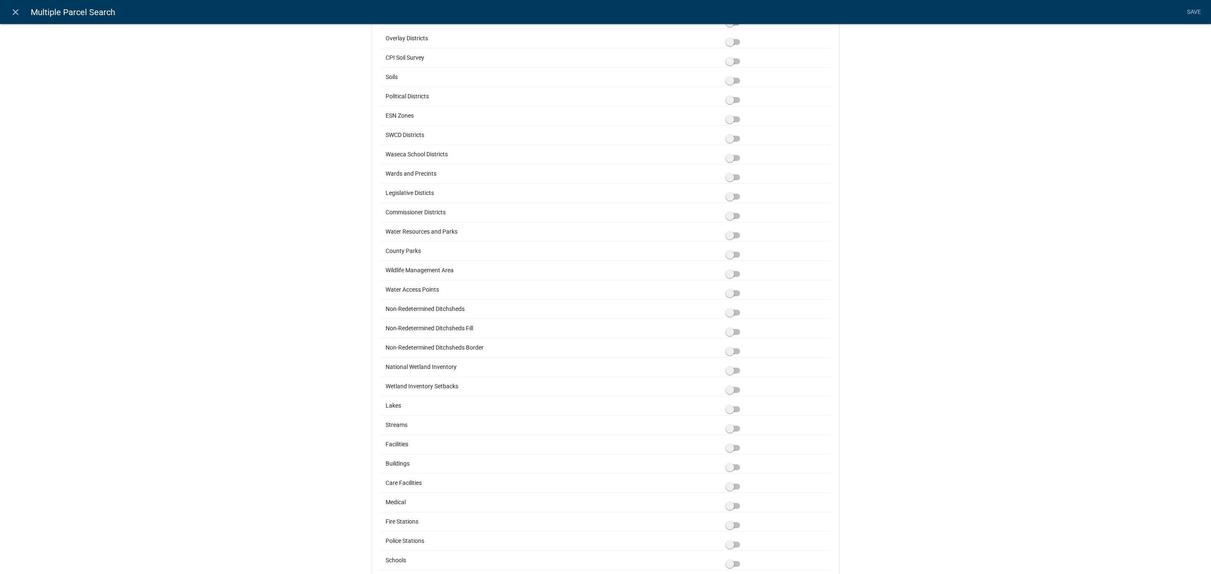
scroll to position [631, 0]
click at [731, 390] on span at bounding box center [733, 387] width 14 height 6
click at [742, 382] on input "checkbox" at bounding box center [742, 382] width 0 height 0
click at [733, 410] on span at bounding box center [733, 407] width 14 height 6
click at [742, 402] on input "checkbox" at bounding box center [742, 402] width 0 height 0
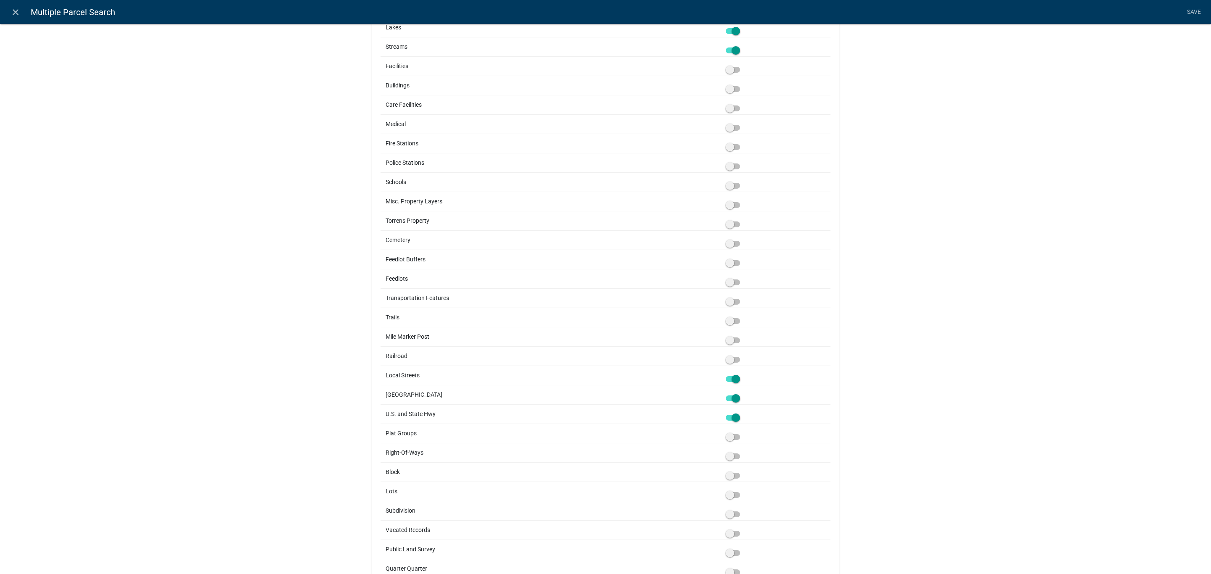
scroll to position [1009, 0]
click at [731, 437] on span at bounding box center [733, 434] width 14 height 6
click at [742, 429] on input "checkbox" at bounding box center [742, 429] width 0 height 0
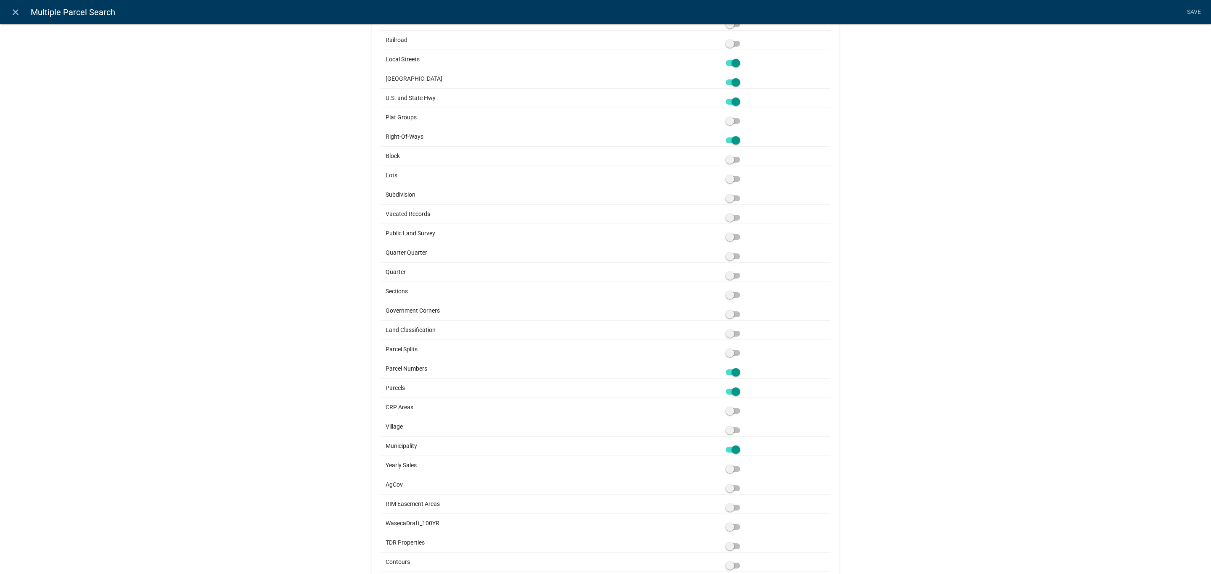
scroll to position [1325, 0]
click at [729, 393] on span at bounding box center [733, 390] width 14 height 6
click at [742, 385] on input "checkbox" at bounding box center [742, 385] width 0 height 0
click at [730, 470] on span at bounding box center [733, 467] width 14 height 6
click at [742, 462] on input "checkbox" at bounding box center [742, 462] width 0 height 0
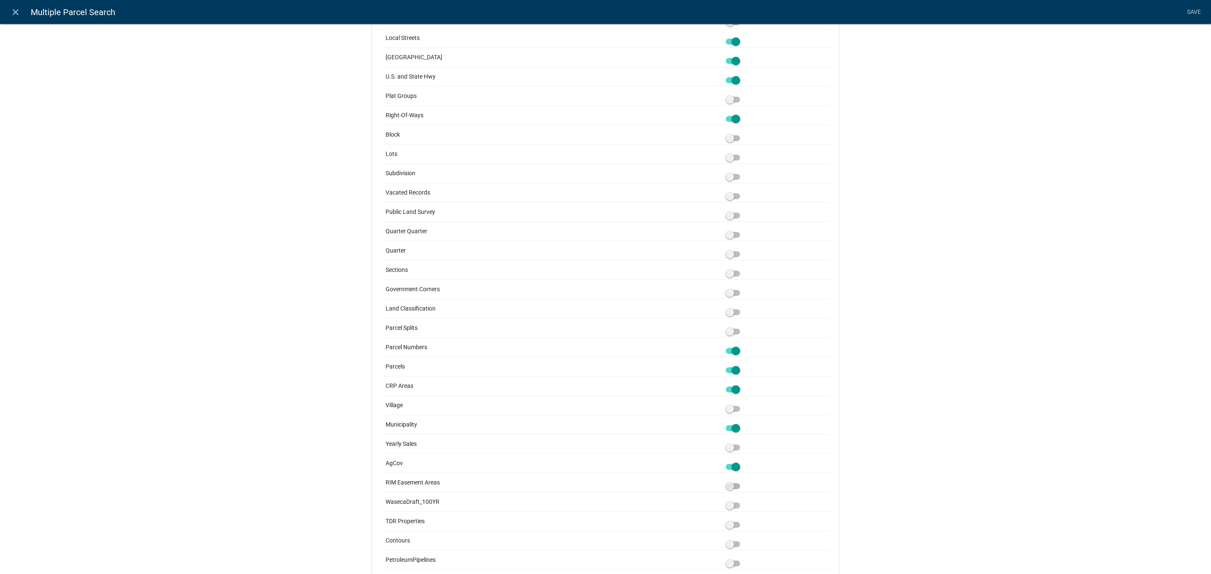
click at [727, 490] on span at bounding box center [733, 487] width 14 height 6
click at [742, 482] on input "checkbox" at bounding box center [742, 482] width 0 height 0
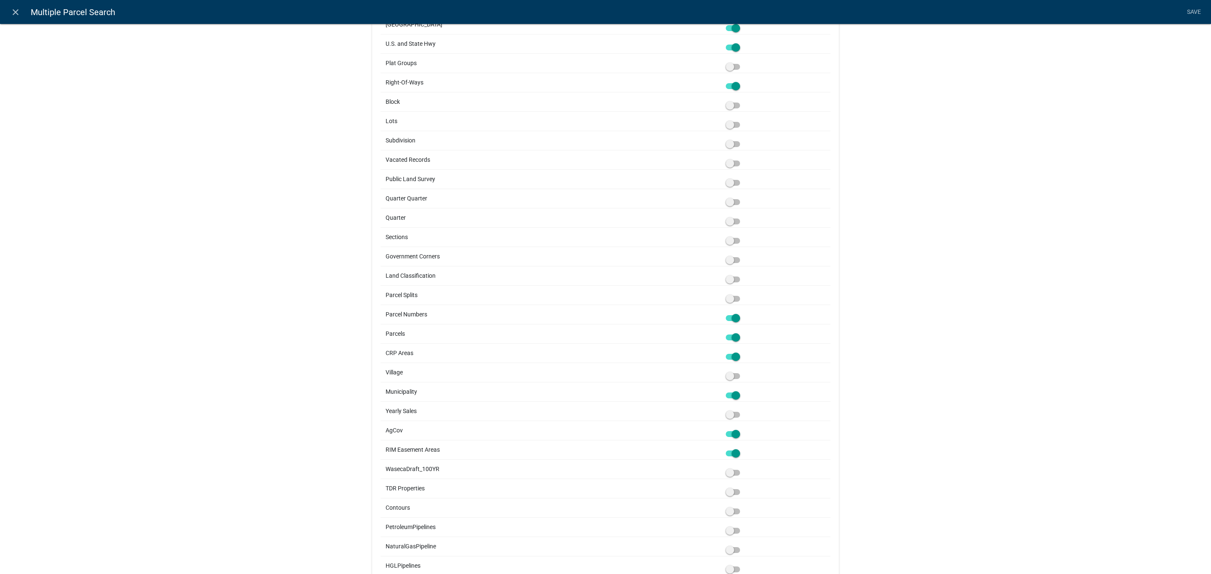
scroll to position [1388, 0]
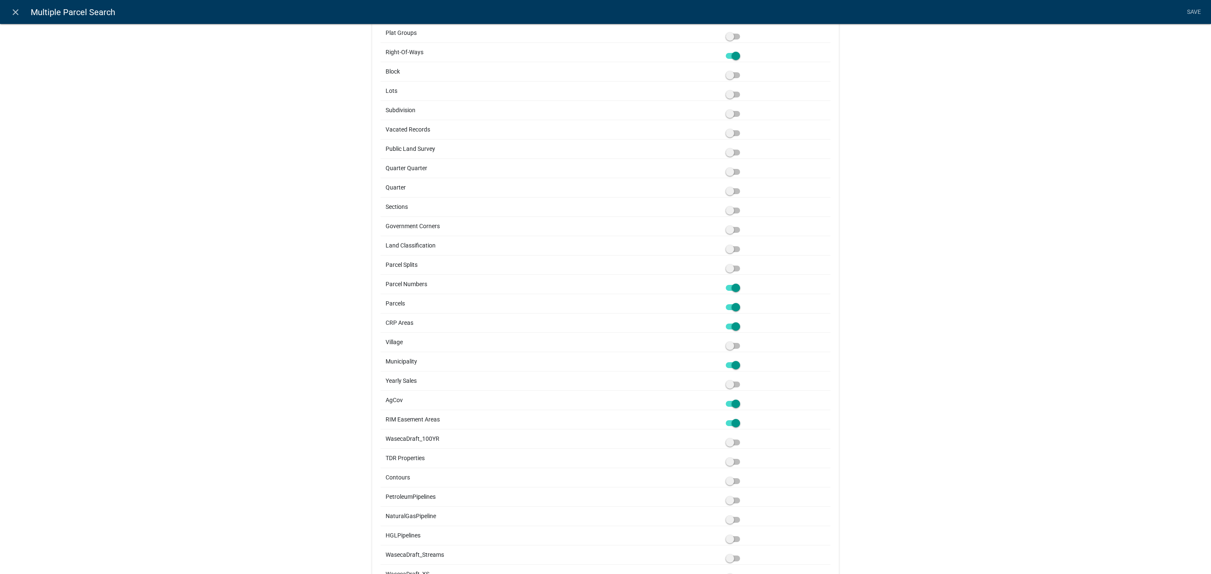
click at [727, 465] on span at bounding box center [733, 462] width 14 height 6
click at [742, 457] on input "checkbox" at bounding box center [742, 457] width 0 height 0
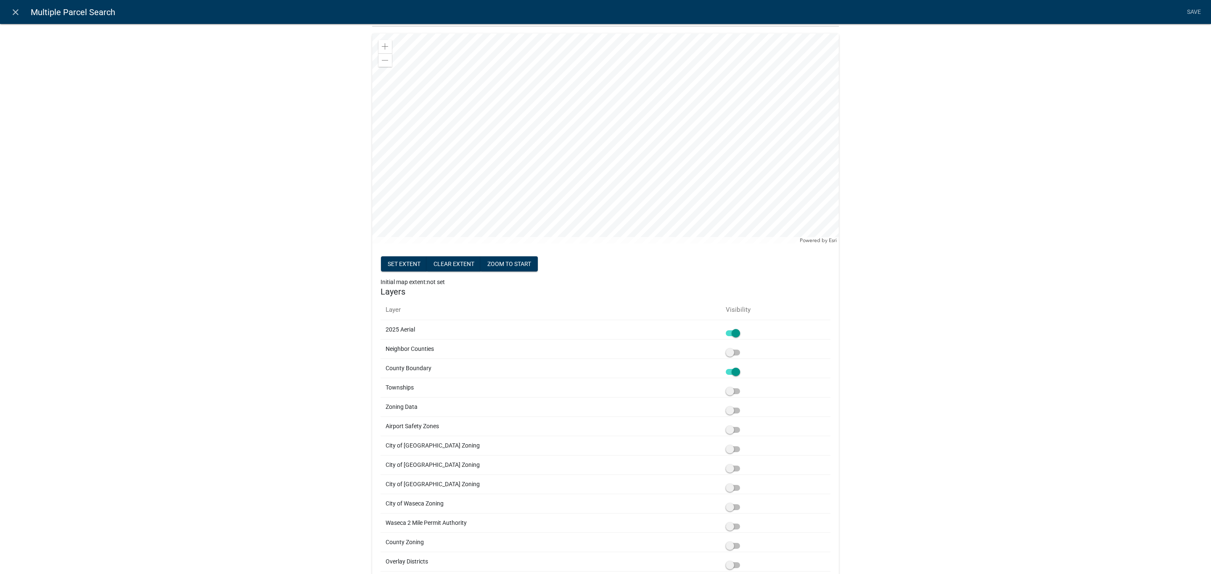
scroll to position [0, 0]
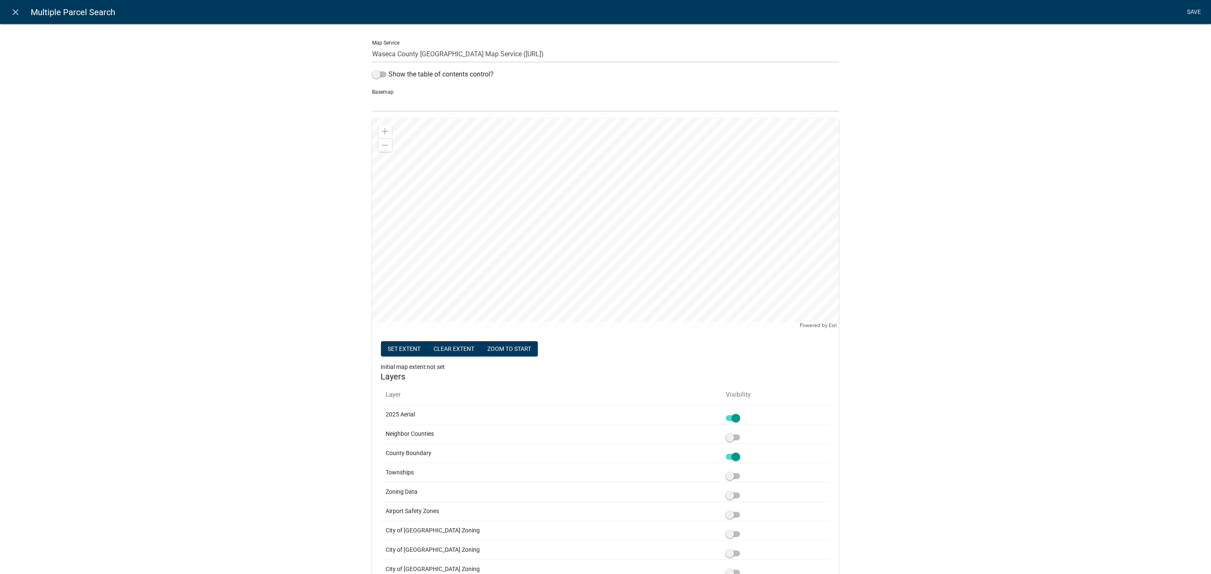
click at [1191, 11] on link "Save" at bounding box center [1193, 12] width 21 height 16
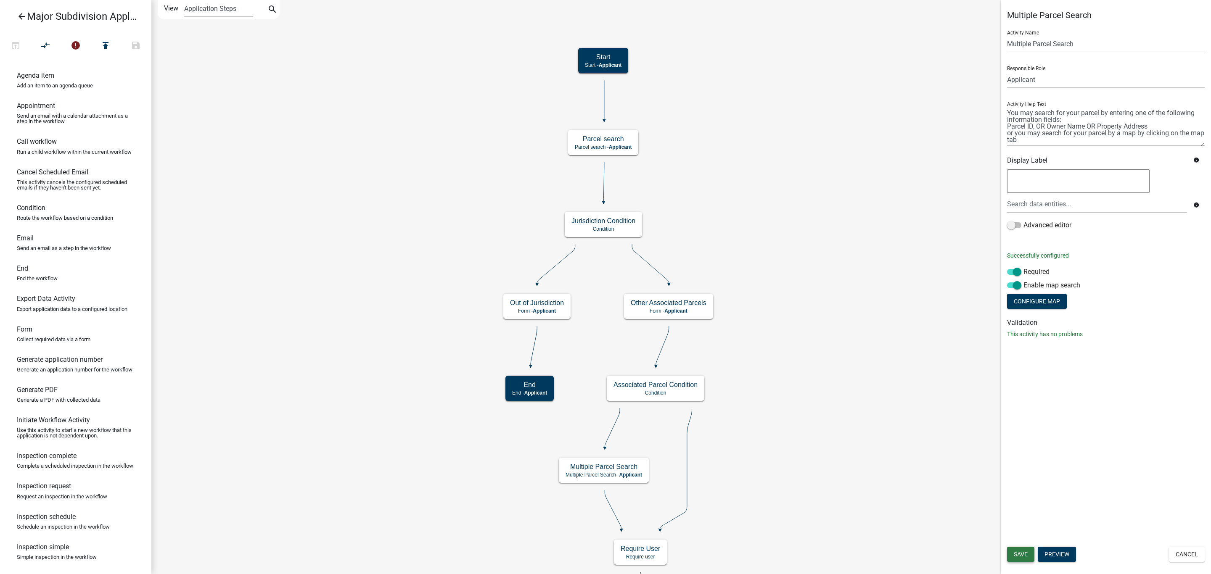
click at [1027, 562] on button "Save" at bounding box center [1020, 554] width 27 height 15
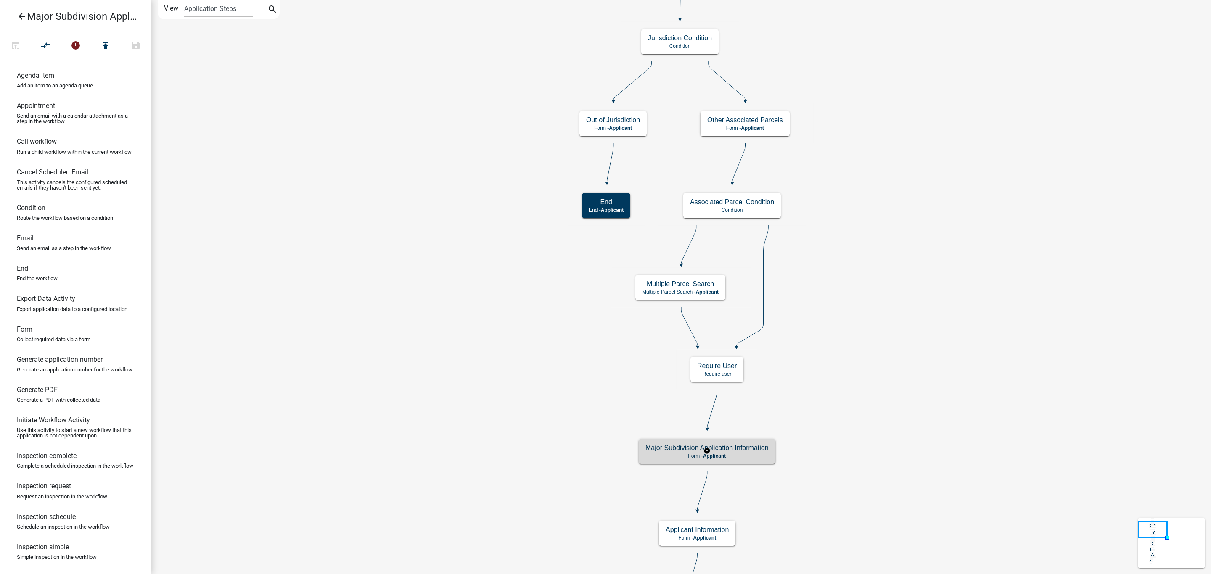
click at [744, 451] on h5 "Major Subdivision Application Information" at bounding box center [707, 448] width 123 height 8
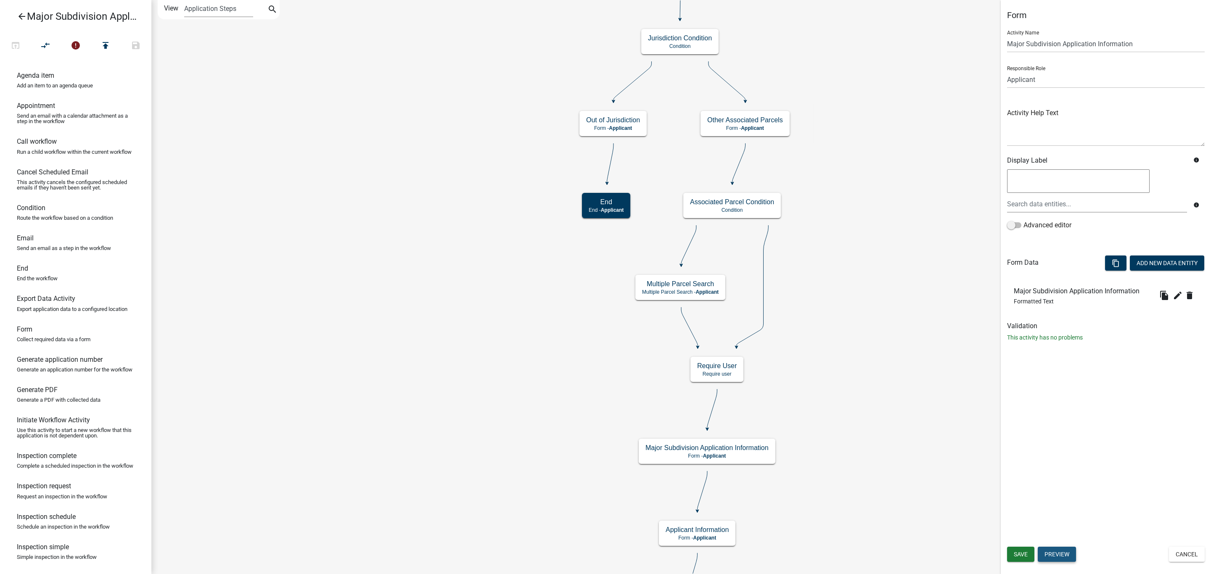
click at [1048, 554] on button "Preview" at bounding box center [1057, 554] width 38 height 15
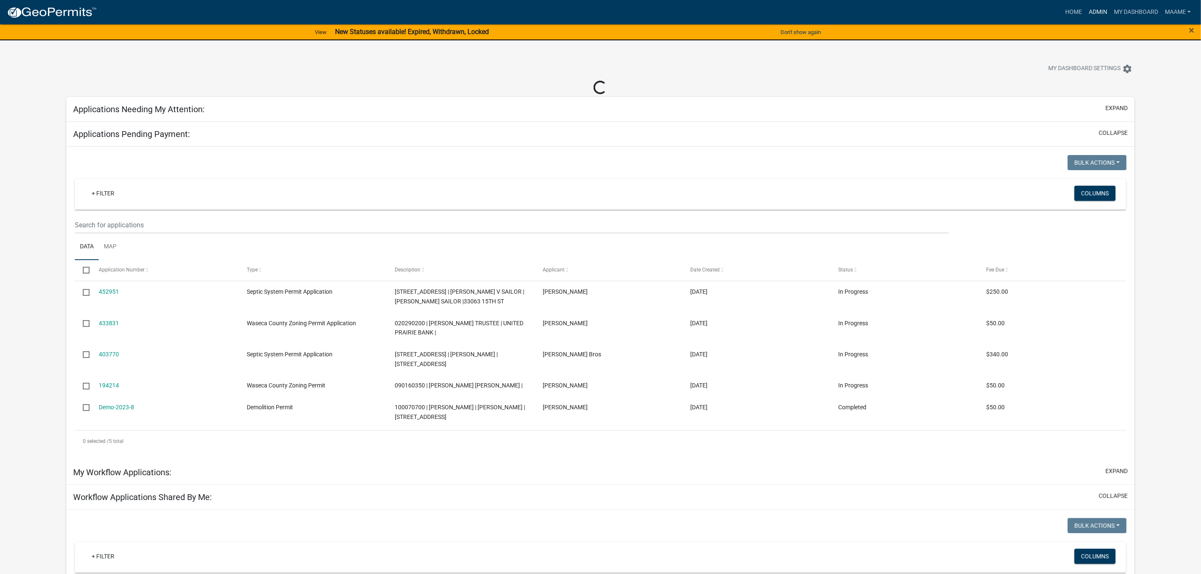
click at [1098, 10] on link "Admin" at bounding box center [1098, 12] width 25 height 16
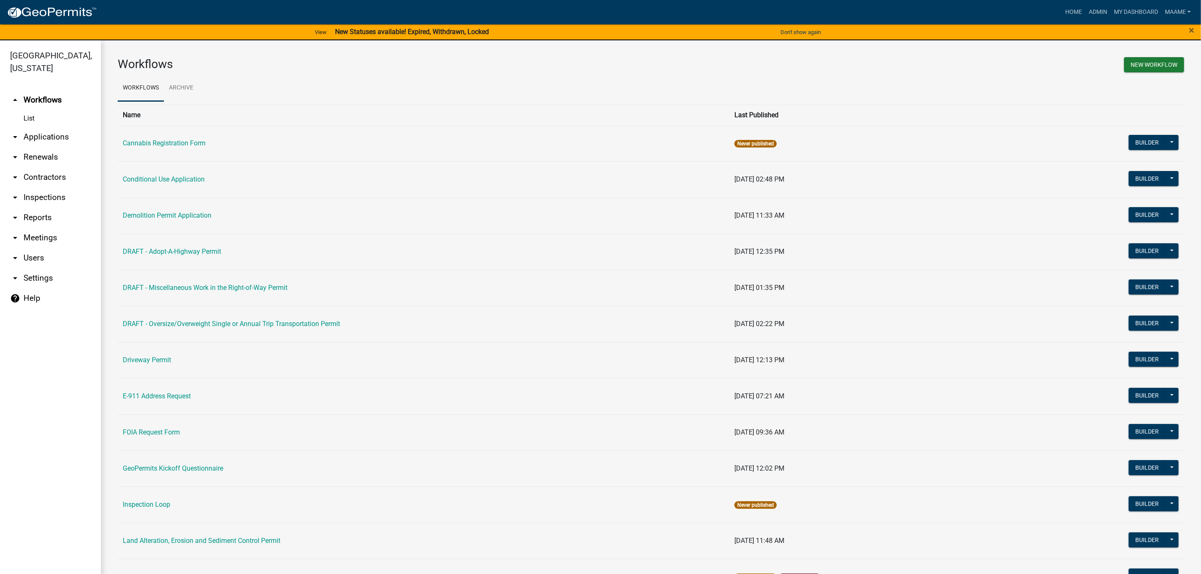
click at [36, 119] on link "List" at bounding box center [50, 118] width 101 height 17
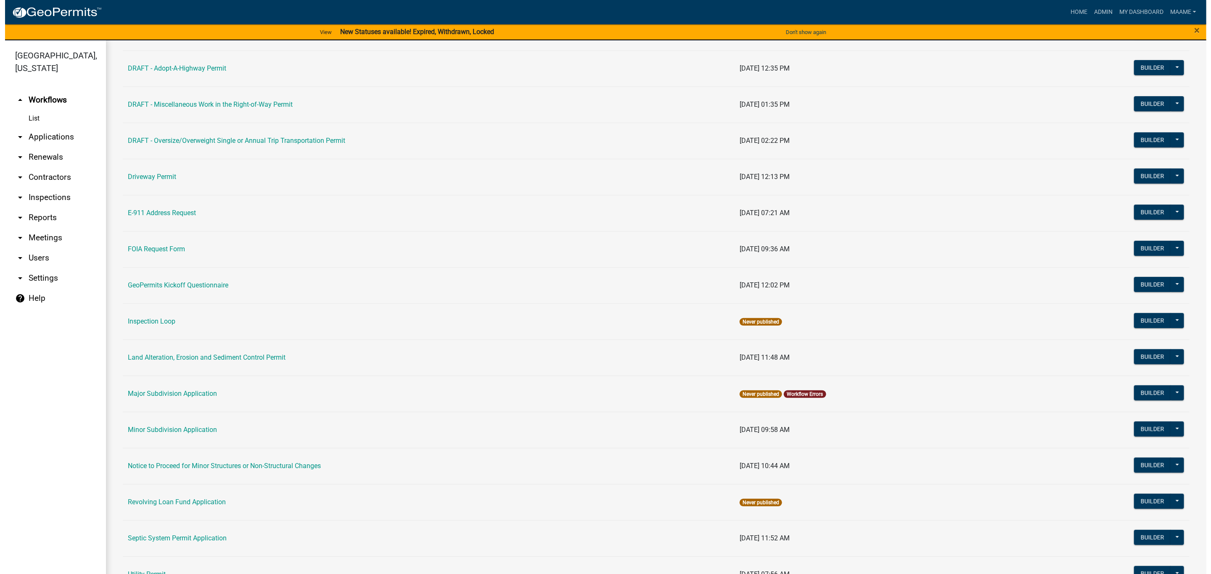
scroll to position [315, 0]
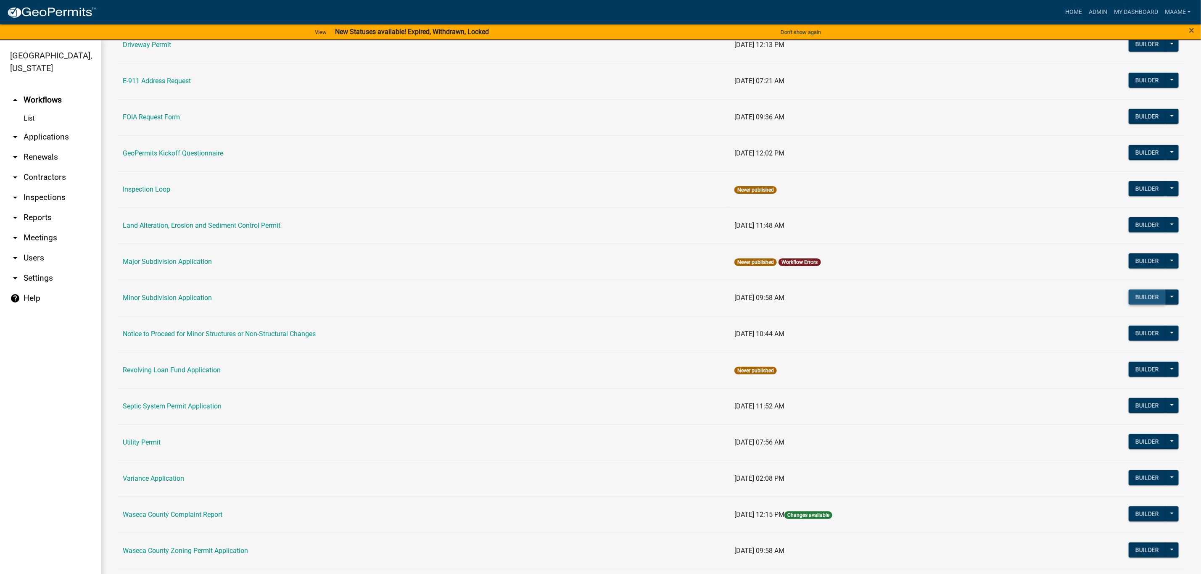
click at [1137, 303] on button "Builder" at bounding box center [1147, 297] width 37 height 15
